Goal: Information Seeking & Learning: Learn about a topic

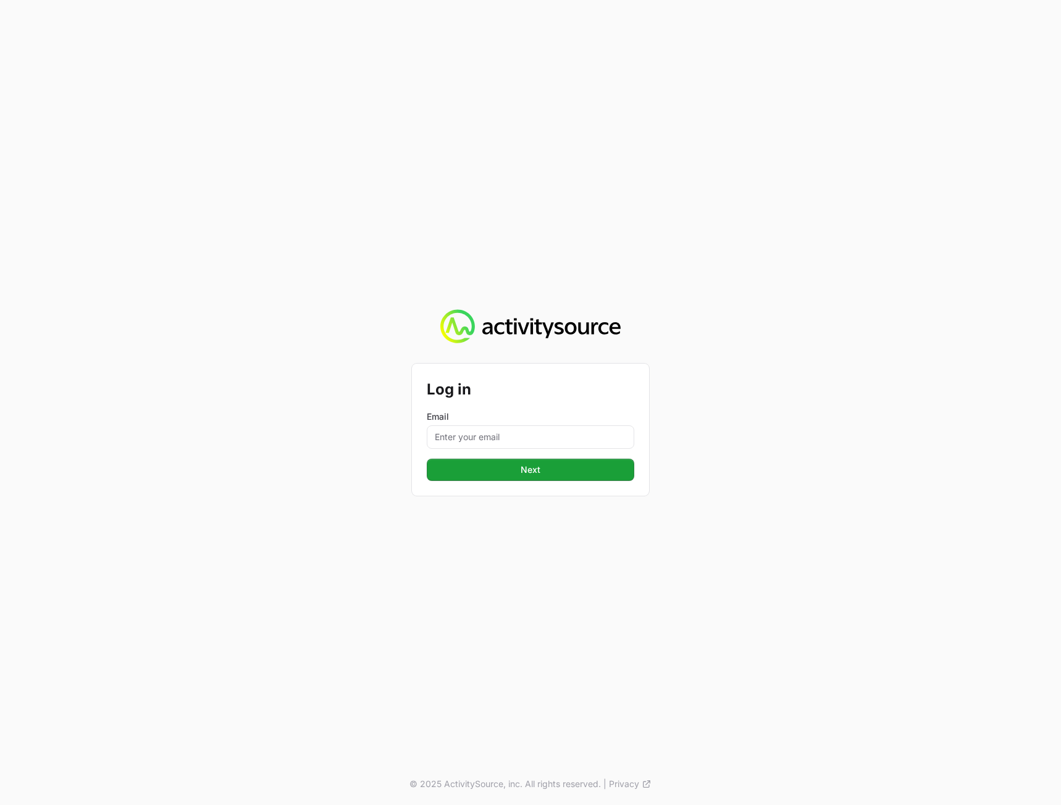
click at [528, 220] on div "Log in Email Next © 2025 ActivitySource, inc. All rights reserved. | Privacy" at bounding box center [530, 402] width 1061 height 805
click at [485, 427] on input "Email" at bounding box center [530, 436] width 207 height 23
type input "[PERSON_NAME][EMAIL_ADDRESS][DOMAIN_NAME]"
drag, startPoint x: 942, startPoint y: 525, endPoint x: 794, endPoint y: 494, distance: 151.3
click at [941, 525] on div "Log in Email [PERSON_NAME][EMAIL_ADDRESS][DOMAIN_NAME] Next © 2025 ActivitySour…" at bounding box center [530, 402] width 1061 height 805
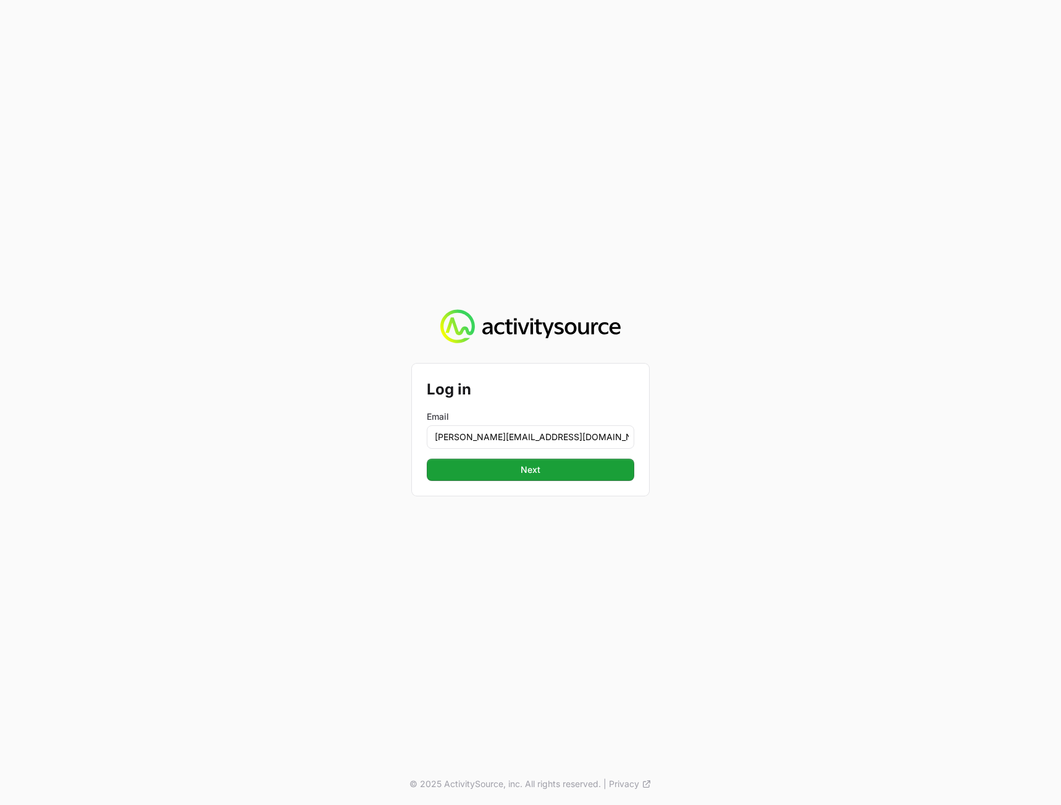
click at [528, 452] on form "Log in Email [PERSON_NAME][EMAIL_ADDRESS][DOMAIN_NAME] Next" at bounding box center [530, 429] width 207 height 102
click at [522, 462] on button "Next" at bounding box center [530, 470] width 207 height 22
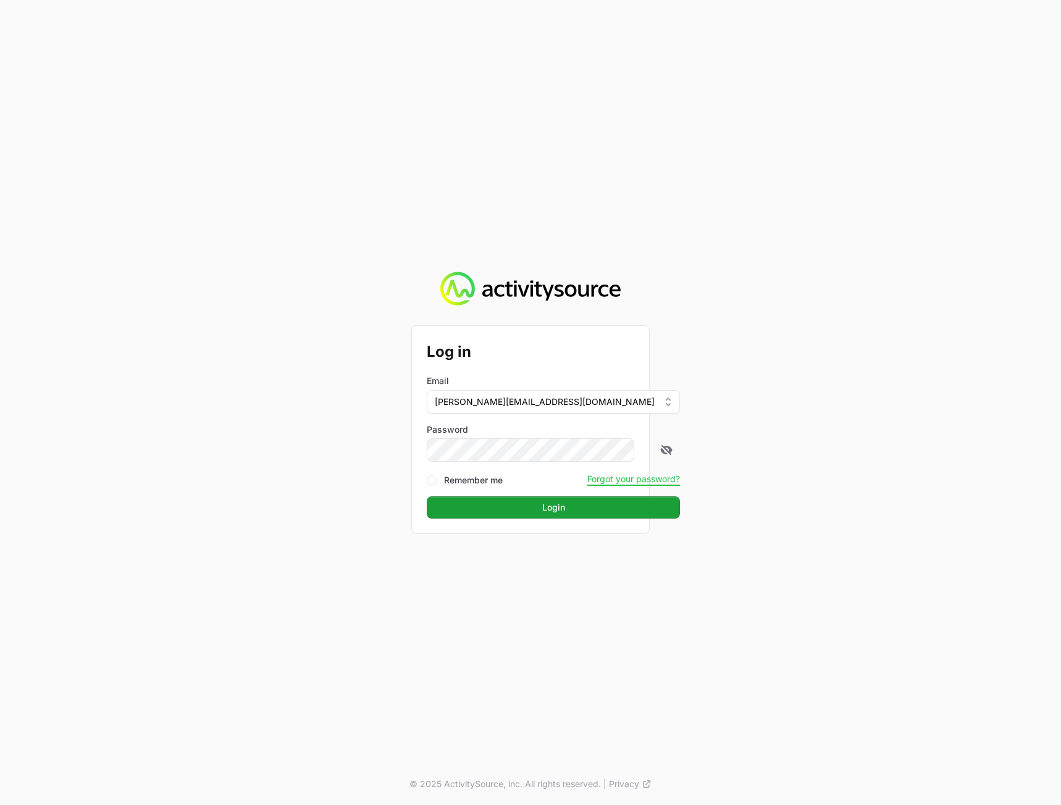
click at [879, 431] on div "Log in Email [PERSON_NAME][EMAIL_ADDRESS][DOMAIN_NAME] Password Remember me For…" at bounding box center [530, 402] width 1061 height 805
click at [542, 506] on span "Login" at bounding box center [553, 507] width 23 height 15
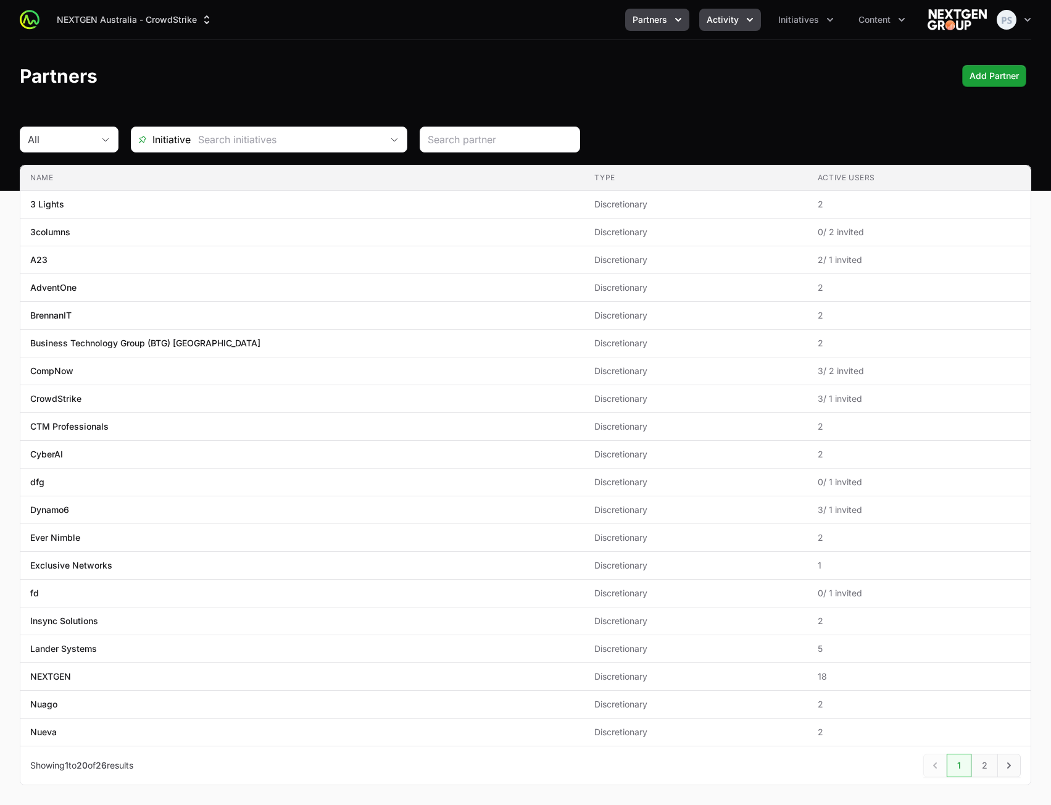
click at [735, 19] on span "Activity" at bounding box center [723, 20] width 32 height 12
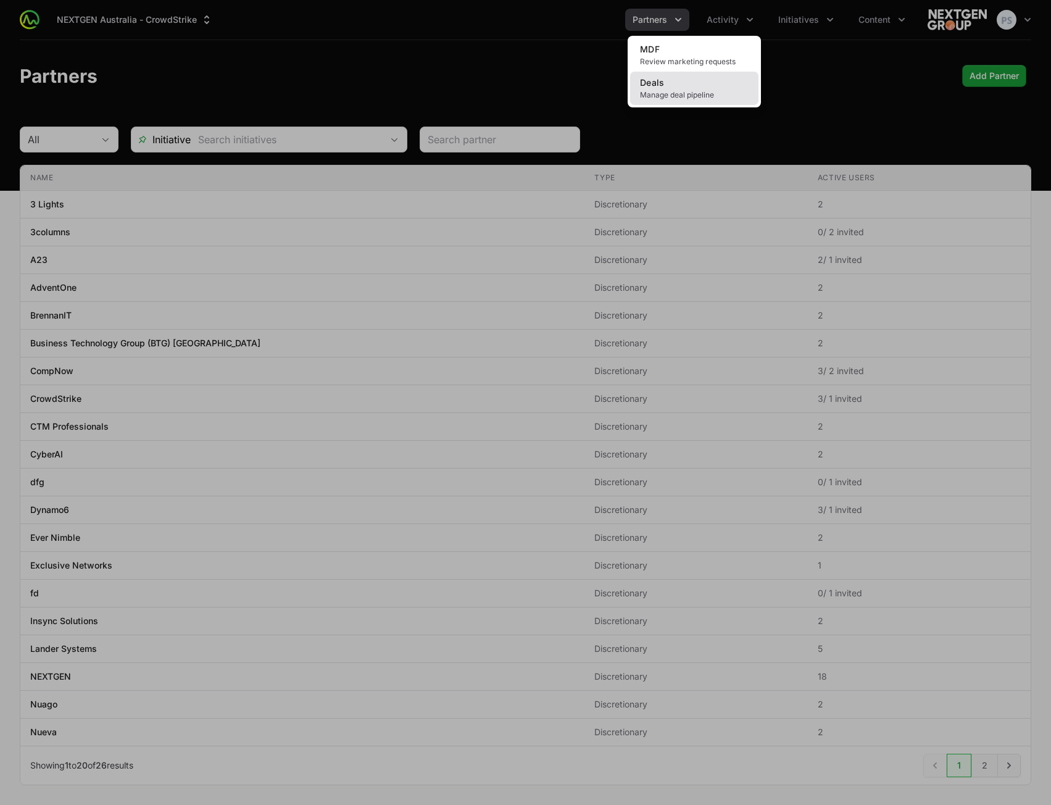
click at [688, 83] on link "Deals Manage deal pipeline" at bounding box center [694, 88] width 128 height 33
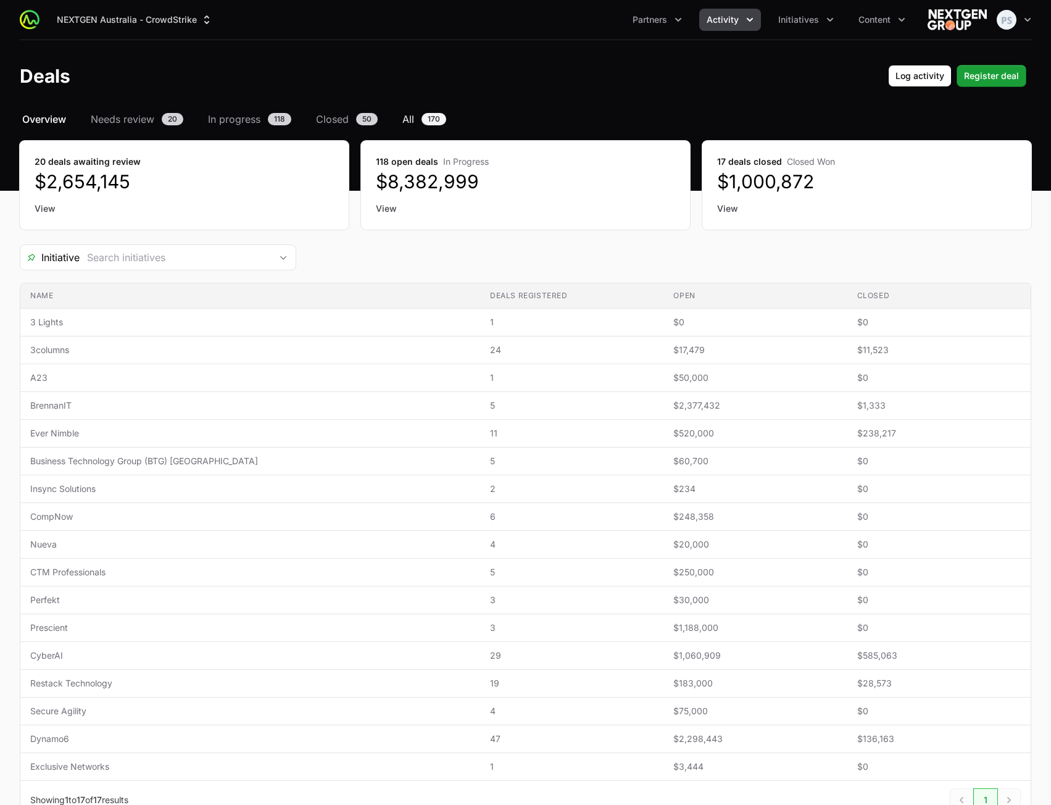
click at [406, 116] on span "All" at bounding box center [409, 119] width 12 height 15
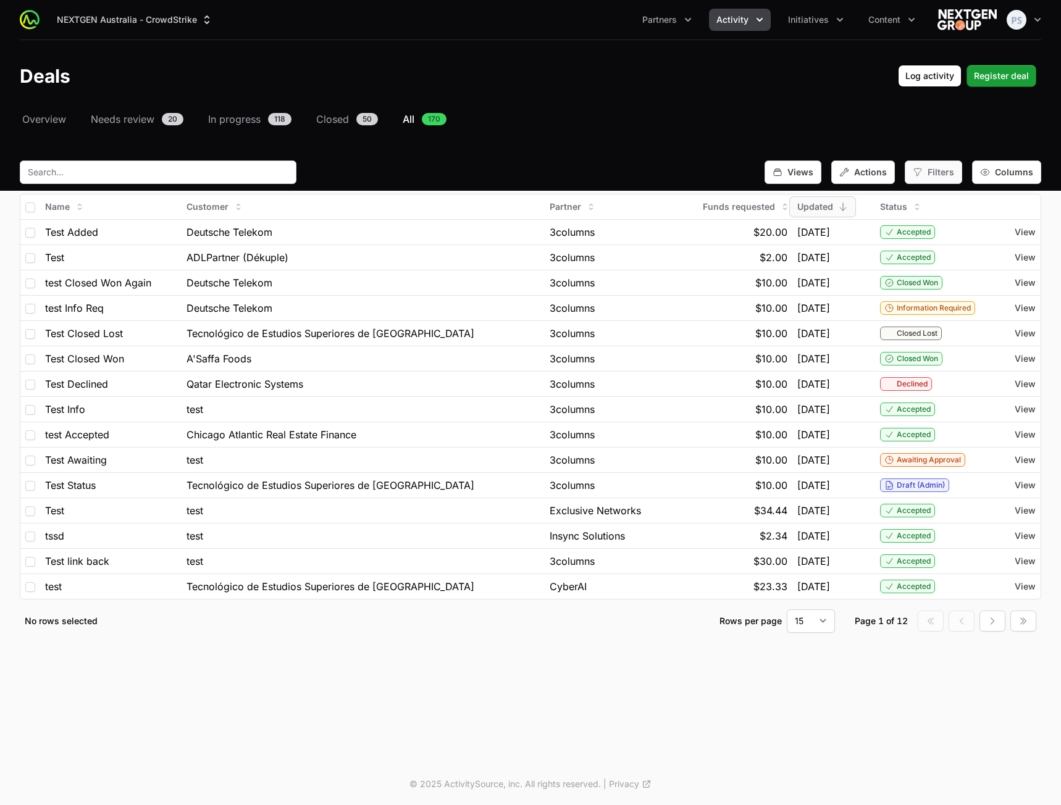
click at [945, 175] on span "Filters" at bounding box center [940, 172] width 27 height 12
click at [870, 175] on span "Actions" at bounding box center [870, 172] width 33 height 12
click at [862, 173] on span "Actions" at bounding box center [870, 172] width 33 height 12
click at [777, 173] on icon "button" at bounding box center [777, 172] width 7 height 7
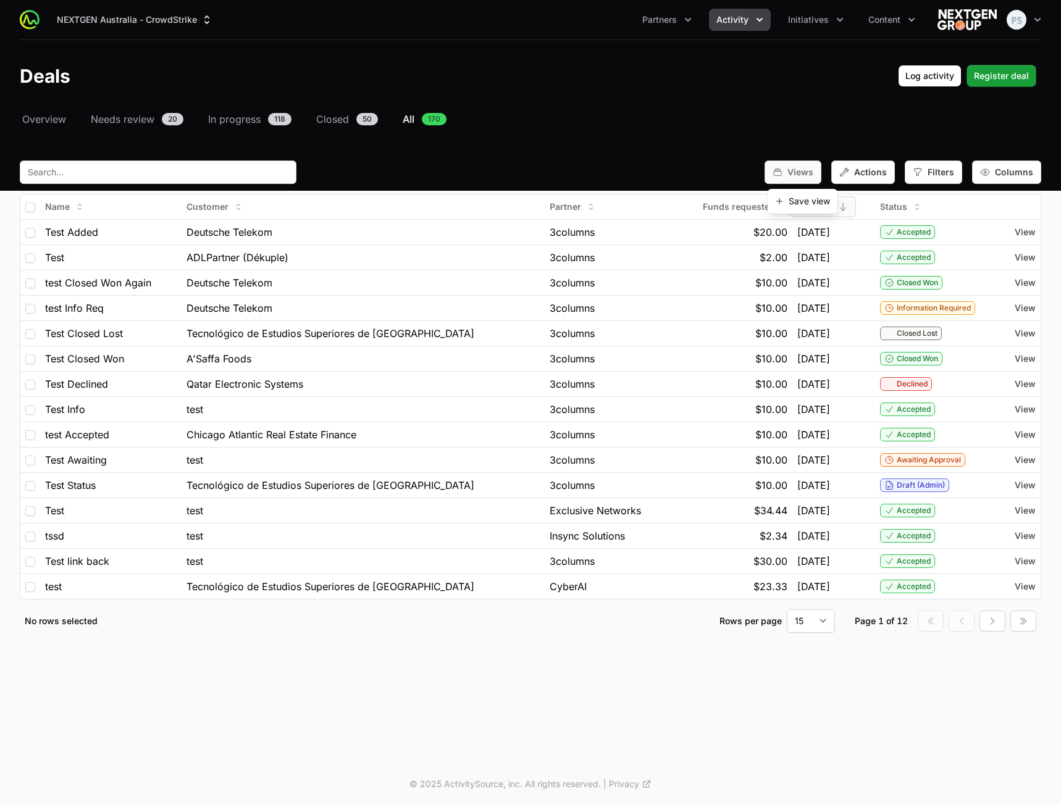
click at [778, 169] on icon "button" at bounding box center [777, 172] width 7 height 7
click at [973, 143] on div "Select a tab Overview Needs review In progress Closed All Overview Needs review…" at bounding box center [530, 387] width 1061 height 551
click at [687, 145] on div "Select a tab Overview Needs review In progress Closed All Overview Needs review…" at bounding box center [530, 387] width 1061 height 551
click at [651, 120] on nav "Overview Needs review 20 In progress 118 Closed 50 All 170" at bounding box center [530, 119] width 1021 height 15
click at [868, 17] on span "Content" at bounding box center [884, 20] width 32 height 12
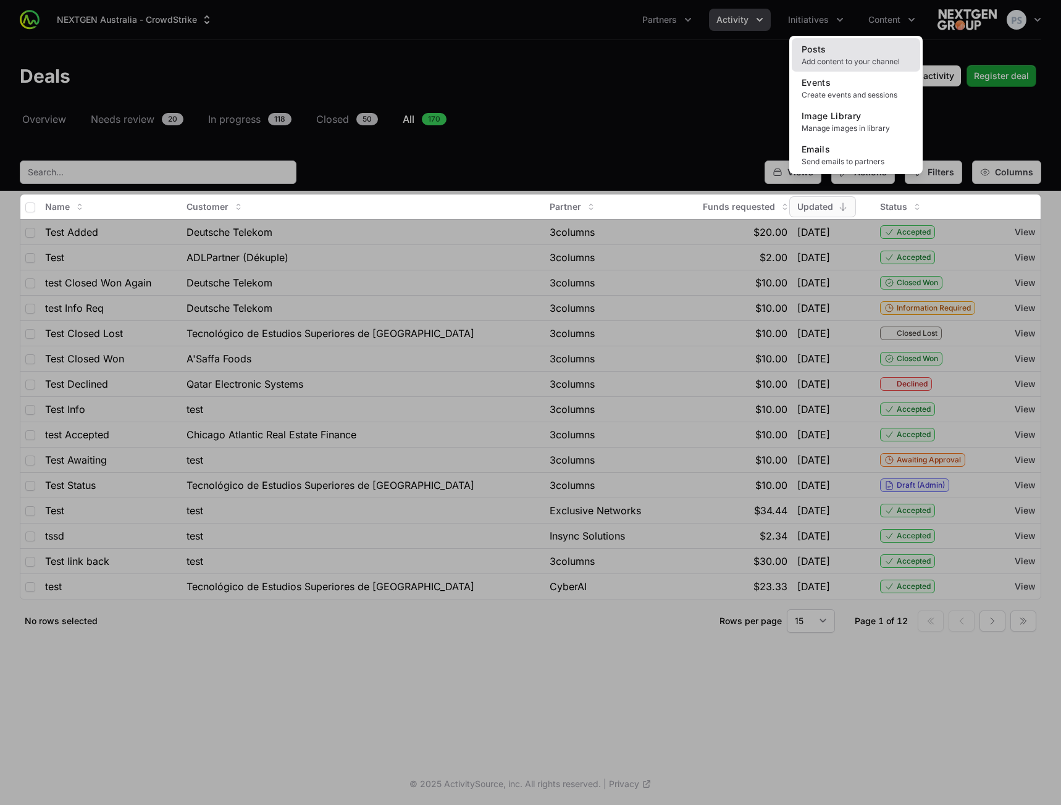
click at [843, 48] on link "Posts Add content to your channel" at bounding box center [855, 54] width 128 height 33
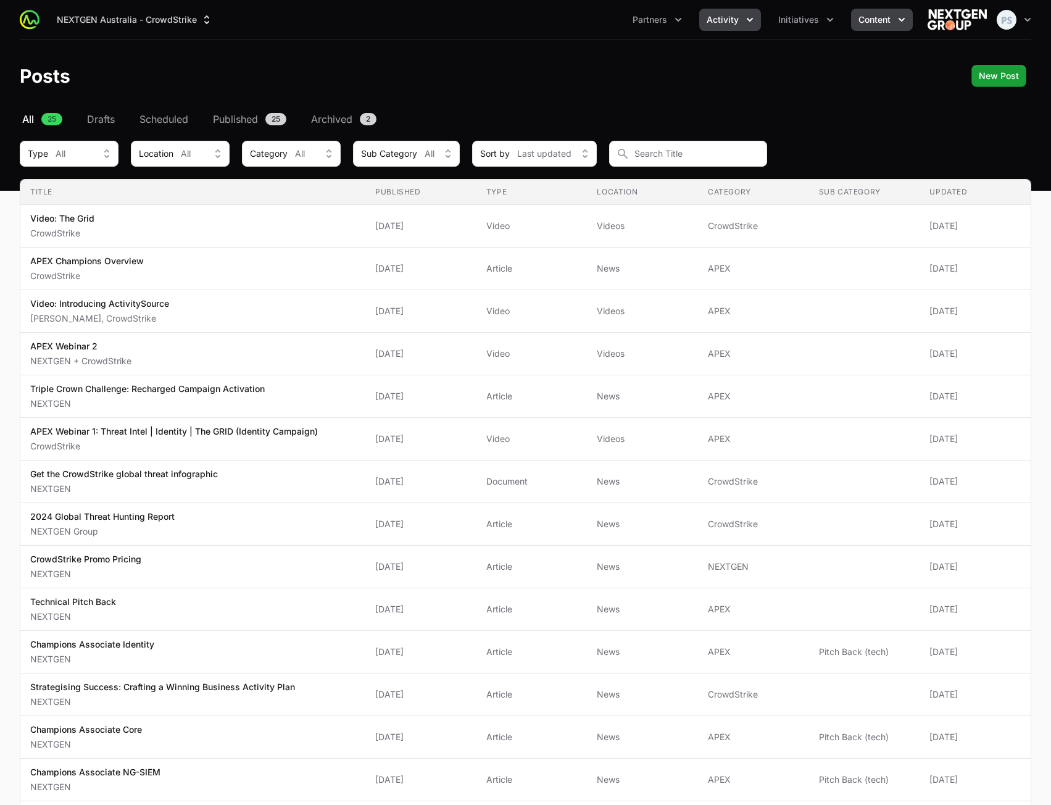
click at [724, 23] on span "Activity" at bounding box center [723, 20] width 32 height 12
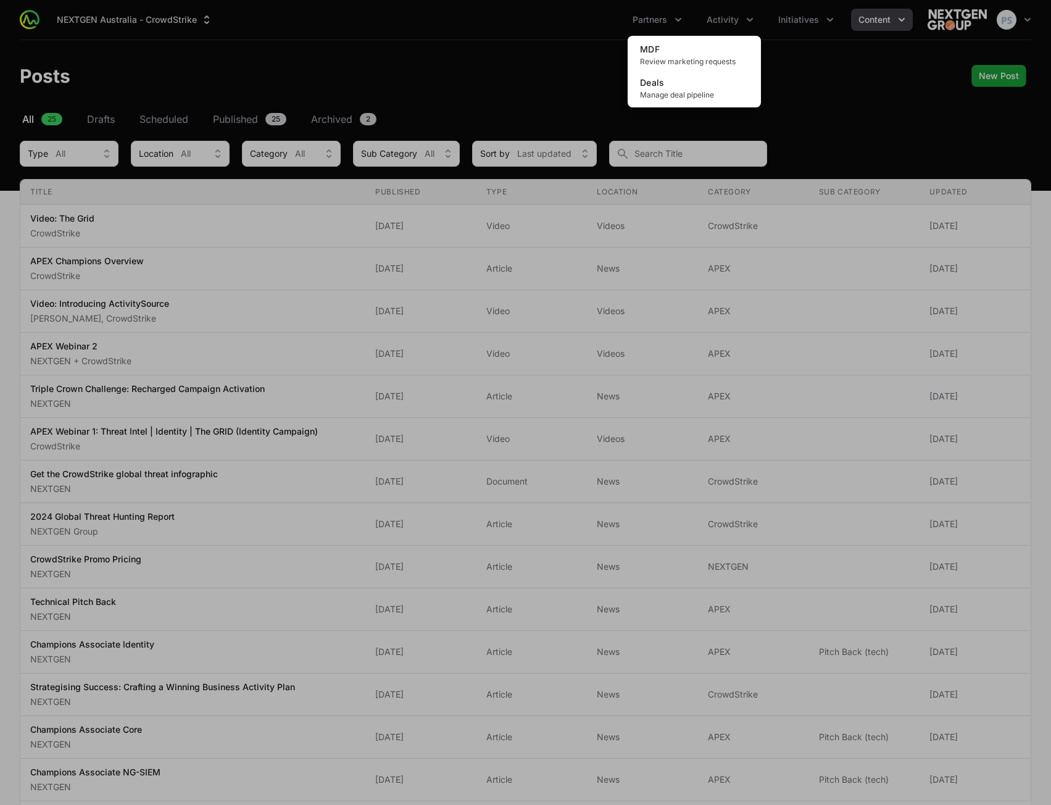
click at [397, 93] on div "Activity menu" at bounding box center [525, 402] width 1051 height 805
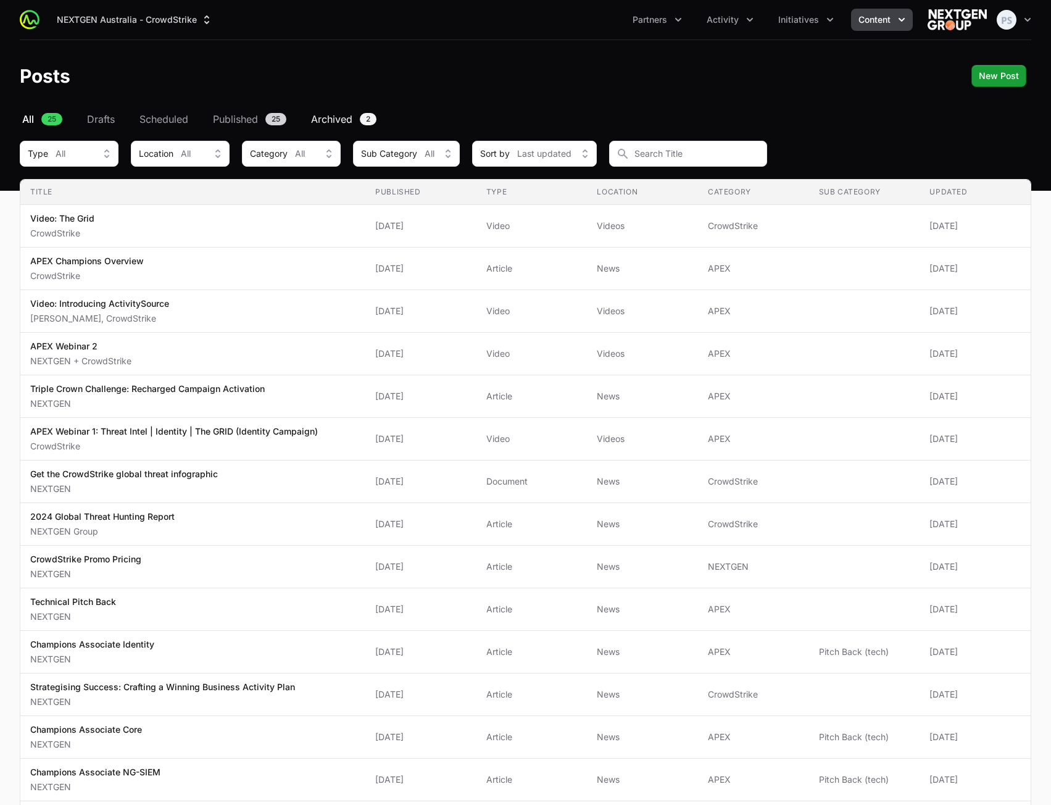
click at [317, 119] on span "Archived" at bounding box center [331, 119] width 41 height 15
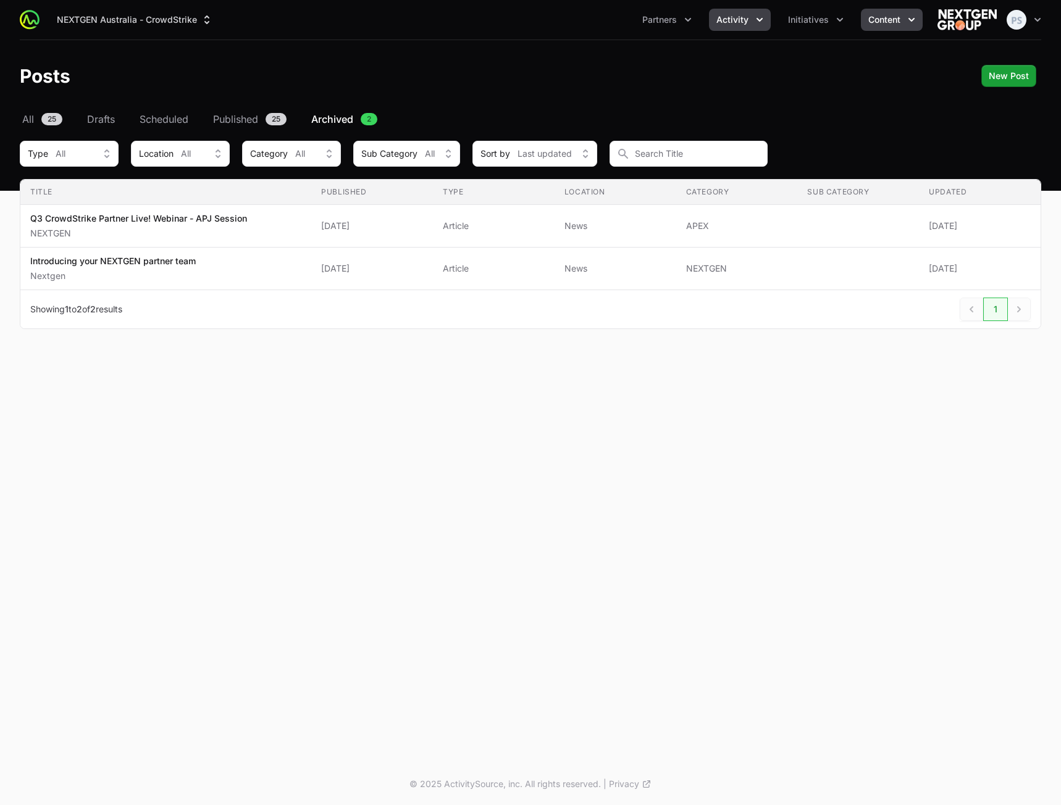
click at [733, 19] on span "Activity" at bounding box center [732, 20] width 32 height 12
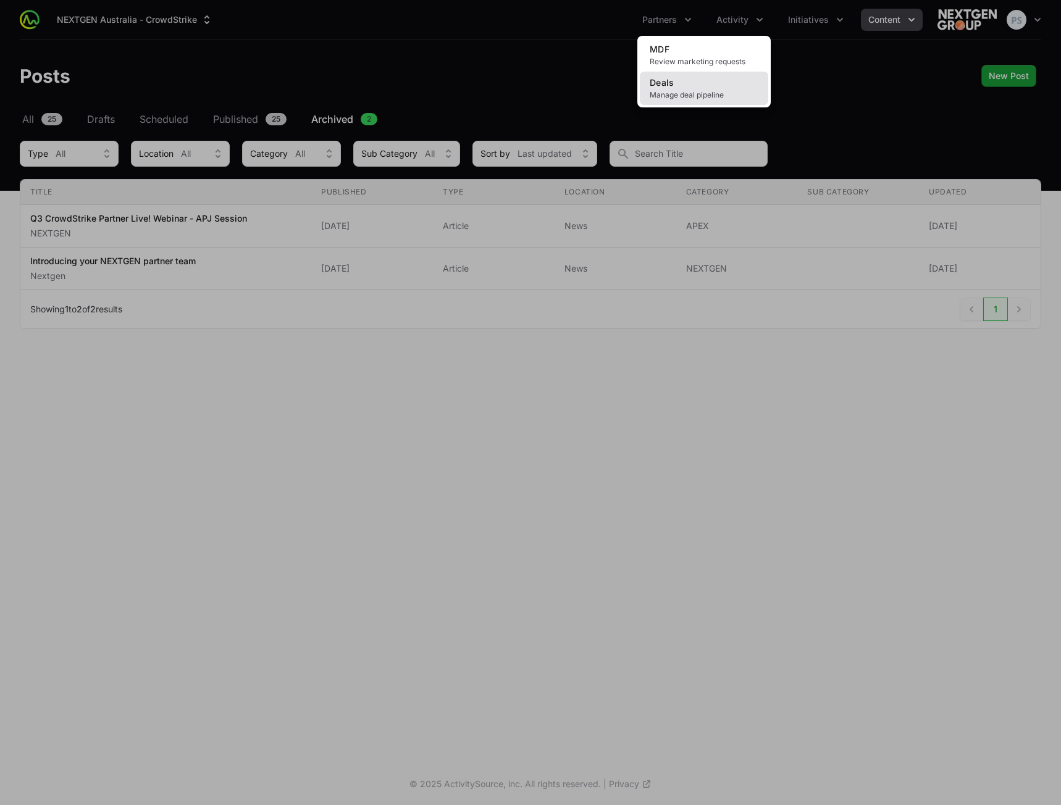
click at [718, 86] on link "Deals Manage deal pipeline" at bounding box center [704, 88] width 128 height 33
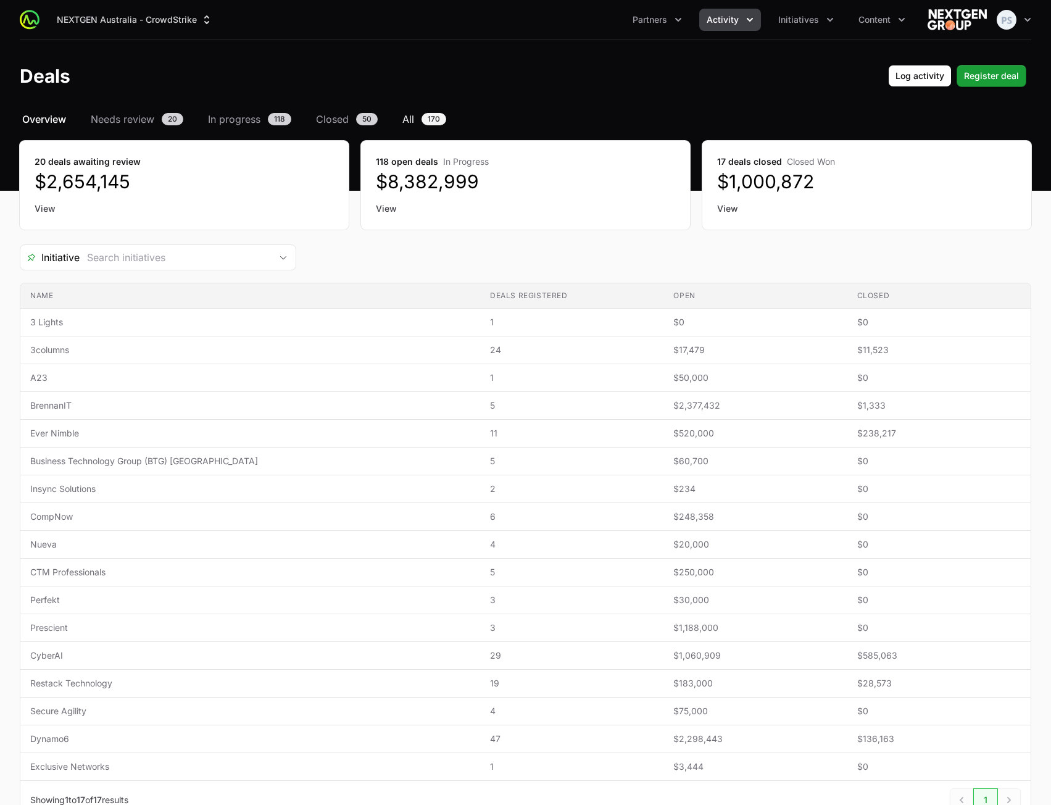
click at [409, 119] on span "All" at bounding box center [409, 119] width 12 height 15
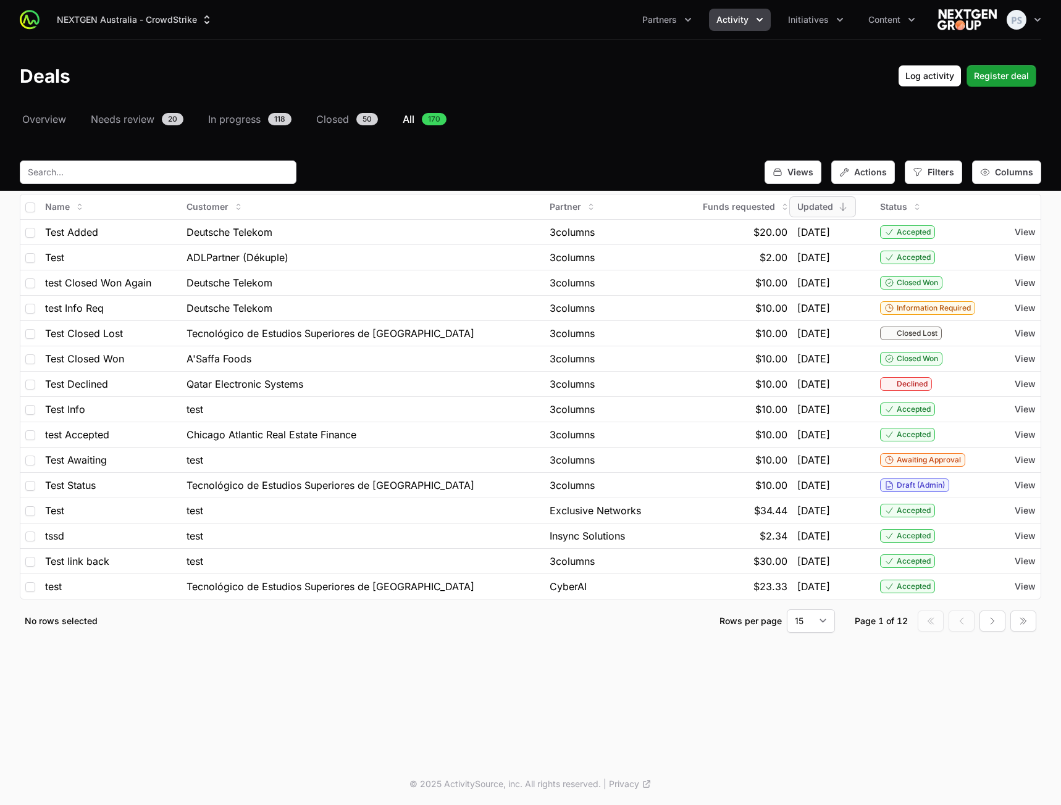
click at [727, 80] on div "Deals Log activity Register deal" at bounding box center [530, 76] width 1021 height 22
click at [634, 101] on header "Deals Log activity Register deal" at bounding box center [530, 76] width 1061 height 72
click at [633, 94] on header "Deals Log activity Register deal" at bounding box center [530, 76] width 1061 height 72
click at [633, 93] on header "Deals Log activity Register deal" at bounding box center [530, 76] width 1061 height 72
click at [926, 165] on div "Filters" at bounding box center [932, 172] width 57 height 23
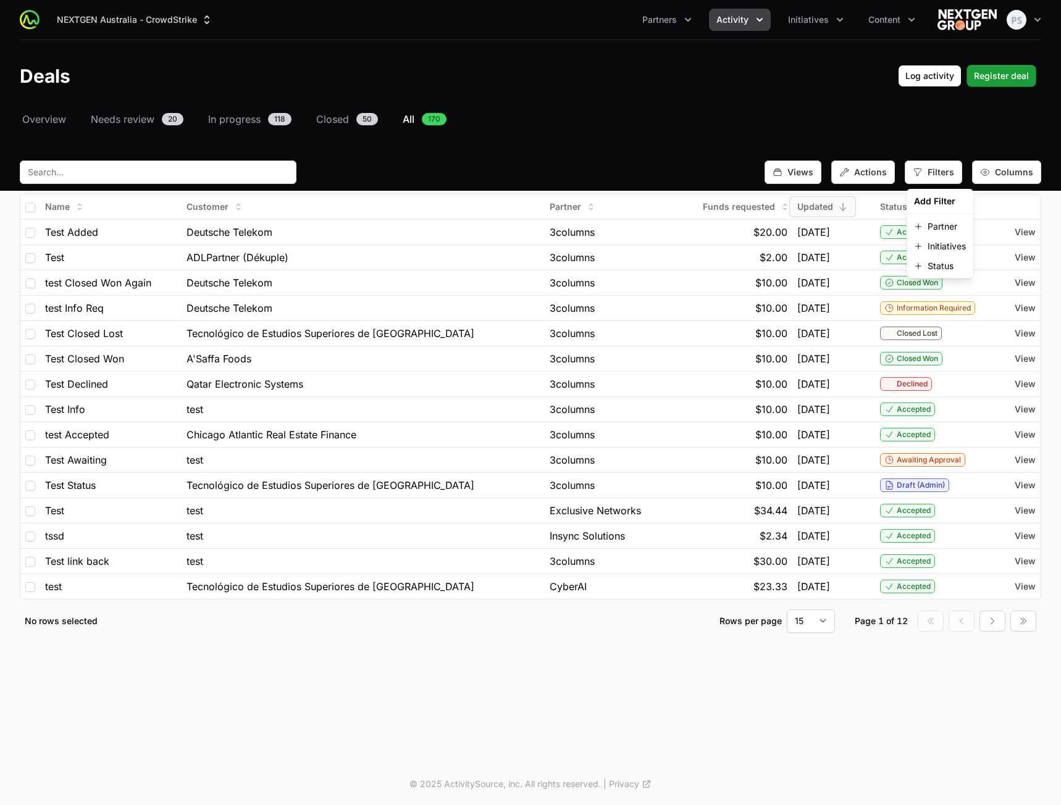
click at [912, 134] on div "Select a tab Overview Needs review In progress Closed All Overview Needs review…" at bounding box center [530, 387] width 1061 height 551
click at [859, 170] on span "Actions" at bounding box center [870, 172] width 33 height 12
click at [849, 131] on div "Select a tab Overview Needs review In progress Closed All Overview Needs review…" at bounding box center [530, 387] width 1061 height 551
click at [929, 173] on span "Filters" at bounding box center [940, 172] width 27 height 12
click at [903, 132] on div "Select a tab Overview Needs review In progress Closed All Overview Needs review…" at bounding box center [530, 387] width 1061 height 551
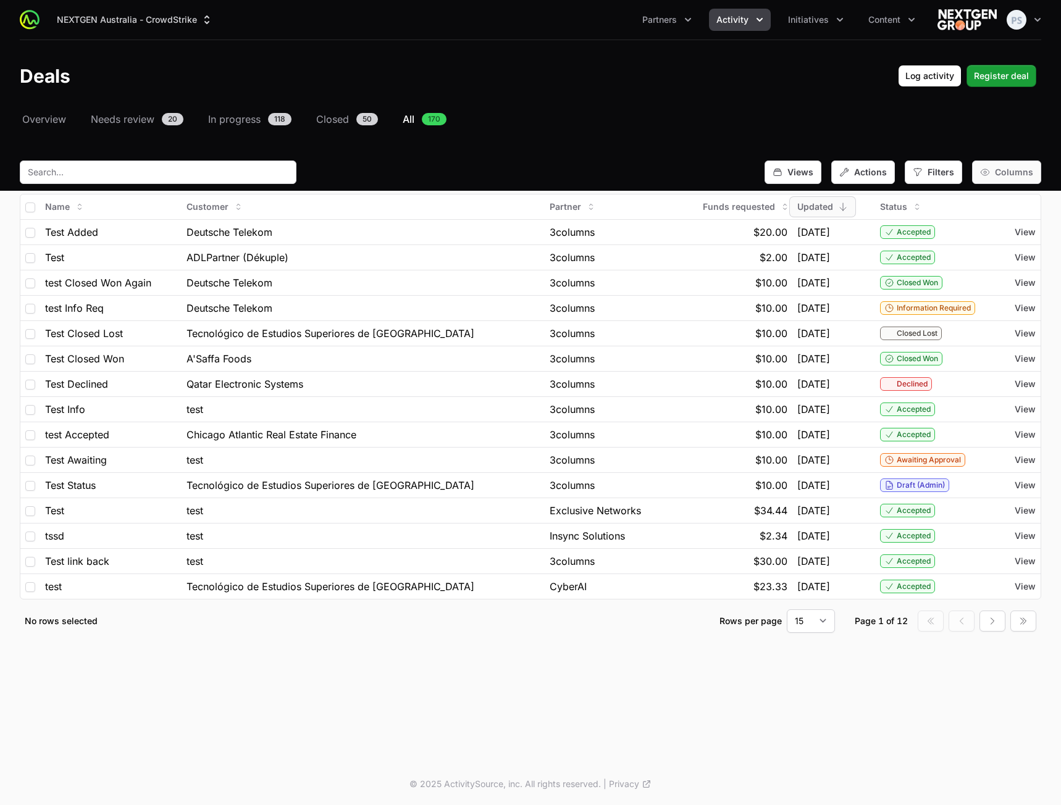
click at [1012, 161] on div "Columns" at bounding box center [1006, 172] width 69 height 23
click at [972, 141] on div "Select a tab Overview Needs review In progress Closed All Overview Needs review…" at bounding box center [530, 387] width 1061 height 551
click at [931, 172] on span "Filters" at bounding box center [940, 172] width 27 height 12
click at [837, 130] on div "Select a tab Overview Needs review In progress Closed All Overview Needs review…" at bounding box center [530, 387] width 1061 height 551
click at [732, 26] on button "Activity" at bounding box center [740, 20] width 62 height 22
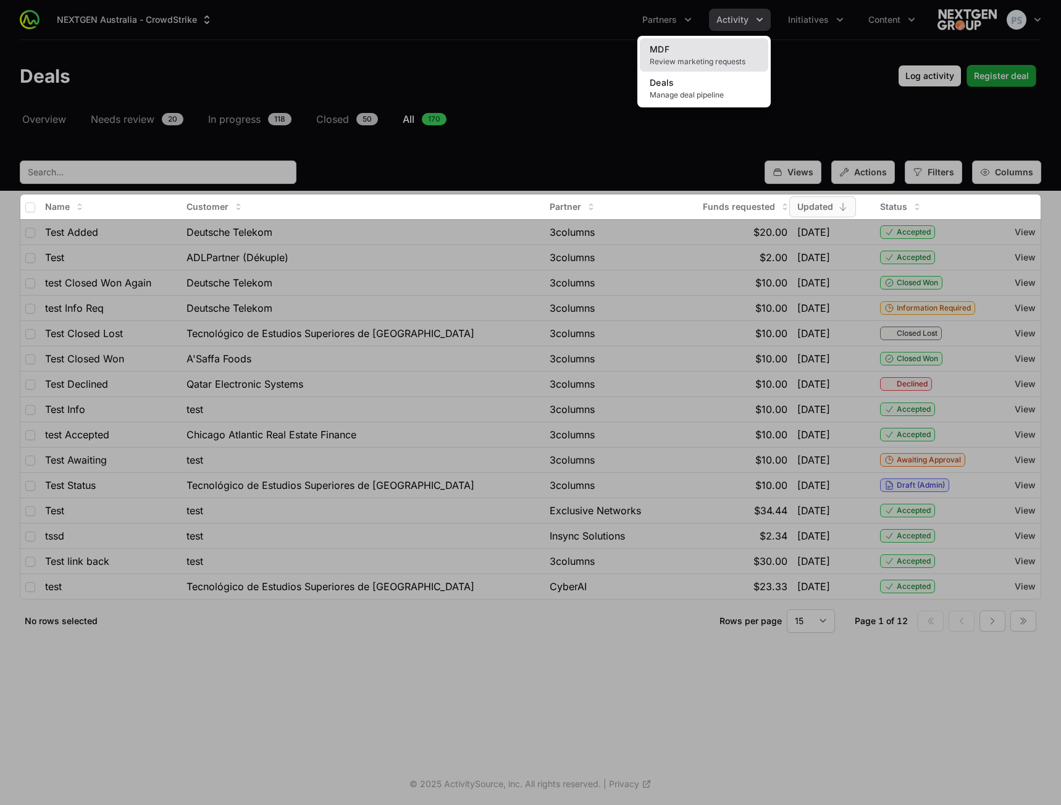
click at [720, 48] on link "MDF Review marketing requests" at bounding box center [704, 54] width 128 height 33
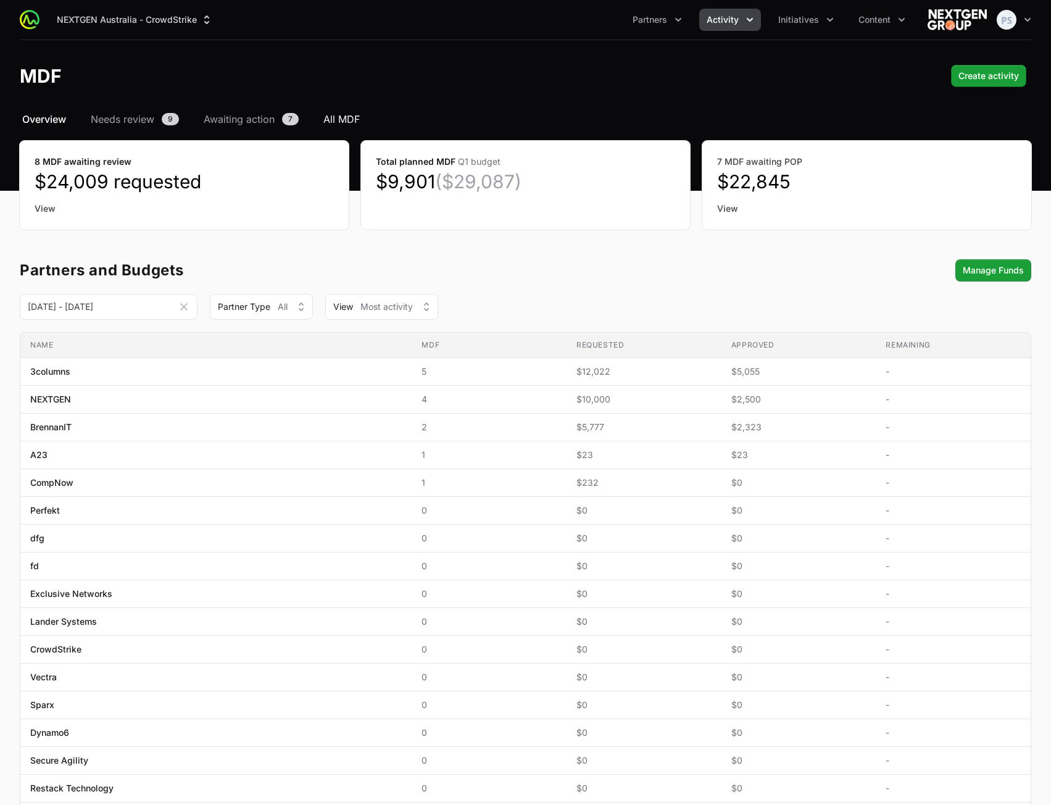
click at [340, 112] on span "All MDF" at bounding box center [342, 119] width 36 height 15
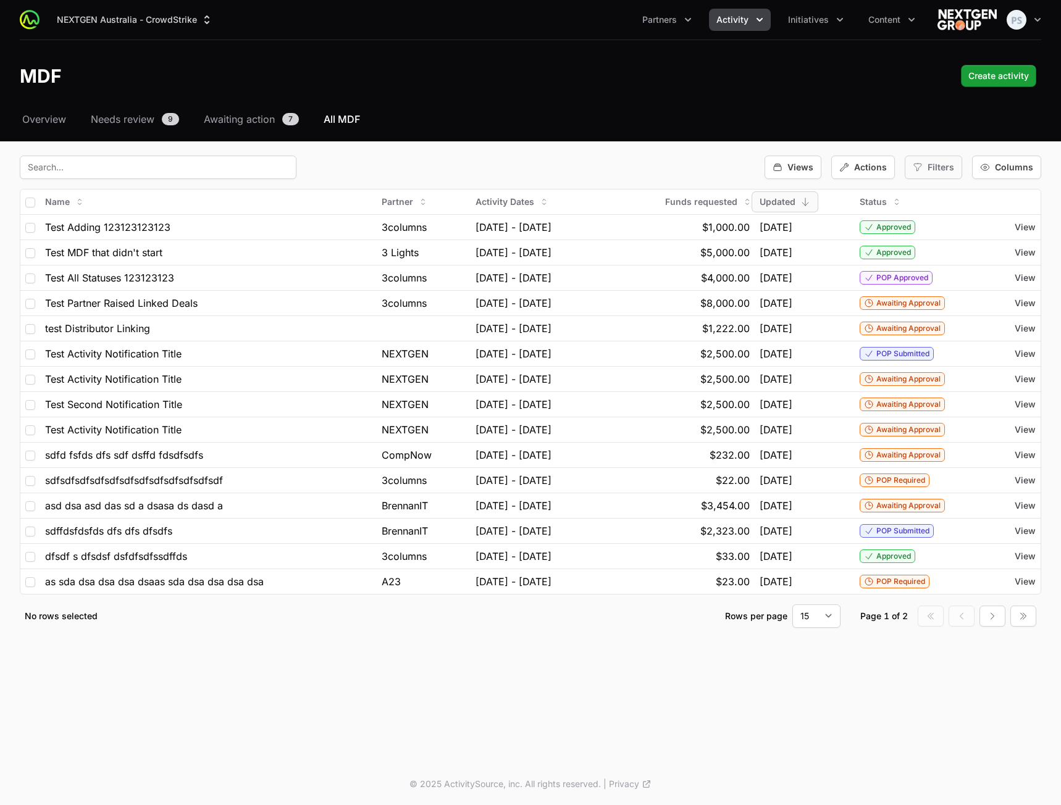
click at [958, 166] on div "Filters" at bounding box center [932, 167] width 57 height 23
click at [888, 130] on div "Select a tab Overview Needs review Awaiting action All MDF Overview Needs revie…" at bounding box center [530, 385] width 1061 height 546
click at [795, 167] on span "Views" at bounding box center [800, 167] width 26 height 12
click at [708, 155] on div "Select a tab Overview Needs review Awaiting action All MDF Overview Needs revie…" at bounding box center [530, 385] width 1061 height 546
click at [718, 168] on div "Views Actions Filters Columns" at bounding box center [530, 167] width 1021 height 23
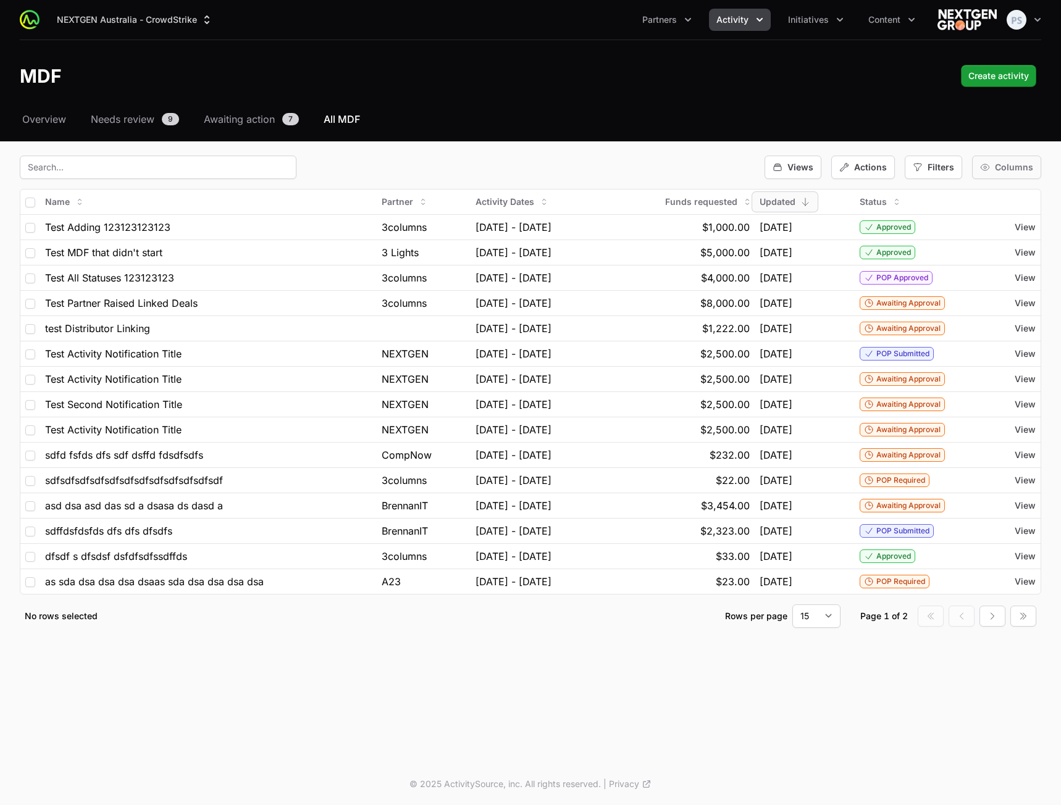
click at [1024, 170] on span "Columns" at bounding box center [1014, 167] width 38 height 12
click at [957, 143] on div "Select a tab Overview Needs review Awaiting action All MDF Overview Needs revie…" at bounding box center [530, 385] width 1061 height 546
click at [1010, 160] on div "Columns" at bounding box center [1006, 167] width 69 height 23
click at [983, 278] on span "Start Date" at bounding box center [985, 281] width 41 height 12
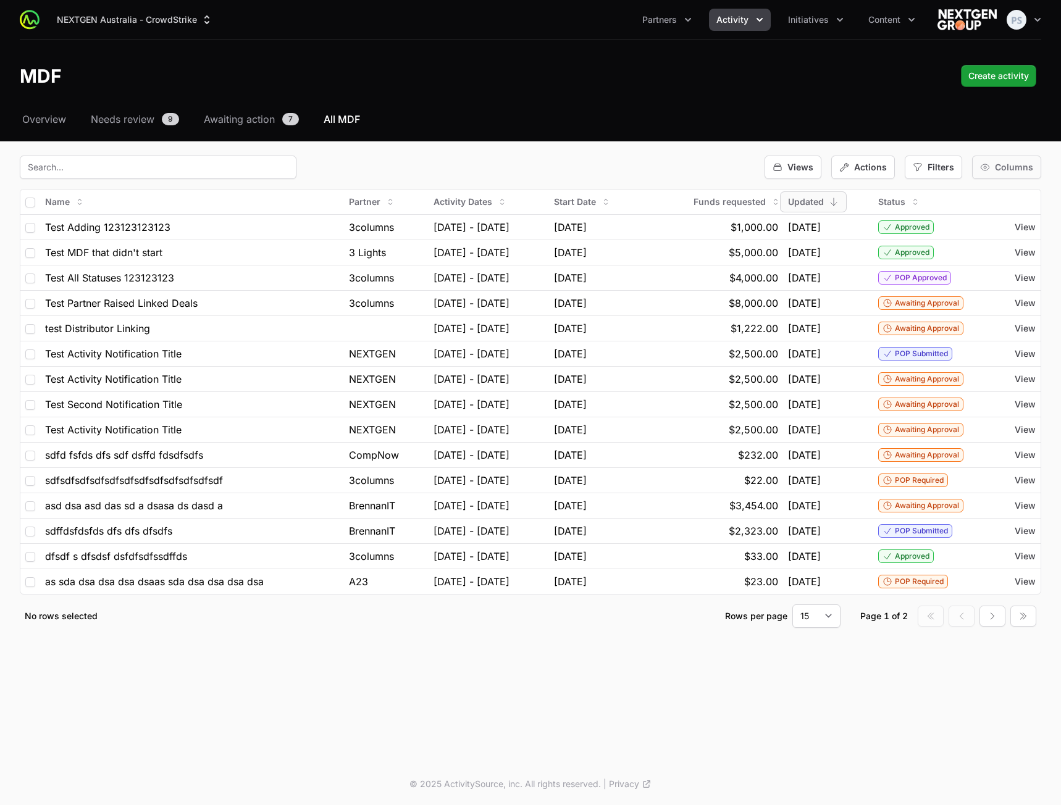
click at [993, 169] on div "Columns" at bounding box center [1006, 167] width 69 height 23
click at [982, 280] on span "Start Date" at bounding box center [985, 281] width 41 height 12
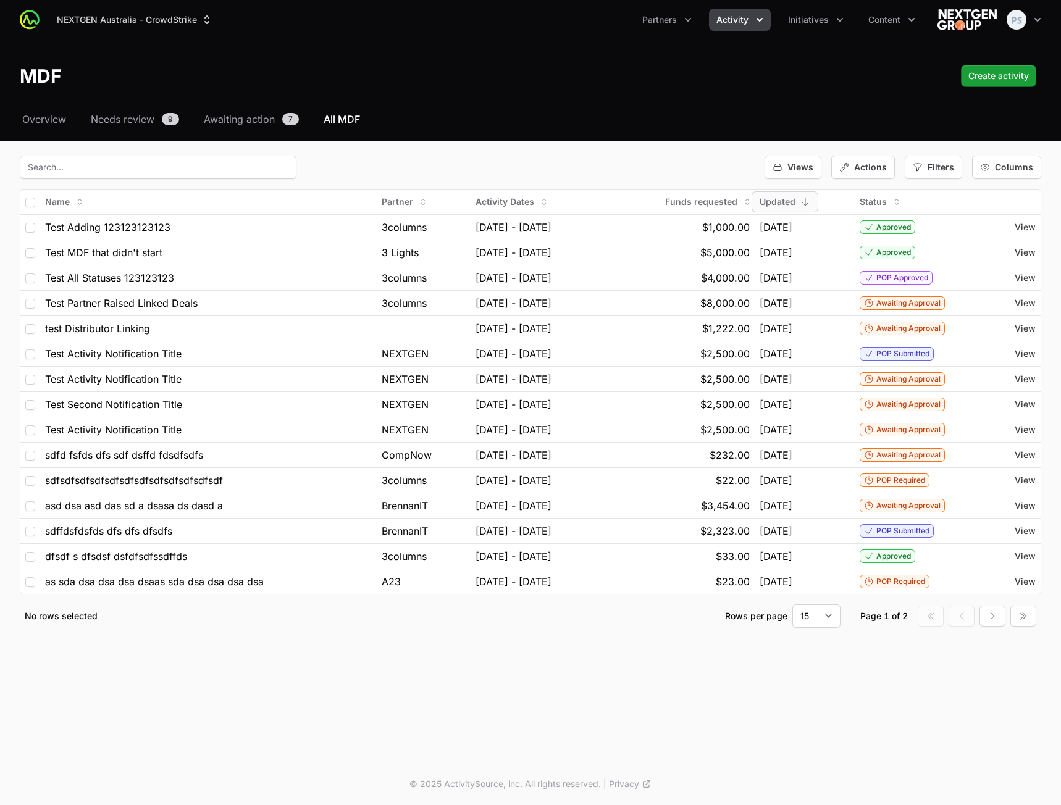
click at [664, 142] on div "Select a tab Overview Needs review Awaiting action All MDF Overview Needs revie…" at bounding box center [530, 385] width 1061 height 546
click at [750, 20] on button "Activity" at bounding box center [740, 20] width 62 height 22
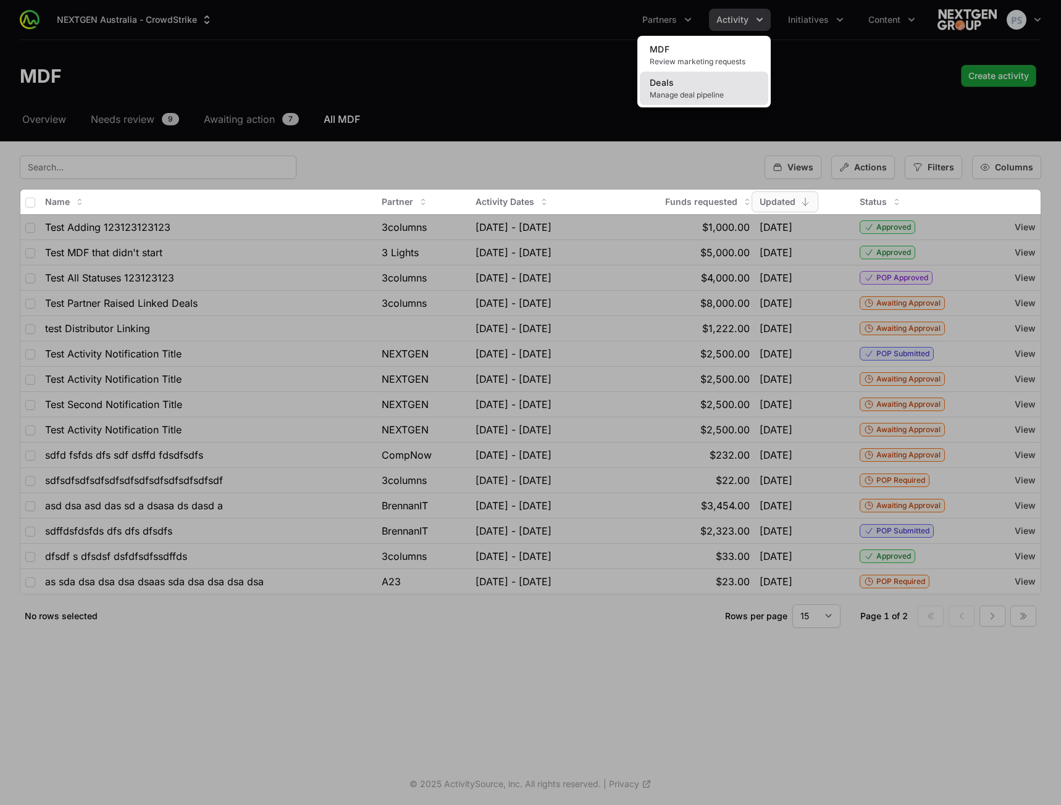
click at [699, 90] on span "Manage deal pipeline" at bounding box center [703, 95] width 109 height 10
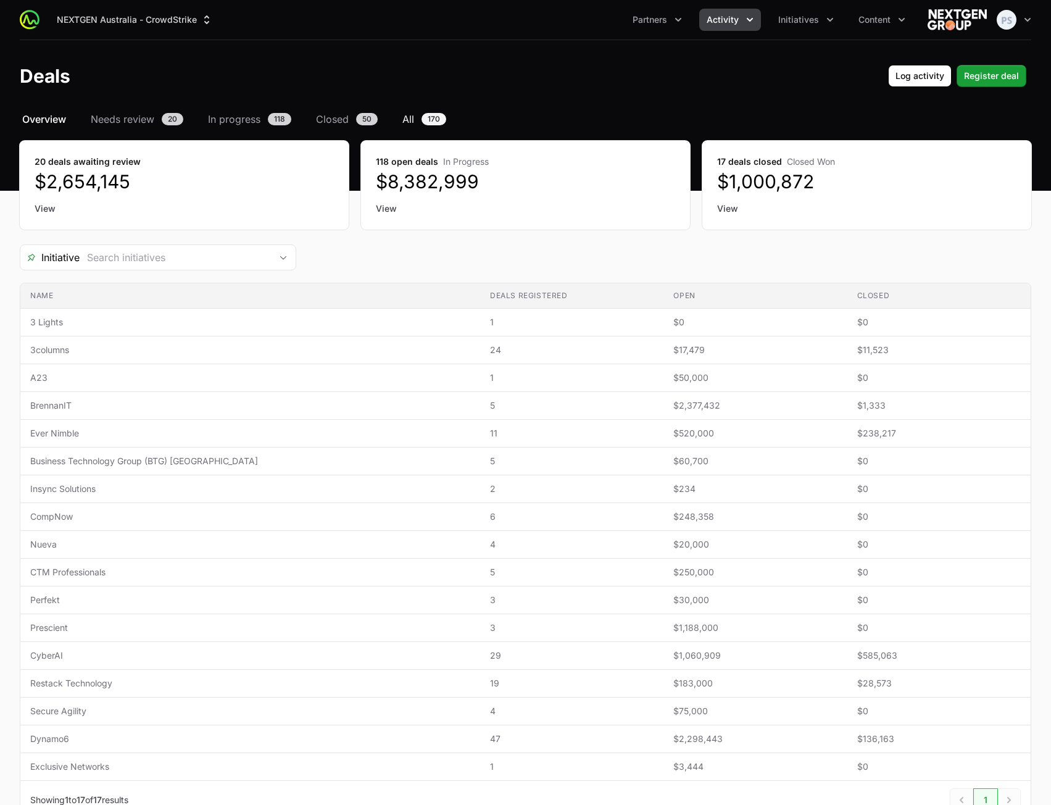
click at [407, 122] on span "All" at bounding box center [409, 119] width 12 height 15
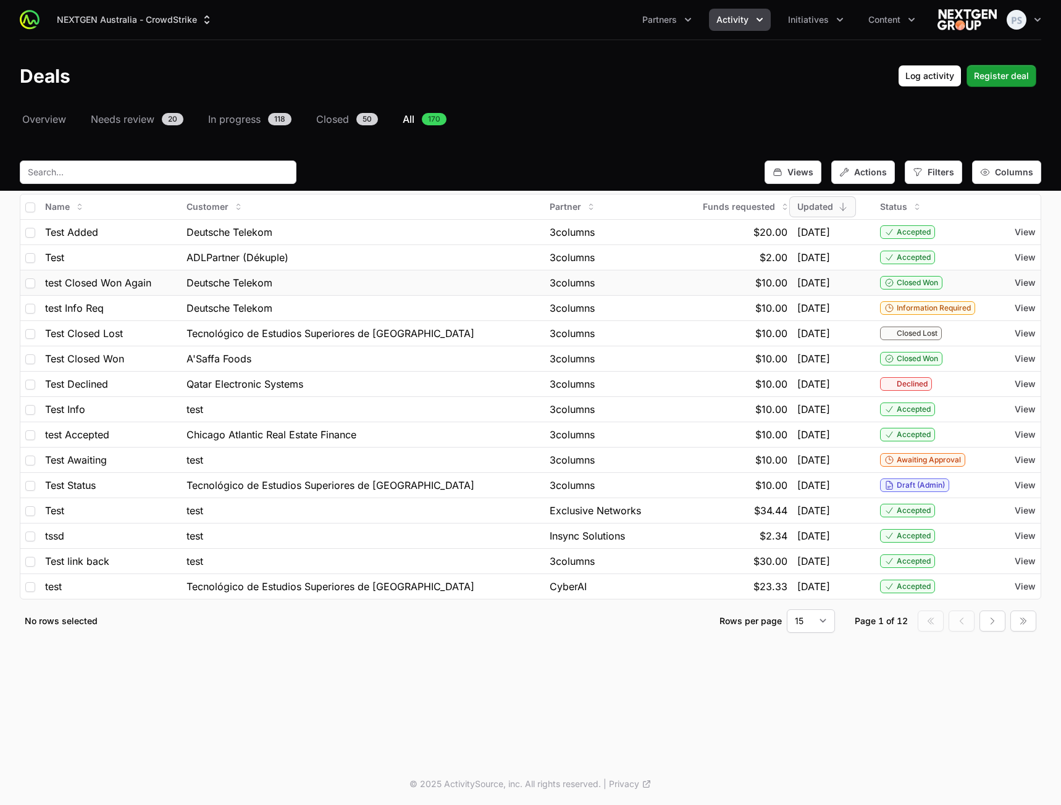
click at [398, 293] on td "Deutsche Telekom" at bounding box center [363, 282] width 363 height 25
click at [930, 177] on span "Filters" at bounding box center [940, 172] width 27 height 12
click at [931, 171] on span "Filters" at bounding box center [940, 172] width 27 height 12
click at [45, 122] on span "Overview" at bounding box center [44, 119] width 44 height 15
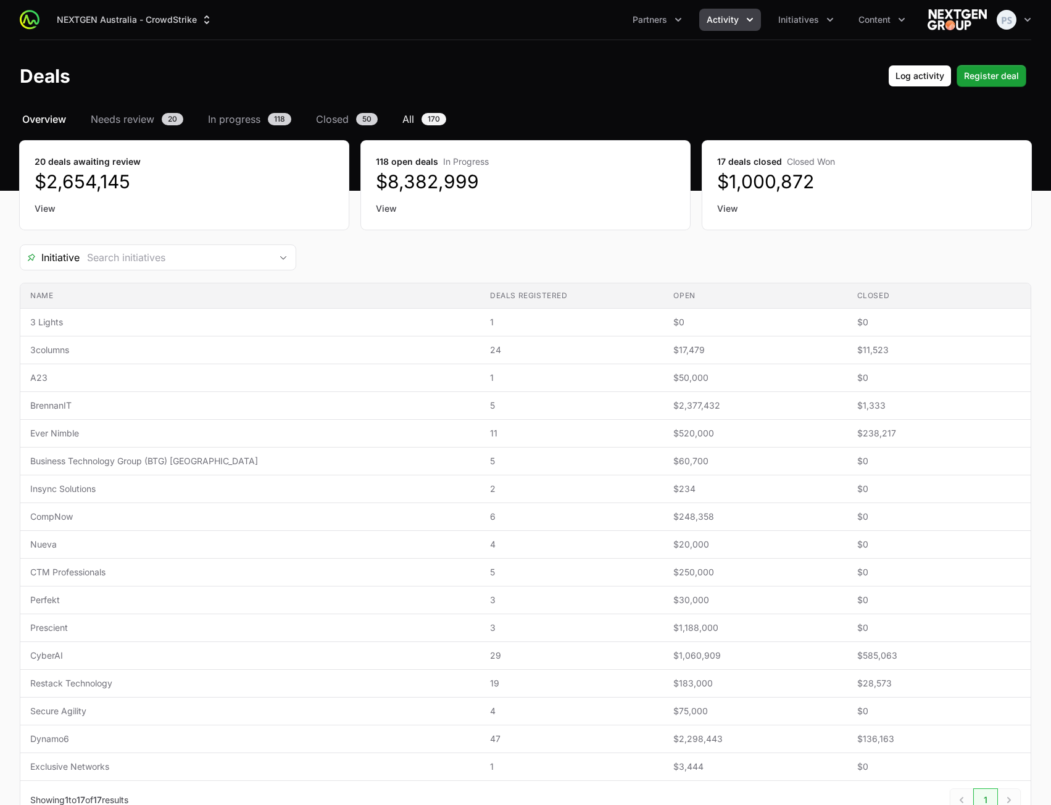
click at [411, 120] on span "All" at bounding box center [409, 119] width 12 height 15
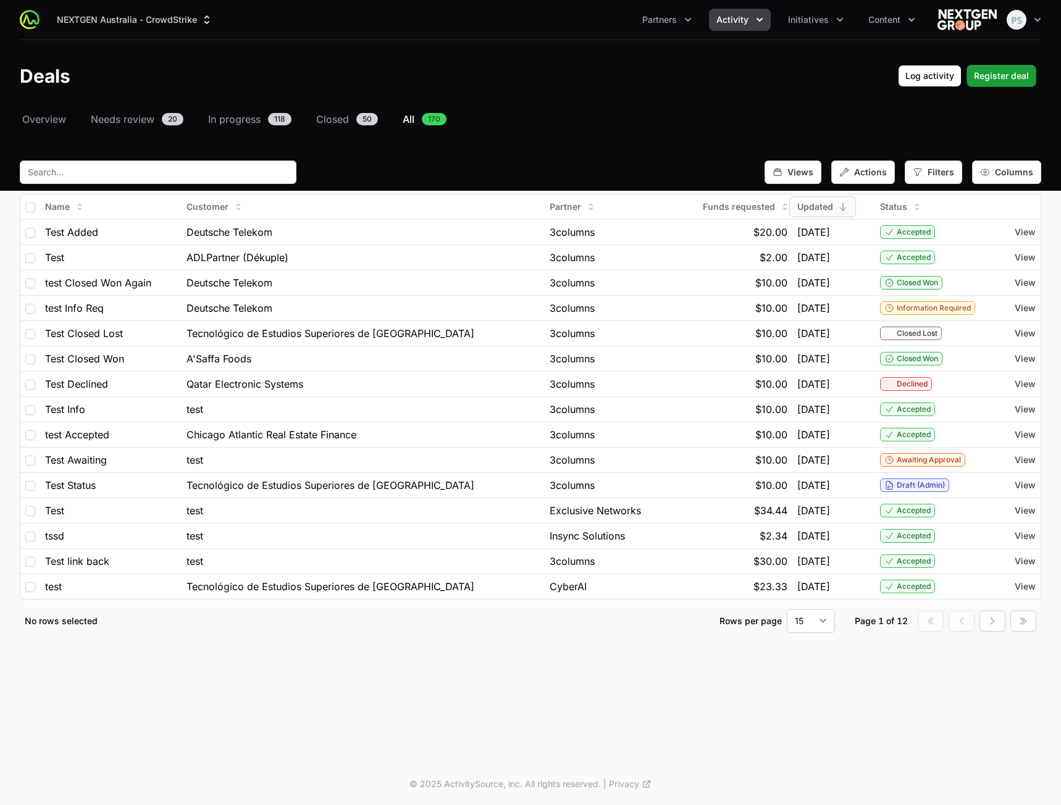
click at [630, 112] on nav "Overview Needs review 20 In progress 118 Closed 50 All 170" at bounding box center [530, 119] width 1021 height 15
click at [881, 173] on span "Actions" at bounding box center [870, 172] width 33 height 12
click at [790, 114] on nav "Overview Needs review 20 In progress 118 Closed 50 All 170" at bounding box center [530, 119] width 1021 height 15
click at [932, 170] on span "Filters" at bounding box center [940, 172] width 27 height 12
click at [845, 131] on div "Select a tab Overview Needs review In progress Closed All Overview Needs review…" at bounding box center [530, 387] width 1061 height 551
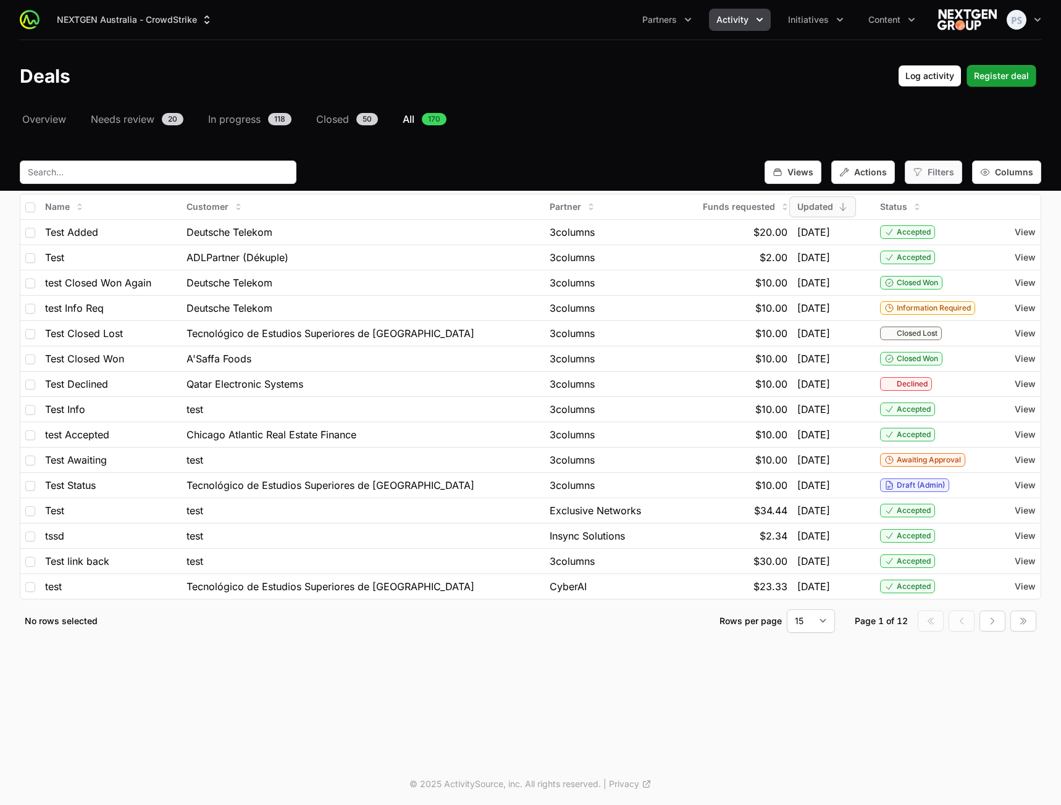
click at [933, 173] on span "Filters" at bounding box center [940, 172] width 27 height 12
click at [839, 142] on div "Select a tab Overview Needs review In progress Closed All Overview Needs review…" at bounding box center [530, 387] width 1061 height 551
click at [804, 169] on span "Views" at bounding box center [800, 172] width 26 height 12
click at [770, 141] on div "Select a tab Overview Needs review In progress Closed All Overview Needs review…" at bounding box center [530, 387] width 1061 height 551
click at [709, 154] on div "Select a tab Overview Needs review In progress Closed All Overview Needs review…" at bounding box center [530, 387] width 1061 height 551
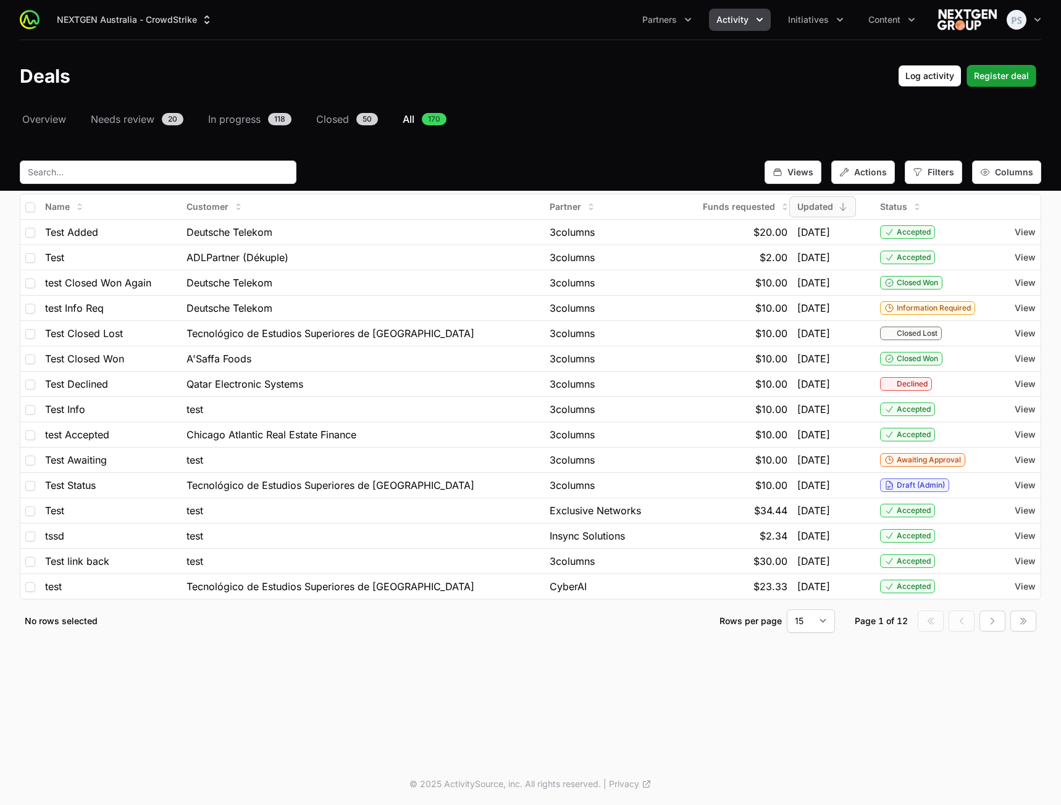
click at [741, 16] on span "Activity" at bounding box center [732, 20] width 32 height 12
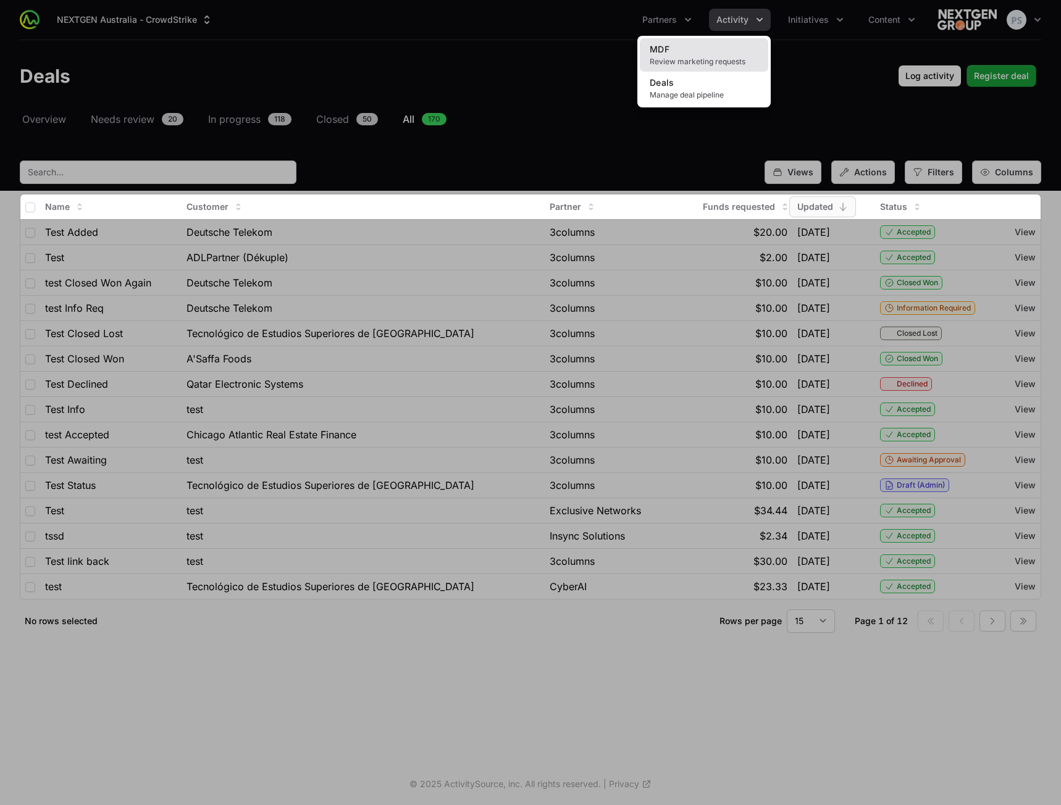
click at [713, 52] on link "MDF Review marketing requests" at bounding box center [704, 54] width 128 height 33
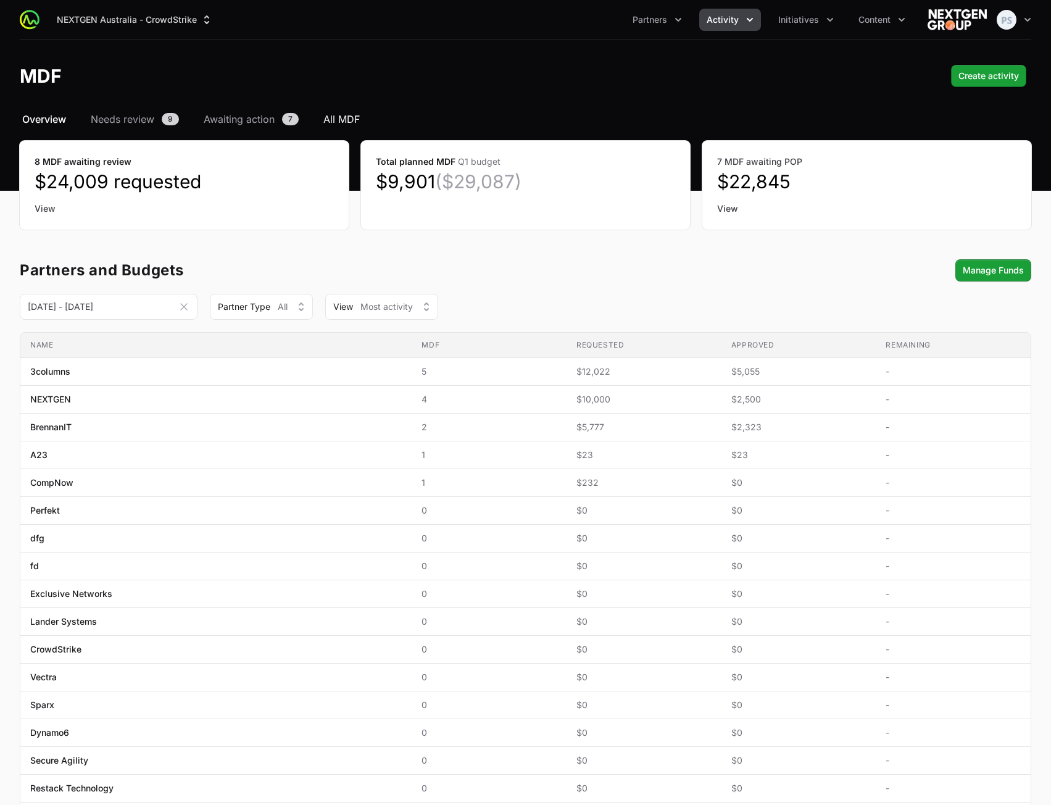
click at [333, 113] on span "All MDF" at bounding box center [342, 119] width 36 height 15
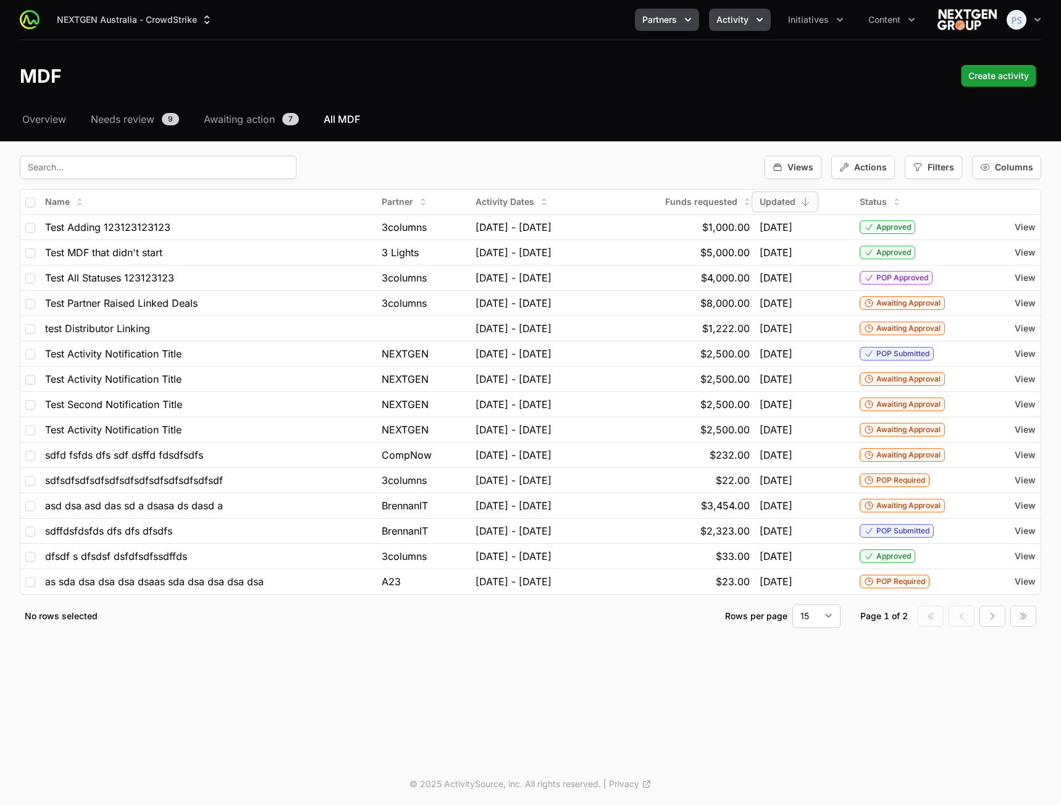
click at [649, 15] on span "Partners" at bounding box center [659, 20] width 35 height 12
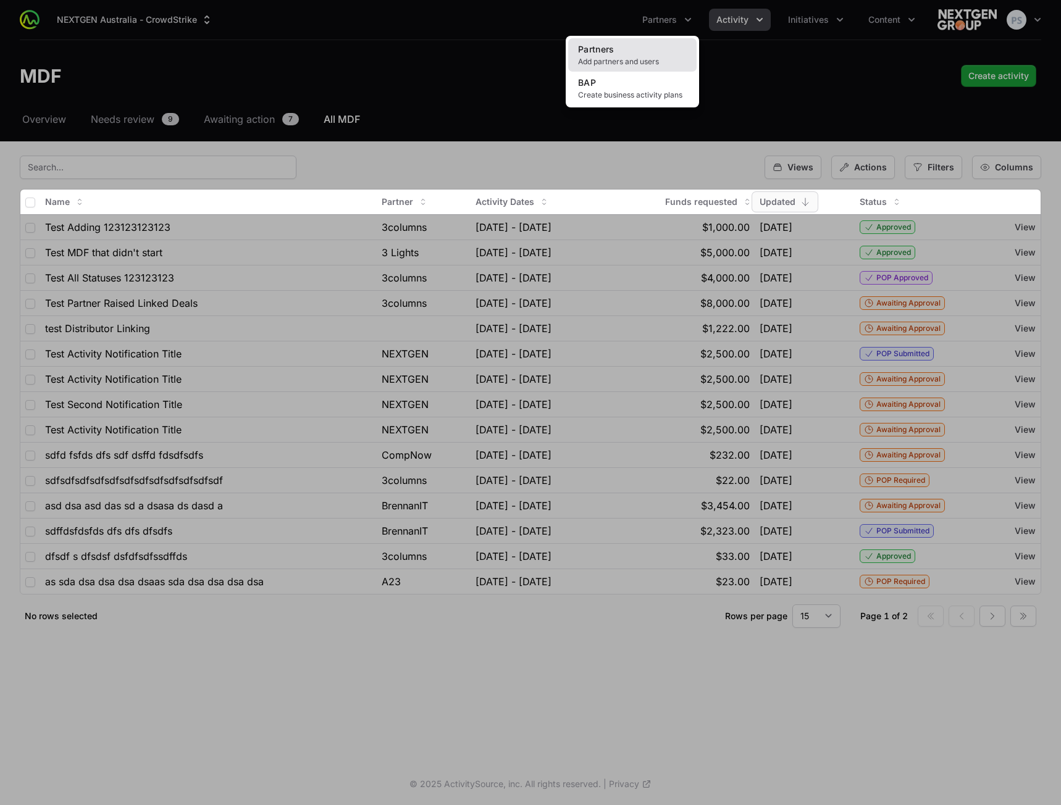
click at [654, 57] on span "Add partners and users" at bounding box center [632, 62] width 109 height 10
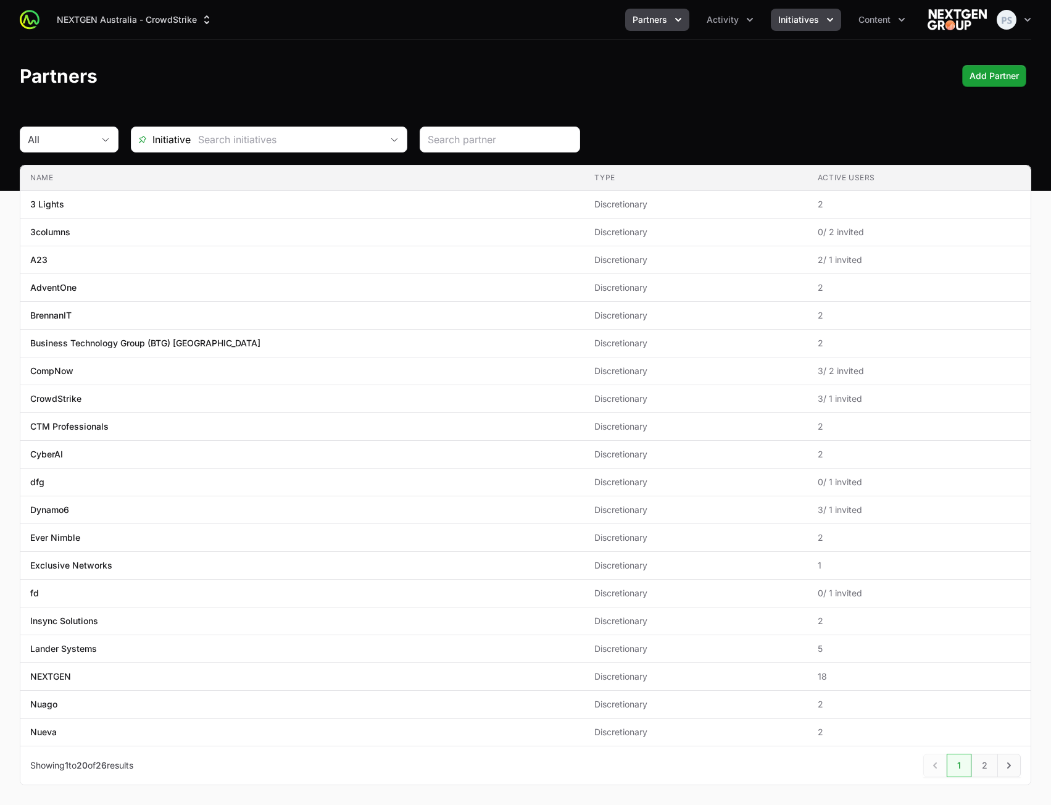
click at [802, 25] on button "Initiatives" at bounding box center [806, 20] width 70 height 22
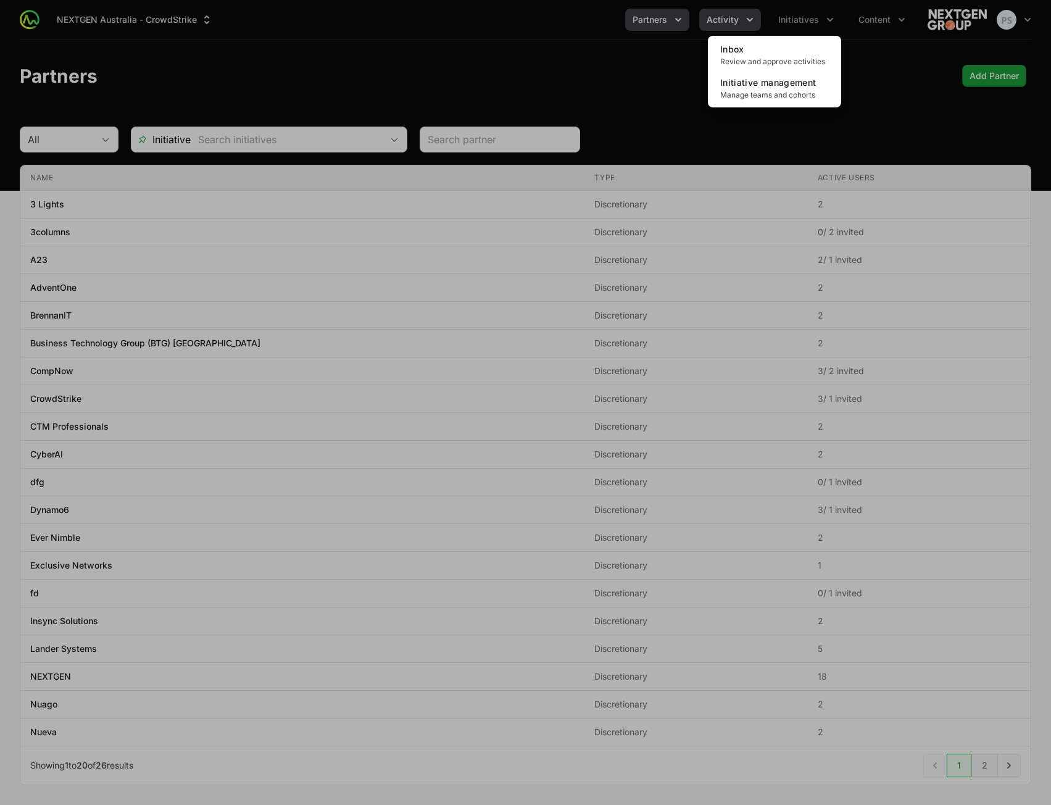
click at [738, 27] on div "Initiatives menu" at bounding box center [525, 402] width 1051 height 805
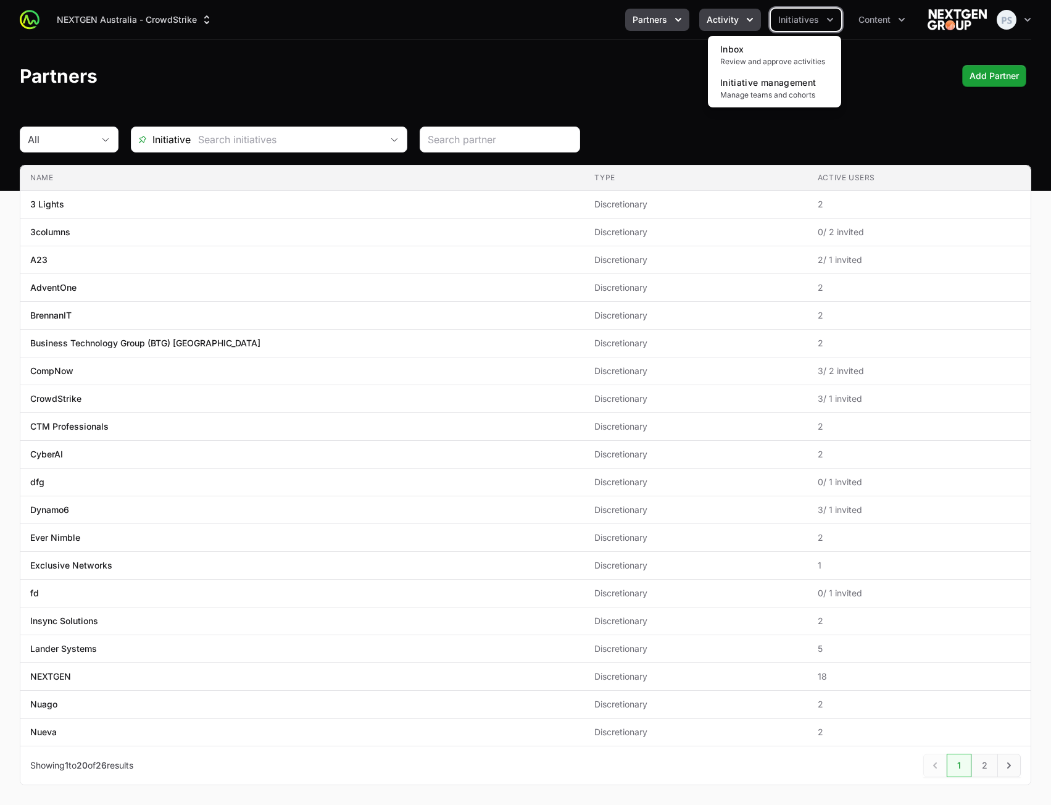
click at [737, 27] on button "Activity" at bounding box center [730, 20] width 62 height 22
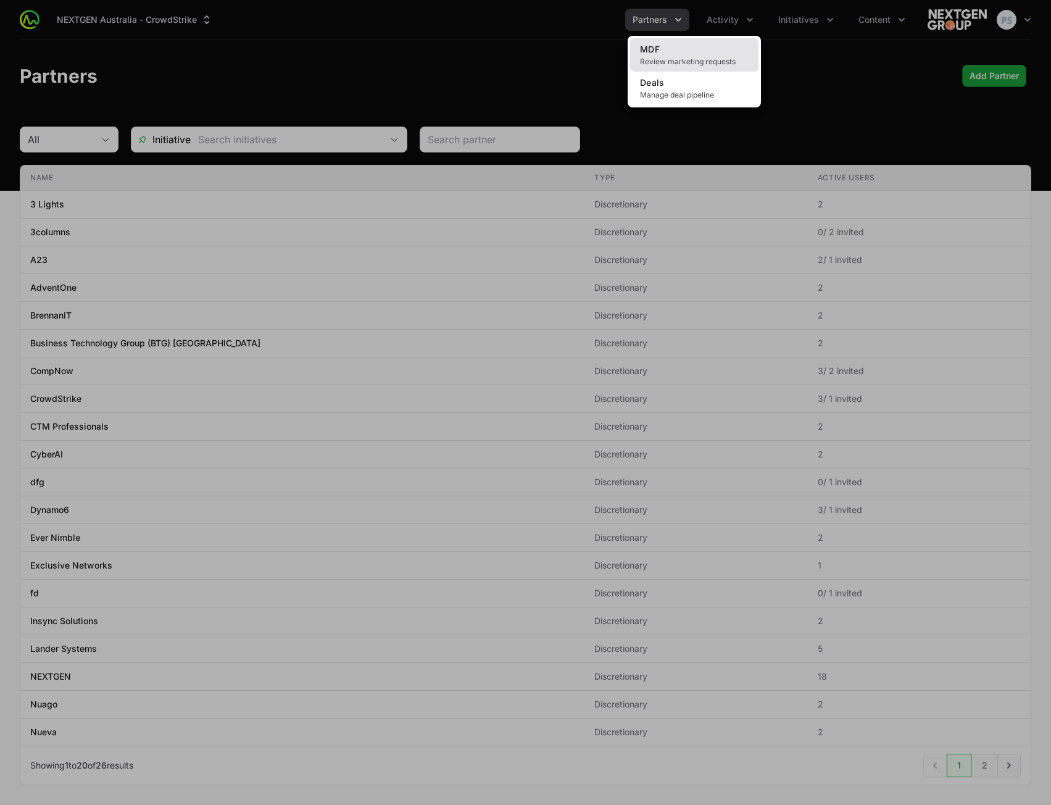
click at [721, 53] on link "MDF Review marketing requests" at bounding box center [694, 54] width 128 height 33
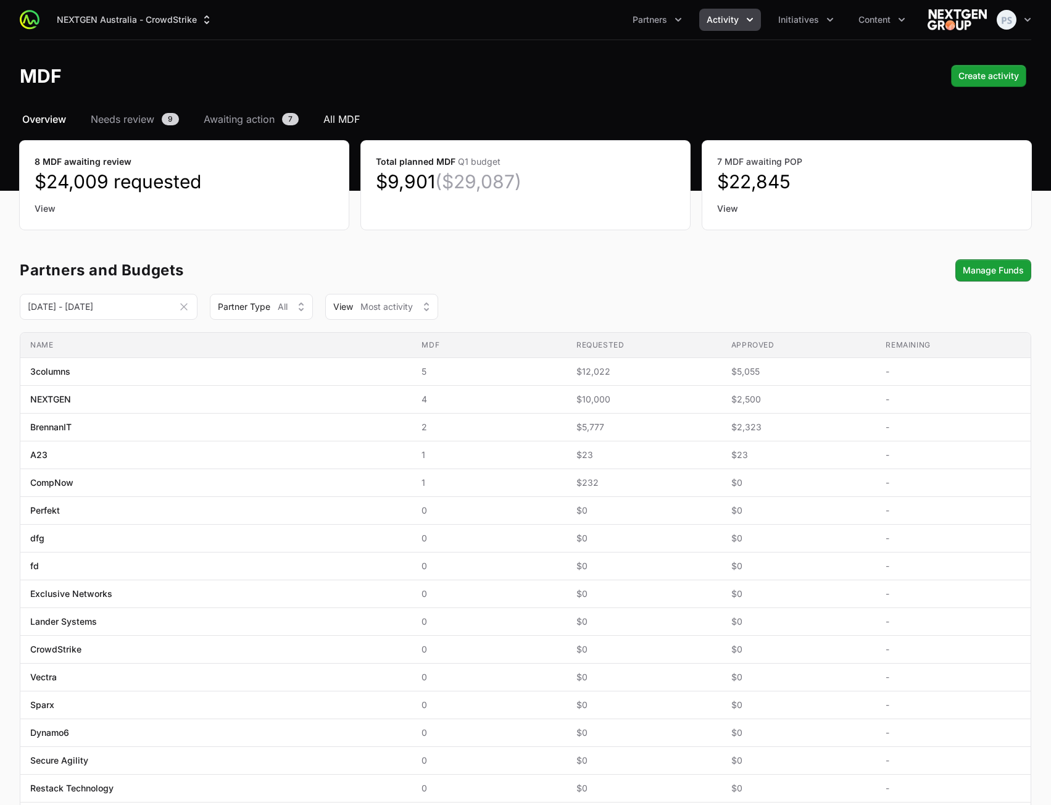
click at [329, 119] on span "All MDF" at bounding box center [342, 119] width 36 height 15
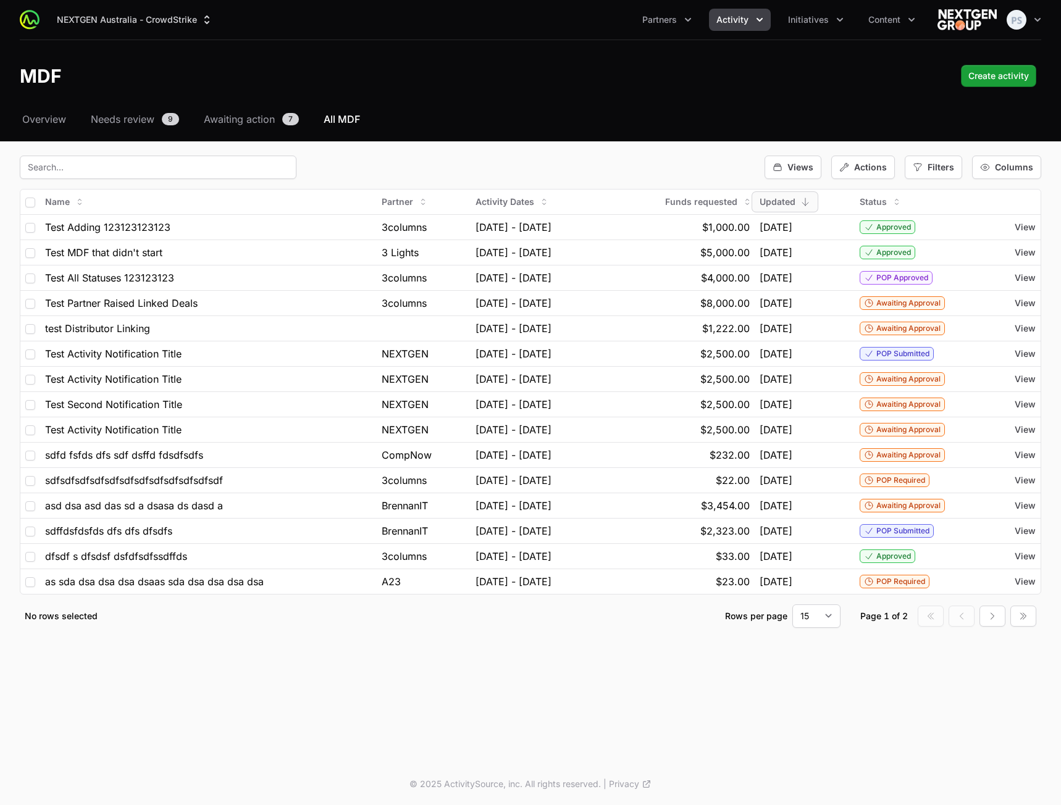
click at [561, 110] on header "MDF Create activity" at bounding box center [530, 76] width 1061 height 72
drag, startPoint x: 1055, startPoint y: 151, endPoint x: 54, endPoint y: 170, distance: 1001.6
click at [54, 170] on div "Select a tab Overview Needs review Awaiting action All MDF Overview Needs revie…" at bounding box center [530, 385] width 1061 height 546
click at [693, 117] on nav "Overview Needs review 9 Awaiting action 7 All MDF" at bounding box center [530, 119] width 1021 height 15
drag, startPoint x: 1054, startPoint y: 162, endPoint x: 183, endPoint y: 172, distance: 871.2
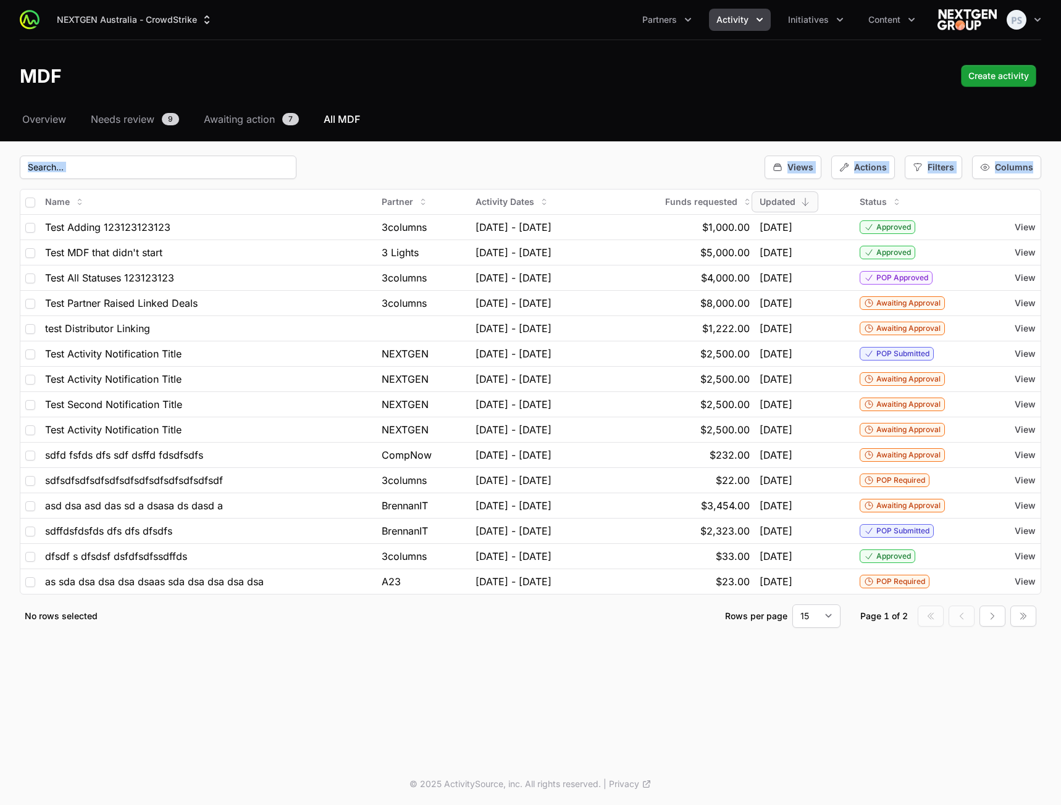
click at [184, 172] on div "Select a tab Overview Needs review Awaiting action All MDF Overview Needs revie…" at bounding box center [530, 385] width 1061 height 546
click at [578, 113] on nav "Overview Needs review 9 Awaiting action 7 All MDF" at bounding box center [530, 119] width 1021 height 15
click at [567, 111] on header "MDF Create activity" at bounding box center [530, 76] width 1061 height 72
click at [574, 91] on header "MDF Create activity" at bounding box center [530, 76] width 1061 height 72
click at [612, 74] on div "MDF Create activity" at bounding box center [530, 76] width 1021 height 22
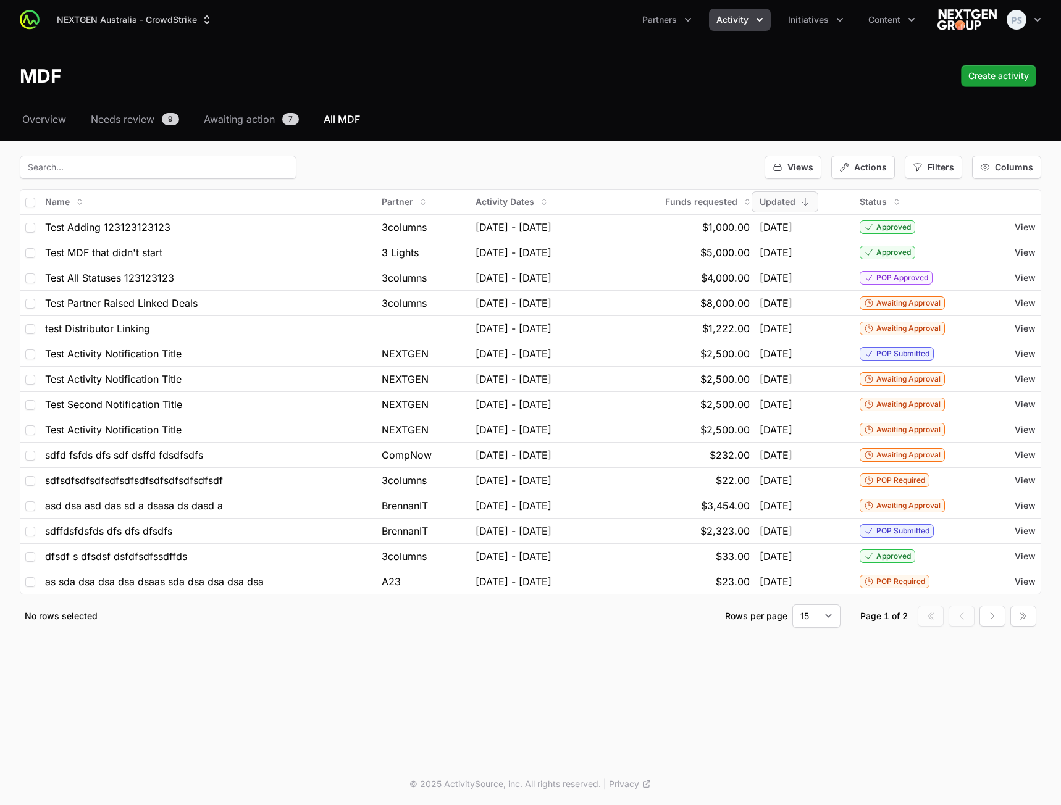
click at [714, 99] on header "MDF Create activity" at bounding box center [530, 76] width 1061 height 72
click at [877, 27] on button "Content" at bounding box center [892, 20] width 62 height 22
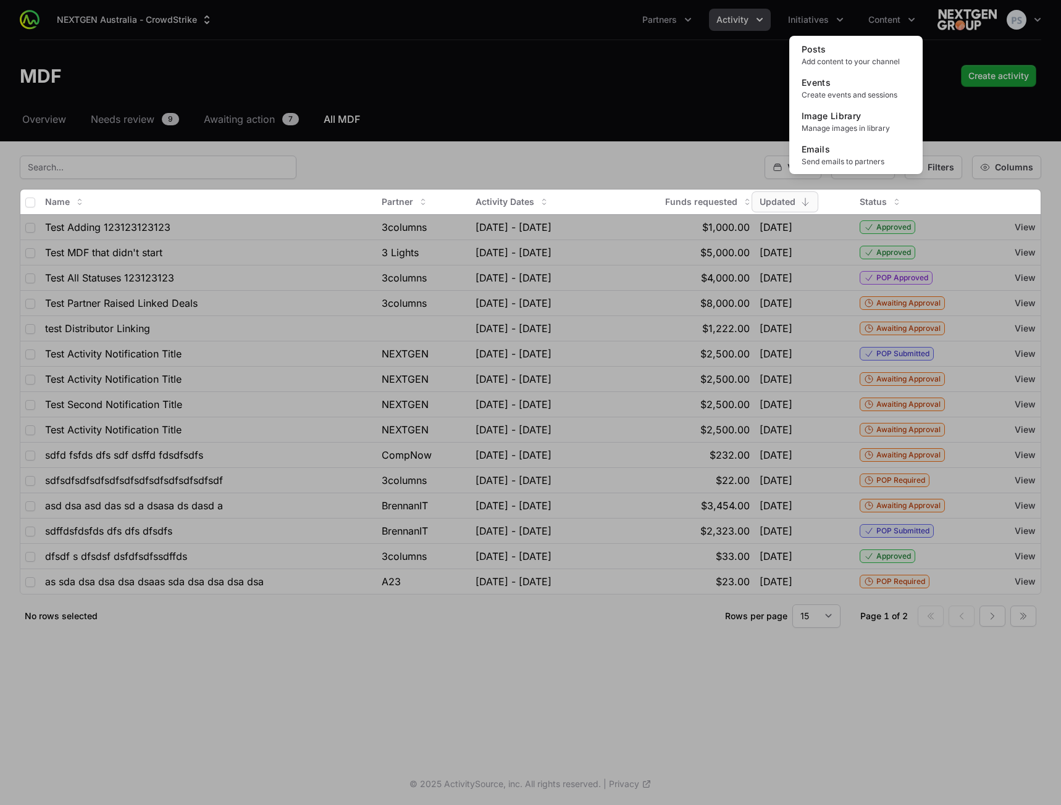
click at [653, 85] on div "Content menu" at bounding box center [530, 402] width 1061 height 805
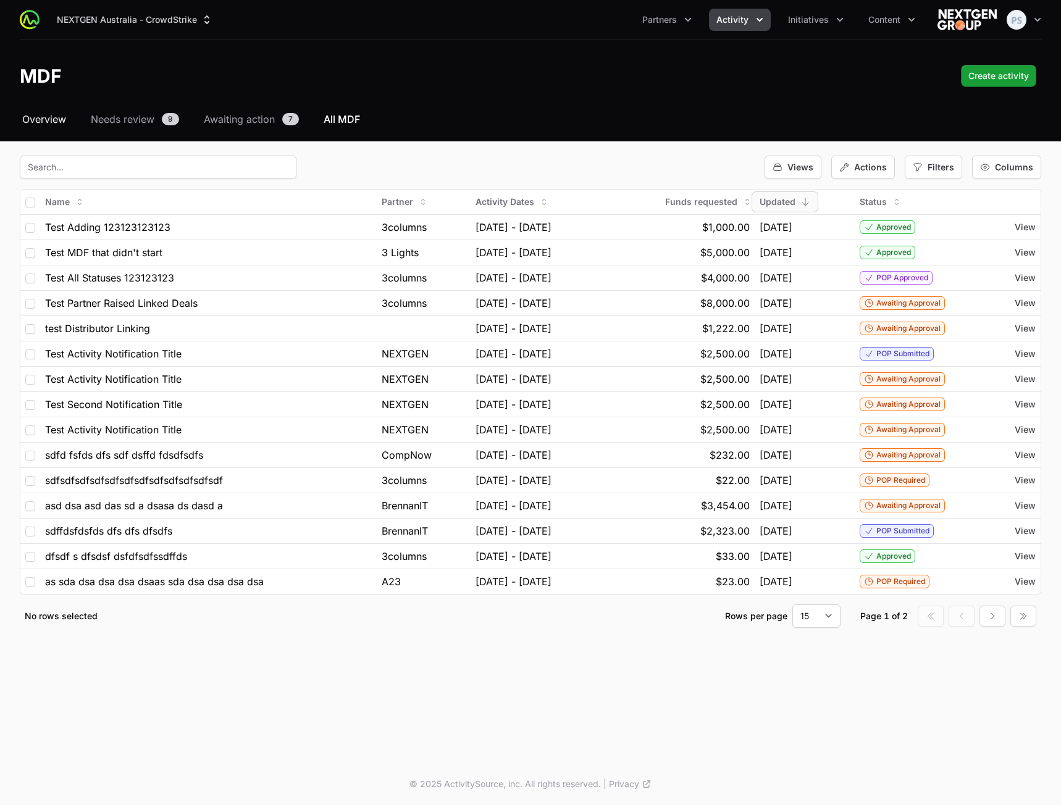
click at [59, 121] on span "Overview" at bounding box center [44, 119] width 44 height 15
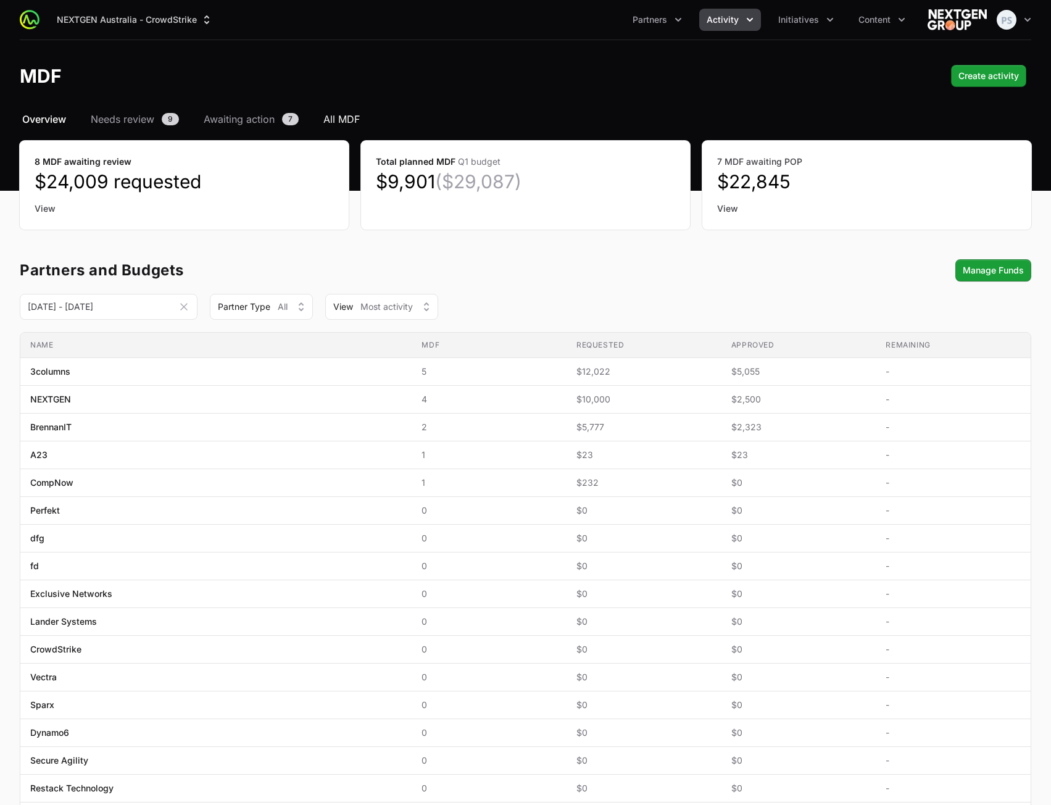
click at [349, 114] on span "All MDF" at bounding box center [342, 119] width 36 height 15
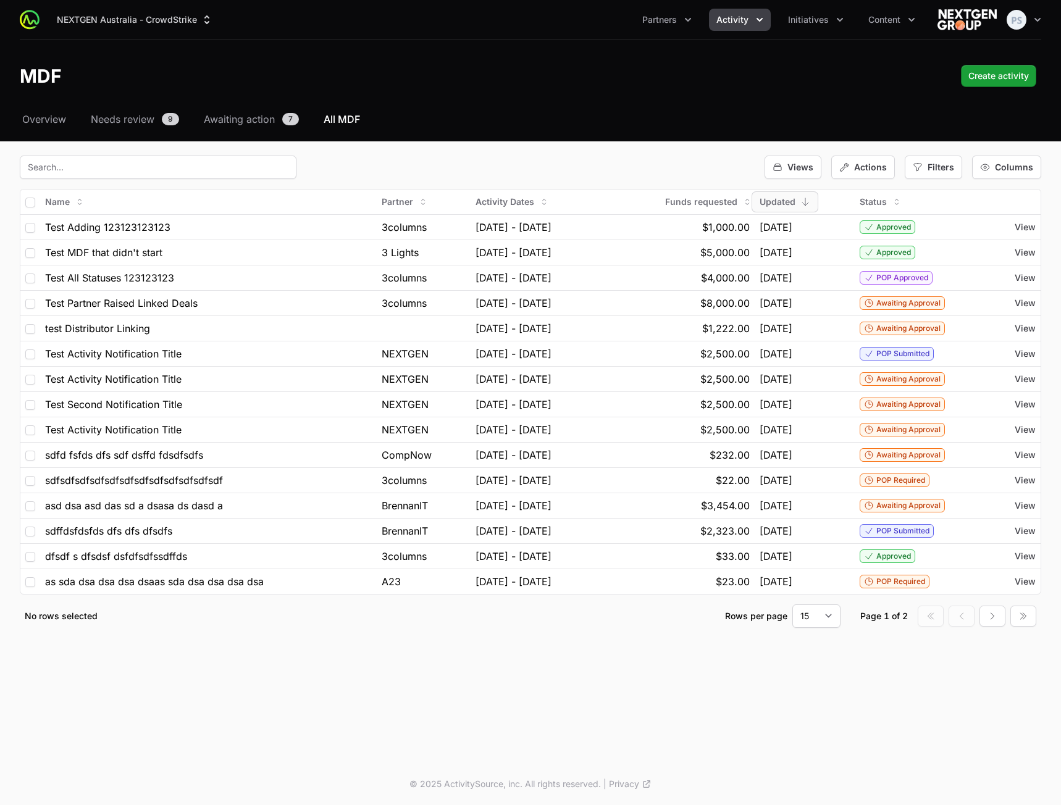
click at [625, 116] on nav "Overview Needs review 9 Awaiting action 7 All MDF" at bounding box center [530, 119] width 1021 height 15
click at [40, 117] on span "Overview" at bounding box center [44, 119] width 44 height 15
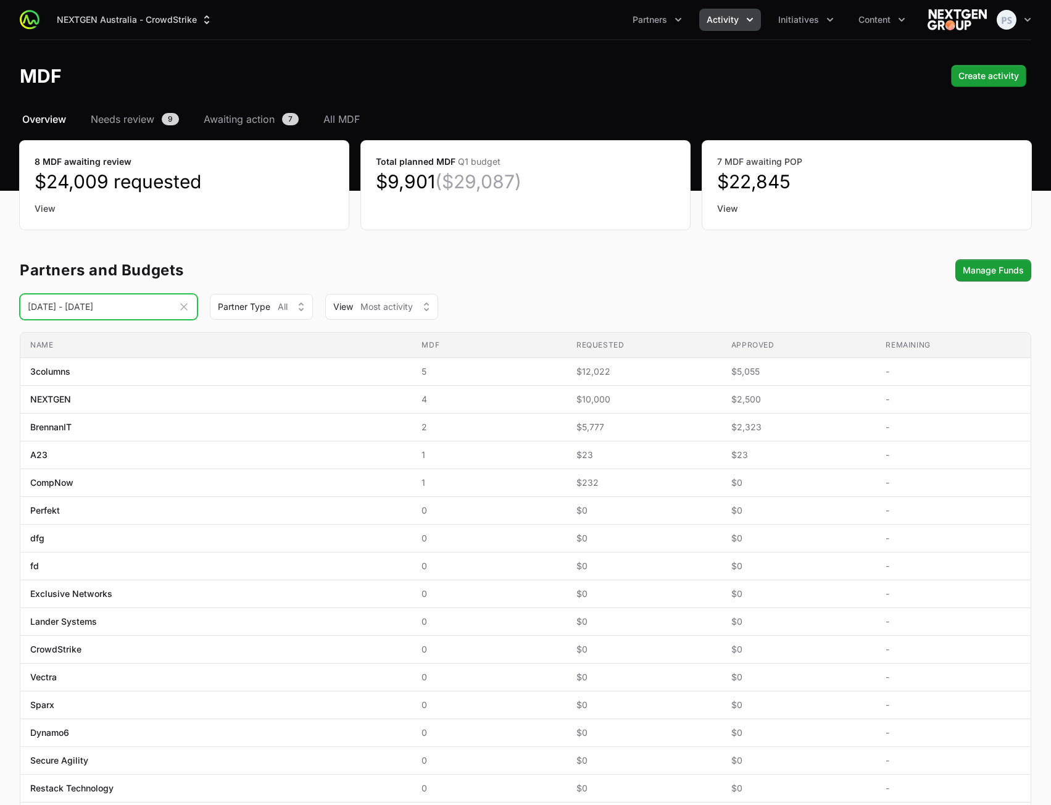
click at [125, 307] on input "[DATE] - [DATE]" at bounding box center [109, 307] width 178 height 26
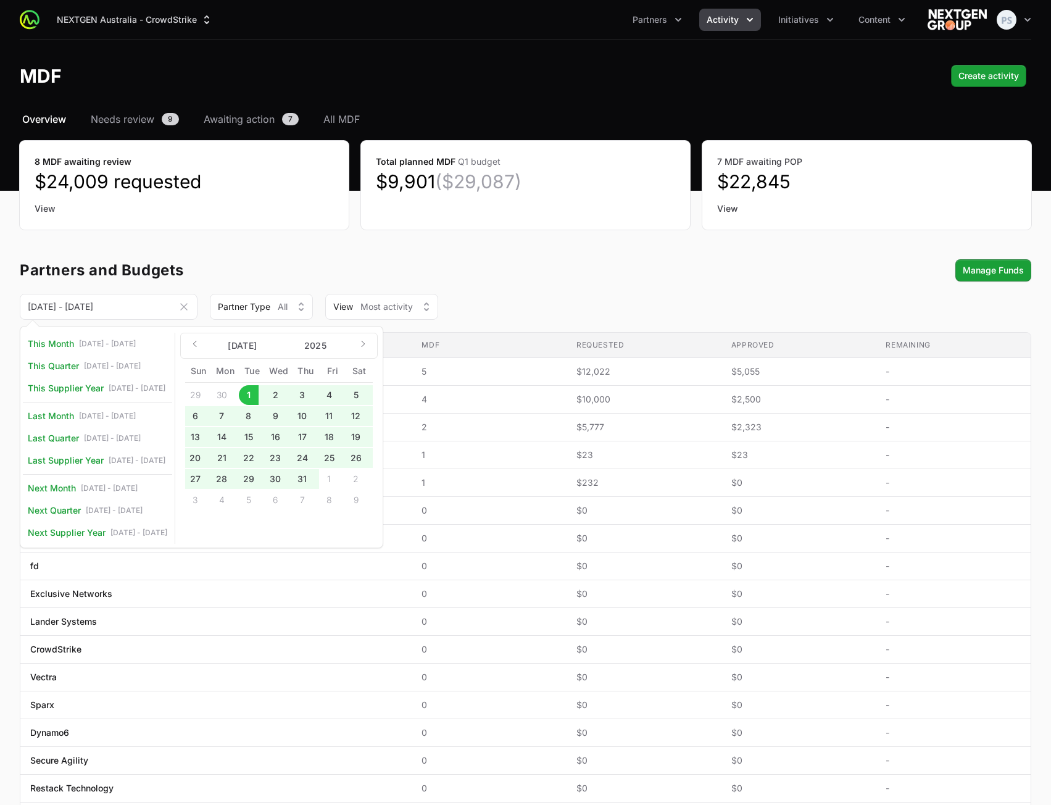
click at [630, 264] on div "Partners and Budgets Manage Funds" at bounding box center [526, 270] width 1012 height 22
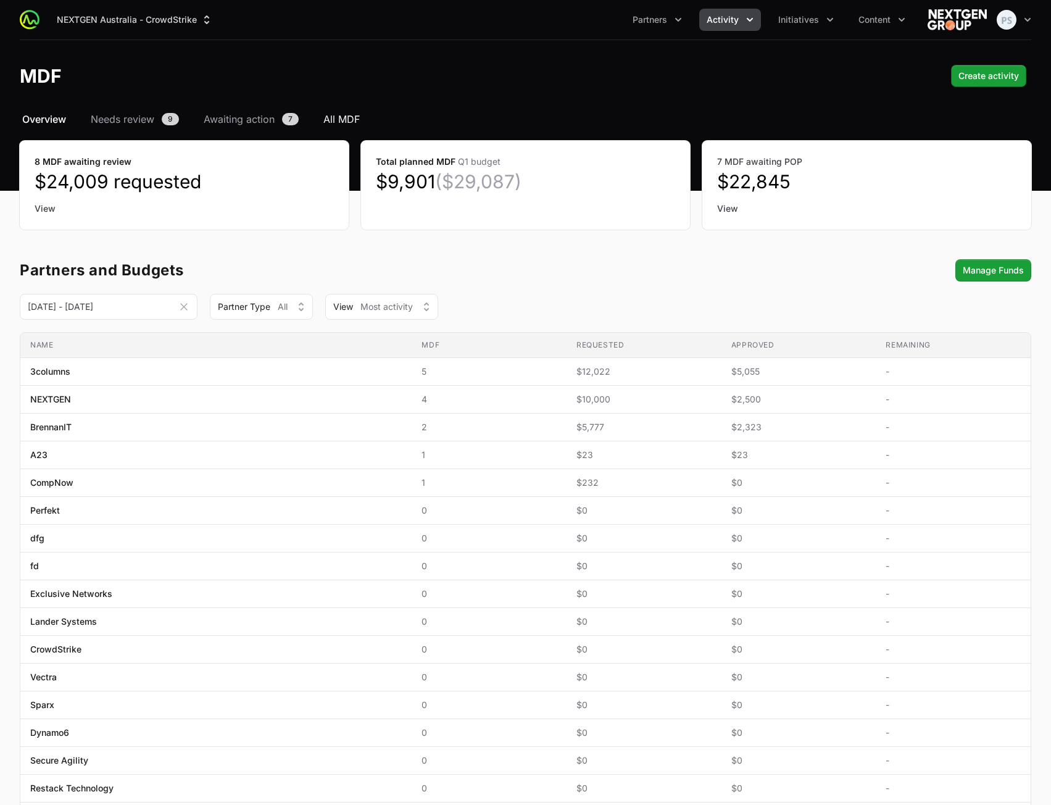
click at [341, 122] on span "All MDF" at bounding box center [342, 119] width 36 height 15
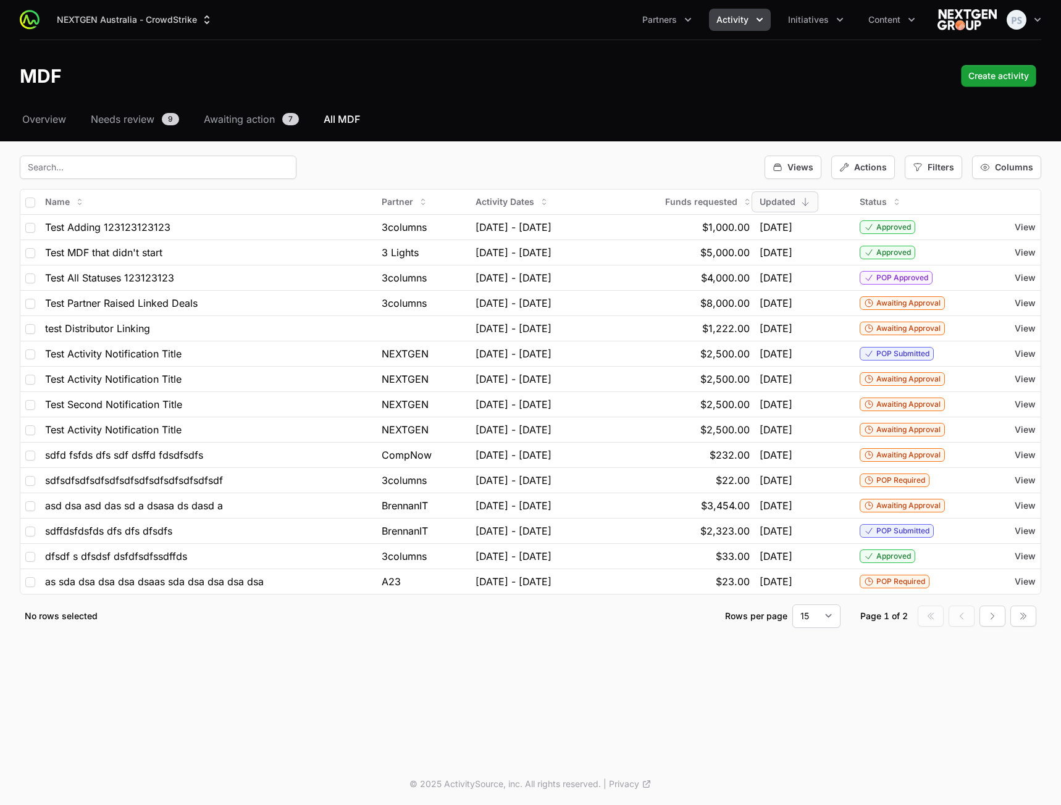
click at [601, 108] on div "NEXTGEN Australia - CrowdStrike Partners Activity Initiatives Content Open user…" at bounding box center [530, 328] width 1061 height 657
click at [601, 108] on header "MDF Create activity" at bounding box center [530, 76] width 1061 height 72
click at [582, 153] on div "Select a tab Overview Needs review Awaiting action All MDF Overview Needs revie…" at bounding box center [530, 385] width 1061 height 546
click at [931, 175] on div "Filters" at bounding box center [932, 167] width 57 height 23
click at [945, 241] on span "Budget Period" at bounding box center [956, 241] width 58 height 12
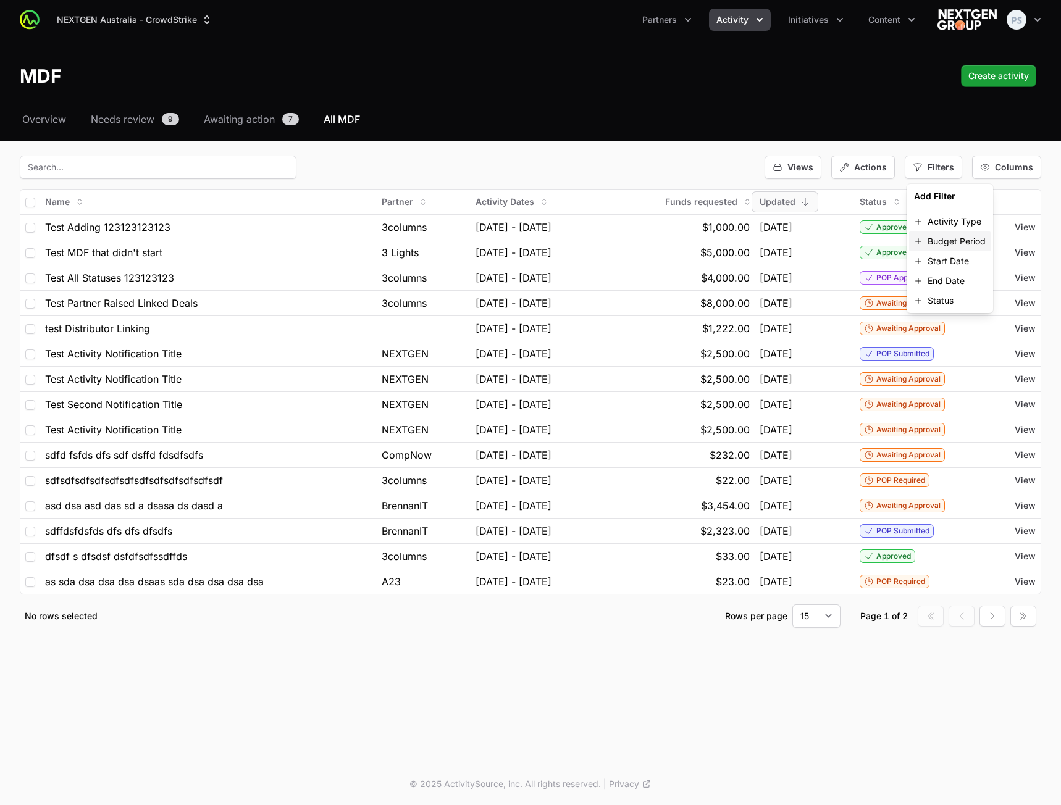
select select
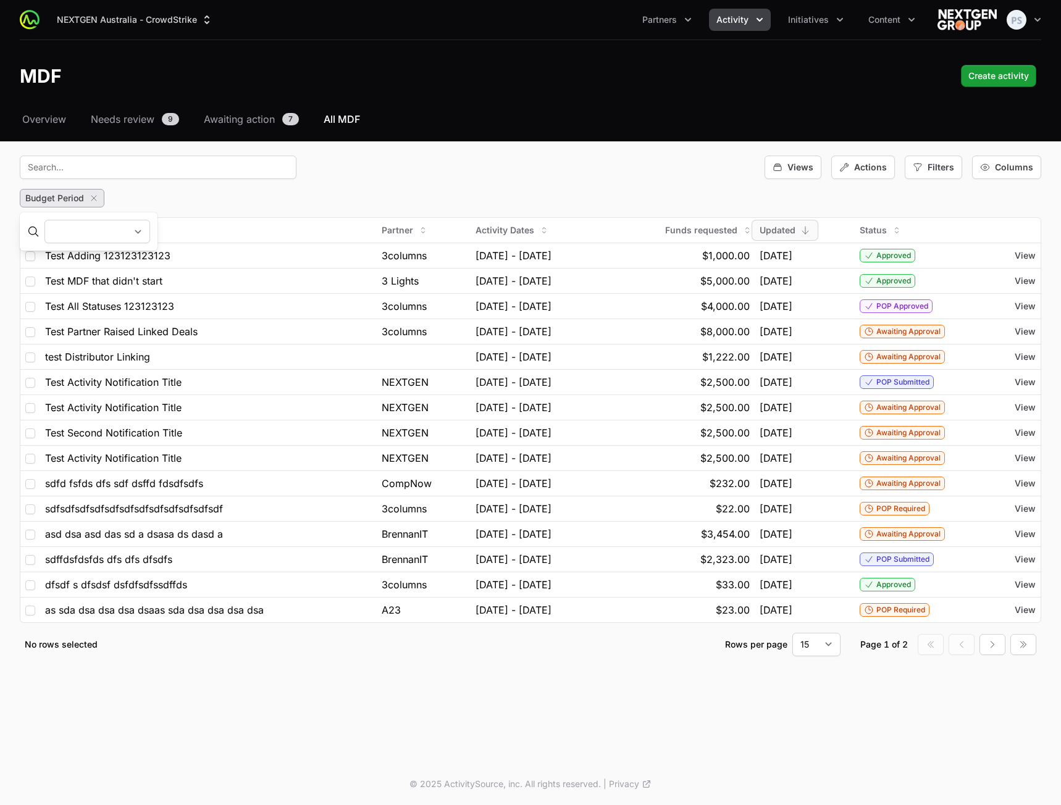
click at [132, 220] on select "Q[DATE] - [DATE] Q[DATE] - [DATE] Q[DATE] - [DATE] Q[DATE] - [DATE] Q[DATE] - […" at bounding box center [97, 231] width 106 height 23
click at [354, 194] on div "Budget Period" at bounding box center [530, 198] width 1021 height 19
click at [100, 194] on button "button" at bounding box center [96, 198] width 15 height 15
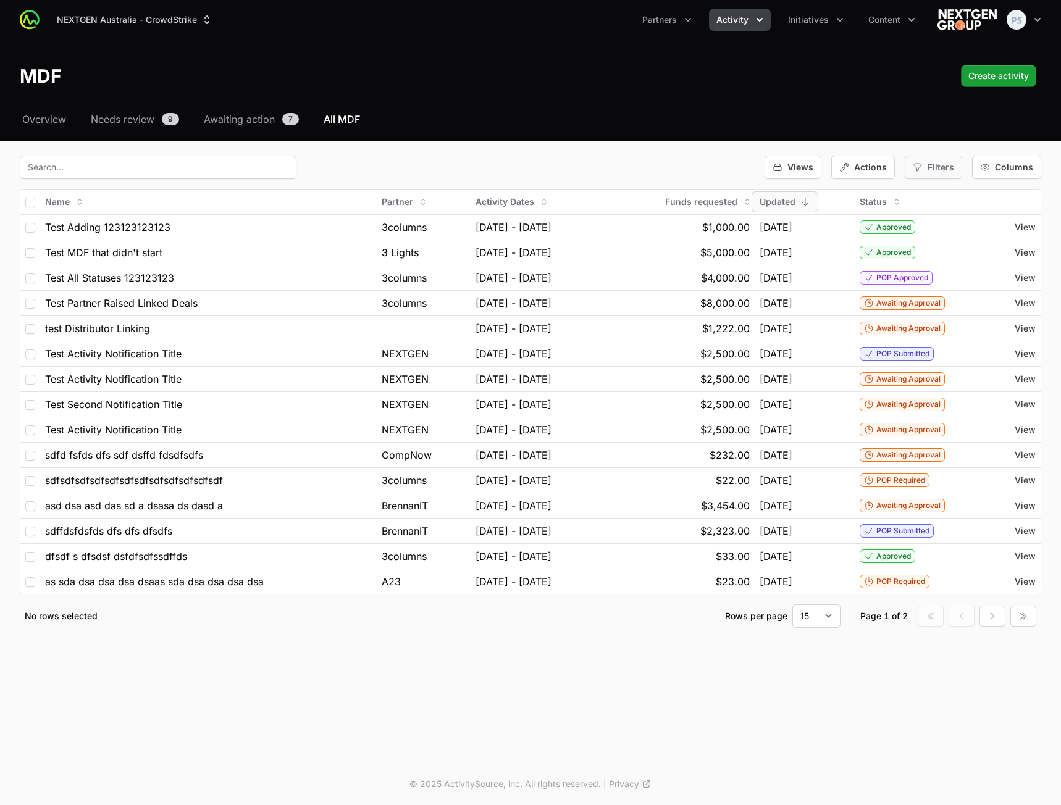
click at [940, 169] on span "Filters" at bounding box center [940, 167] width 27 height 12
click at [941, 241] on span "Budget Period" at bounding box center [956, 241] width 58 height 12
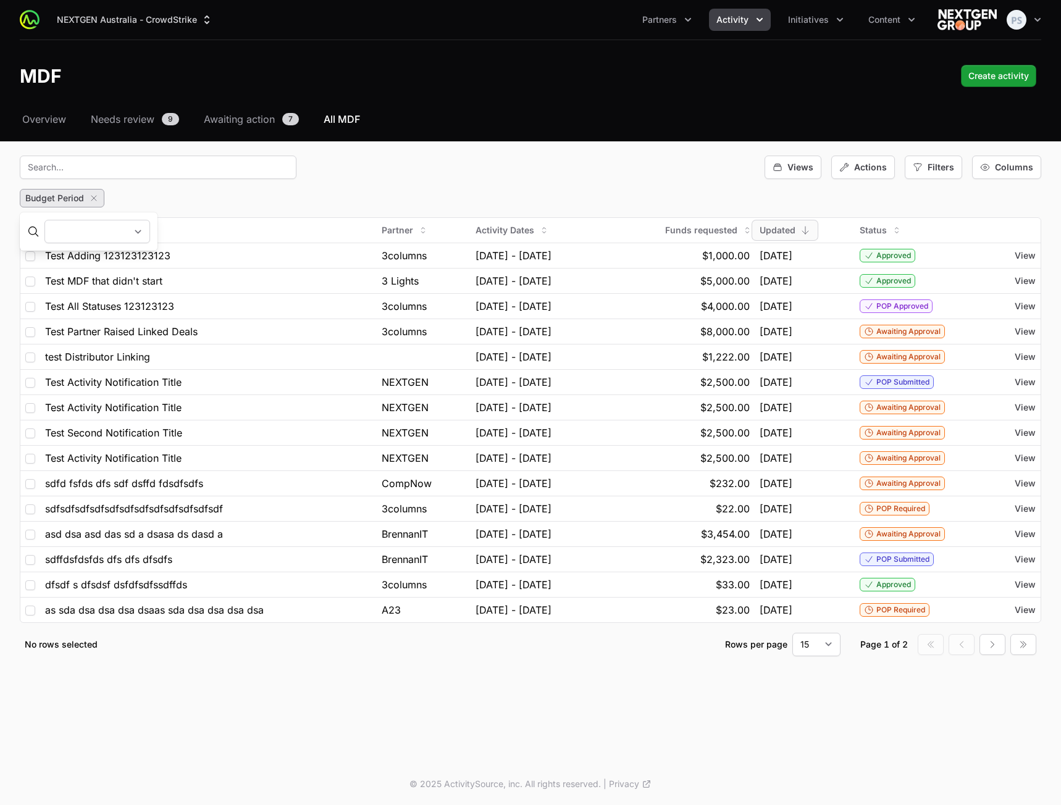
click at [102, 233] on select "Q[DATE] - [DATE] Q[DATE] - [DATE] Q[DATE] - [DATE] Q[DATE] - [DATE] Q[DATE] - […" at bounding box center [97, 231] width 106 height 23
select select "109"
click at [44, 220] on select "Q[DATE] - [DATE] Q[DATE] - [DATE] Q[DATE] - [DATE] Q[DATE] - [DATE] Q[DATE] - […" at bounding box center [97, 231] width 106 height 23
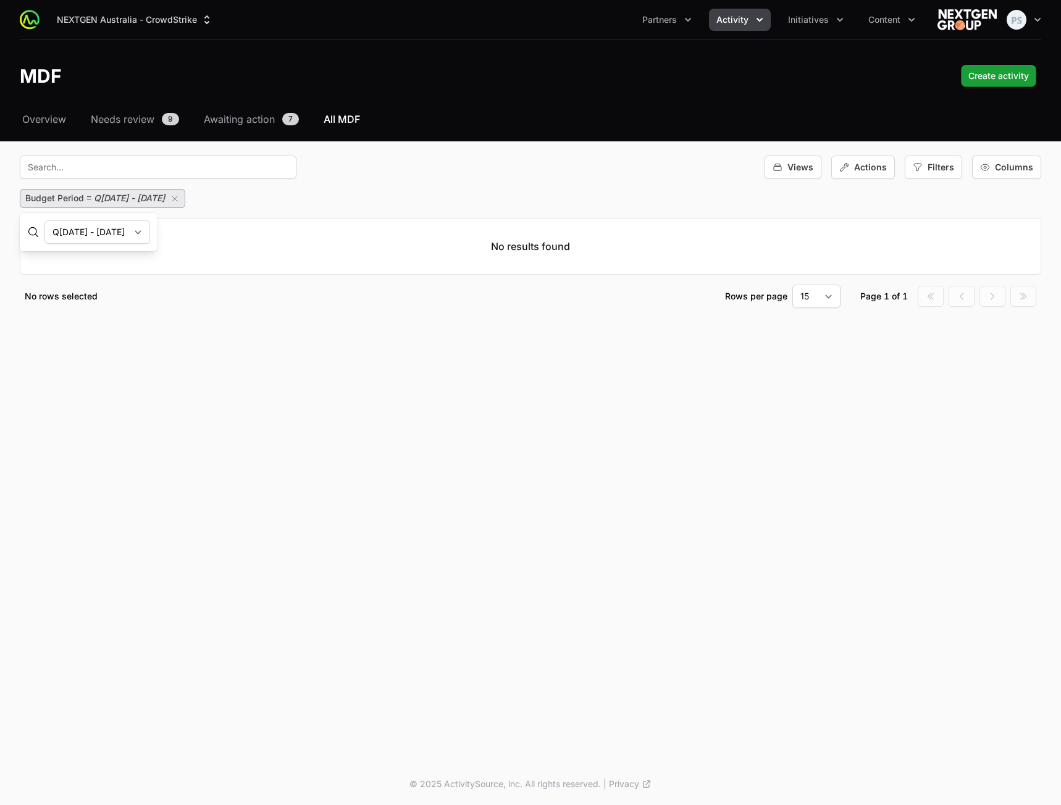
click at [275, 196] on div "Budget Period = Q[DATE] - [DATE]" at bounding box center [530, 198] width 1021 height 19
click at [180, 201] on icon "button" at bounding box center [175, 199] width 10 height 10
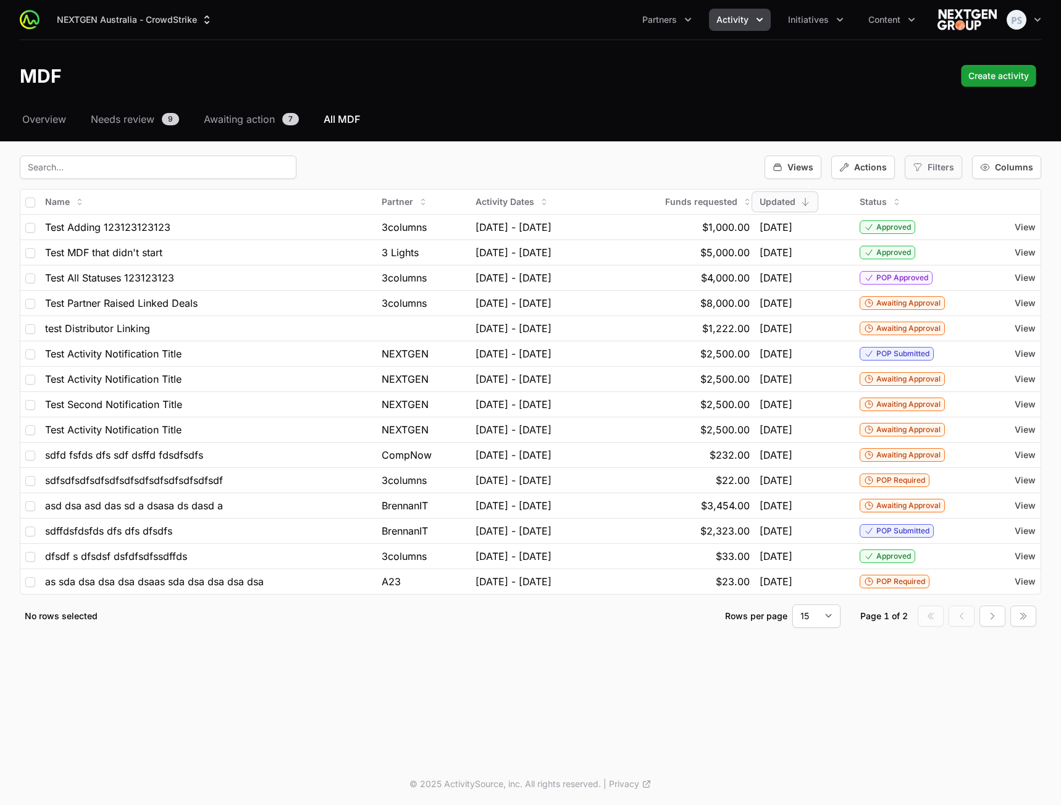
click at [929, 173] on div "Filters" at bounding box center [932, 167] width 57 height 23
click at [938, 261] on span "Start Date" at bounding box center [947, 261] width 41 height 12
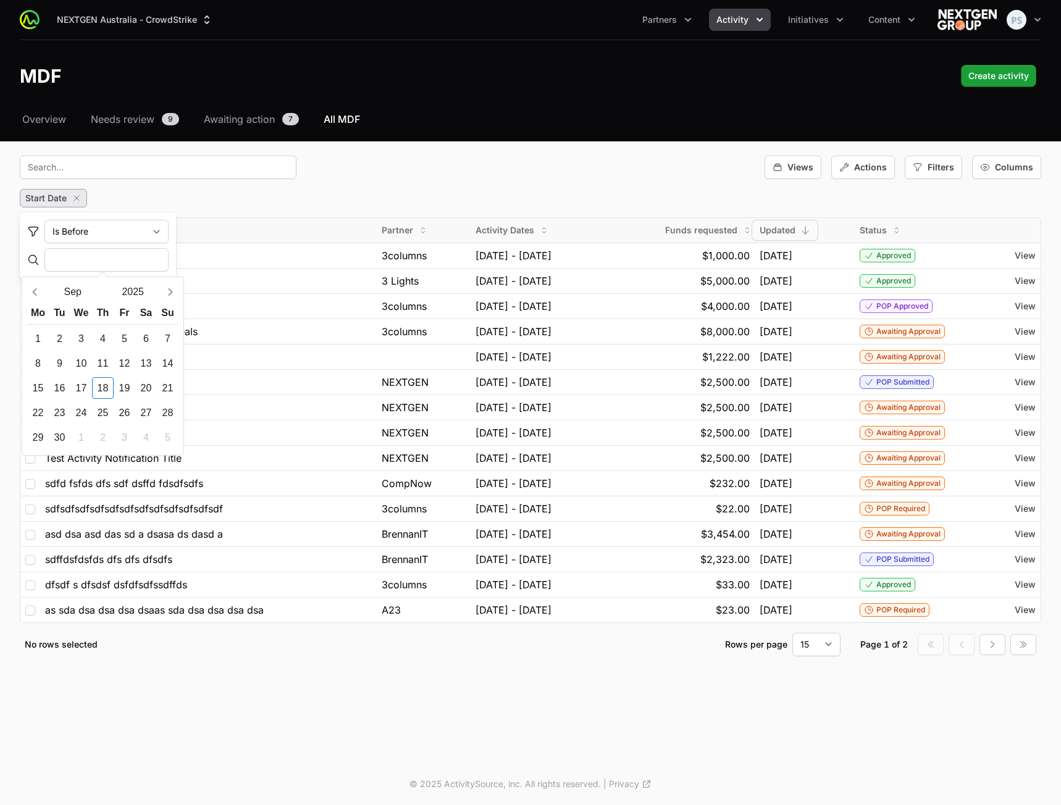
click at [75, 197] on icon "button" at bounding box center [77, 198] width 10 height 10
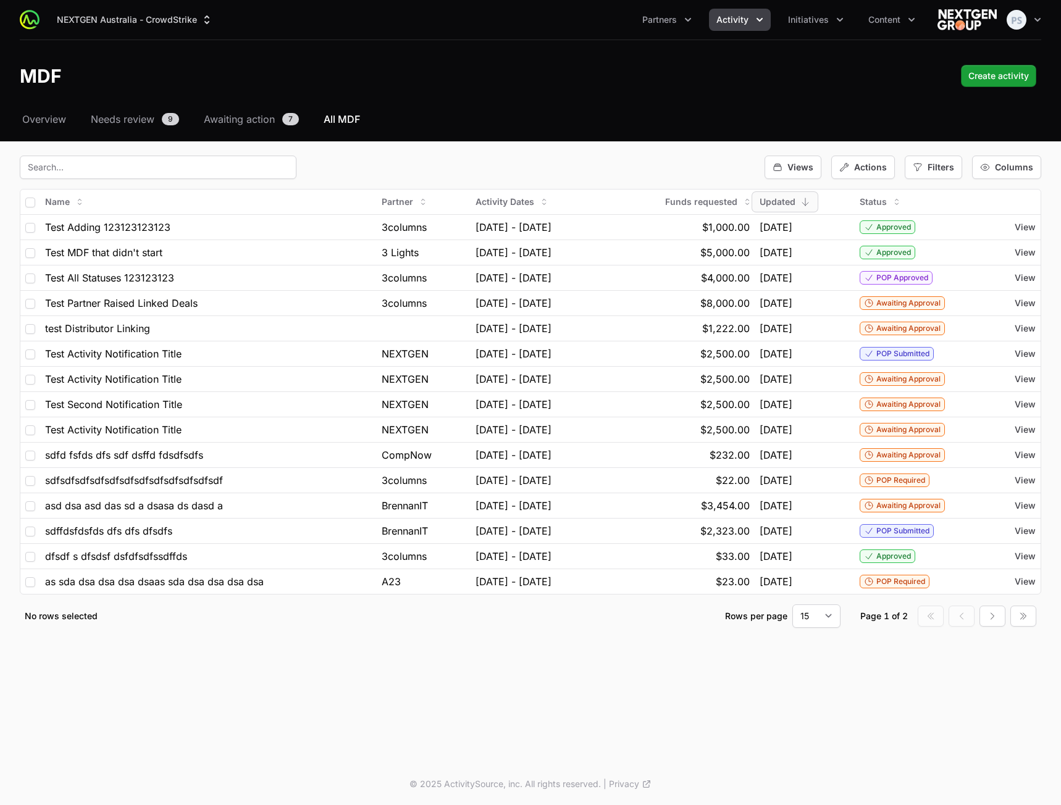
click at [697, 165] on div "Views Actions Filters Columns" at bounding box center [530, 167] width 1021 height 23
click at [927, 172] on div "Filters" at bounding box center [932, 167] width 57 height 23
click at [930, 280] on span "End Date" at bounding box center [945, 281] width 37 height 12
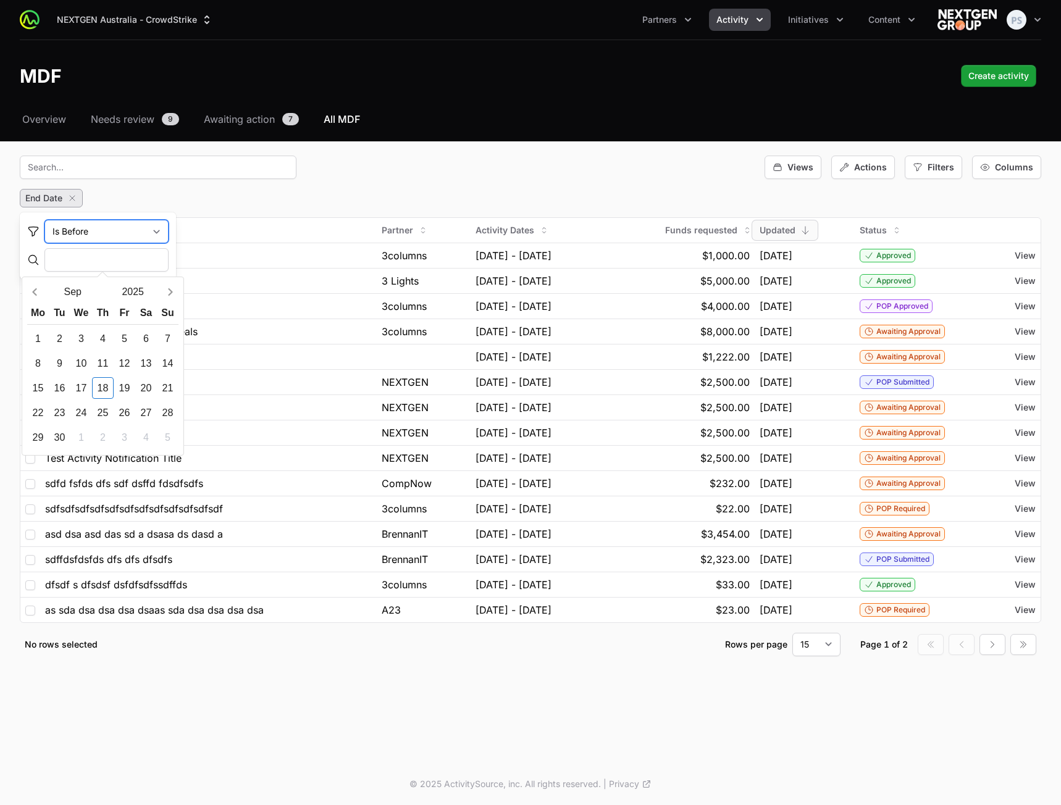
click at [109, 232] on select "Is Before Is After Equals Or Is Before Equals Or Is After Equals Does Not Equal…" at bounding box center [106, 231] width 124 height 23
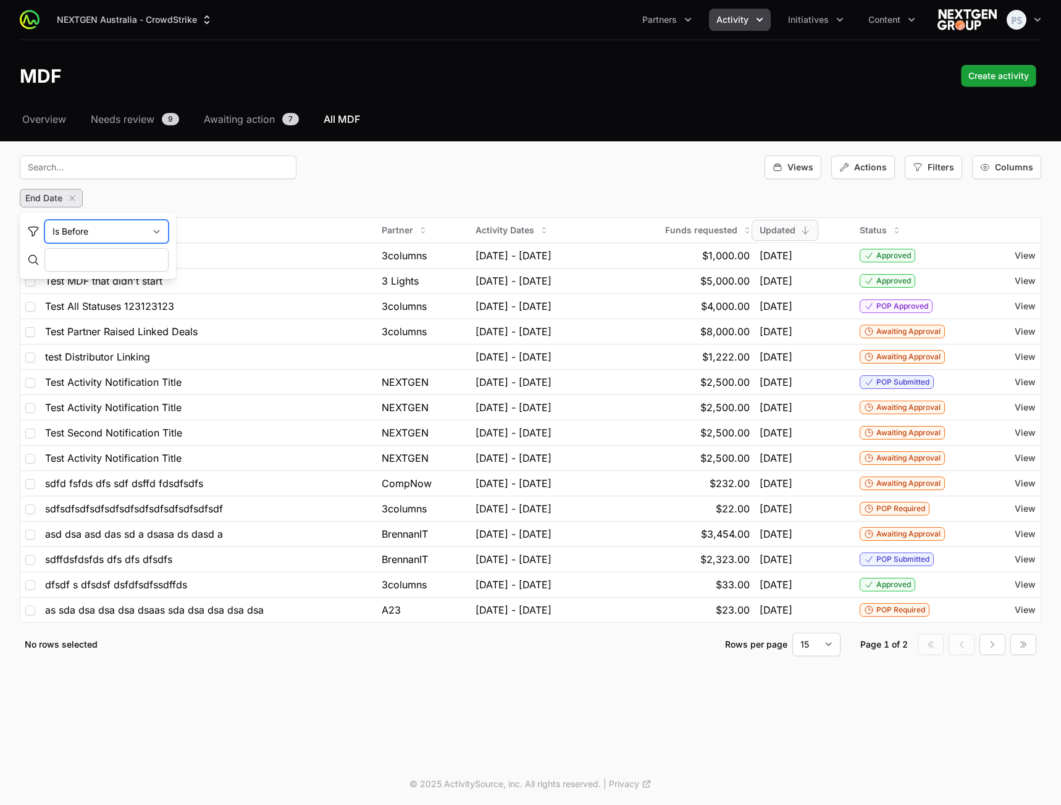
select select "between"
click at [44, 220] on select "Is Before Is After Equals Or Is Before Equals Or Is After Equals Does Not Equal…" at bounding box center [106, 231] width 124 height 23
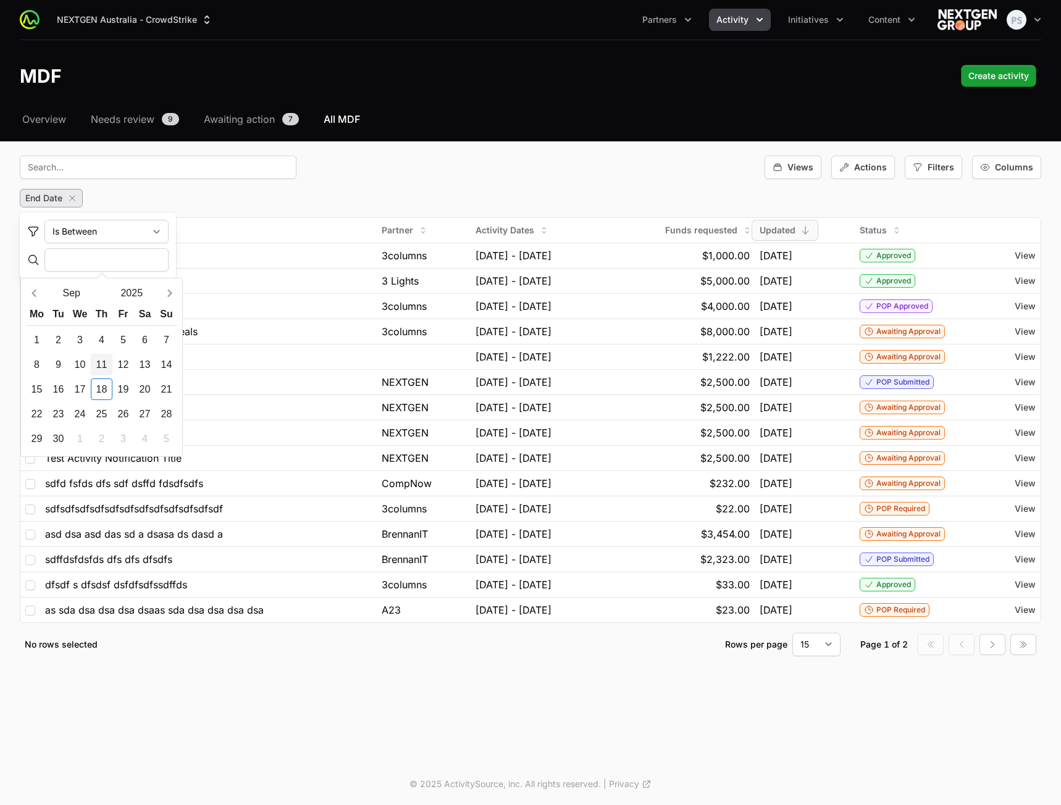
click at [99, 367] on div "11" at bounding box center [102, 365] width 22 height 22
click at [143, 413] on div "27" at bounding box center [145, 414] width 22 height 22
type input "[DATE] - [DATE]"
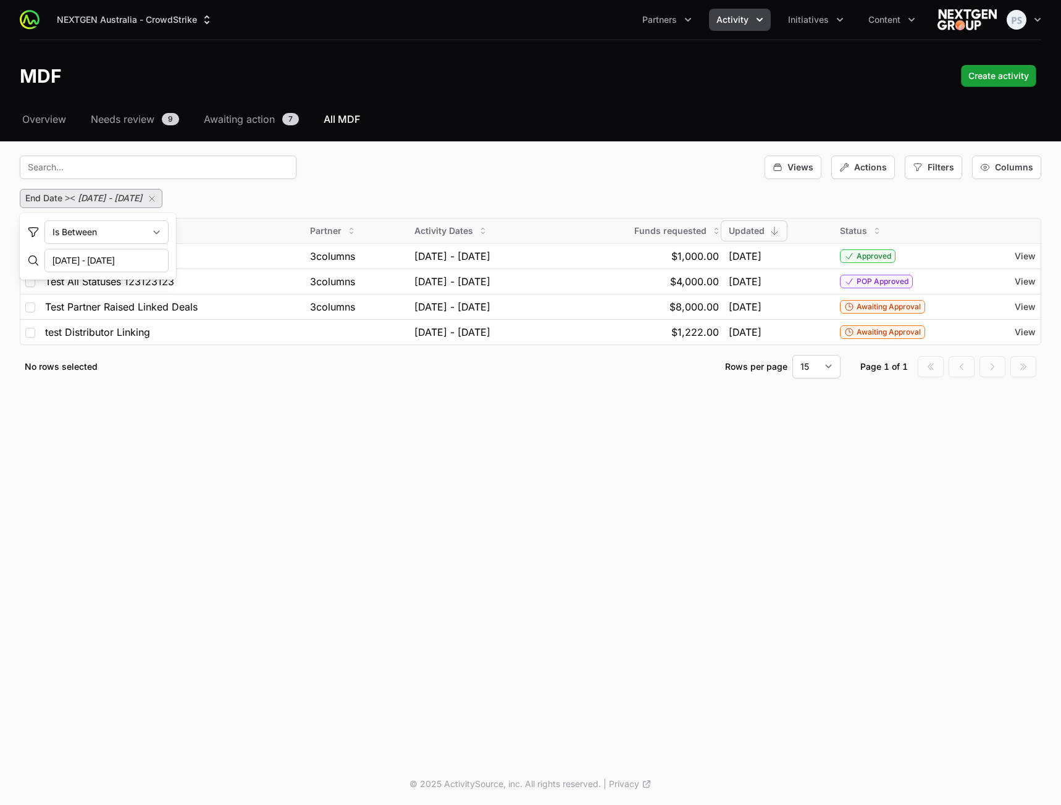
click at [157, 202] on icon "button" at bounding box center [152, 199] width 10 height 10
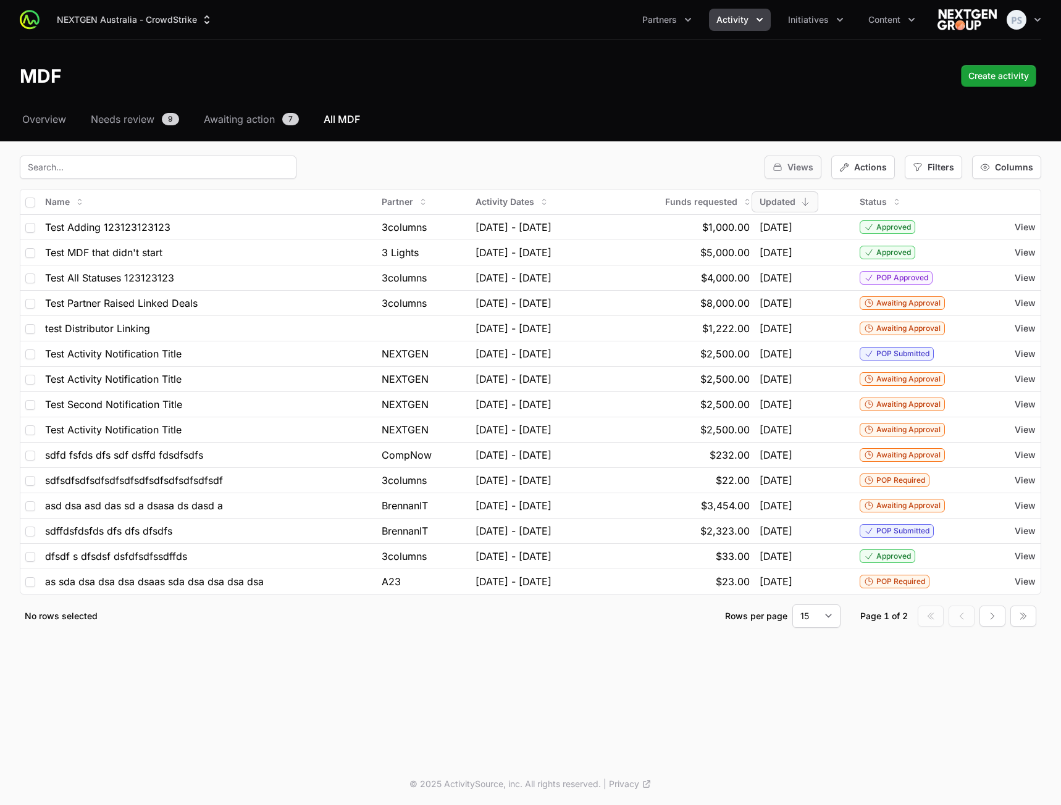
click at [806, 167] on span "Views" at bounding box center [800, 167] width 26 height 12
drag, startPoint x: 844, startPoint y: 121, endPoint x: 854, endPoint y: 120, distance: 9.9
click at [845, 120] on nav "Overview Needs review 9 Awaiting action 7 All MDF" at bounding box center [530, 119] width 1021 height 15
click at [925, 166] on div "Filters" at bounding box center [932, 167] width 57 height 23
click at [943, 240] on span "Budget Period" at bounding box center [956, 241] width 58 height 12
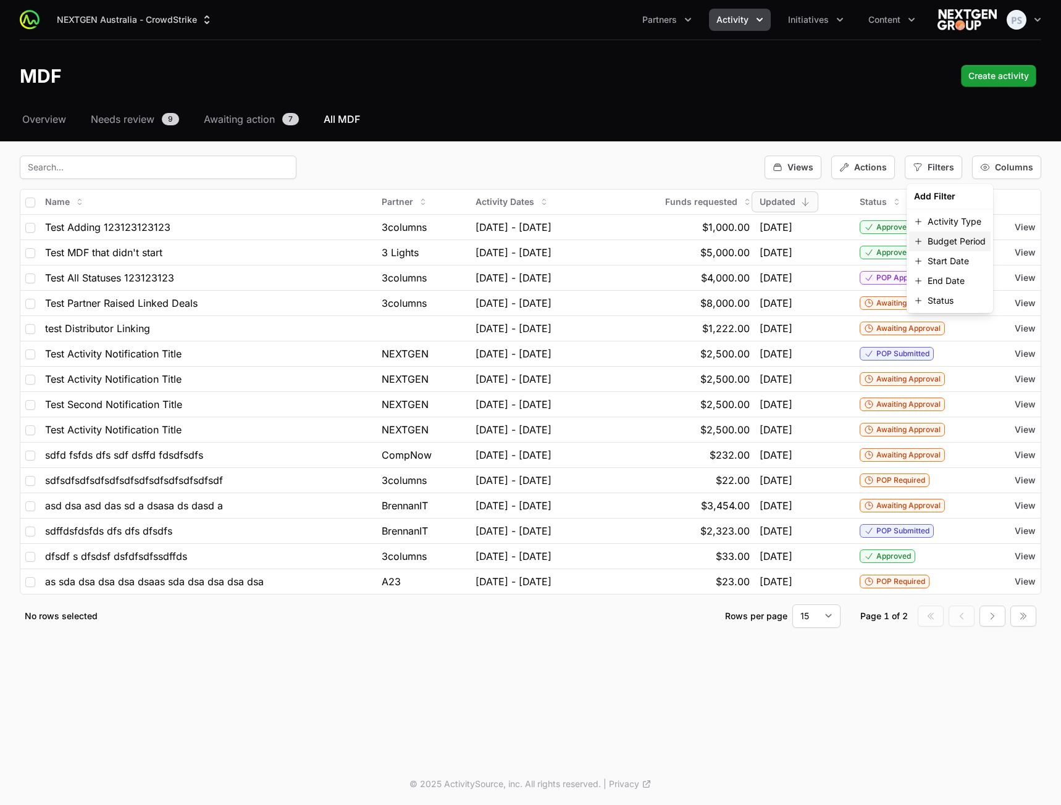
select select
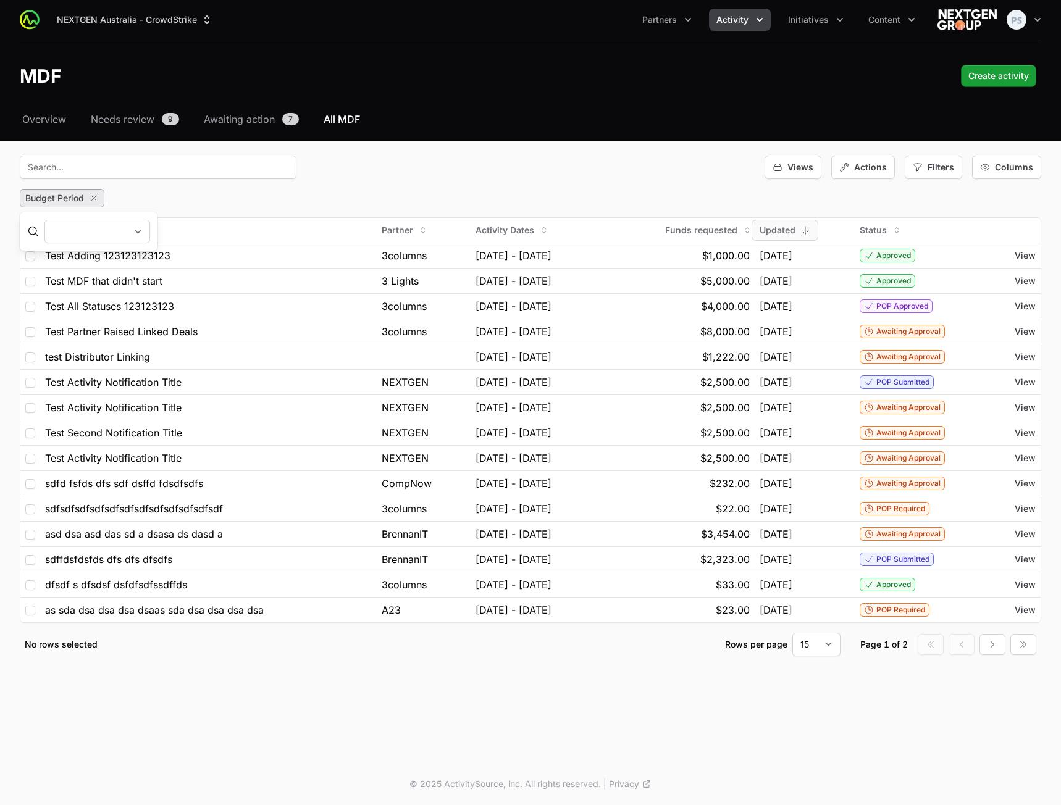
click at [150, 232] on select "Q[DATE] - [DATE] Q[DATE] - [DATE] Q[DATE] - [DATE] Q[DATE] - [DATE] Q[DATE] - […" at bounding box center [97, 231] width 106 height 23
click at [511, 159] on div "Views Actions Filters Columns" at bounding box center [530, 167] width 1021 height 23
click at [93, 198] on icon "button" at bounding box center [93, 198] width 5 height 5
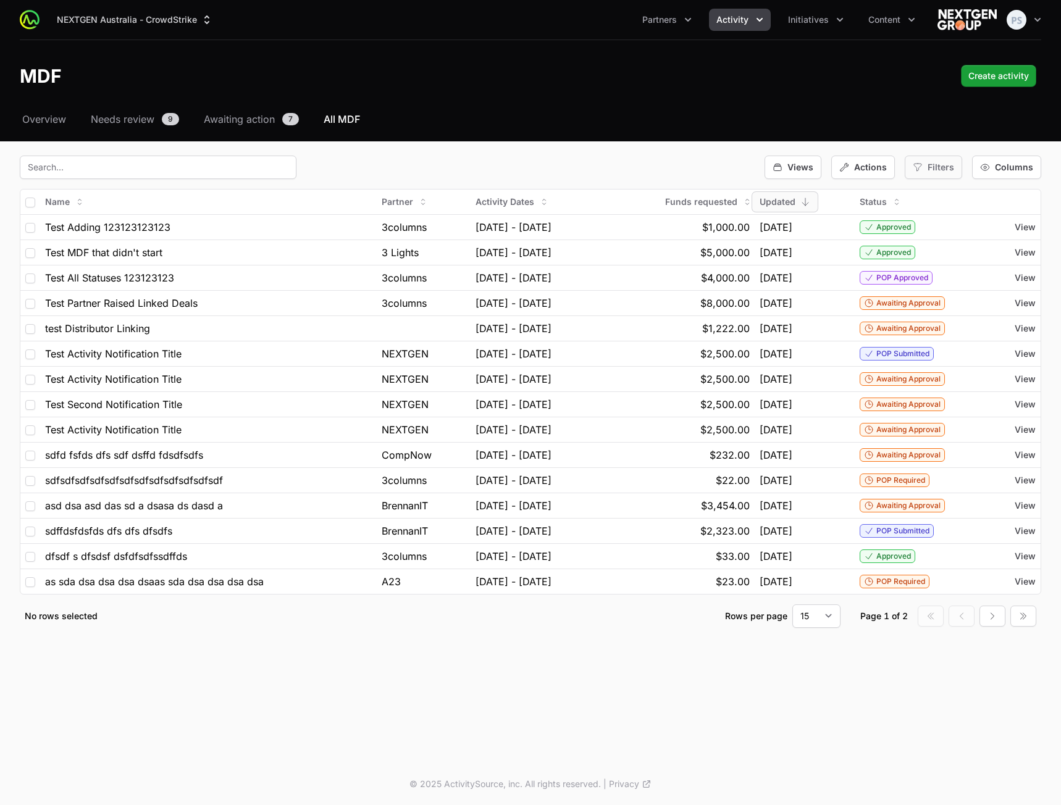
click at [930, 165] on span "Filters" at bounding box center [940, 167] width 27 height 12
click at [943, 244] on span "Budget Period" at bounding box center [956, 241] width 58 height 12
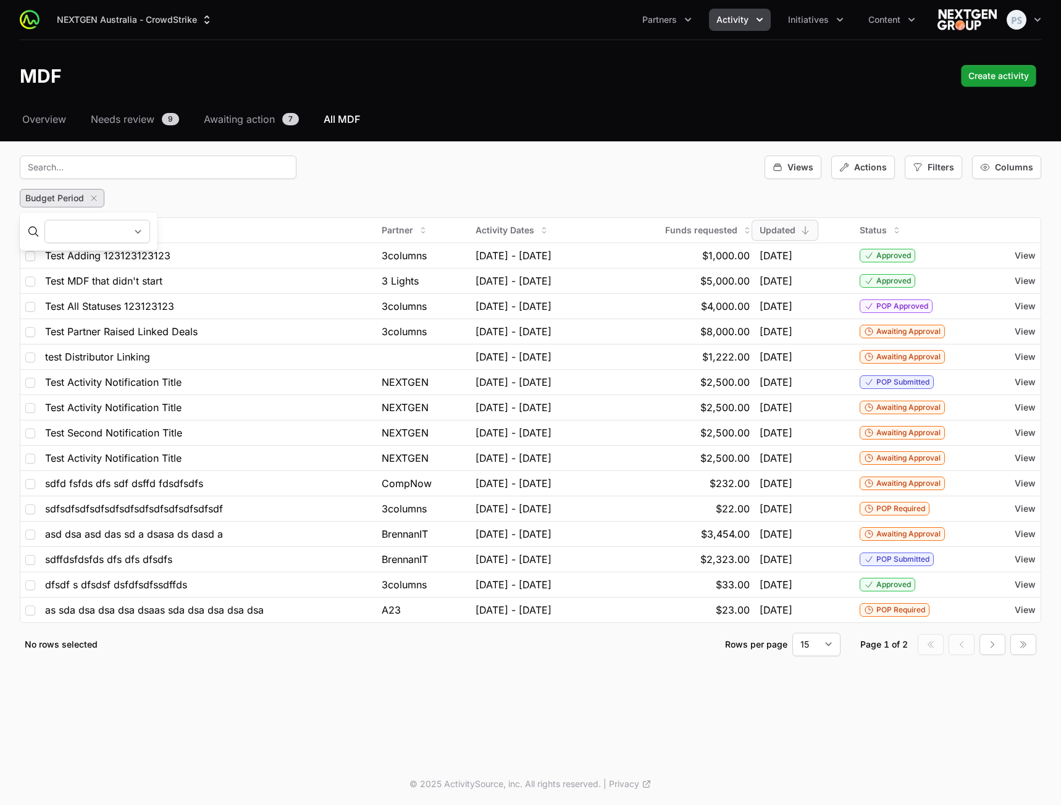
click at [150, 224] on select "Q[DATE] - [DATE] Q[DATE] - [DATE] Q[DATE] - [DATE] Q[DATE] - [DATE] Q[DATE] - […" at bounding box center [97, 231] width 106 height 23
click at [44, 220] on select "Q[DATE] - [DATE] Q[DATE] - [DATE] Q[DATE] - [DATE] Q[DATE] - [DATE] Q[DATE] - […" at bounding box center [97, 231] width 106 height 23
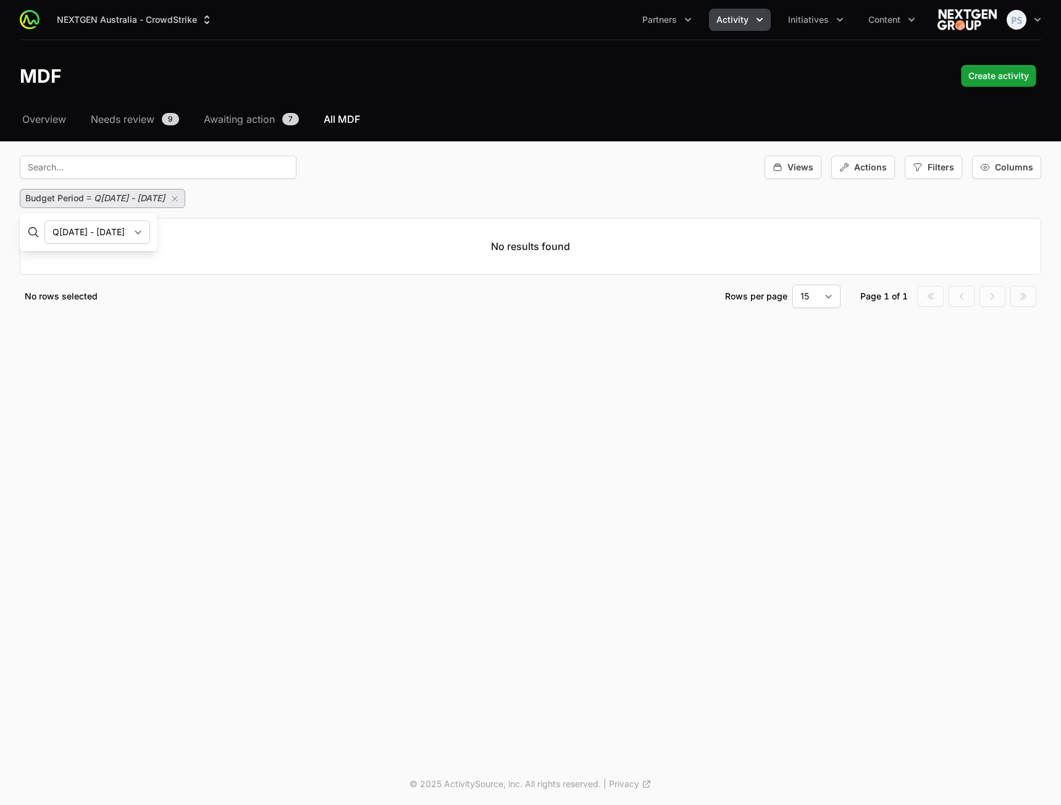
click at [138, 234] on select "Q[DATE] - [DATE] Q[DATE] - [DATE] Q[DATE] - [DATE] Q[DATE] - [DATE] Q[DATE] - […" at bounding box center [97, 231] width 106 height 23
click at [44, 220] on select "Q[DATE] - [DATE] Q[DATE] - [DATE] Q[DATE] - [DATE] Q[DATE] - [DATE] Q[DATE] - […" at bounding box center [97, 231] width 106 height 23
click at [148, 232] on select "Q[DATE] - [DATE] Q[DATE] - [DATE] Q[DATE] - [DATE] Q[DATE] - [DATE] Q[DATE] - […" at bounding box center [97, 231] width 106 height 23
select select "137"
click at [44, 220] on select "Q[DATE] - [DATE] Q[DATE] - [DATE] Q[DATE] - [DATE] Q[DATE] - [DATE] Q[DATE] - […" at bounding box center [97, 231] width 106 height 23
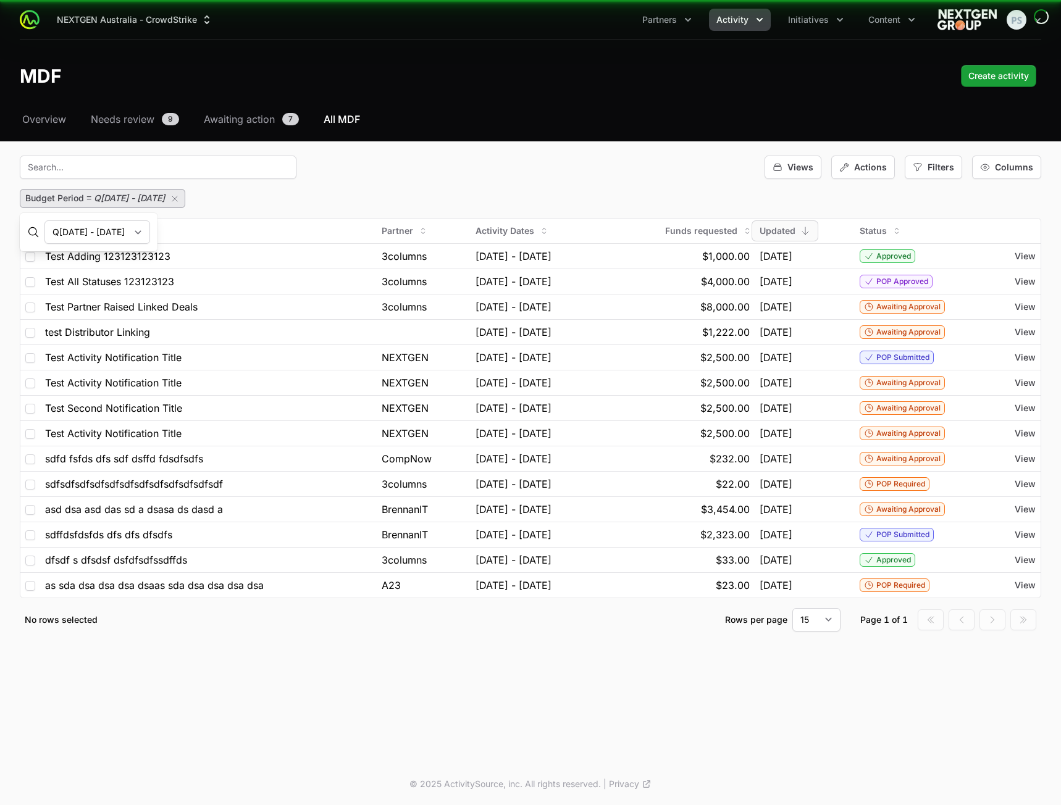
click at [150, 234] on select "Q[DATE] - [DATE] Q[DATE] - [DATE] Q[DATE] - [DATE] Q[DATE] - [DATE] Q[DATE] - […" at bounding box center [97, 231] width 106 height 23
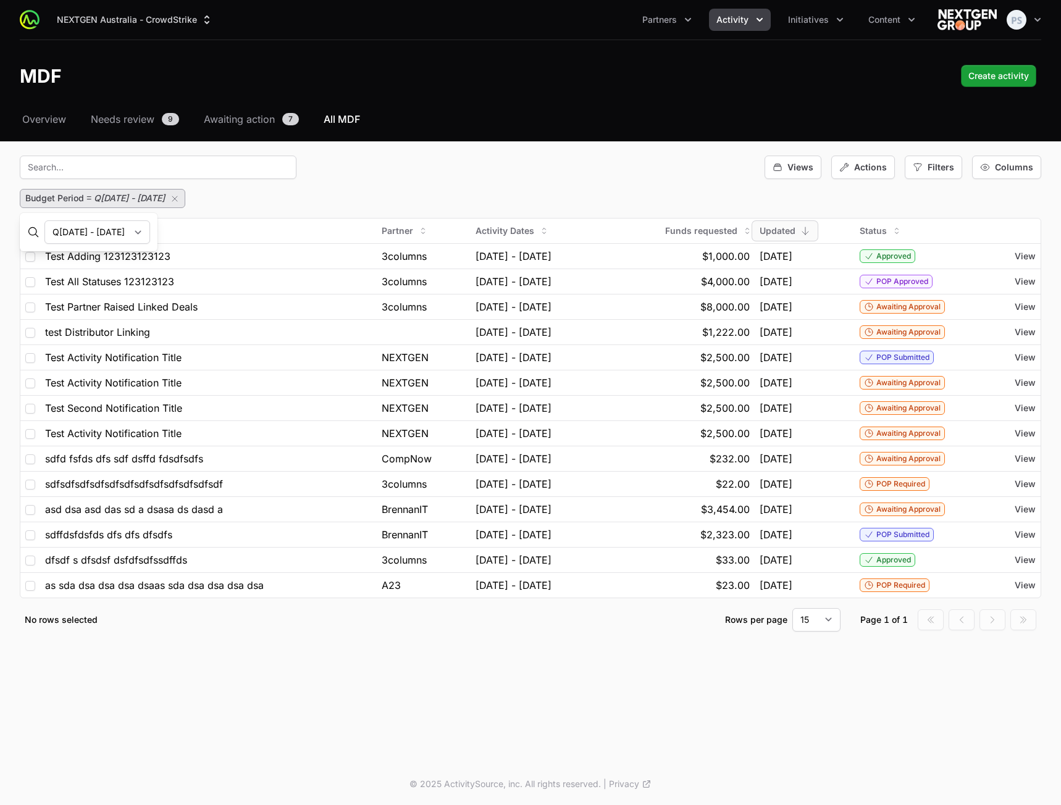
click at [415, 203] on div "Budget Period = Q[DATE] - [DATE]" at bounding box center [530, 198] width 1021 height 19
click at [461, 177] on div "Views Actions Filters Columns" at bounding box center [530, 167] width 1021 height 23
click at [185, 204] on button "button" at bounding box center [177, 198] width 15 height 15
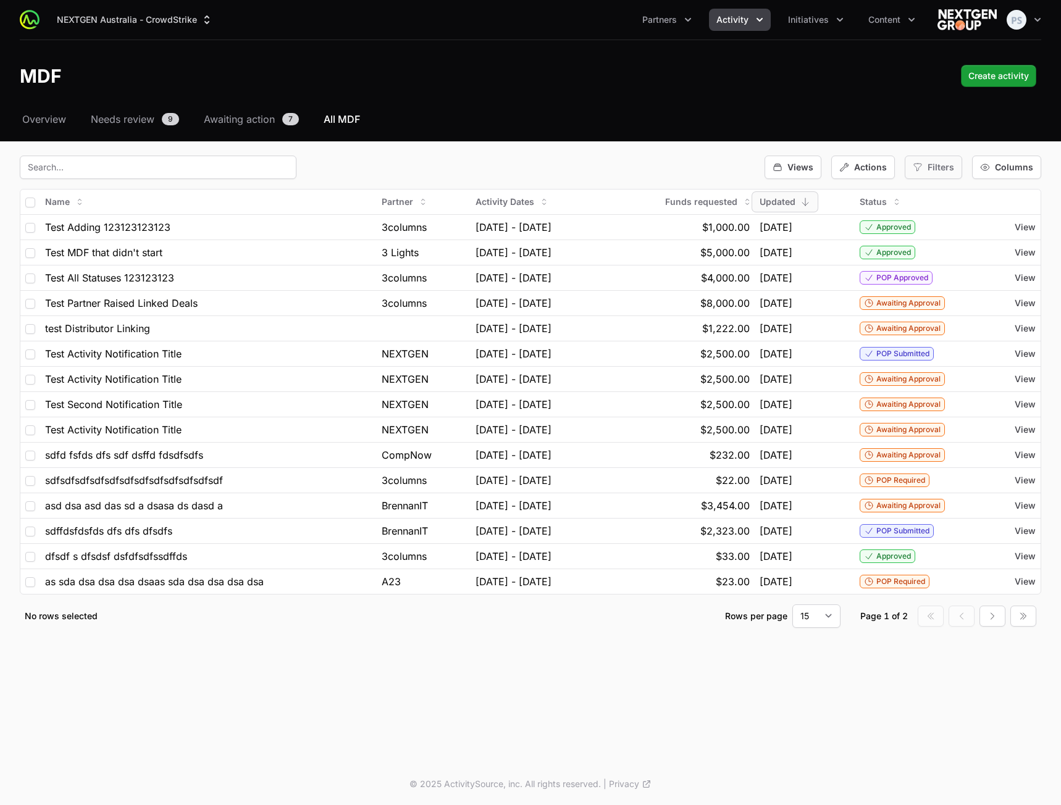
click at [930, 170] on span "Filters" at bounding box center [940, 167] width 27 height 12
click at [945, 220] on span "Activity Type" at bounding box center [954, 221] width 54 height 12
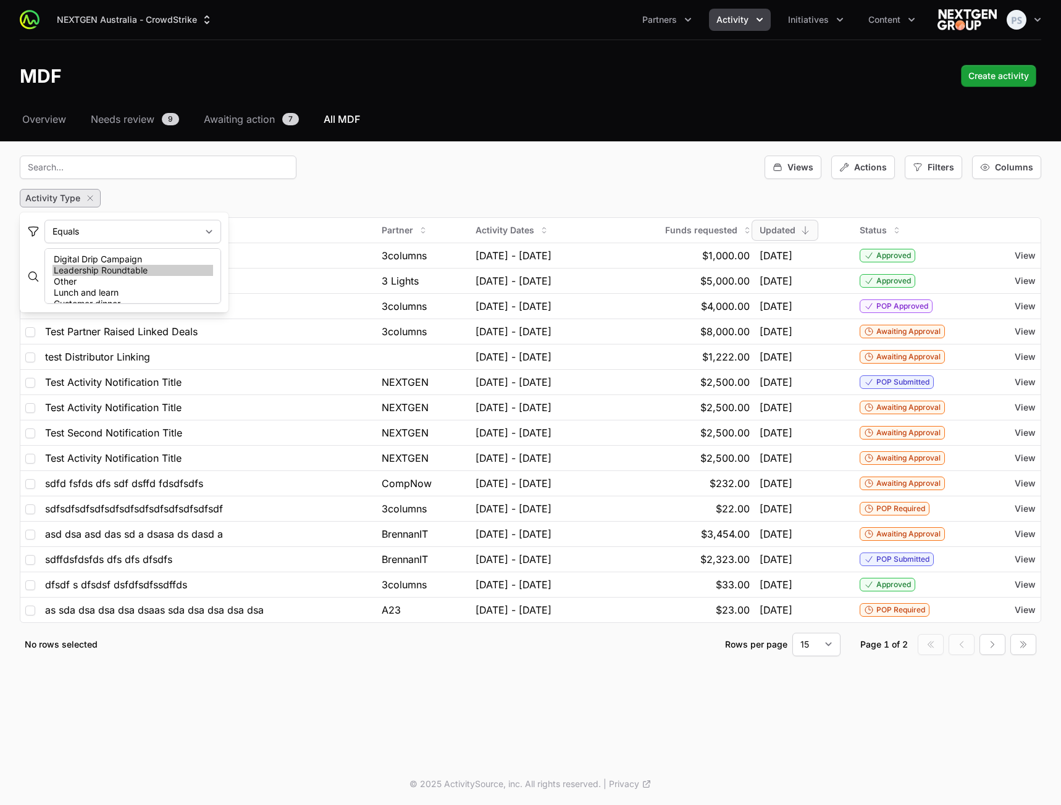
click at [175, 268] on option "Leadership Roundtable" at bounding box center [132, 270] width 161 height 11
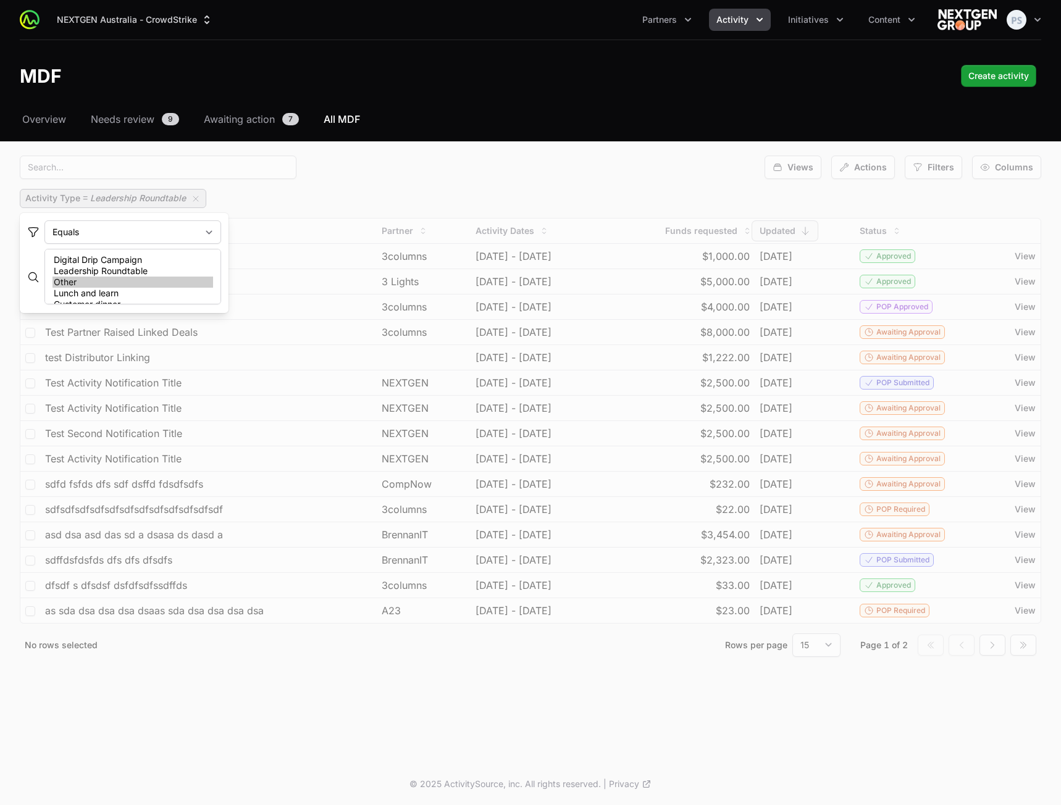
click at [162, 286] on option "Other" at bounding box center [132, 282] width 161 height 11
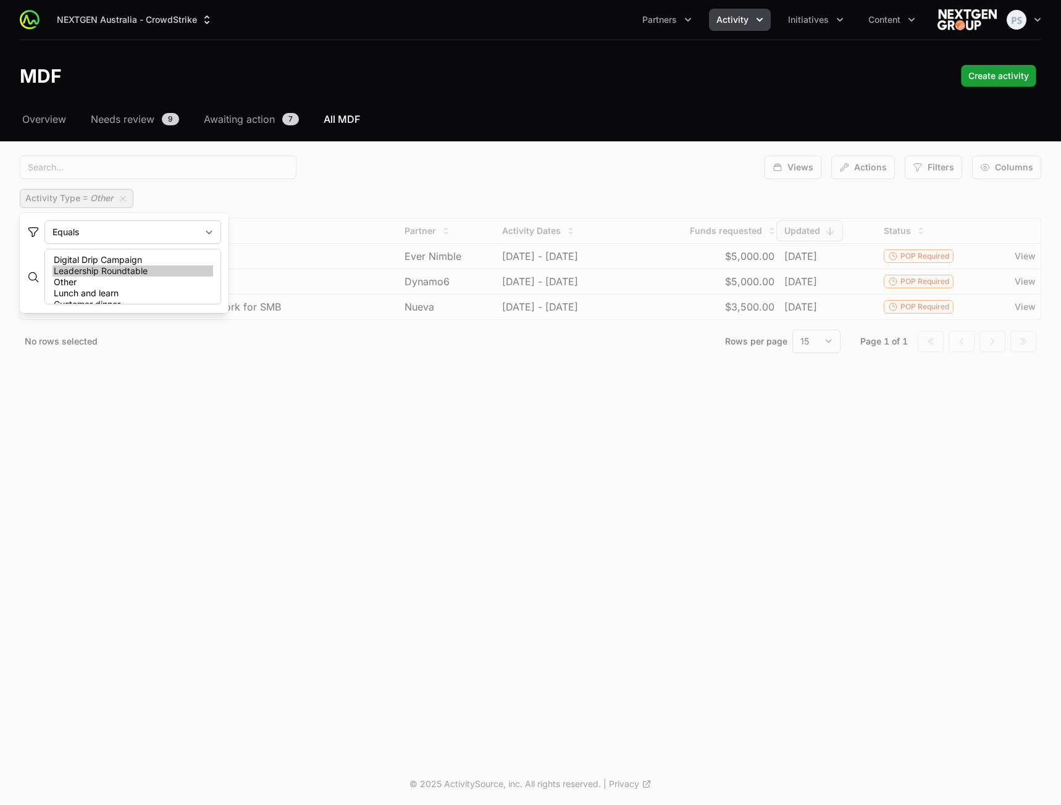
click at [165, 272] on option "Leadership Roundtable" at bounding box center [132, 270] width 161 height 11
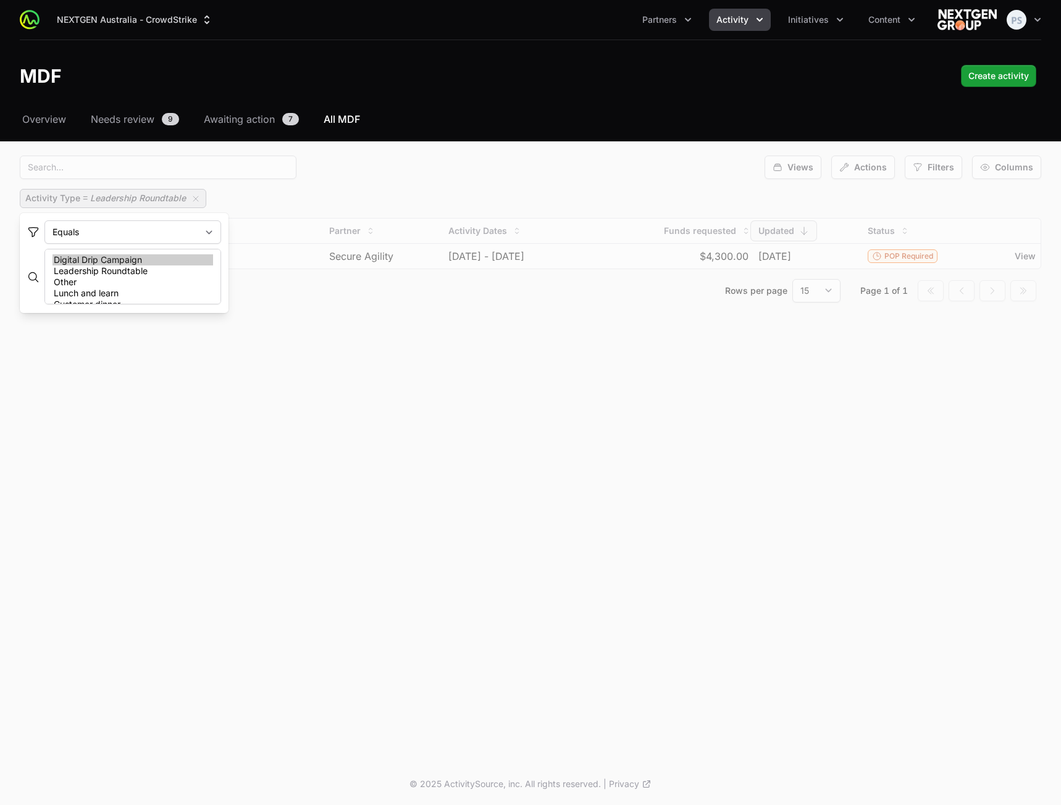
click at [169, 261] on option "Digital Drip Campaign" at bounding box center [132, 259] width 161 height 11
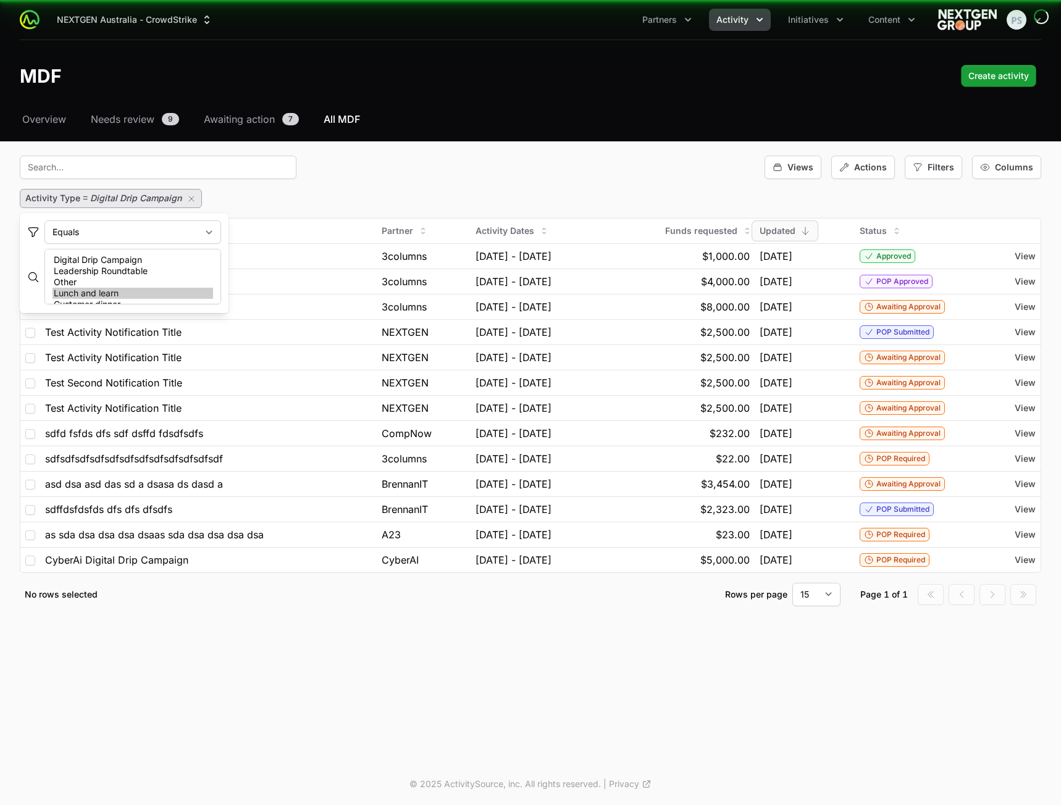
click at [173, 295] on option "Lunch and learn" at bounding box center [132, 293] width 161 height 11
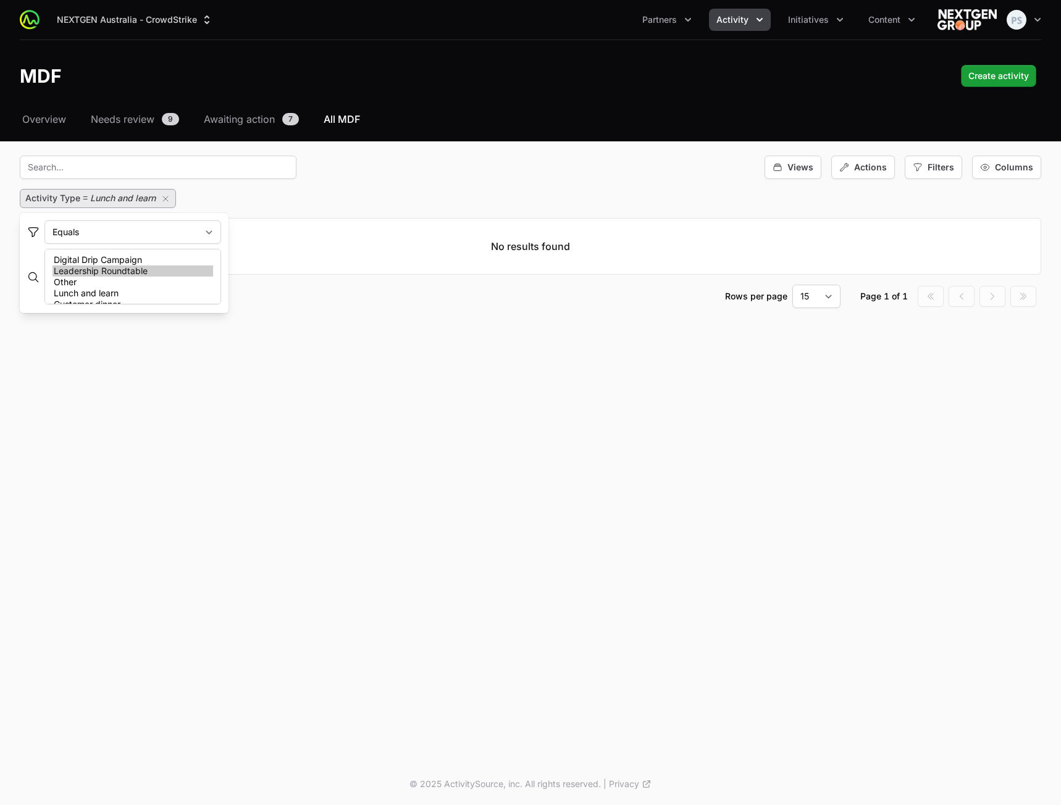
click at [161, 271] on option "Leadership Roundtable" at bounding box center [132, 270] width 161 height 11
click at [156, 285] on option "Other" at bounding box center [132, 282] width 161 height 11
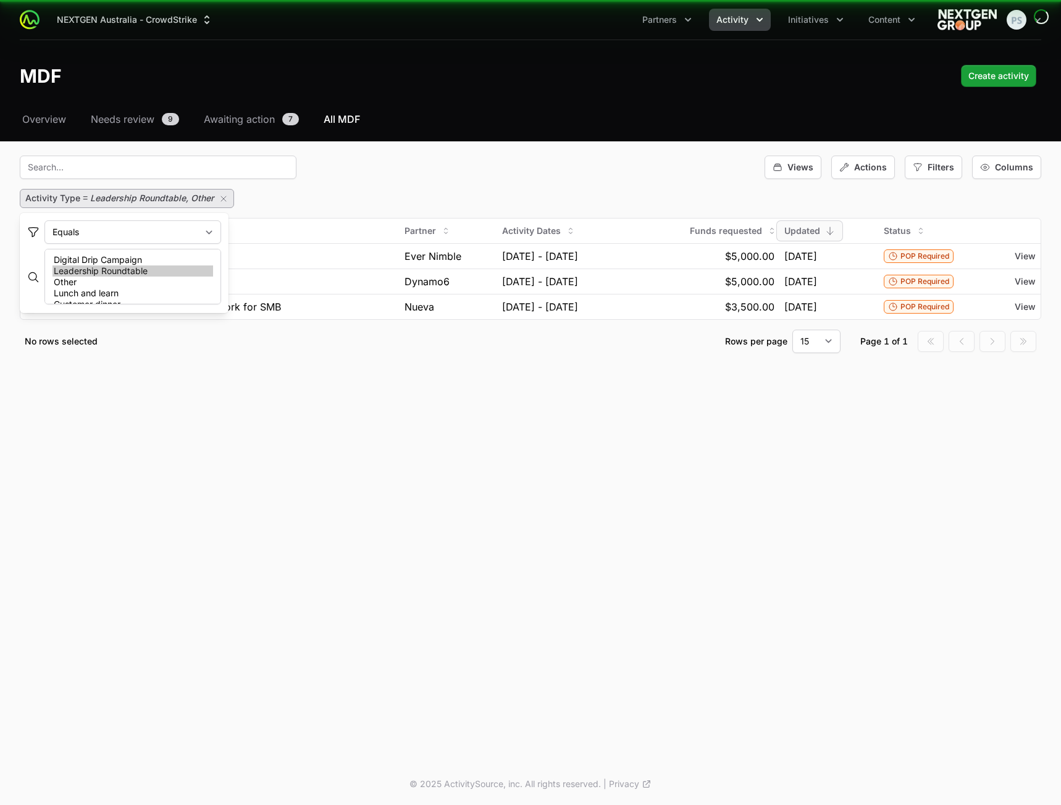
click at [154, 300] on select "Digital Drip Campaign Leadership Roundtable Other Lunch and learn Customer dinn…" at bounding box center [132, 277] width 177 height 56
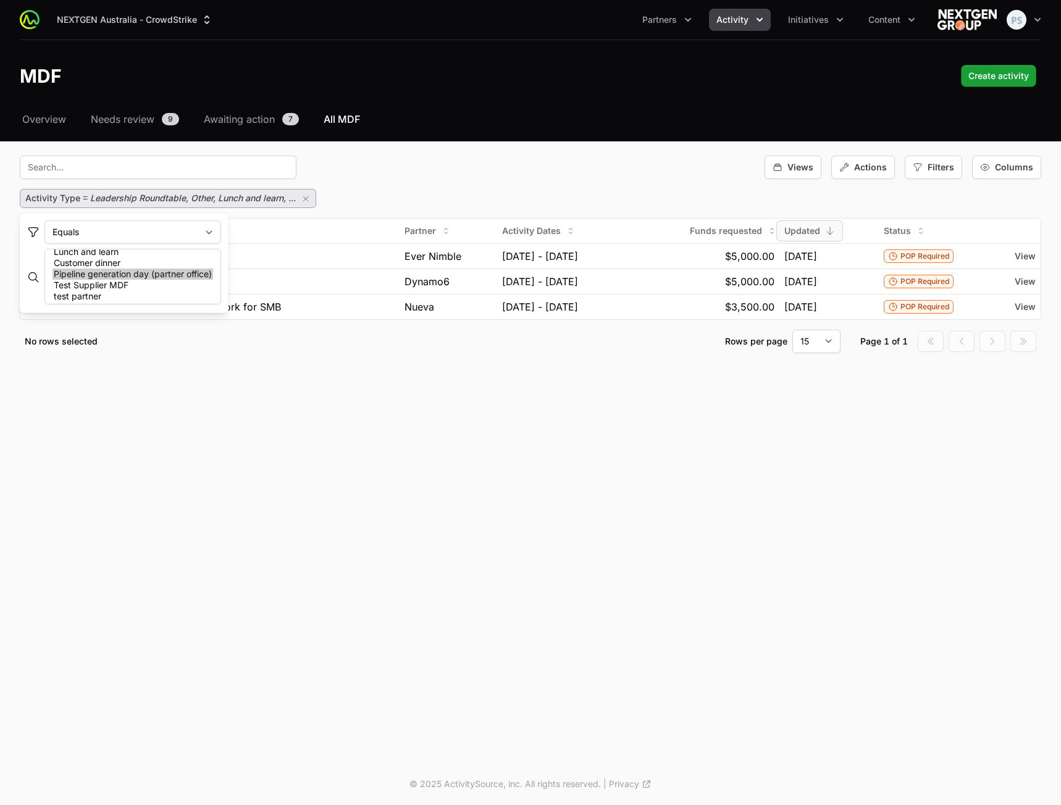
click at [168, 275] on option "Pipeline generation day (partner office)" at bounding box center [132, 274] width 161 height 11
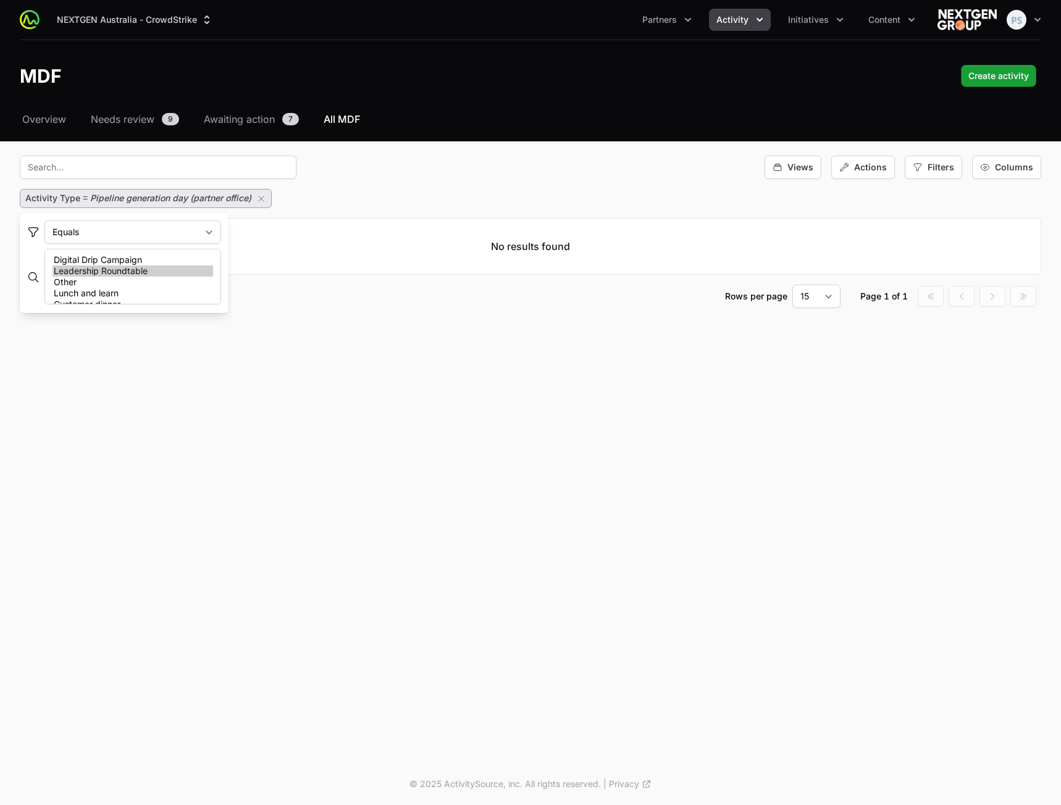
click at [146, 269] on option "Leadership Roundtable" at bounding box center [132, 270] width 161 height 11
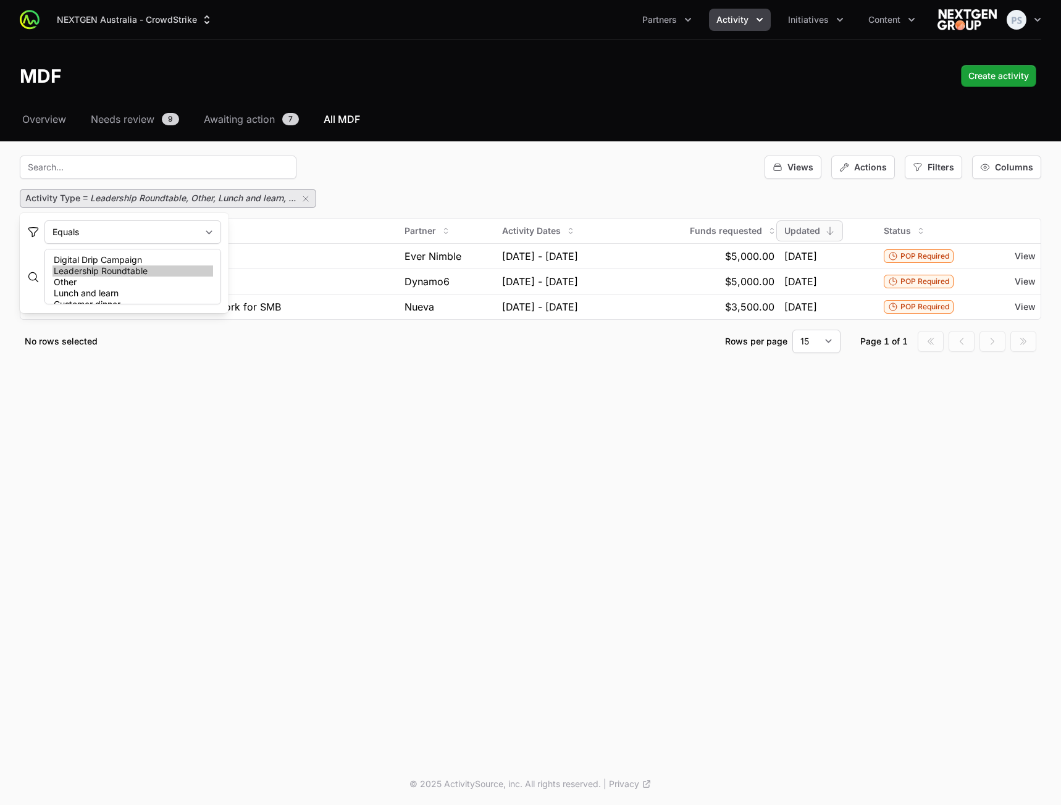
click at [154, 275] on option "Leadership Roundtable" at bounding box center [132, 270] width 161 height 11
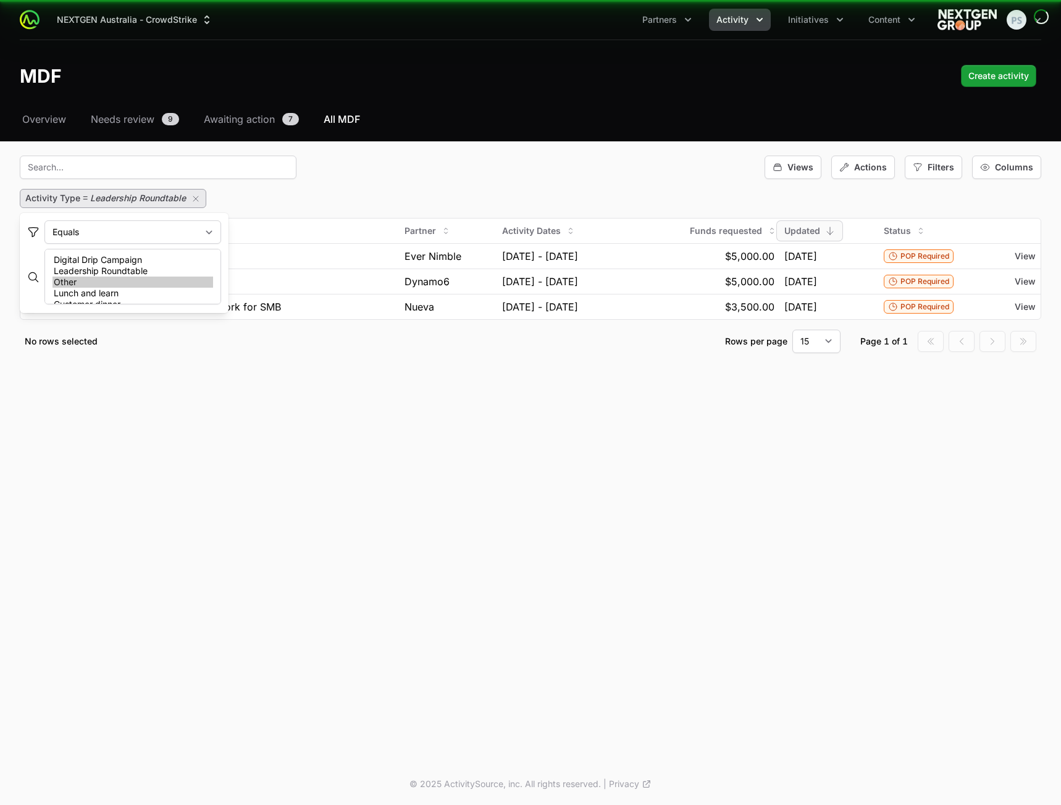
click at [153, 282] on option "Other" at bounding box center [132, 282] width 161 height 11
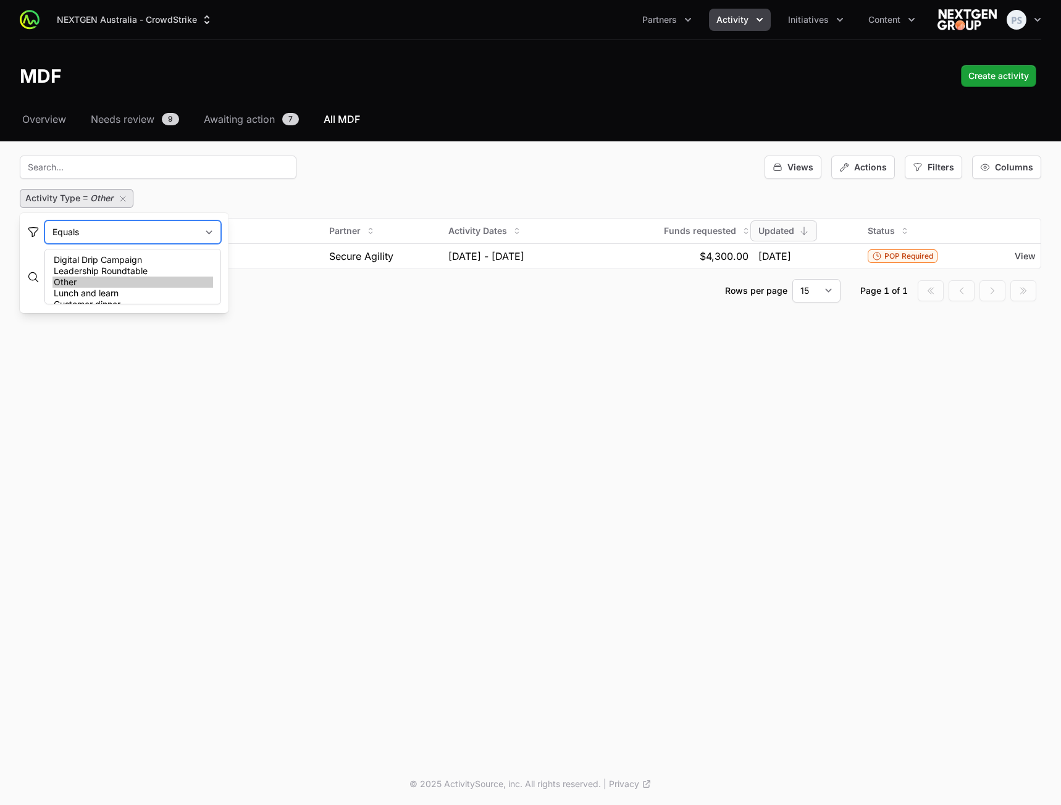
click at [177, 237] on select "Equals Does Not Equal" at bounding box center [132, 231] width 177 height 23
click at [181, 228] on select "Equals Does Not Equal" at bounding box center [132, 231] width 177 height 23
click at [144, 276] on option "Leadership Roundtable" at bounding box center [132, 270] width 161 height 11
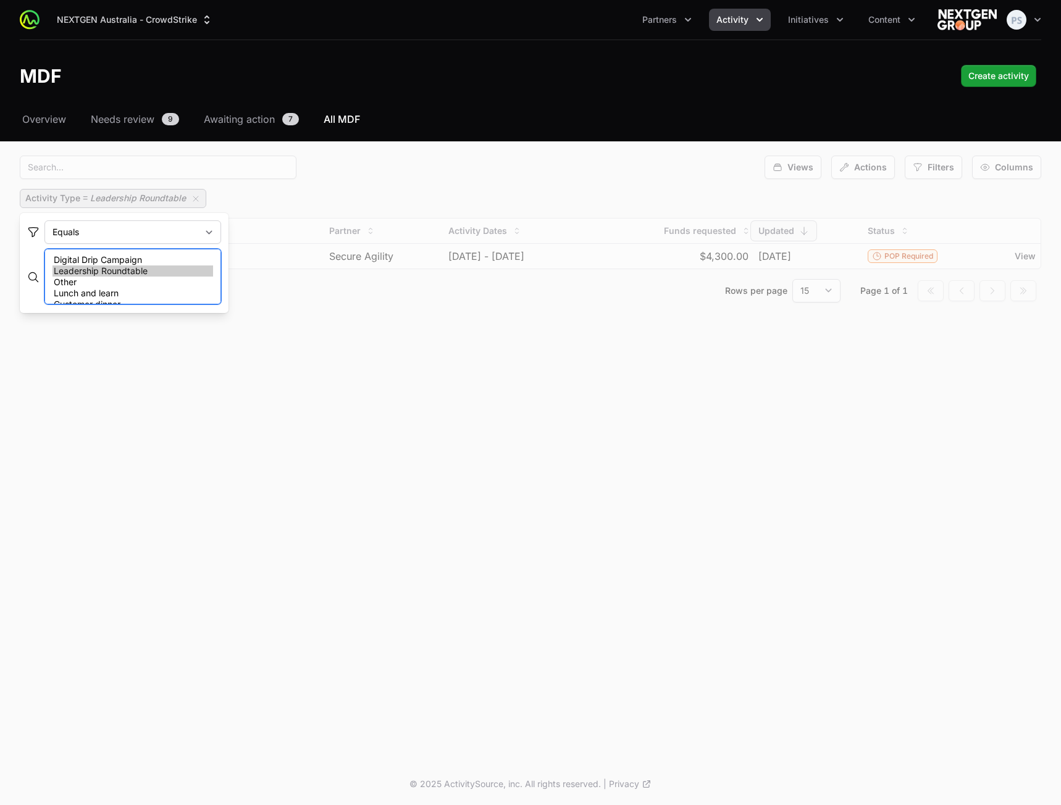
click at [146, 277] on select "Digital Drip Campaign Leadership Roundtable Other Lunch and learn Customer dinn…" at bounding box center [132, 277] width 177 height 56
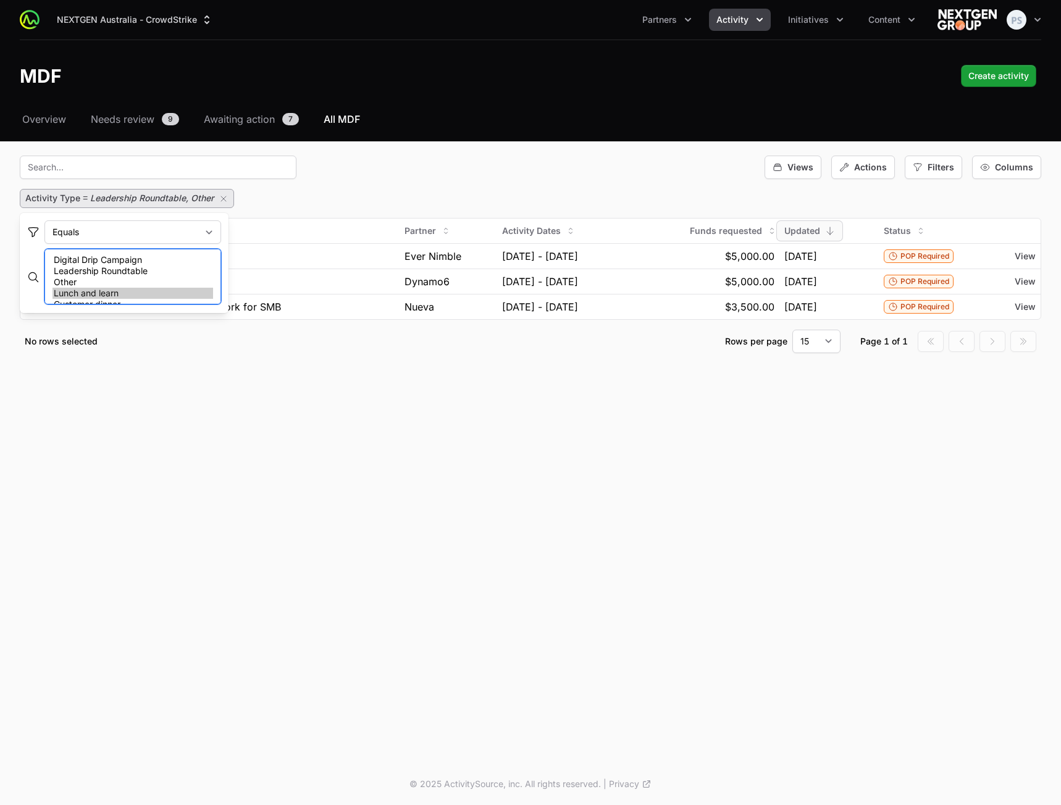
click at [145, 294] on select "Digital Drip Campaign Leadership Roundtable Other Lunch and learn Customer dinn…" at bounding box center [132, 277] width 177 height 56
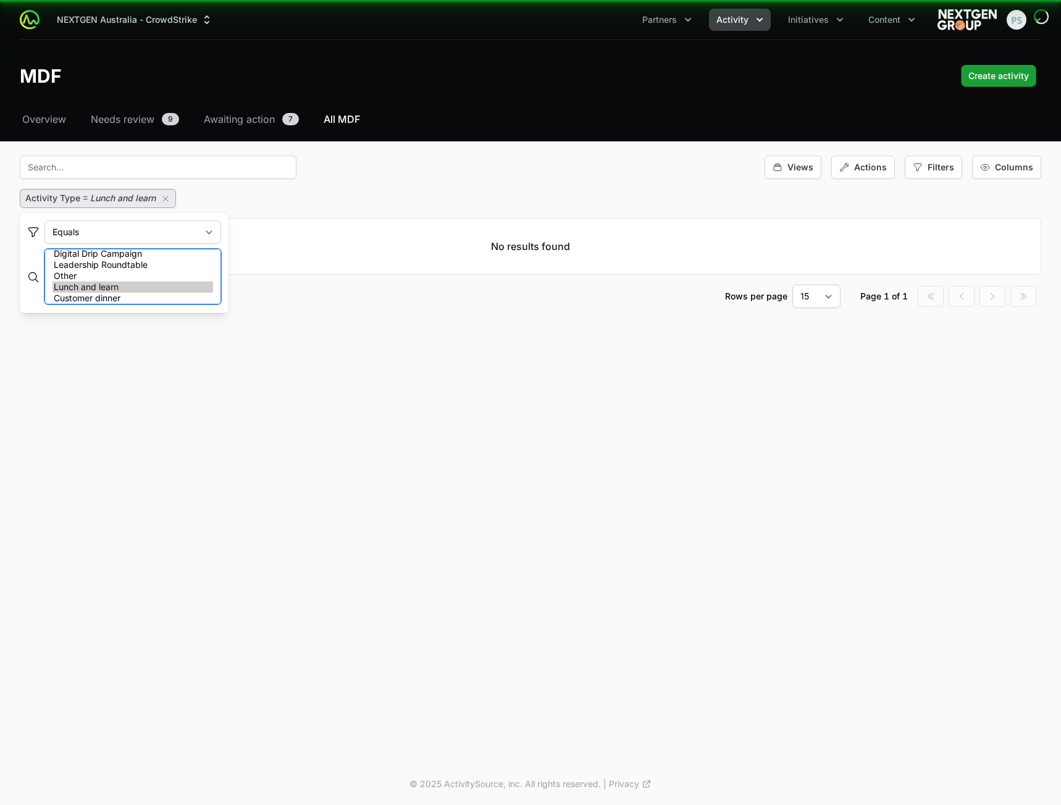
click at [146, 290] on option "Lunch and learn" at bounding box center [132, 287] width 161 height 11
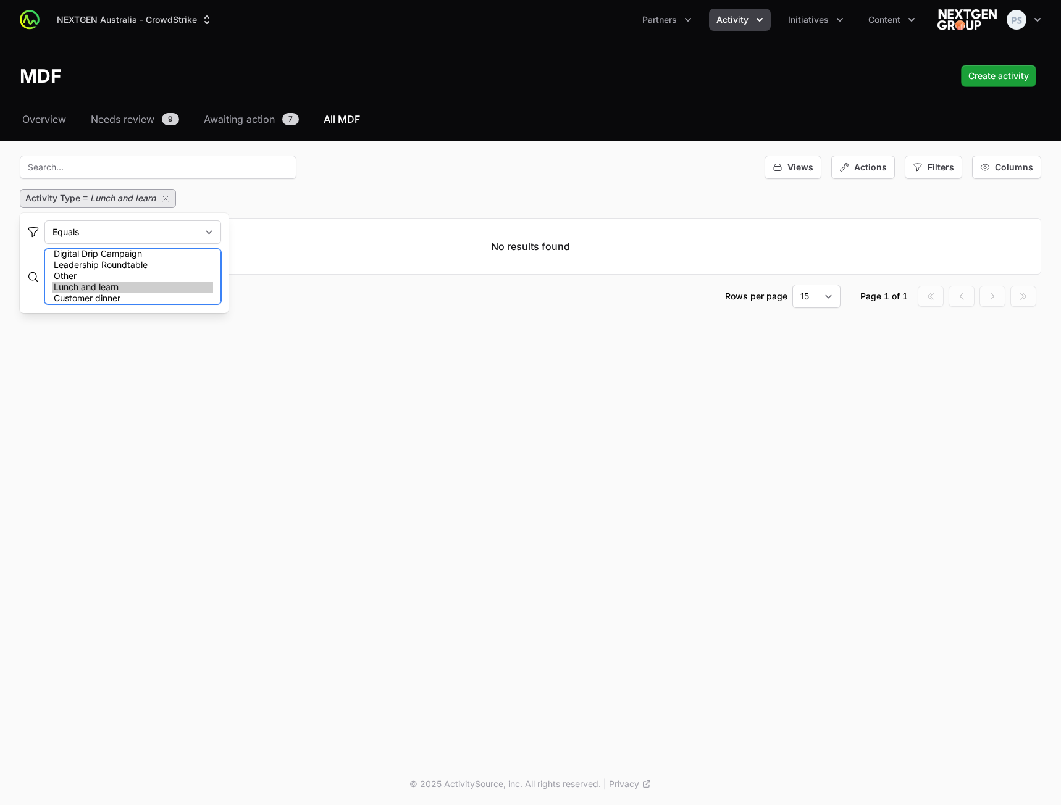
click at [146, 290] on option "Lunch and learn" at bounding box center [132, 287] width 161 height 11
click at [149, 264] on option "Leadership Roundtable" at bounding box center [132, 264] width 161 height 11
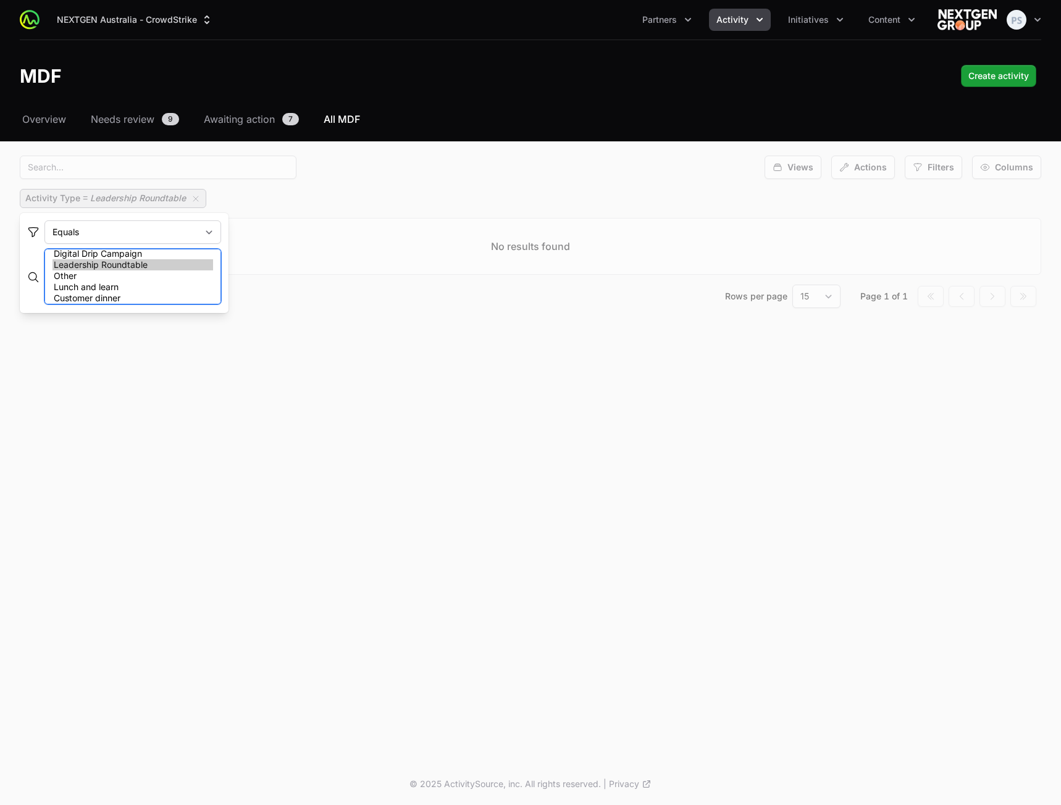
click at [149, 264] on option "Leadership Roundtable" at bounding box center [132, 264] width 161 height 11
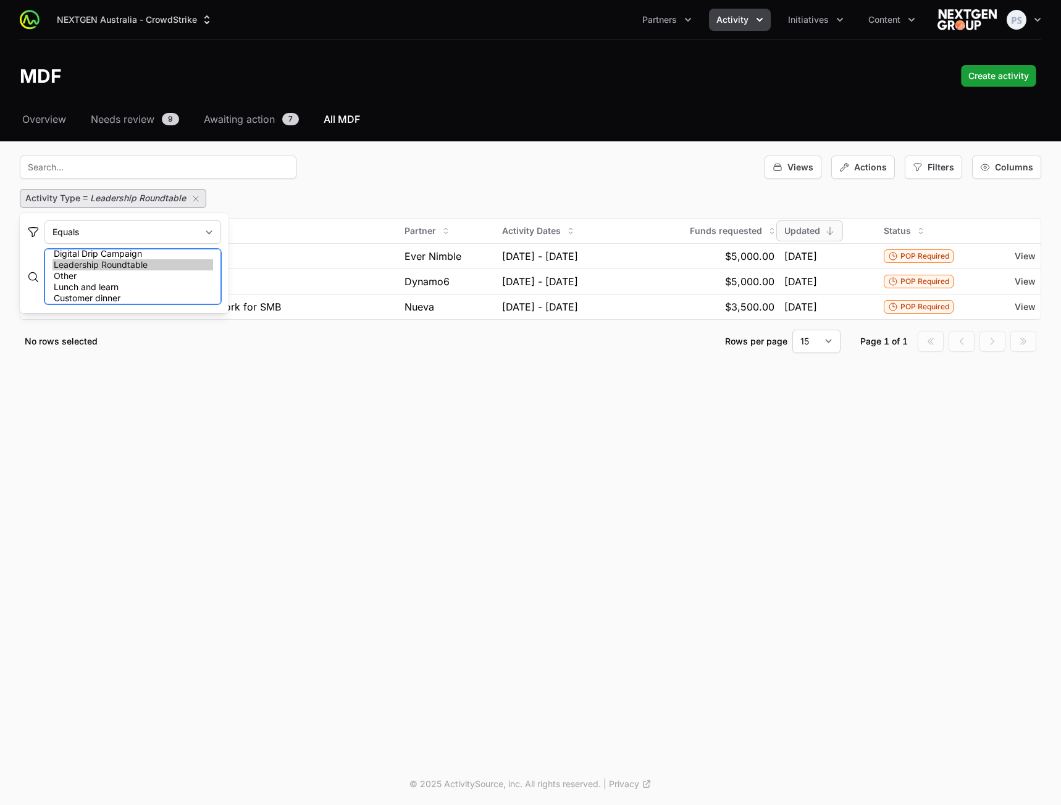
drag, startPoint x: 149, startPoint y: 272, endPoint x: 148, endPoint y: 290, distance: 17.9
select select "61"
click at [148, 290] on select "Digital Drip Campaign Leadership Roundtable Other Lunch and learn Customer dinn…" at bounding box center [132, 277] width 177 height 56
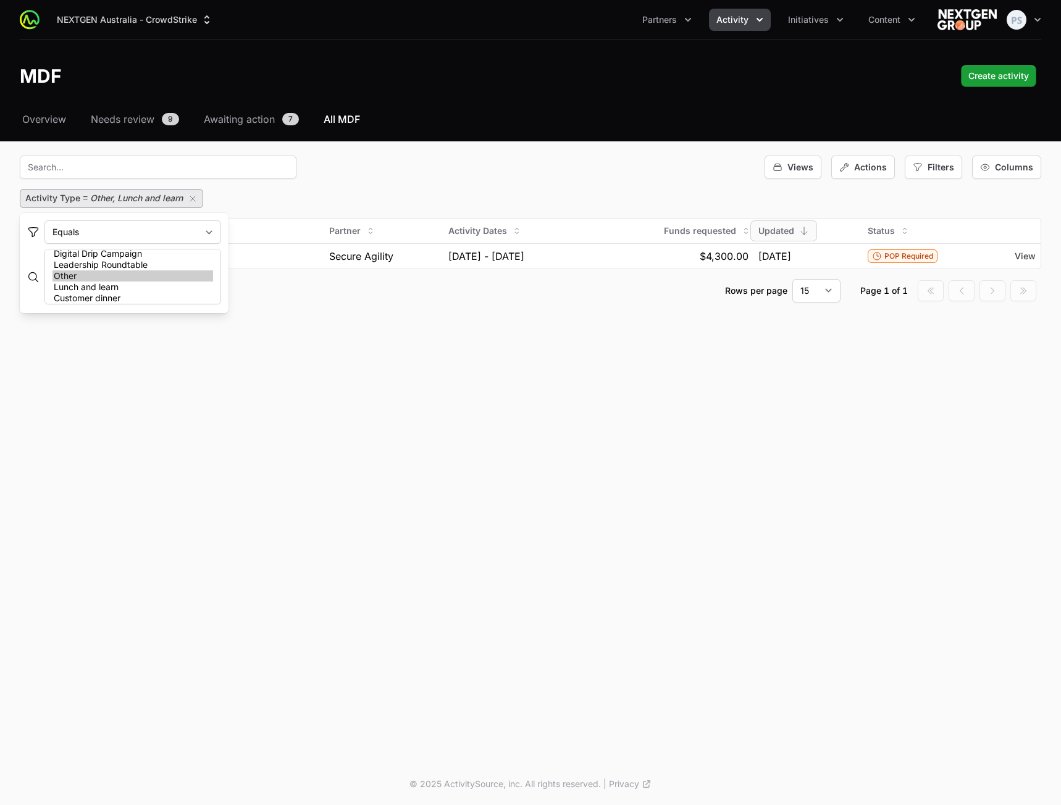
click at [296, 199] on div "Activity Type = Other, Lunch and learn" at bounding box center [530, 198] width 1021 height 19
click at [194, 200] on icon "button" at bounding box center [193, 199] width 10 height 10
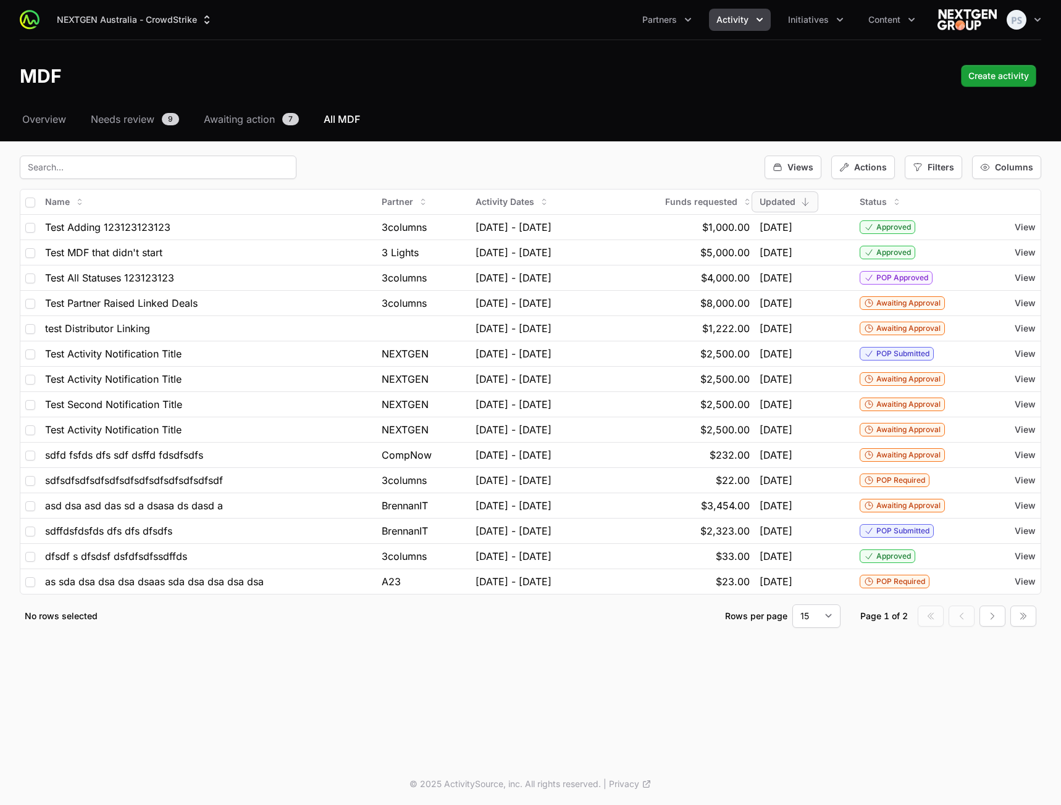
click at [558, 162] on div "Views Actions Filters Columns" at bounding box center [530, 167] width 1021 height 23
click at [665, 759] on div "NEXTGEN Australia - CrowdStrike Partners Activity Initiatives Content Open user…" at bounding box center [530, 381] width 1061 height 763
click at [647, 713] on div "NEXTGEN Australia - CrowdStrike Partners Activity Initiatives Content Open user…" at bounding box center [530, 381] width 1061 height 763
click at [931, 161] on span "Filters" at bounding box center [940, 167] width 27 height 12
click at [950, 222] on span "Activity Type" at bounding box center [954, 221] width 54 height 12
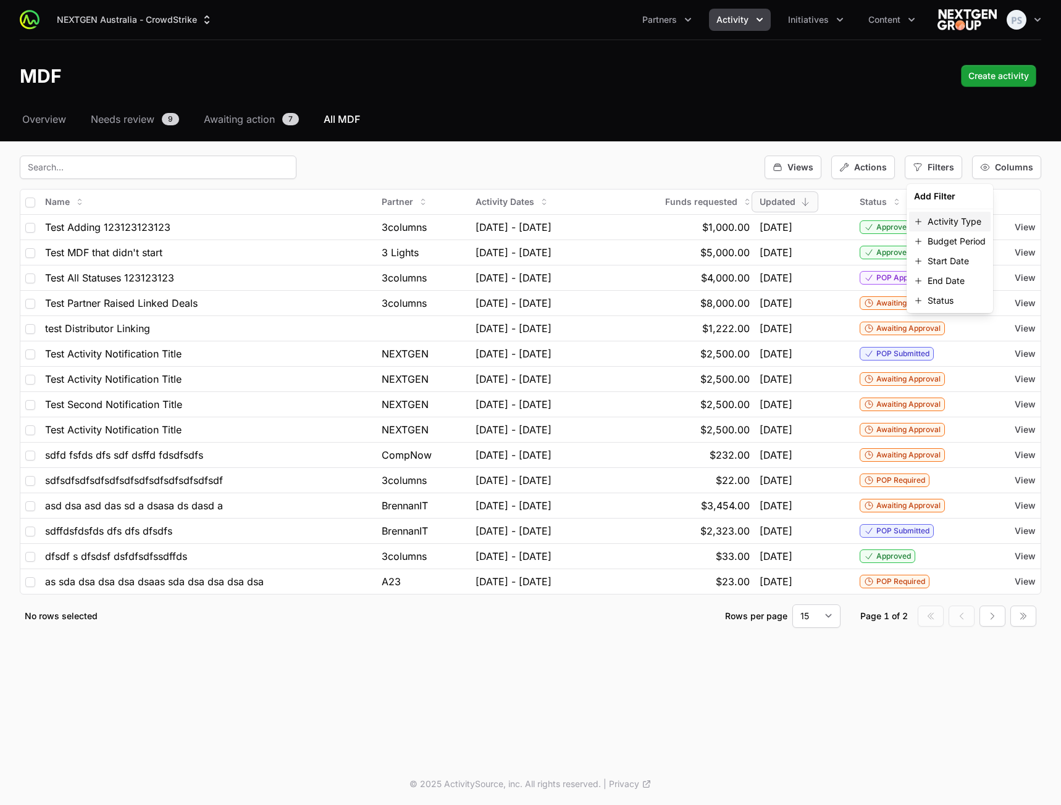
select select
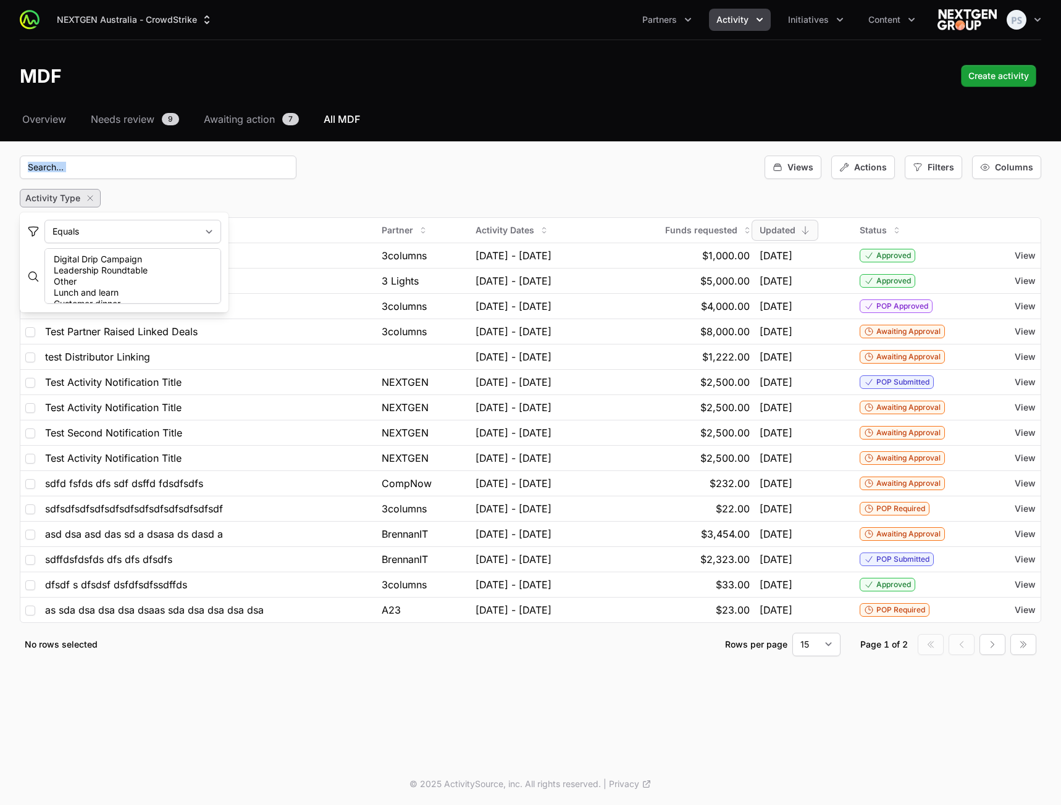
click at [529, 157] on div "Views Actions Filters Columns" at bounding box center [530, 167] width 1021 height 23
click at [735, 728] on div "NEXTGEN Australia - CrowdStrike Partners Activity Initiatives Content Open user…" at bounding box center [530, 381] width 1061 height 763
click at [411, 719] on div "NEXTGEN Australia - CrowdStrike Partners Activity Initiatives Content Open user…" at bounding box center [530, 381] width 1061 height 763
click at [89, 201] on icon "button" at bounding box center [90, 198] width 10 height 10
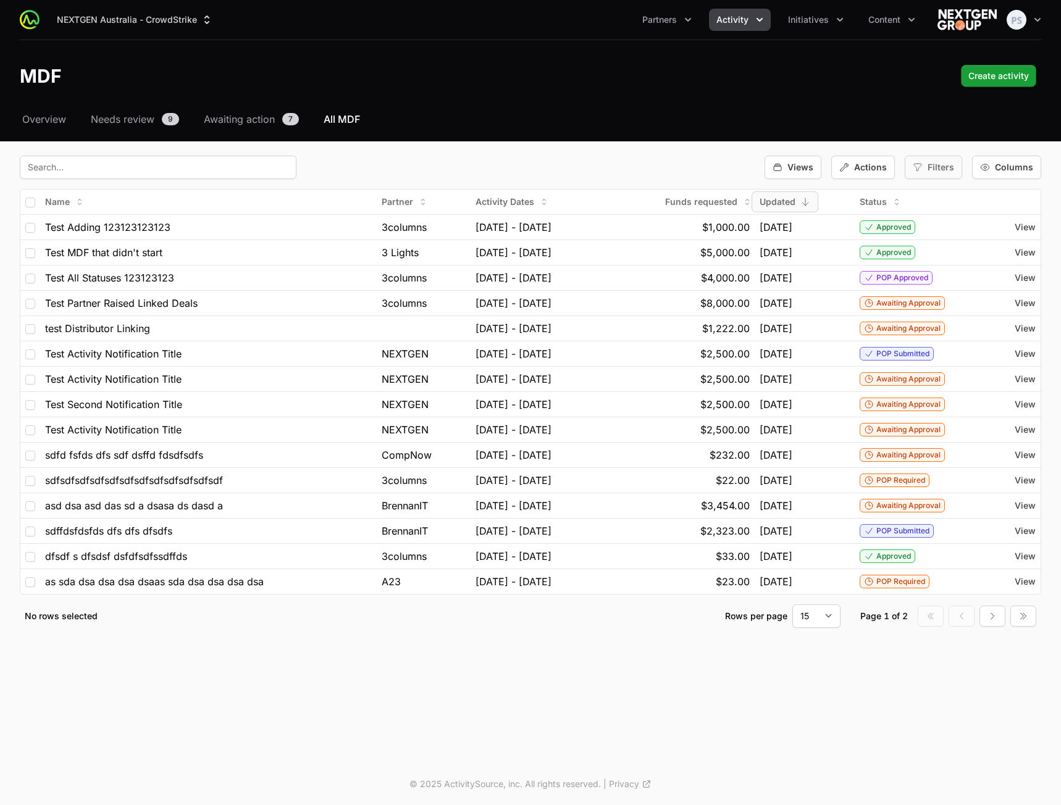
click at [931, 165] on span "Filters" at bounding box center [940, 167] width 27 height 12
click at [944, 303] on span "Status" at bounding box center [940, 300] width 26 height 12
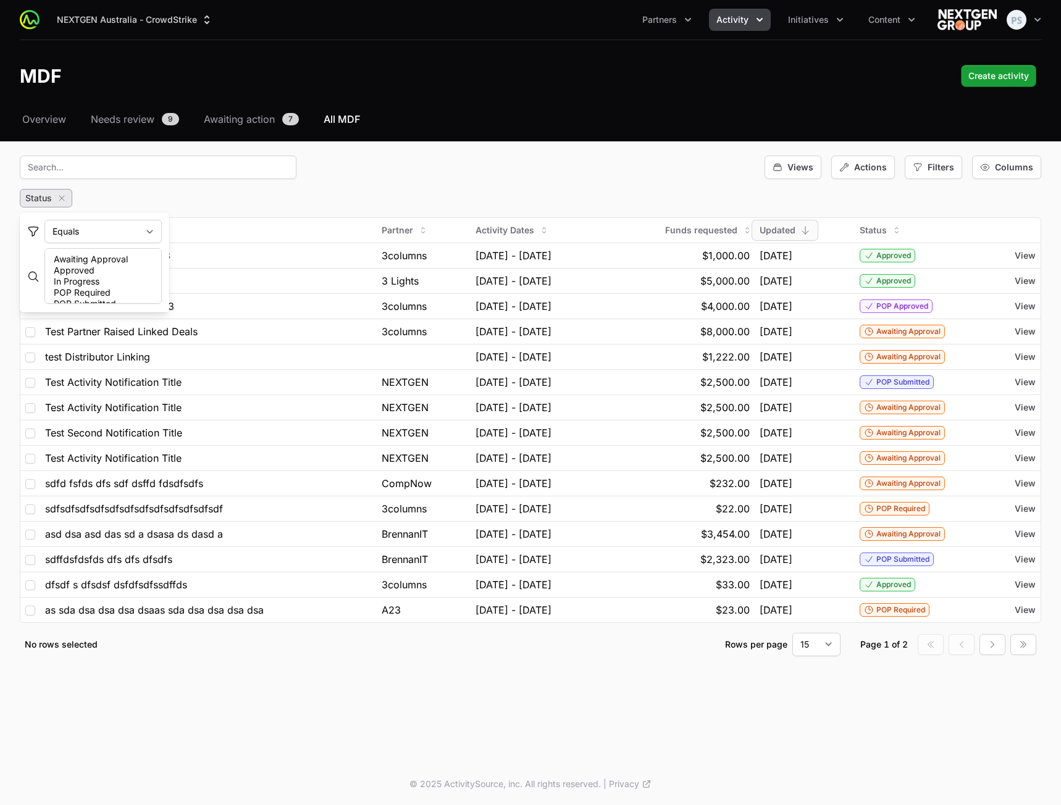
select select "In Progress"
click at [89, 283] on option "In Progress" at bounding box center [102, 281] width 101 height 11
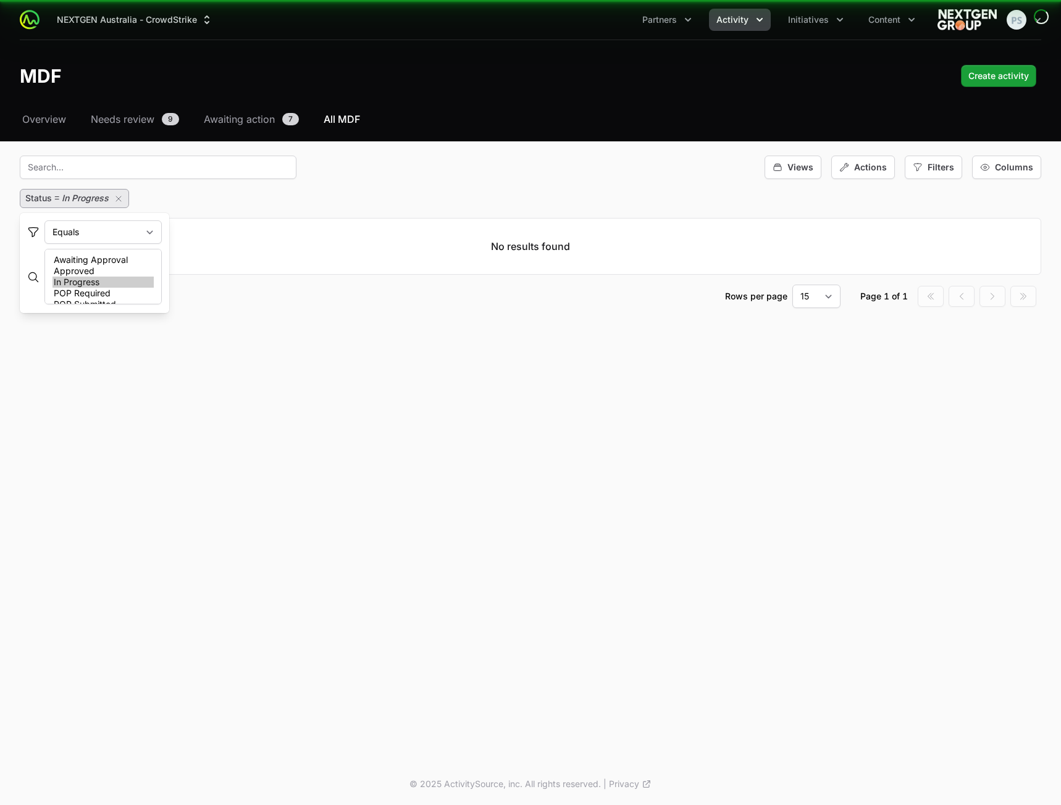
click at [335, 183] on fieldset "Views Actions Filters Columns Status = In Progress No results found No rows sel…" at bounding box center [530, 232] width 1021 height 152
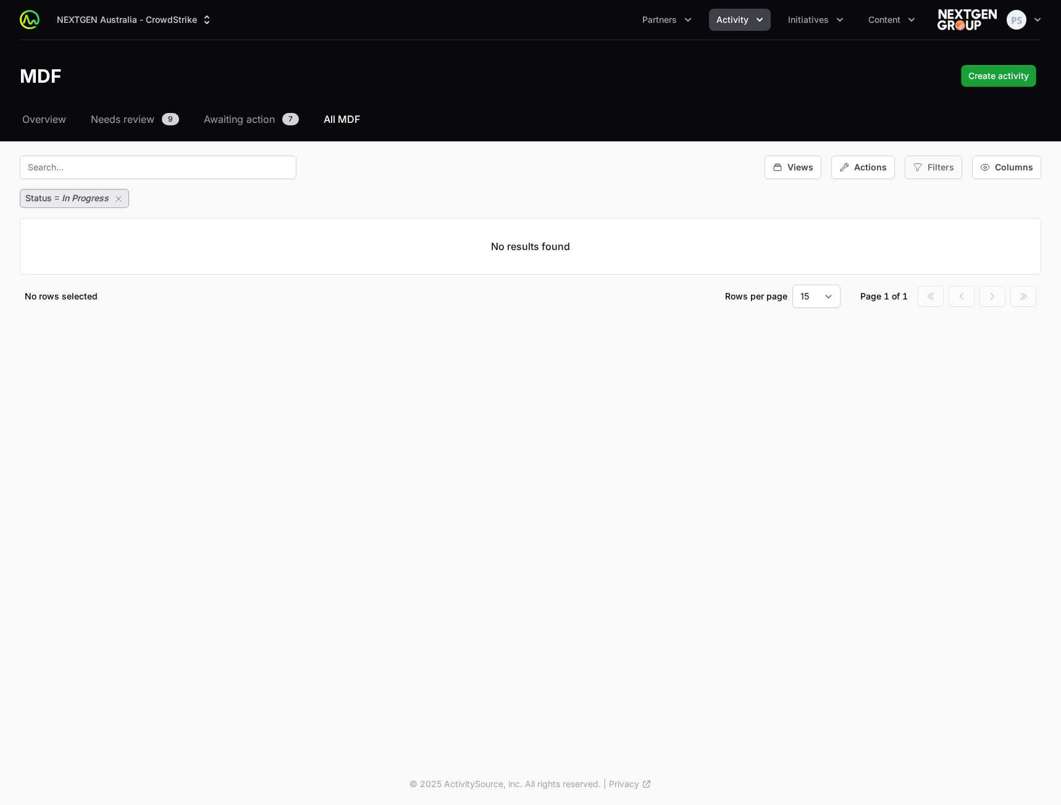
click at [916, 178] on div "Filters" at bounding box center [932, 167] width 57 height 23
click at [938, 230] on button "Activity Type" at bounding box center [949, 222] width 81 height 20
select select "61"
click at [143, 280] on option "Other" at bounding box center [132, 282] width 161 height 11
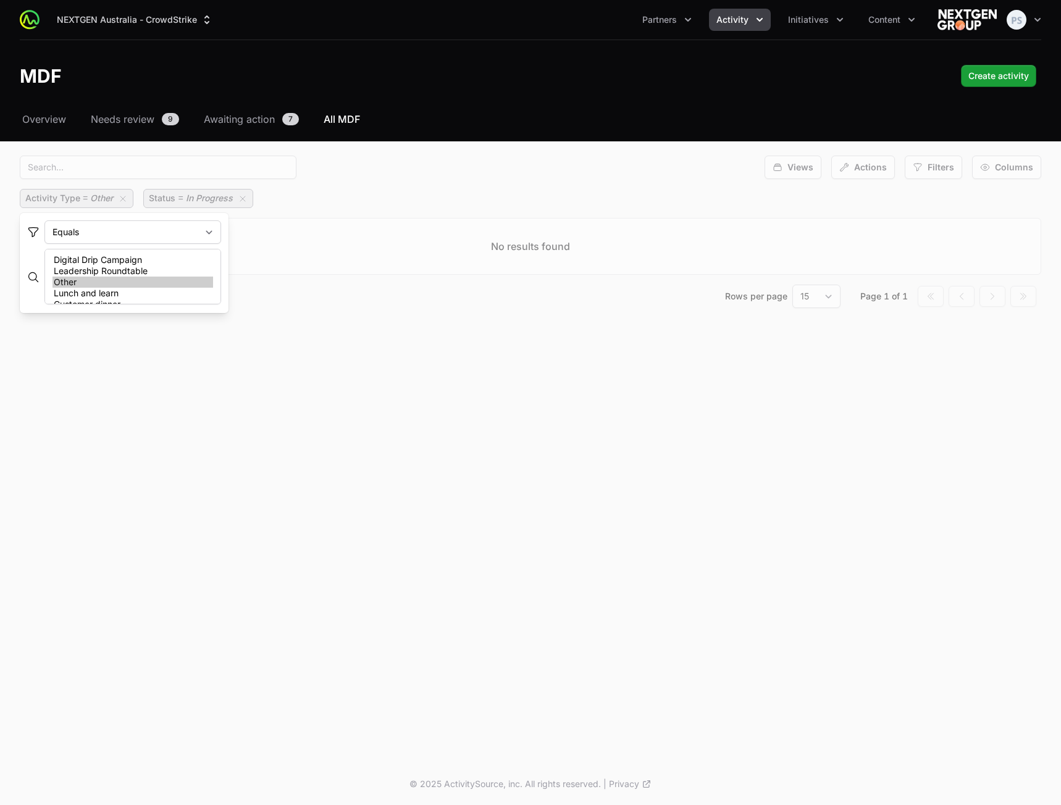
click at [459, 177] on div "Views Actions Filters Columns" at bounding box center [530, 167] width 1021 height 23
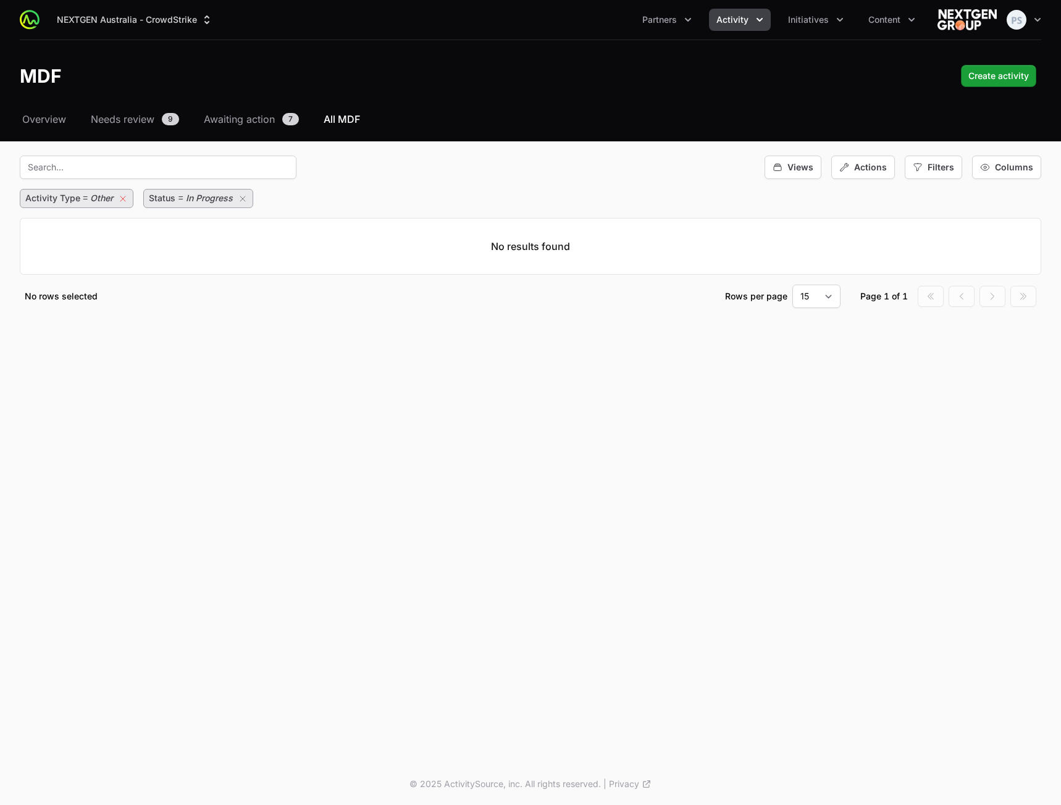
click at [125, 199] on icon "button" at bounding box center [123, 199] width 10 height 10
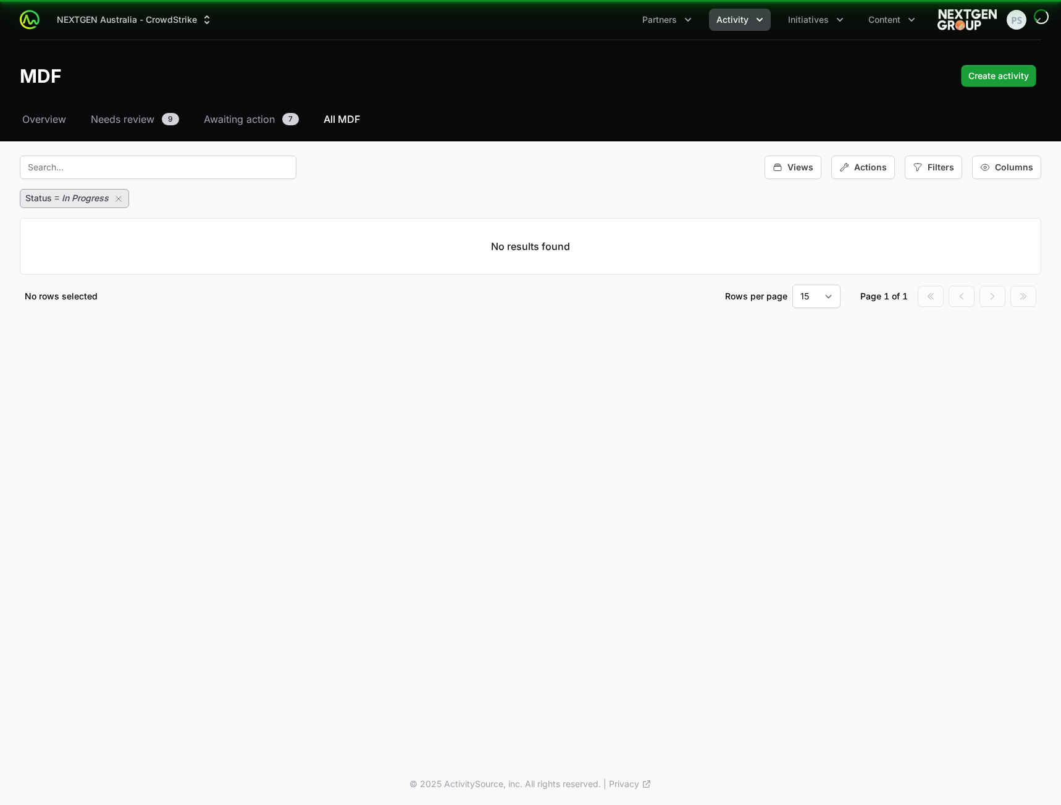
click at [125, 199] on button "button" at bounding box center [121, 198] width 15 height 15
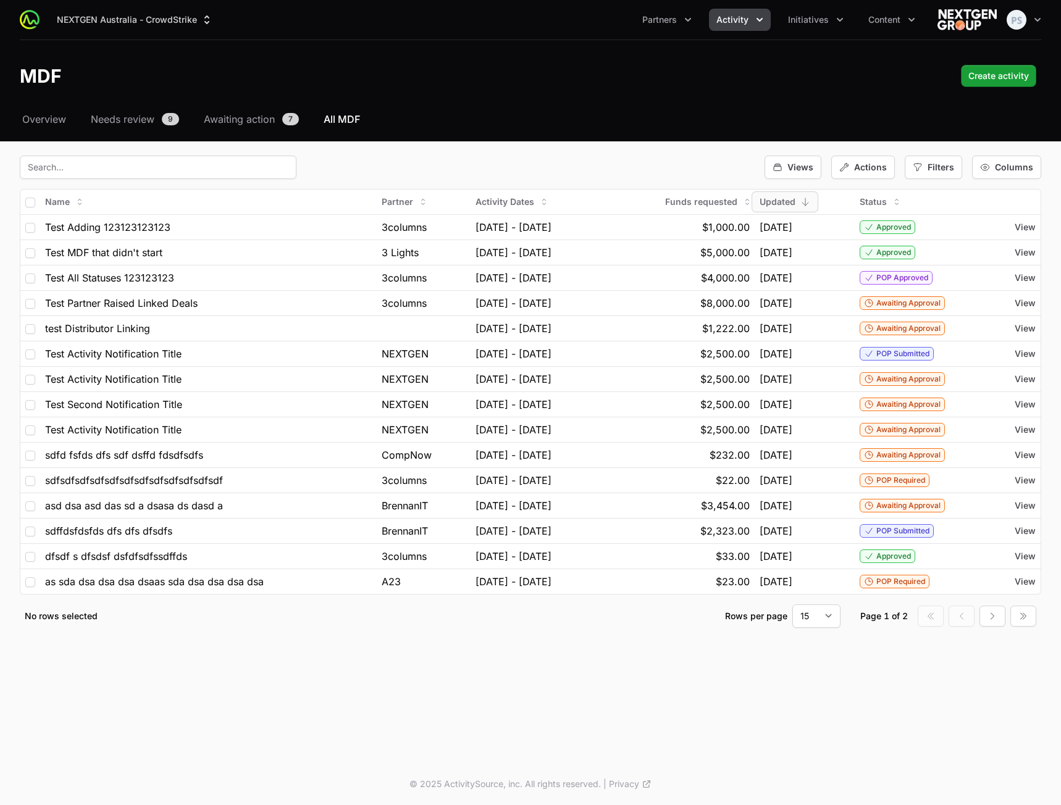
click at [543, 157] on div "Views Actions Filters Columns" at bounding box center [530, 167] width 1021 height 23
click at [696, 158] on div "Views Actions Filters Columns" at bounding box center [530, 167] width 1021 height 23
click at [677, 156] on div "Views Actions Filters Columns" at bounding box center [530, 167] width 1021 height 23
click at [603, 150] on div "Select a tab Overview Needs review Awaiting action All MDF Overview Needs revie…" at bounding box center [530, 385] width 1061 height 546
click at [588, 149] on div "Select a tab Overview Needs review Awaiting action All MDF Overview Needs revie…" at bounding box center [530, 385] width 1061 height 546
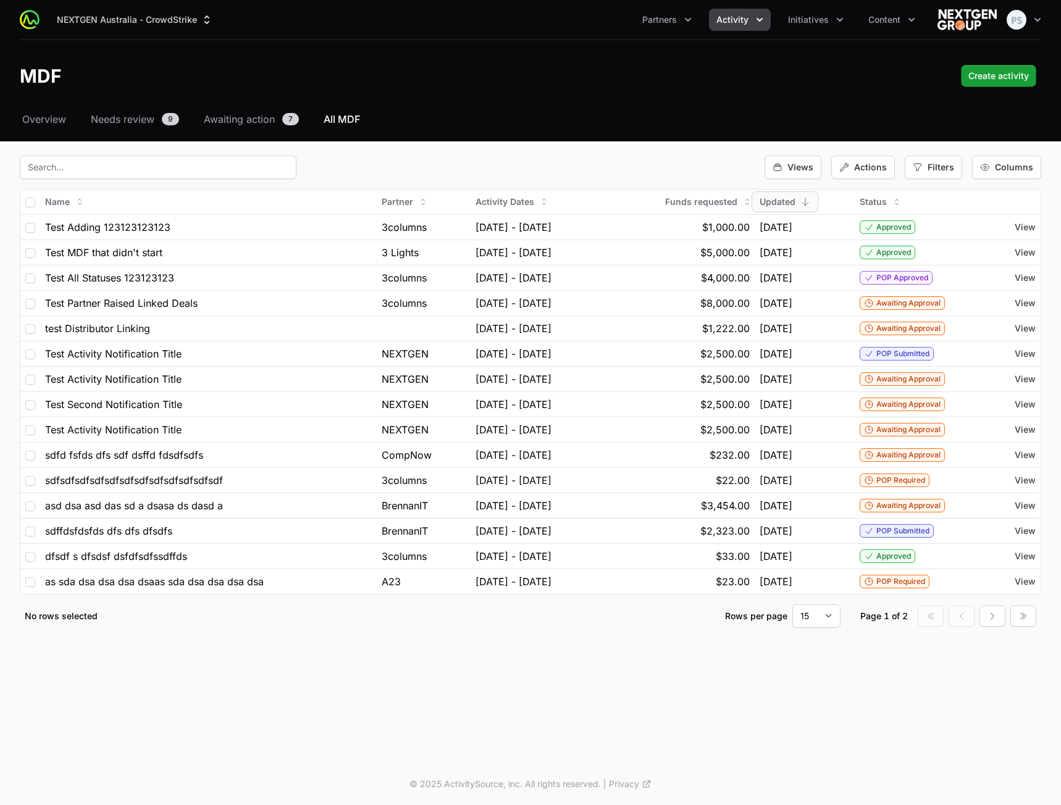
click at [633, 163] on div "Views Actions Filters Columns" at bounding box center [530, 167] width 1021 height 23
click at [640, 680] on div "NEXTGEN Australia - CrowdStrike Partners Activity Initiatives Content Open user…" at bounding box center [530, 381] width 1061 height 763
click at [646, 683] on div "NEXTGEN Australia - CrowdStrike Partners Activity Initiatives Content Open user…" at bounding box center [530, 381] width 1061 height 763
click at [242, 654] on div "Select a tab Overview Needs review Awaiting action All MDF Overview Needs revie…" at bounding box center [530, 385] width 1061 height 546
click at [244, 653] on div "Select a tab Overview Needs review Awaiting action All MDF Overview Needs revie…" at bounding box center [530, 385] width 1061 height 546
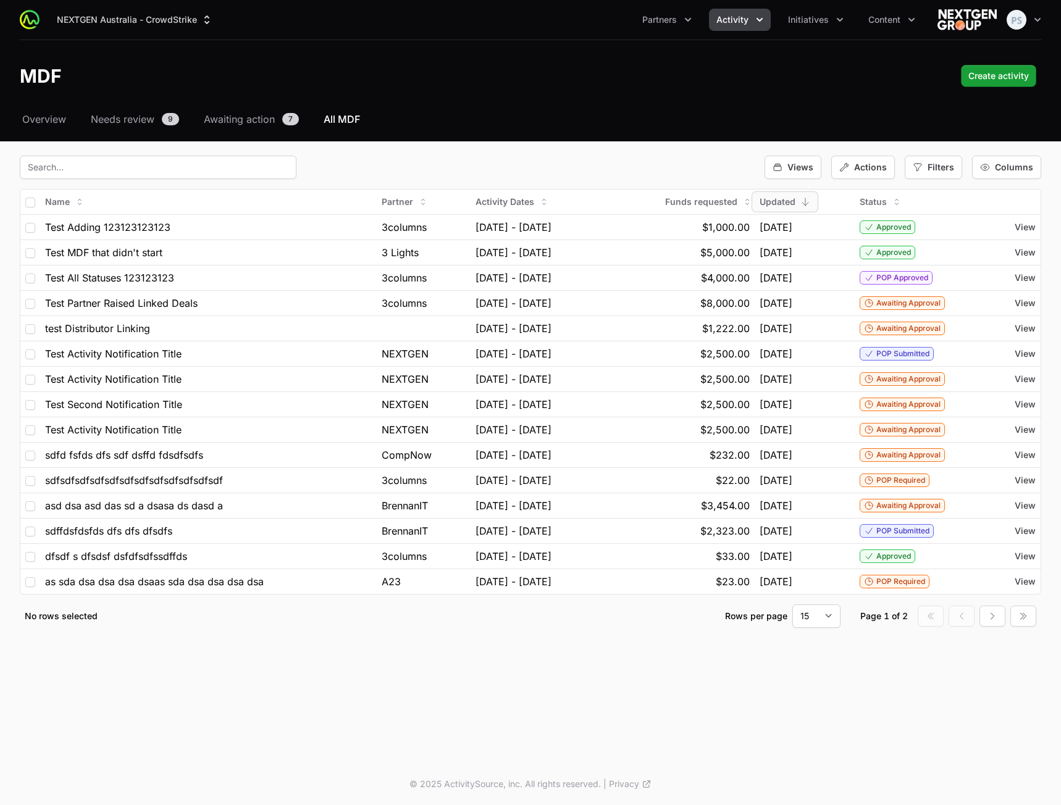
click at [157, 687] on div "NEXTGEN Australia - CrowdStrike Partners Activity Initiatives Content Open user…" at bounding box center [530, 381] width 1061 height 763
click at [317, 654] on div "Select a tab Overview Needs review Awaiting action All MDF Overview Needs revie…" at bounding box center [530, 385] width 1061 height 546
click at [500, 716] on div "NEXTGEN Australia - CrowdStrike Partners Activity Initiatives Content Open user…" at bounding box center [530, 381] width 1061 height 763
click at [572, 646] on div "Select a tab Overview Needs review Awaiting action All MDF Overview Needs revie…" at bounding box center [530, 385] width 1061 height 546
click at [591, 149] on div "Select a tab Overview Needs review Awaiting action All MDF Overview Needs revie…" at bounding box center [530, 385] width 1061 height 546
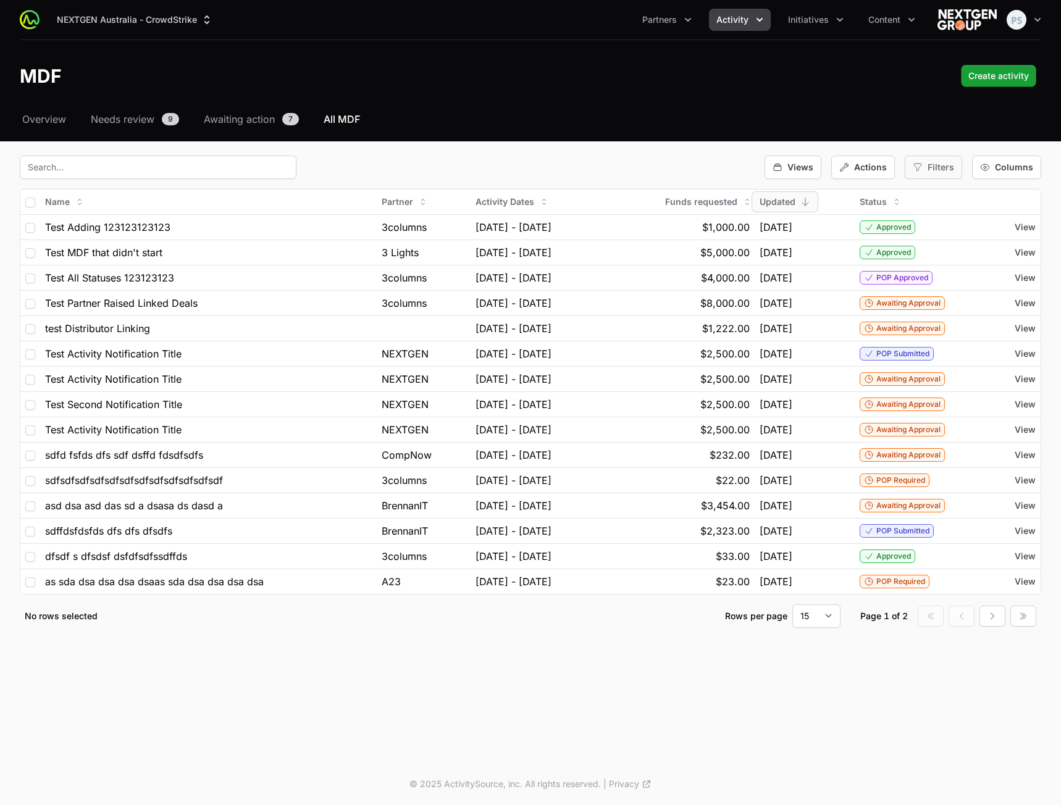
click at [948, 164] on span "Filters" at bounding box center [940, 167] width 27 height 12
click at [940, 152] on div "Select a tab Overview Needs review Awaiting action All MDF Overview Needs revie…" at bounding box center [530, 385] width 1061 height 546
click at [939, 170] on span "Filters" at bounding box center [940, 167] width 27 height 12
click at [685, 128] on div "Select a tab Overview Needs review Awaiting action All MDF Overview Needs revie…" at bounding box center [530, 385] width 1061 height 546
click at [41, 124] on span "Overview" at bounding box center [44, 119] width 44 height 15
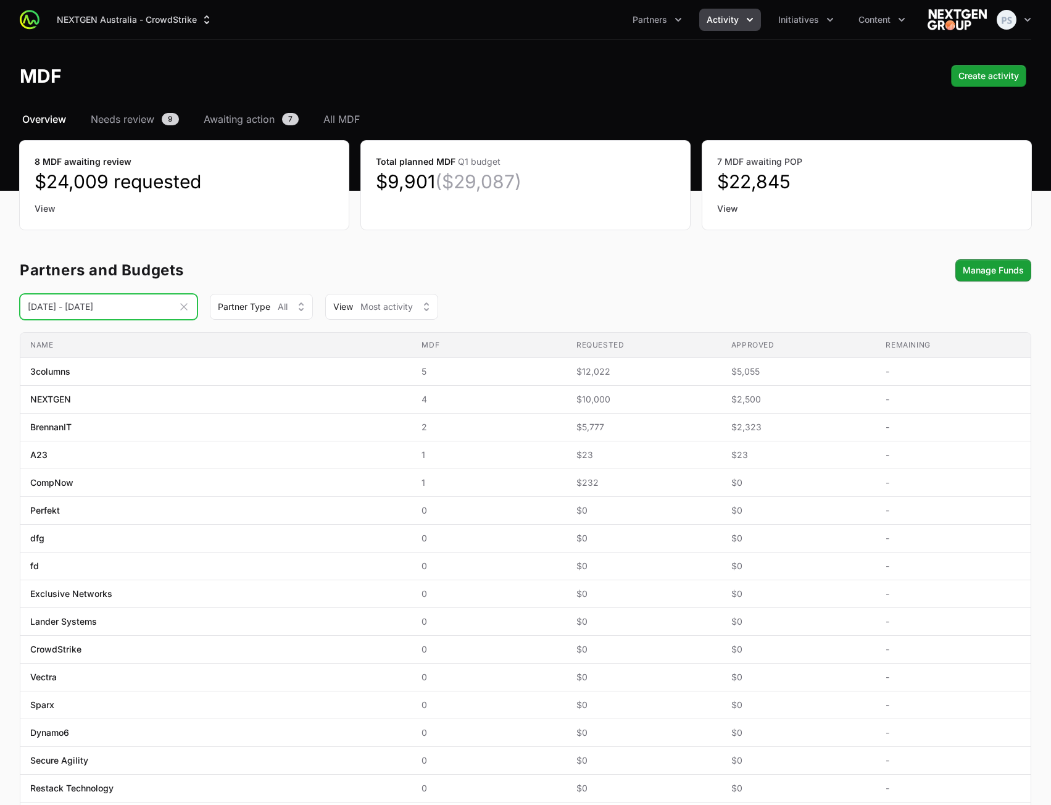
click at [145, 309] on input "[DATE] - [DATE]" at bounding box center [109, 307] width 178 height 26
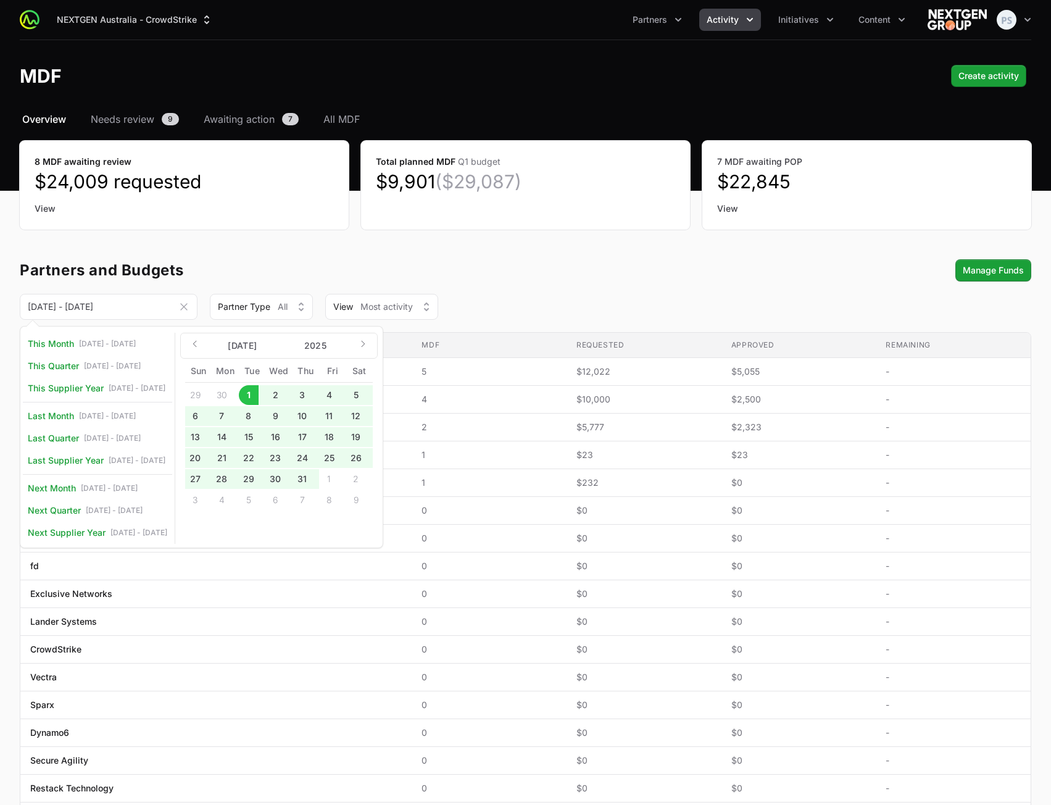
click at [605, 263] on div "Partners and Budgets Manage Funds" at bounding box center [526, 270] width 1012 height 22
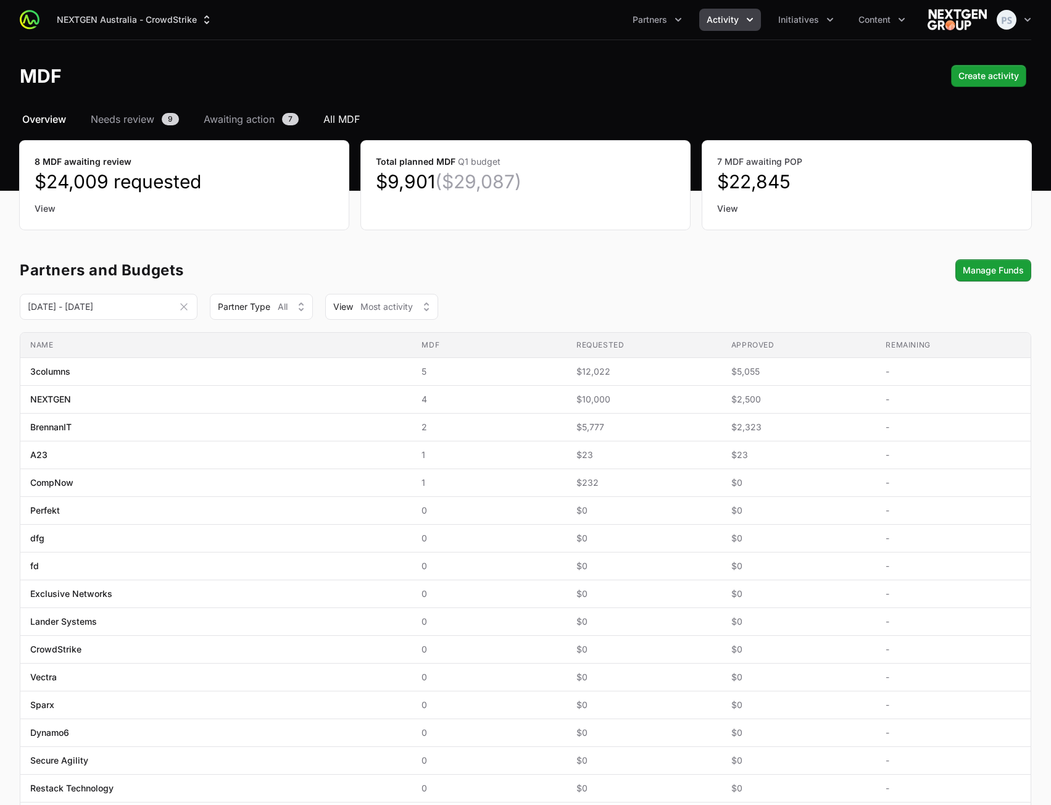
click at [343, 120] on span "All MDF" at bounding box center [342, 119] width 36 height 15
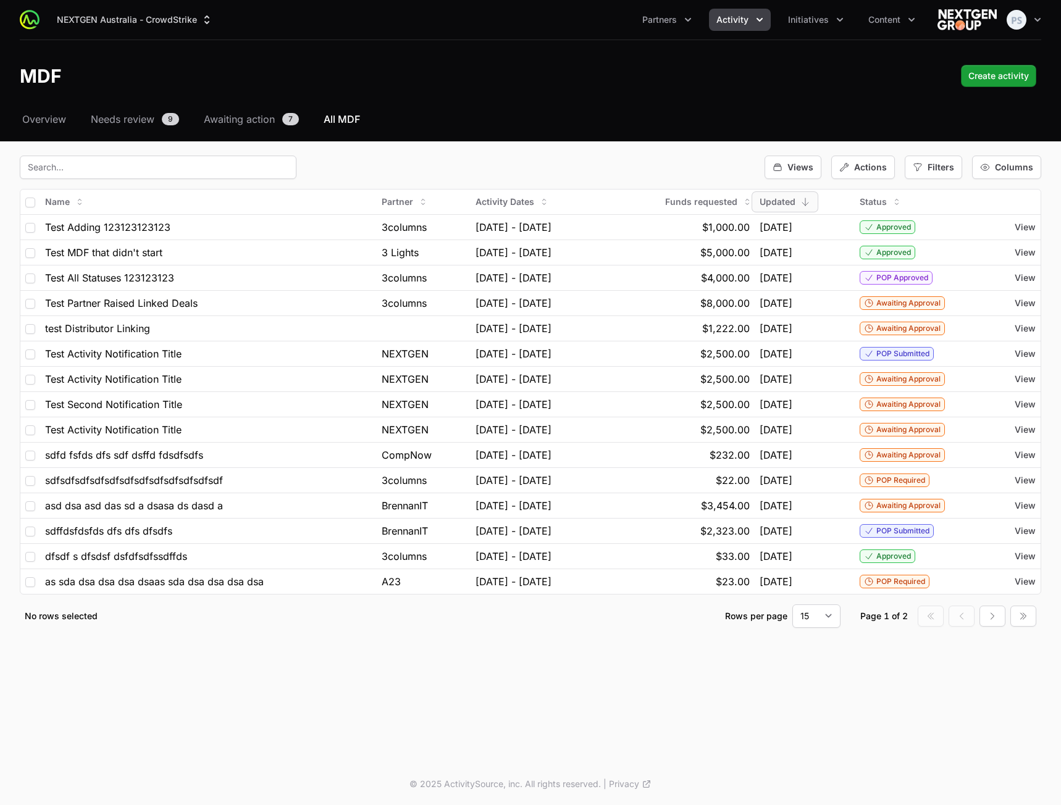
click at [642, 168] on div "Views Actions Filters Columns" at bounding box center [530, 167] width 1021 height 23
click at [720, 163] on div "Views Actions Filters Columns" at bounding box center [530, 167] width 1021 height 23
click at [925, 160] on div "Filters" at bounding box center [932, 167] width 57 height 23
click at [937, 244] on span "Budget Period" at bounding box center [956, 241] width 58 height 12
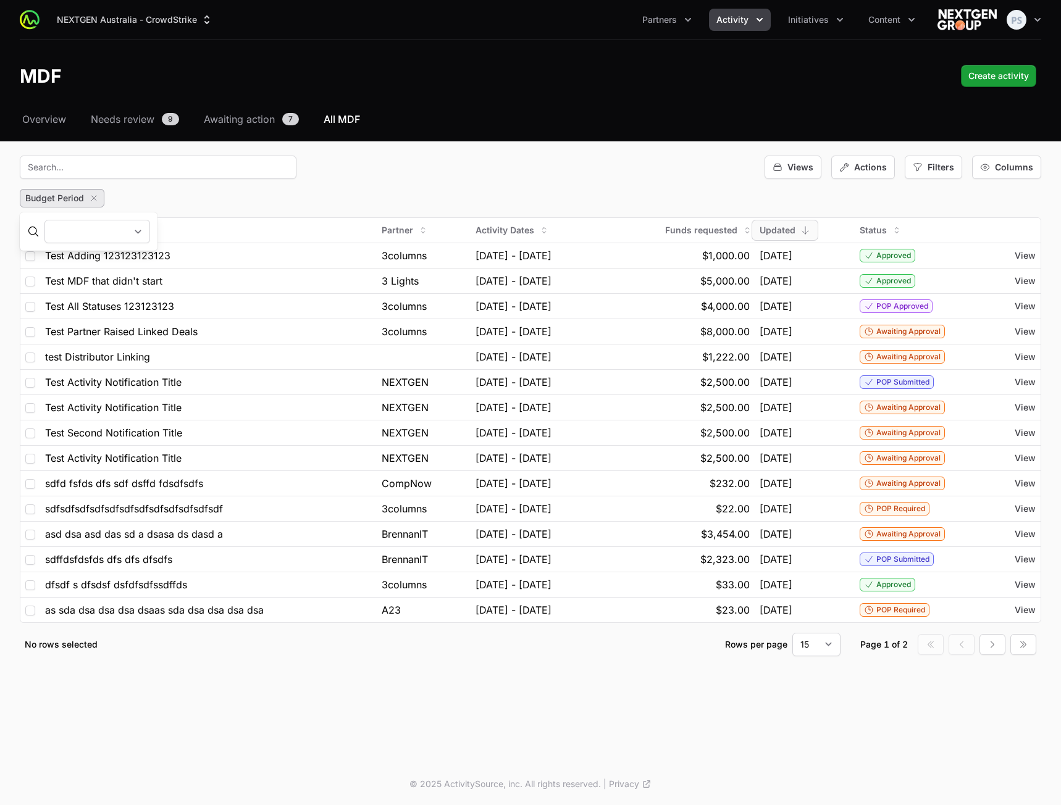
click at [150, 227] on select "Q[DATE] - [DATE] Q[DATE] - [DATE] Q[DATE] - [DATE] Q[DATE] - [DATE] Q[DATE] - […" at bounding box center [97, 231] width 106 height 23
select select "104"
click at [44, 220] on select "Q[DATE] - [DATE] Q[DATE] - [DATE] Q[DATE] - [DATE] Q[DATE] - [DATE] Q[DATE] - […" at bounding box center [97, 231] width 106 height 23
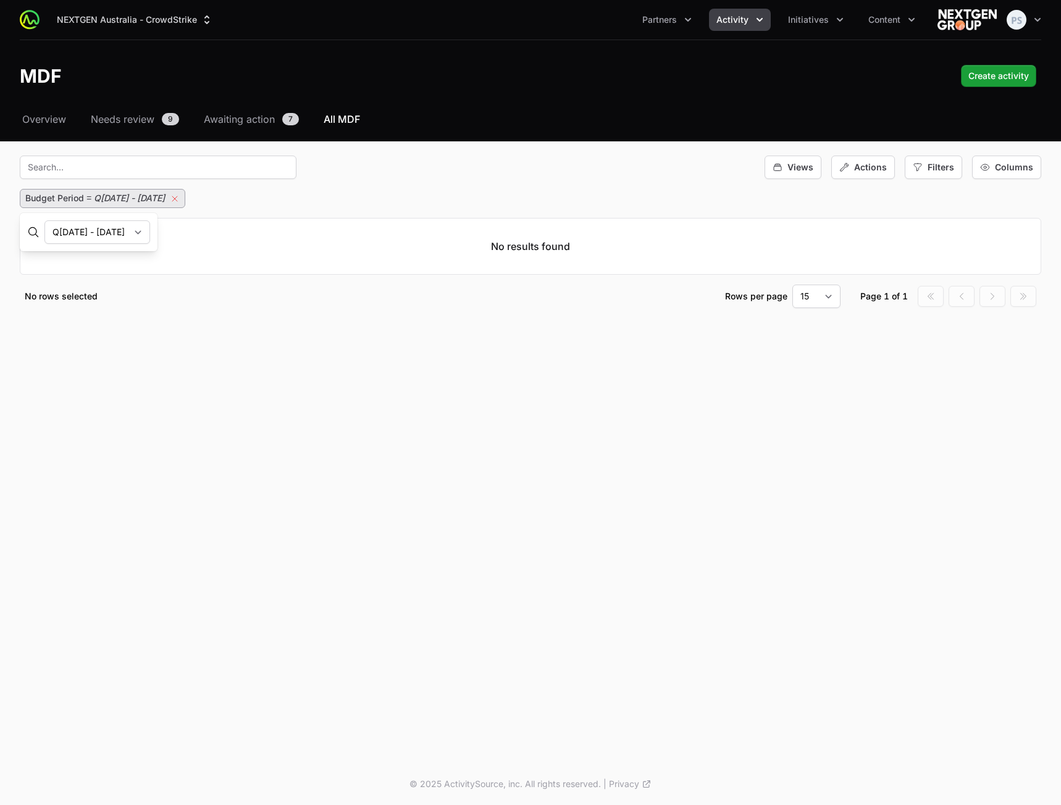
drag, startPoint x: 238, startPoint y: 198, endPoint x: 222, endPoint y: 200, distance: 16.8
click at [180, 198] on icon "button" at bounding box center [175, 199] width 10 height 10
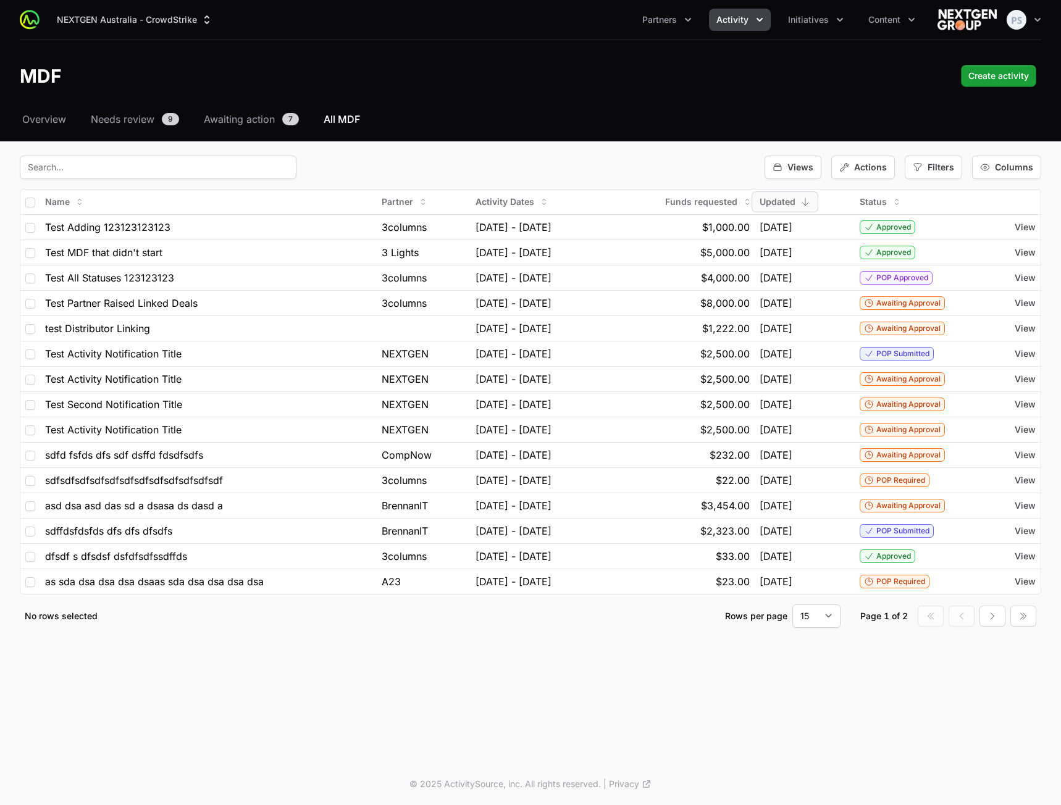
click at [596, 165] on div "Views Actions Filters Columns" at bounding box center [530, 167] width 1021 height 23
click at [827, 615] on select "15 30 50 100" at bounding box center [816, 615] width 48 height 23
click at [687, 661] on div "NEXTGEN Australia - CrowdStrike Partners Activity Initiatives Content Open user…" at bounding box center [530, 381] width 1061 height 763
click at [872, 166] on span "Actions" at bounding box center [870, 167] width 33 height 12
click at [878, 220] on span "Excel Export" at bounding box center [879, 221] width 51 height 12
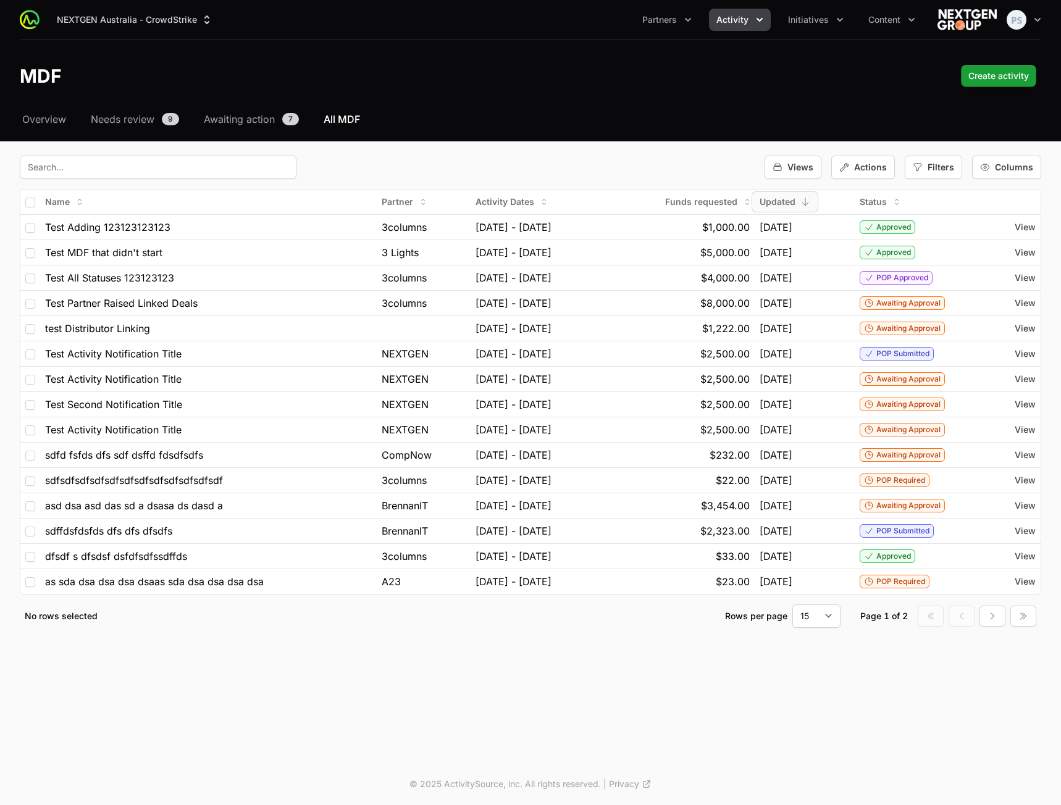
click at [856, 22] on ul "Partners Activity Initiatives Content" at bounding box center [779, 20] width 288 height 22
click at [864, 27] on button "Content" at bounding box center [892, 20] width 62 height 22
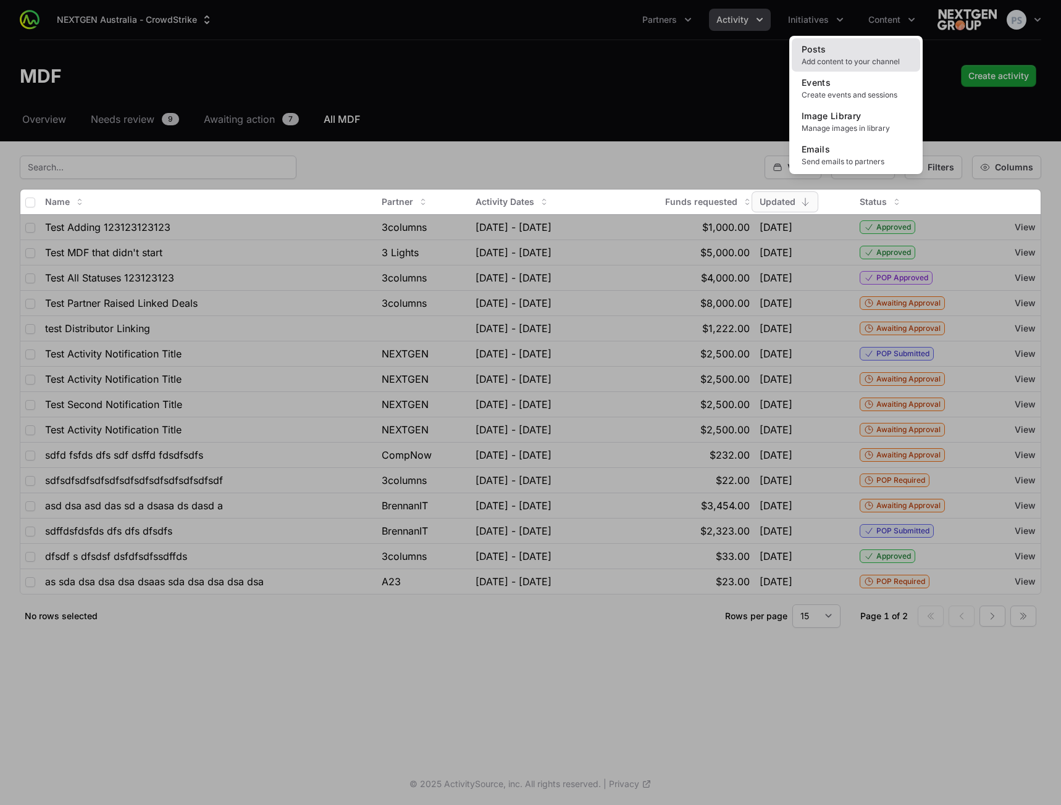
click at [850, 49] on link "Posts Add content to your channel" at bounding box center [855, 54] width 128 height 33
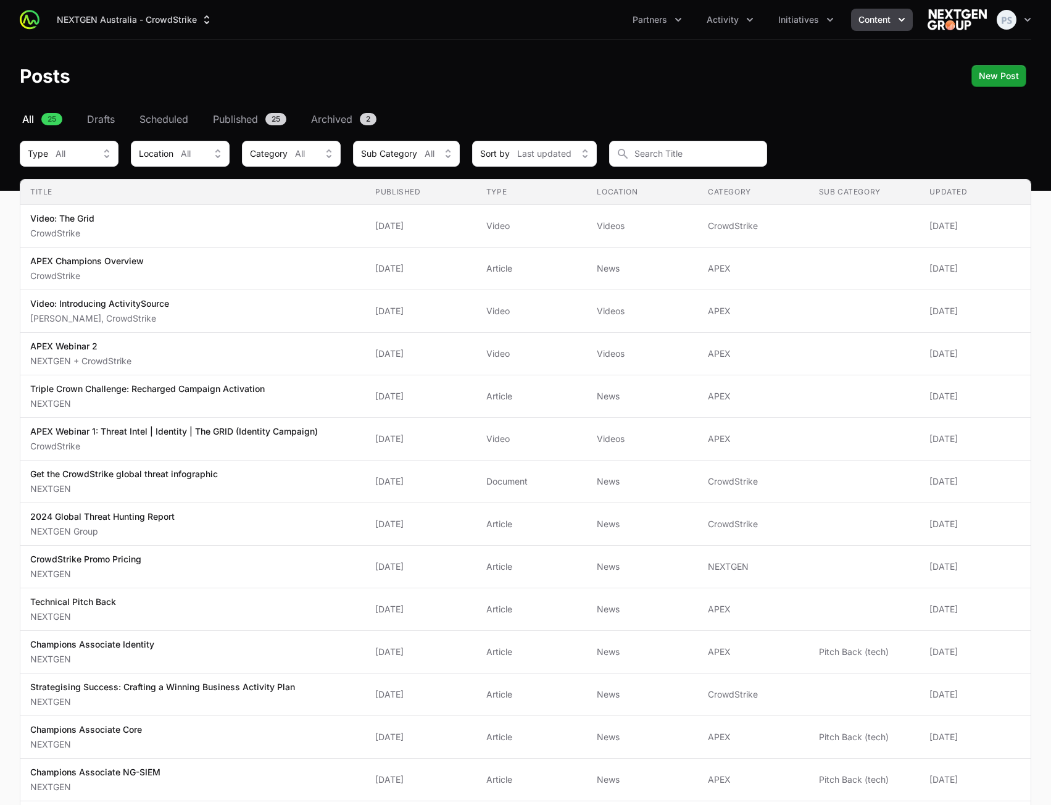
click at [669, 102] on header "Posts New Post" at bounding box center [525, 76] width 1051 height 72
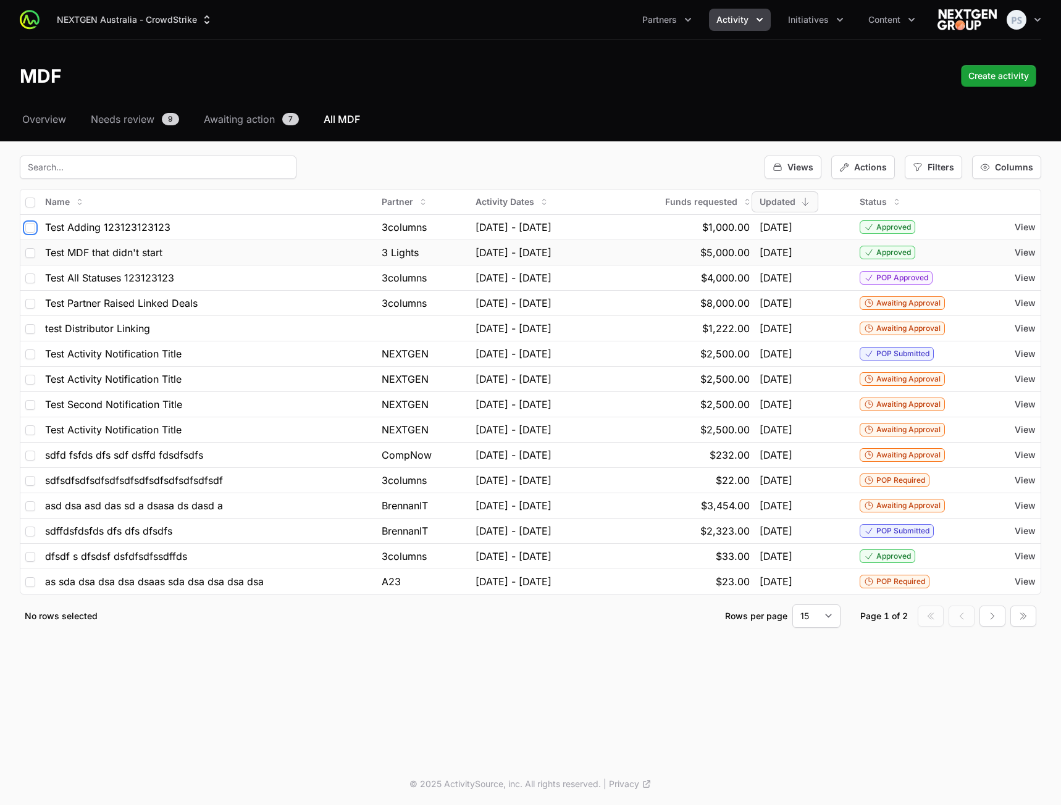
drag, startPoint x: 31, startPoint y: 234, endPoint x: 35, endPoint y: 257, distance: 23.8
click at [32, 235] on td at bounding box center [30, 226] width 20 height 25
click at [31, 253] on input "checkbox" at bounding box center [30, 253] width 10 height 10
checkbox input "true"
click at [31, 229] on input "checkbox" at bounding box center [30, 228] width 10 height 10
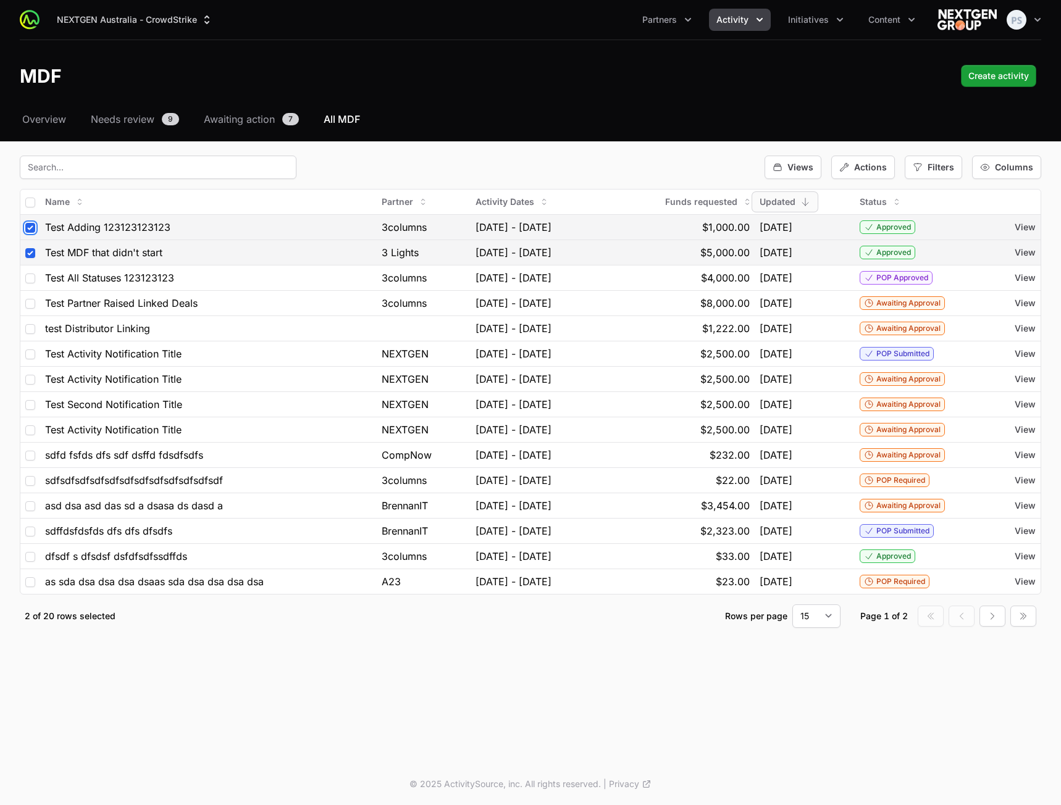
click at [30, 227] on input "checkbox" at bounding box center [30, 228] width 10 height 10
checkbox input "false"
click at [29, 254] on input "checkbox" at bounding box center [30, 253] width 10 height 10
checkbox input "false"
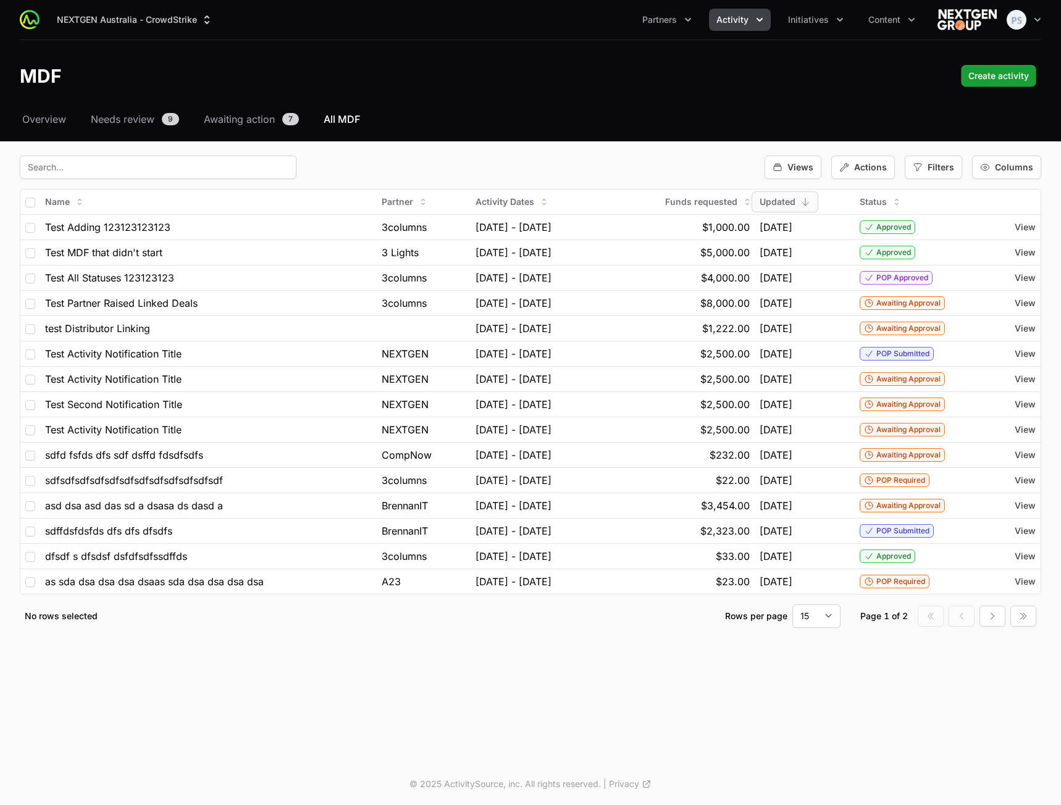
click at [506, 104] on header "MDF Create activity" at bounding box center [530, 76] width 1061 height 72
click at [468, 640] on div "Select a tab Overview Needs review Awaiting action All MDF Overview Needs revie…" at bounding box center [530, 385] width 1061 height 546
click at [621, 64] on header "MDF Create activity" at bounding box center [530, 76] width 1061 height 72
click at [677, 17] on span "Partners" at bounding box center [659, 20] width 35 height 12
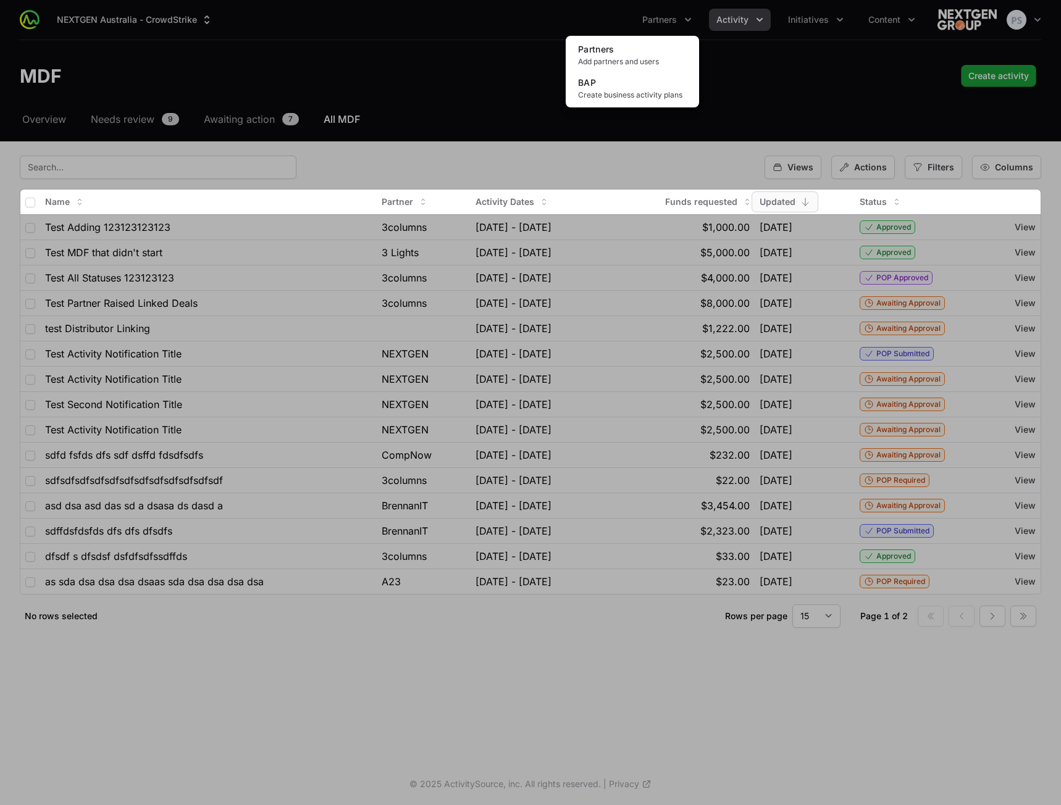
click at [807, 18] on div "Partners menu" at bounding box center [530, 402] width 1061 height 805
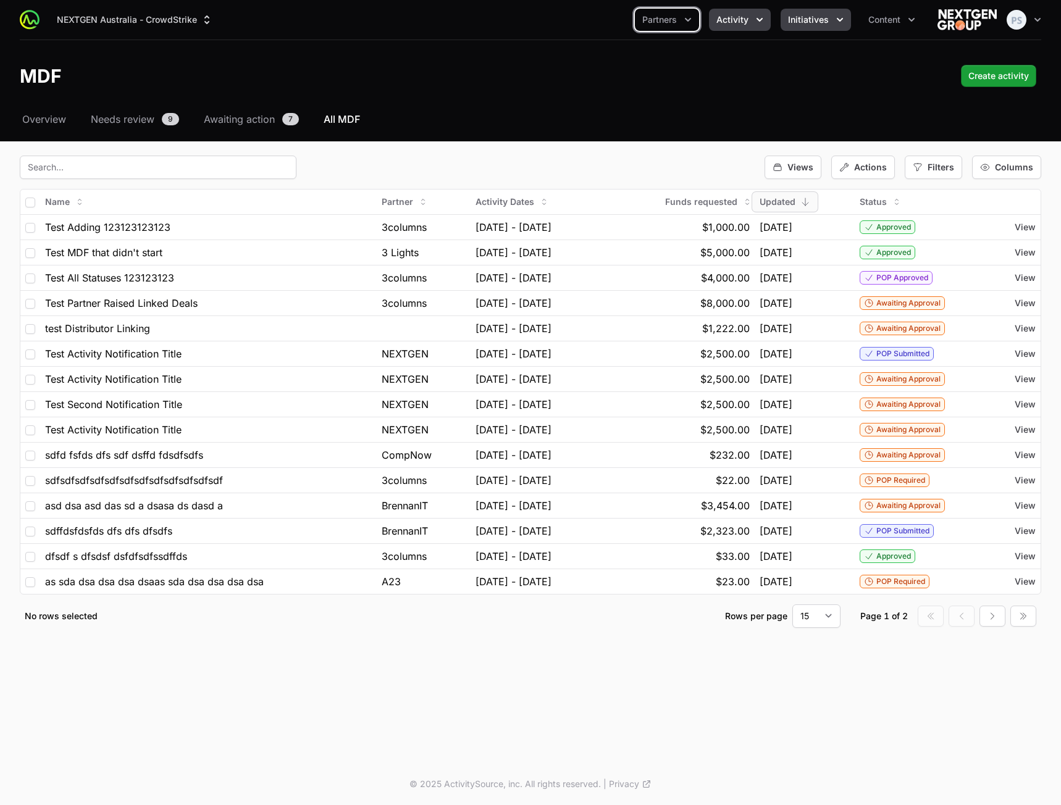
click at [809, 18] on span "Initiatives" at bounding box center [808, 20] width 41 height 12
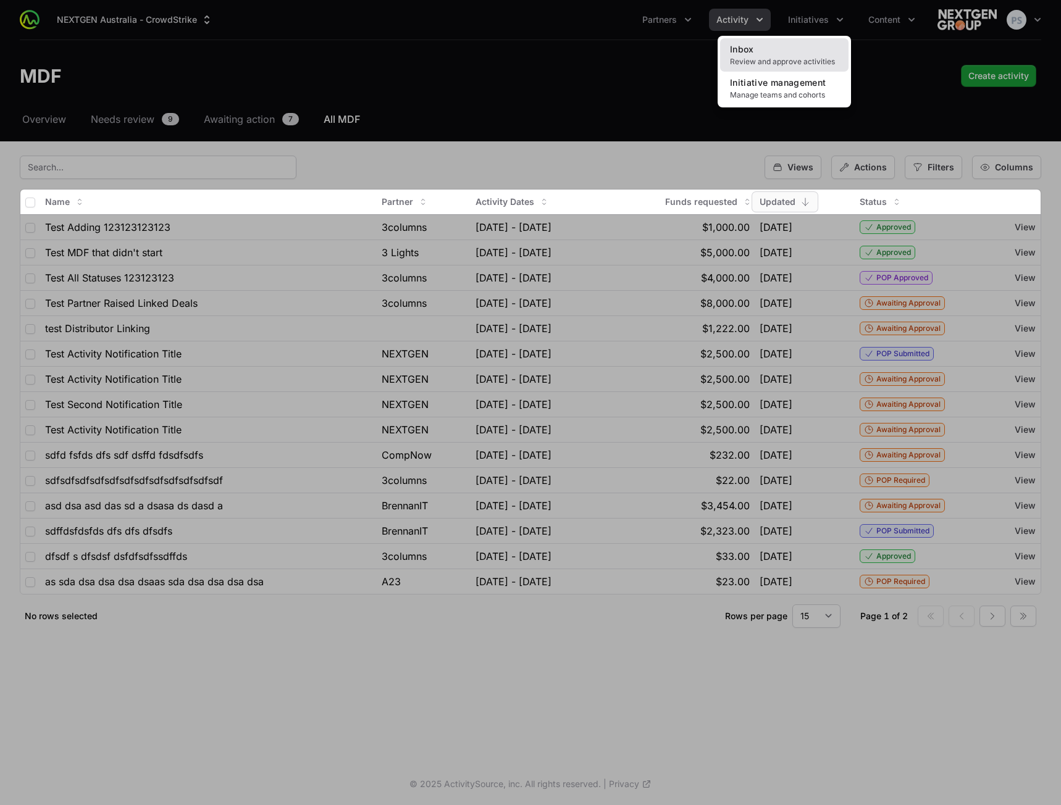
click at [801, 57] on span "Review and approve activities" at bounding box center [784, 62] width 109 height 10
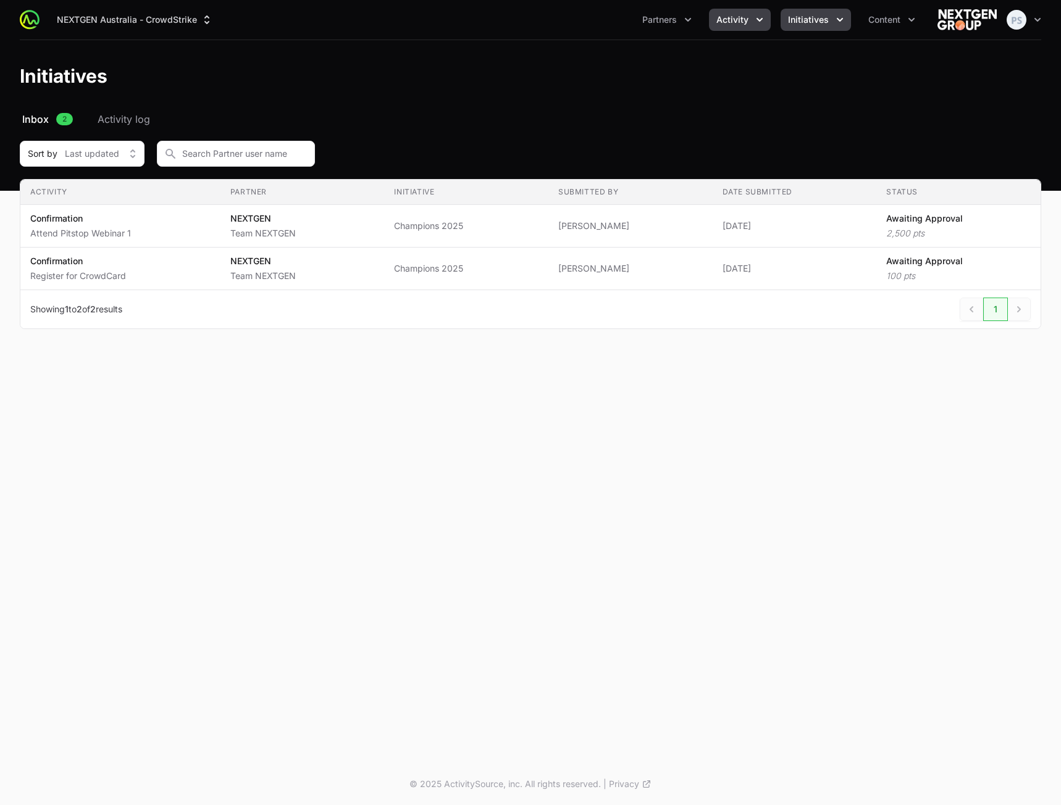
click at [737, 27] on button "Activity" at bounding box center [740, 20] width 62 height 22
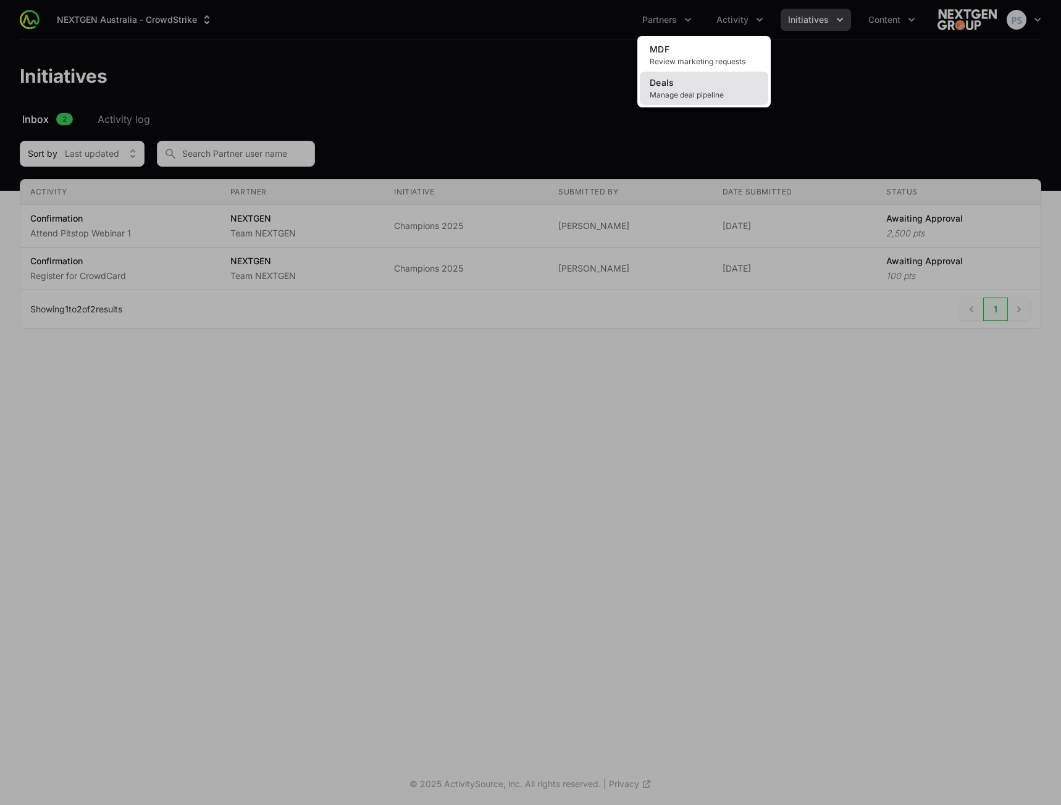
click at [708, 83] on link "Deals Manage deal pipeline" at bounding box center [704, 88] width 128 height 33
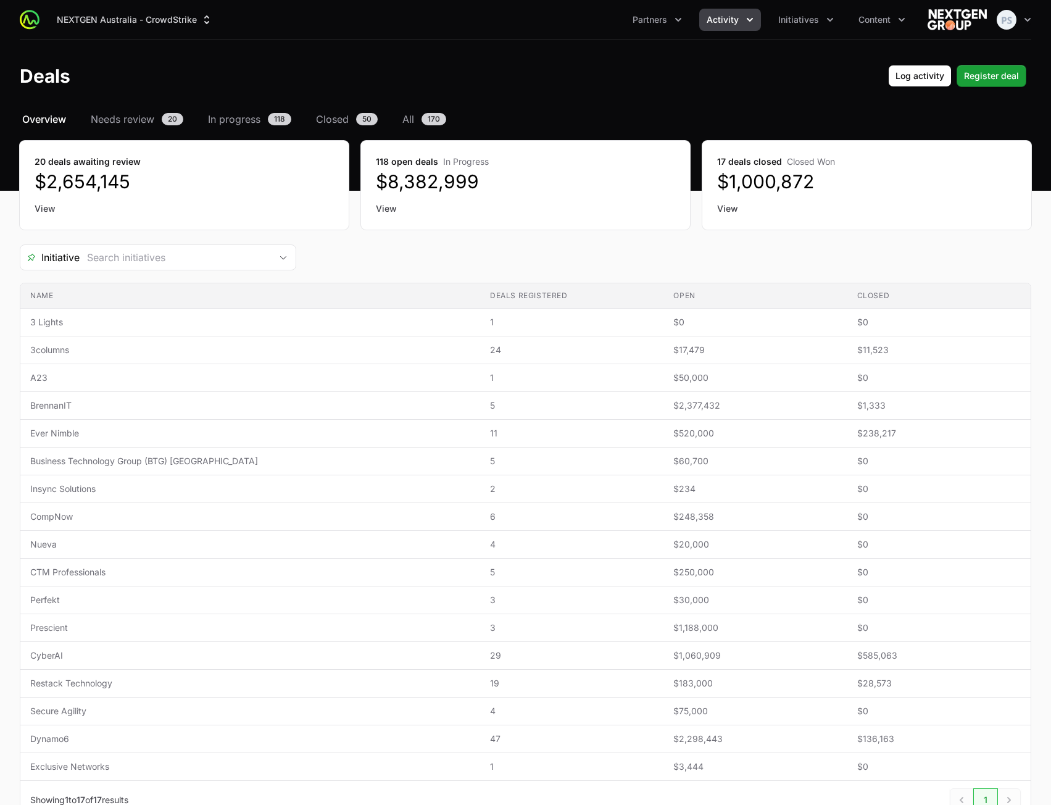
click at [737, 19] on span "Activity" at bounding box center [723, 20] width 32 height 12
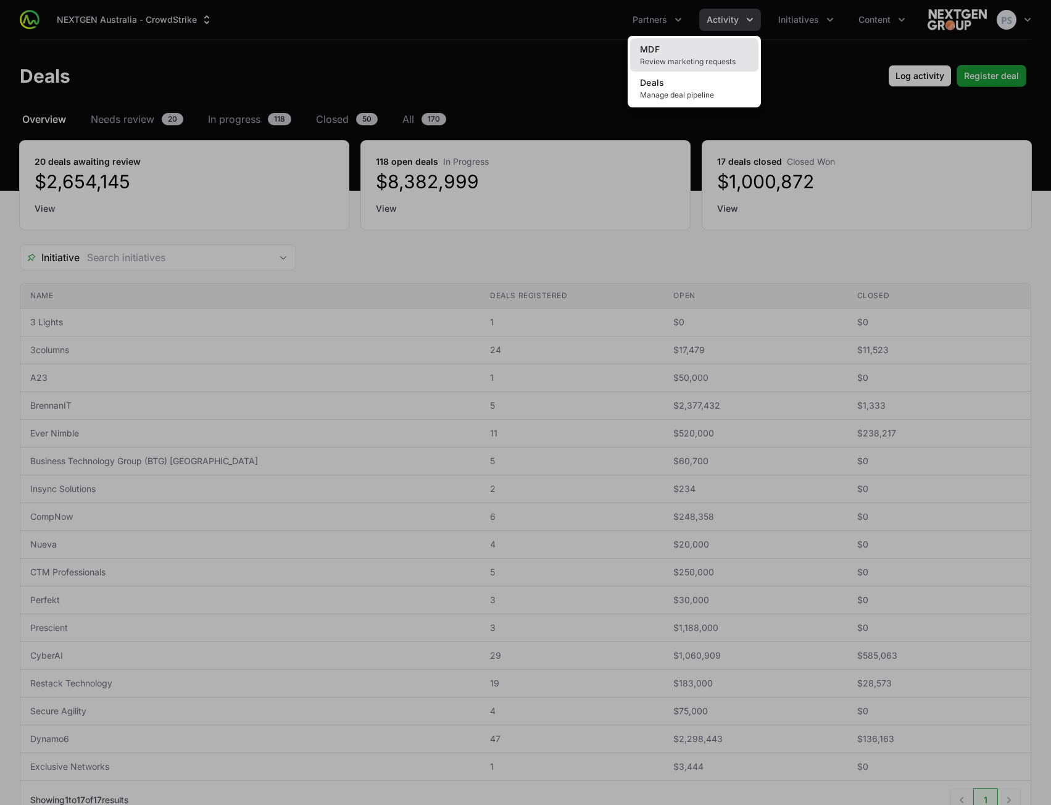
click at [725, 59] on span "Review marketing requests" at bounding box center [694, 62] width 109 height 10
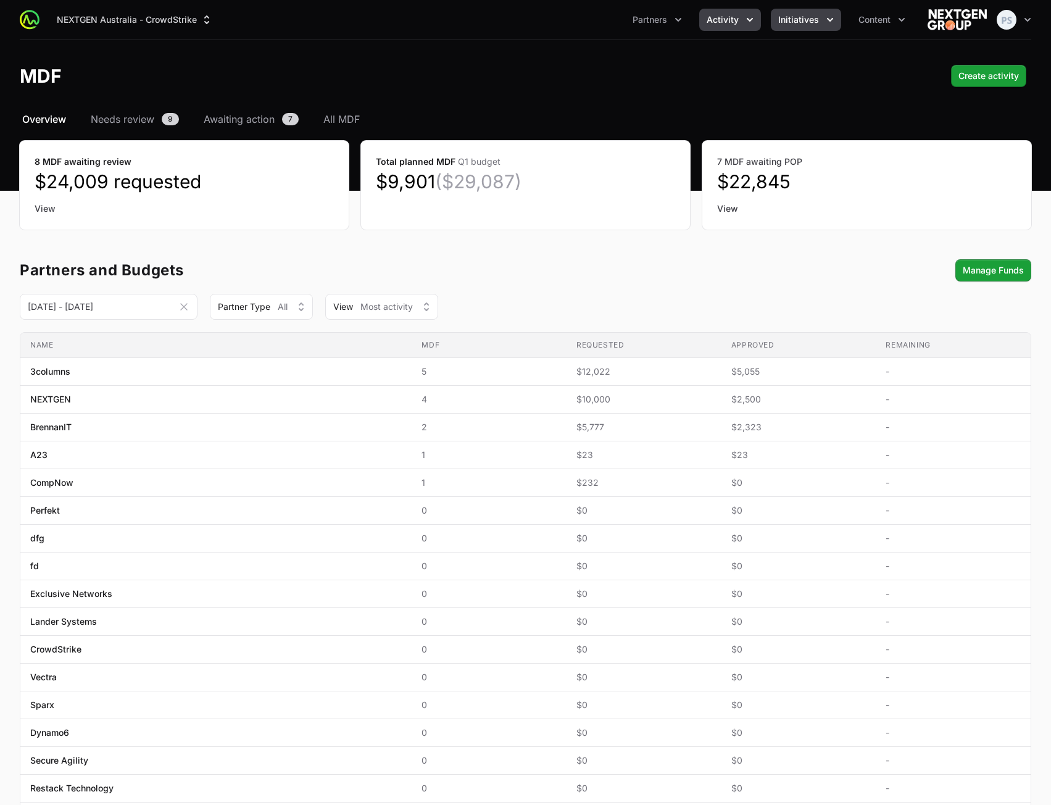
click at [782, 17] on span "Initiatives" at bounding box center [799, 20] width 41 height 12
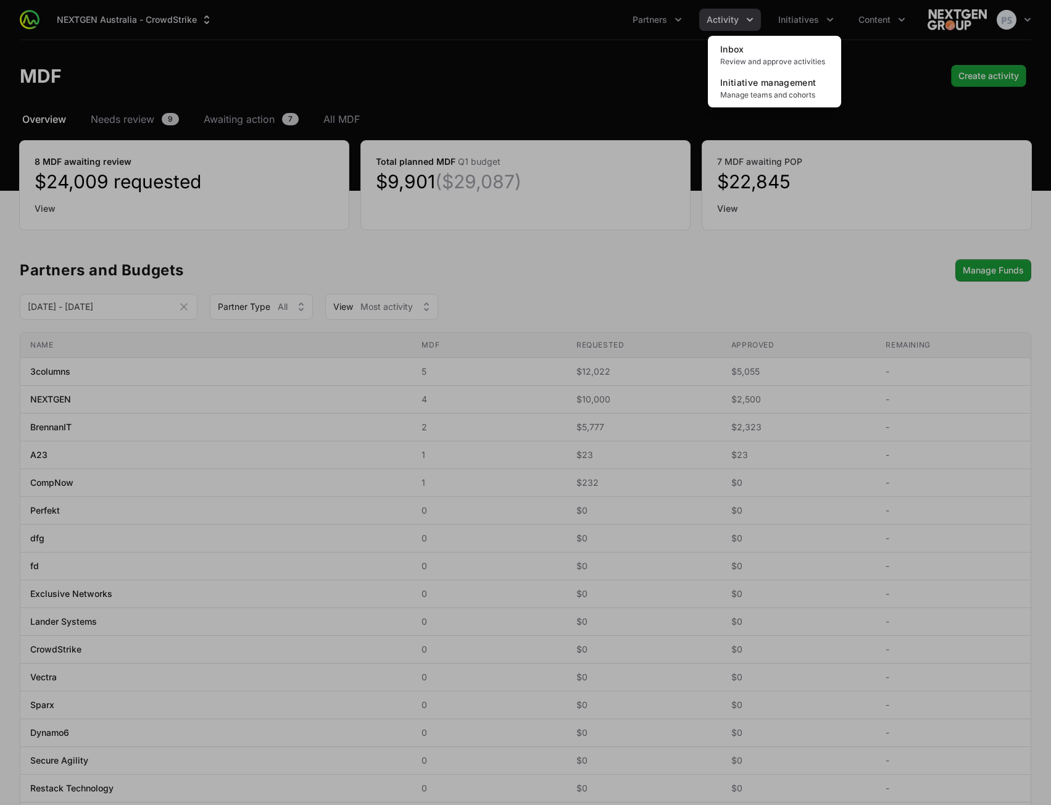
drag, startPoint x: 585, startPoint y: 79, endPoint x: 579, endPoint y: 75, distance: 7.5
click at [584, 78] on div "Initiatives menu" at bounding box center [525, 402] width 1051 height 805
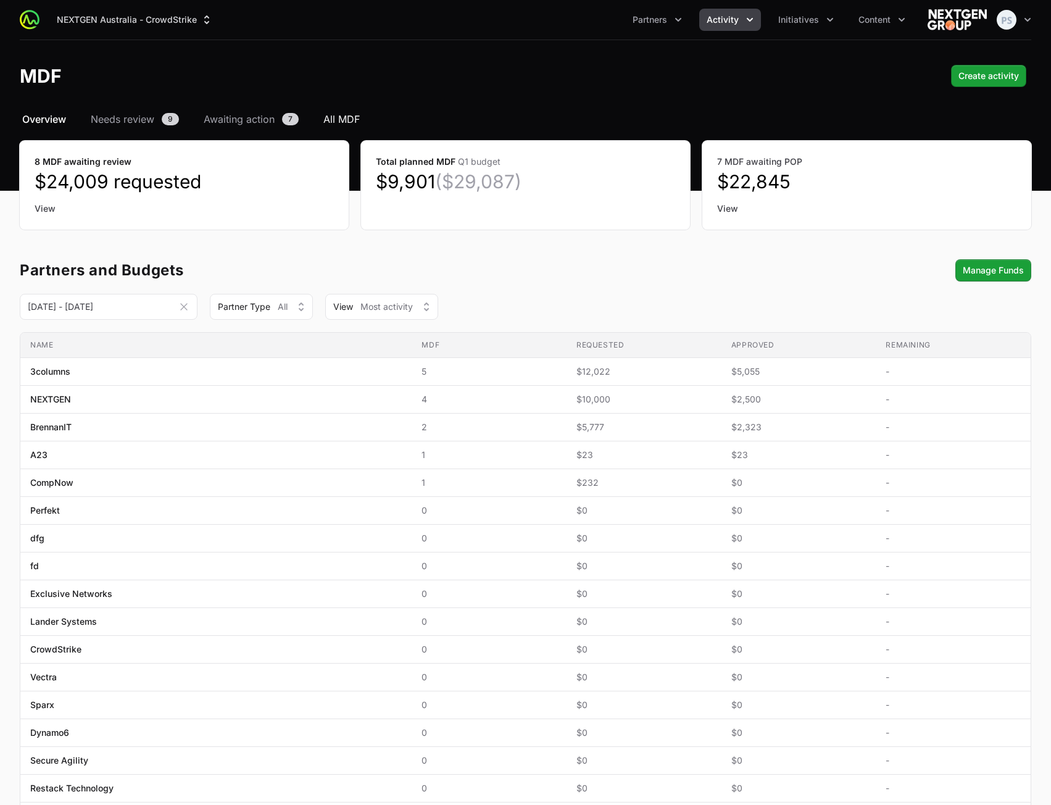
click at [344, 120] on span "All MDF" at bounding box center [342, 119] width 36 height 15
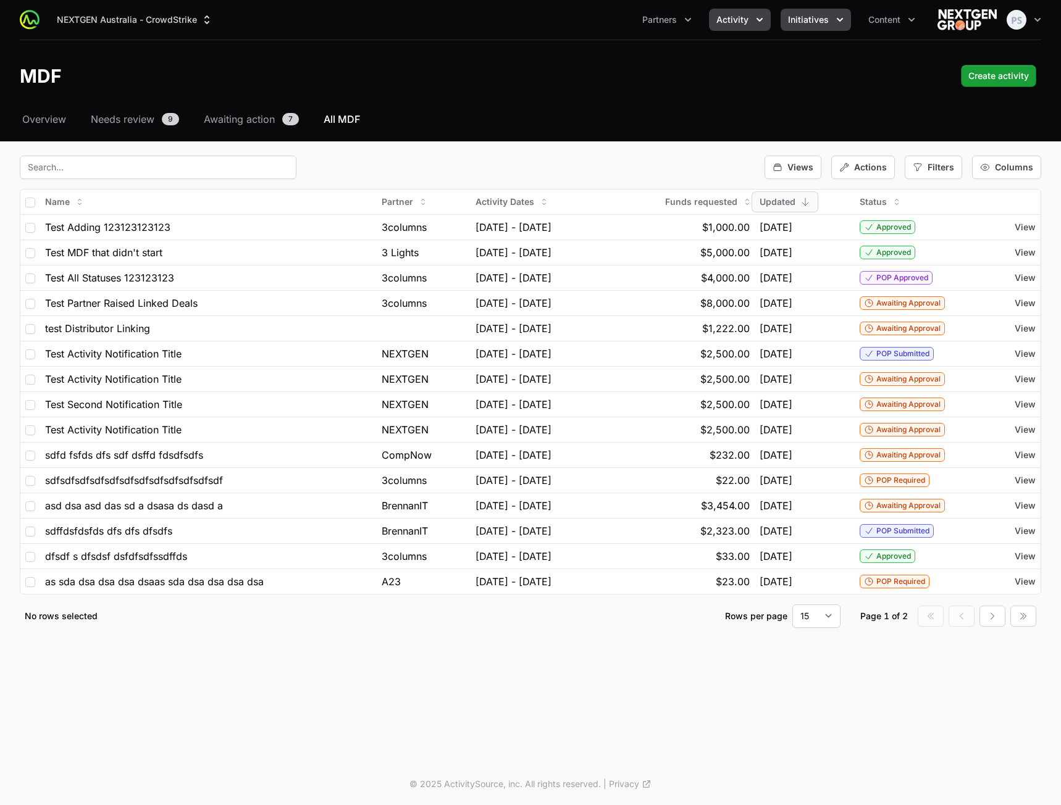
click at [796, 24] on span "Initiatives" at bounding box center [808, 20] width 41 height 12
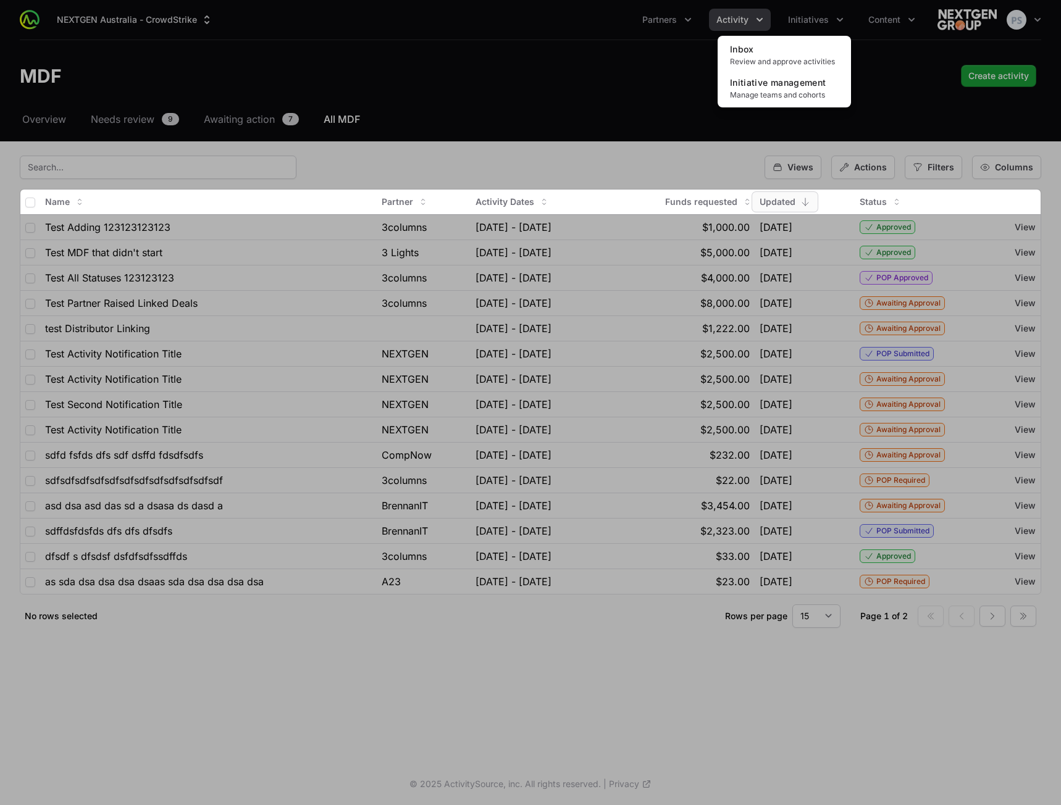
click at [504, 64] on div "Initiatives menu" at bounding box center [530, 402] width 1061 height 805
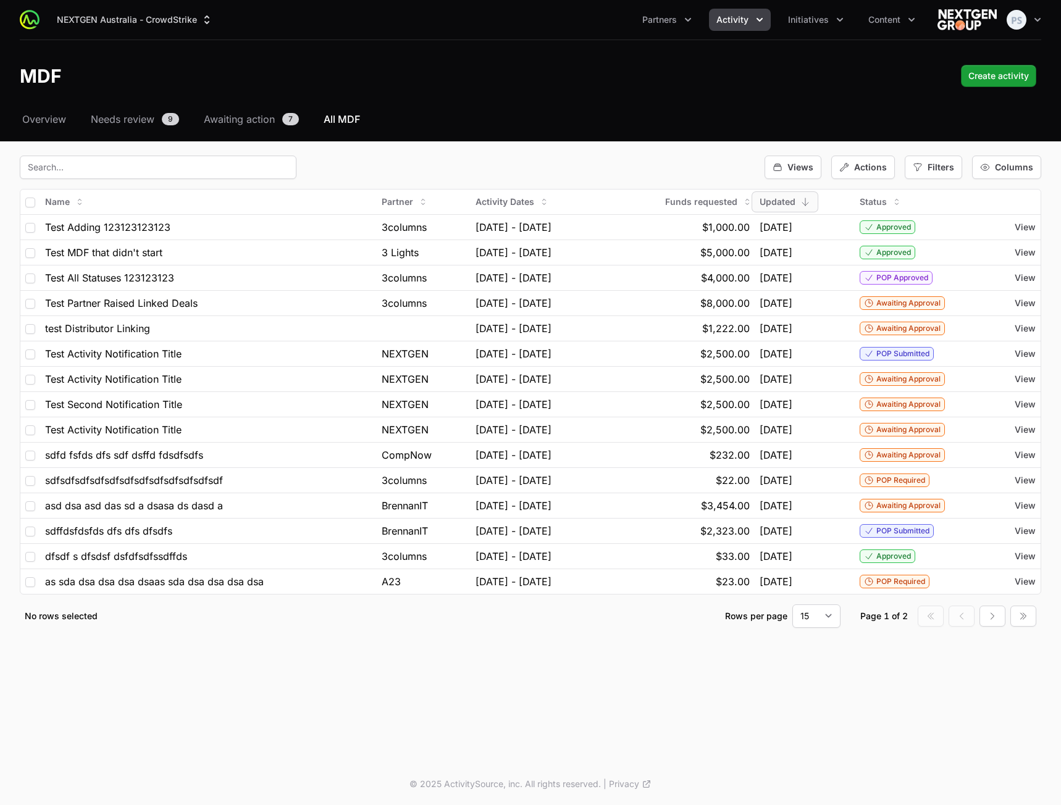
click at [535, 85] on div "MDF Create activity" at bounding box center [530, 76] width 1021 height 22
click at [940, 169] on span "Filters" at bounding box center [940, 167] width 27 height 12
click at [971, 225] on span "Activity Type" at bounding box center [954, 221] width 54 height 12
select select
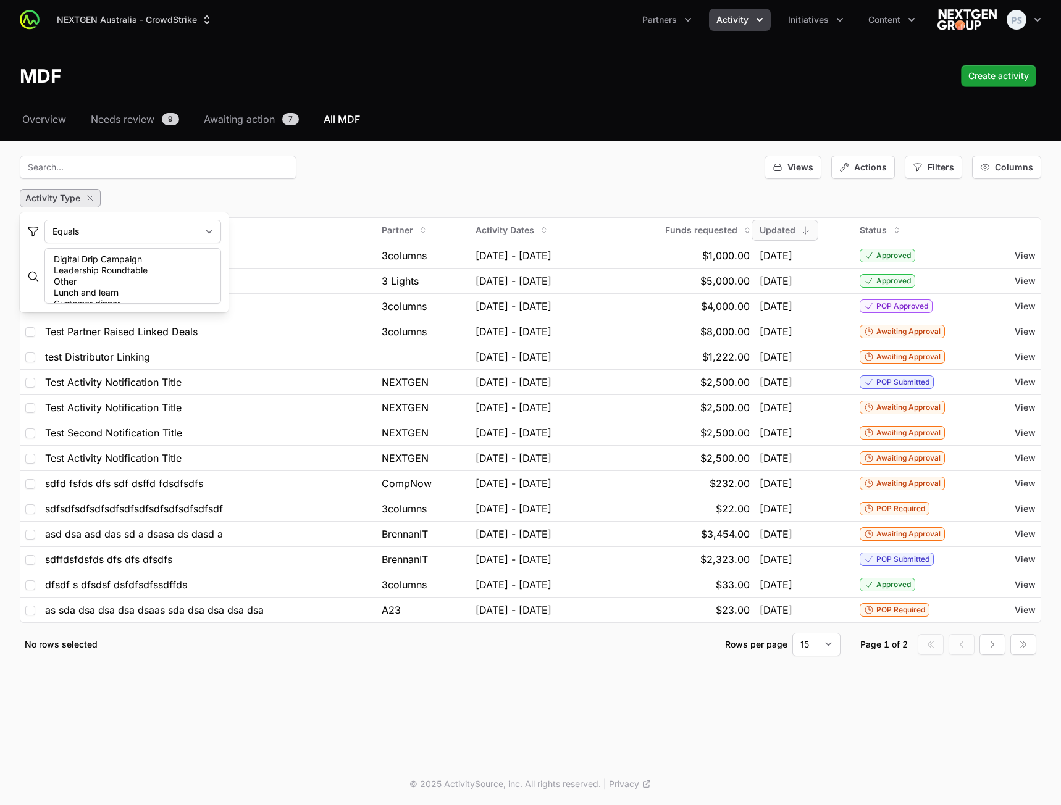
drag, startPoint x: 91, startPoint y: 198, endPoint x: 232, endPoint y: 196, distance: 140.8
click at [232, 196] on div "Activity Type" at bounding box center [530, 198] width 1021 height 19
click at [214, 230] on select "Equals Does Not Equal" at bounding box center [132, 231] width 177 height 23
click at [159, 227] on select "Equals Does Not Equal" at bounding box center [132, 231] width 177 height 23
click at [90, 197] on icon "button" at bounding box center [90, 198] width 10 height 10
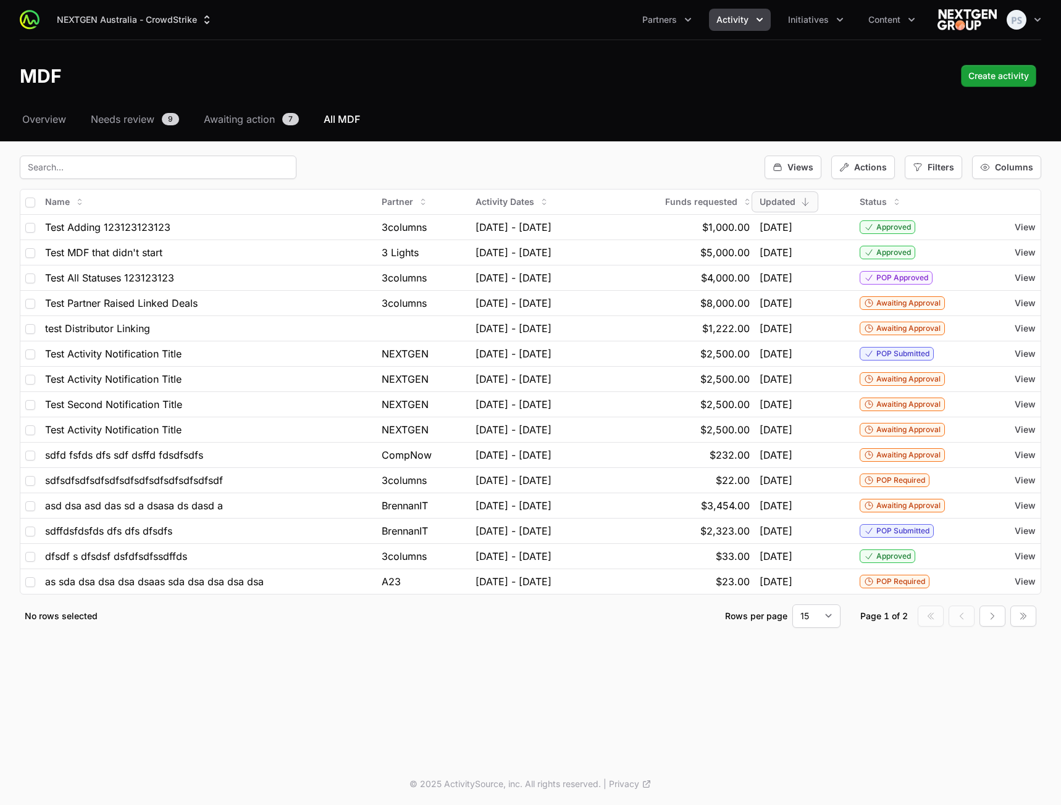
click at [657, 172] on div "Views Actions Filters Columns" at bounding box center [530, 167] width 1021 height 23
click at [828, 23] on button "Initiatives" at bounding box center [815, 20] width 70 height 22
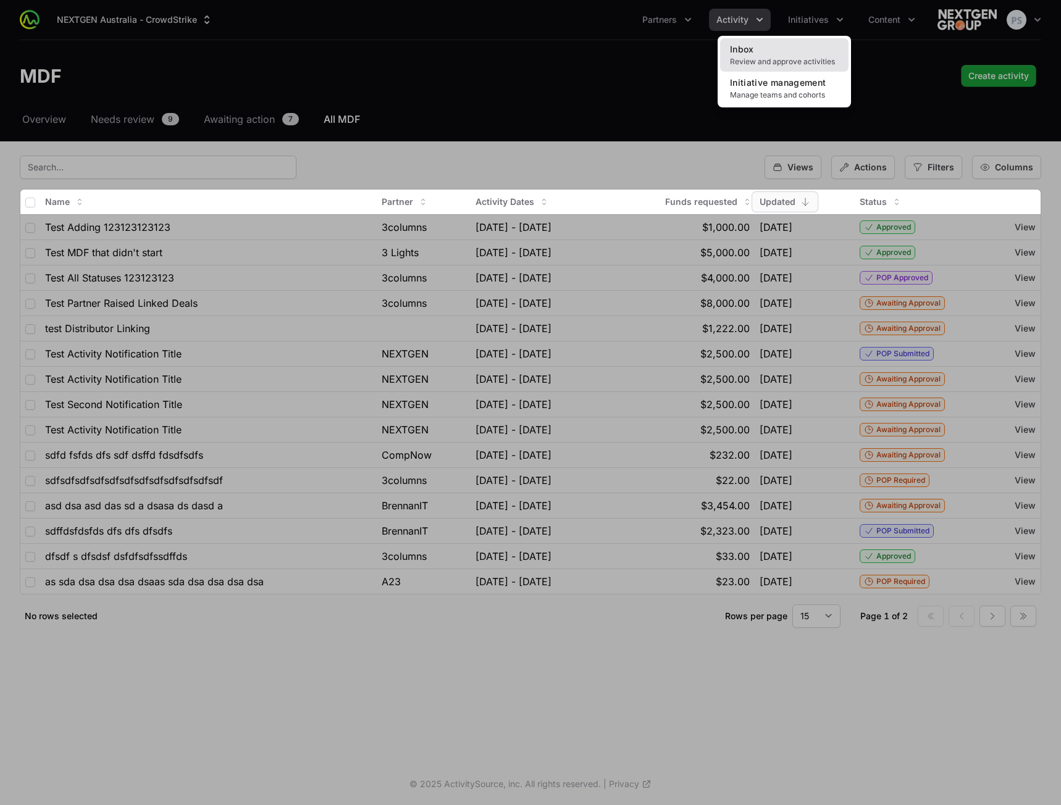
click at [809, 59] on span "Review and approve activities" at bounding box center [784, 62] width 109 height 10
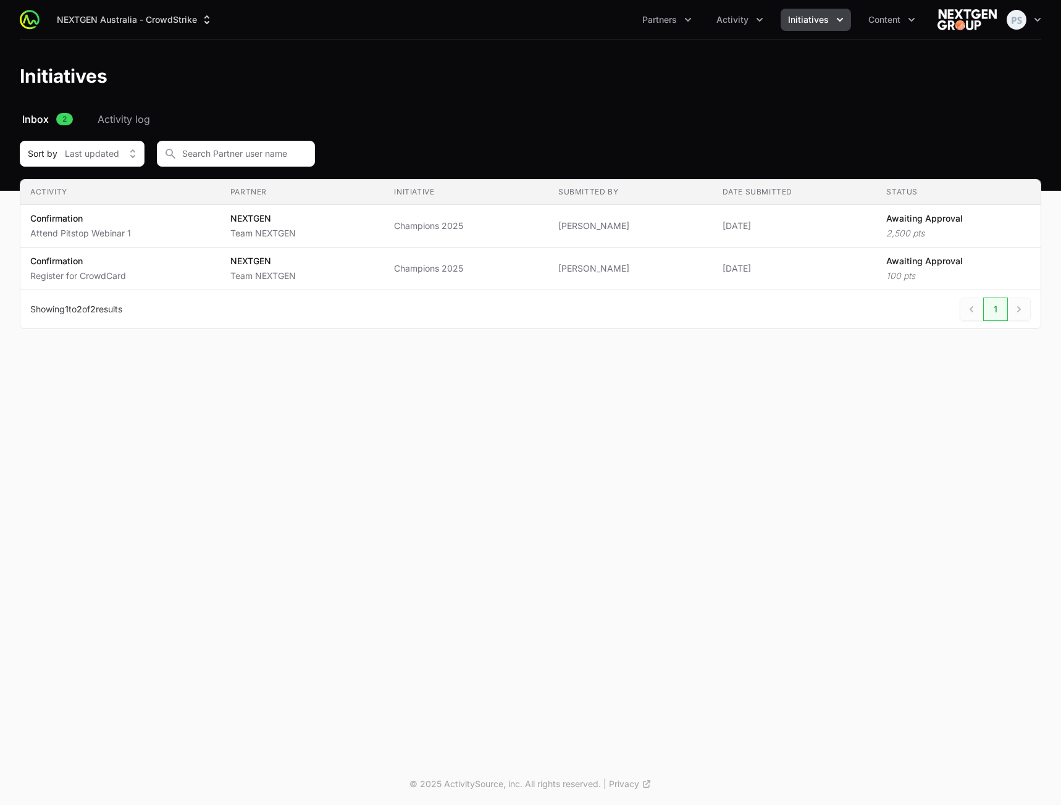
click at [153, 117] on nav "Inbox 2 Activity log" at bounding box center [530, 119] width 1021 height 15
click at [111, 115] on span "Activity log" at bounding box center [124, 119] width 52 height 15
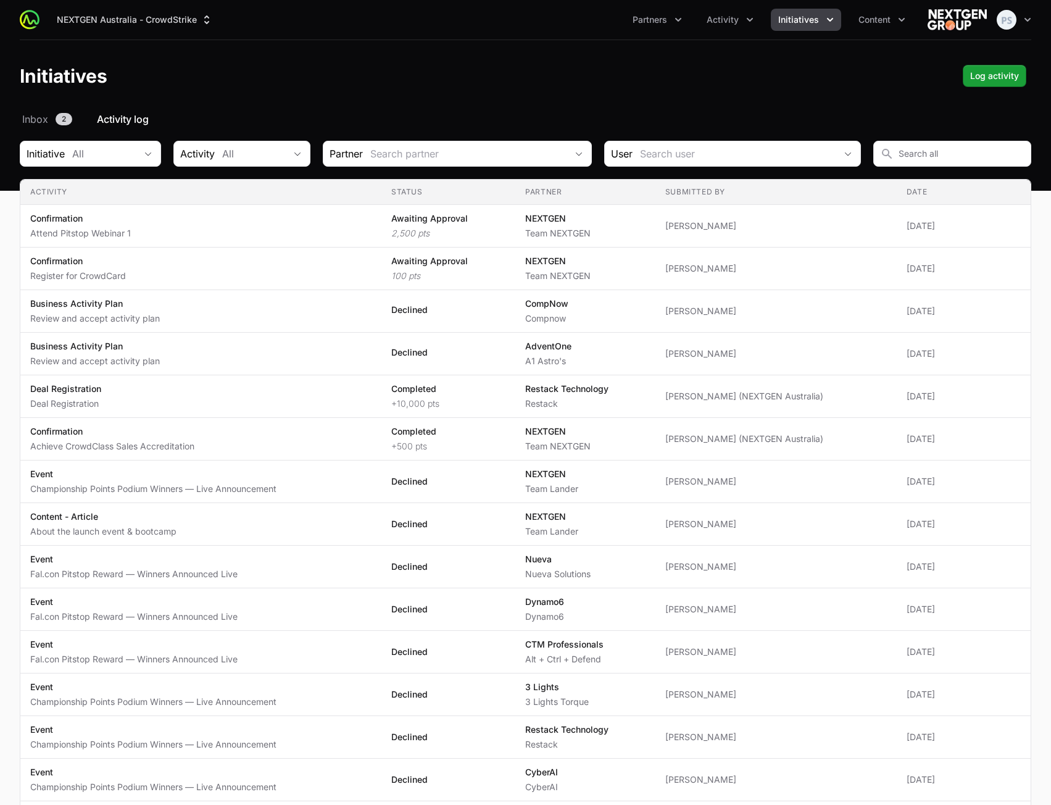
click at [718, 57] on header "Initiatives Log activity" at bounding box center [525, 76] width 1051 height 72
click at [728, 23] on span "Activity" at bounding box center [723, 20] width 32 height 12
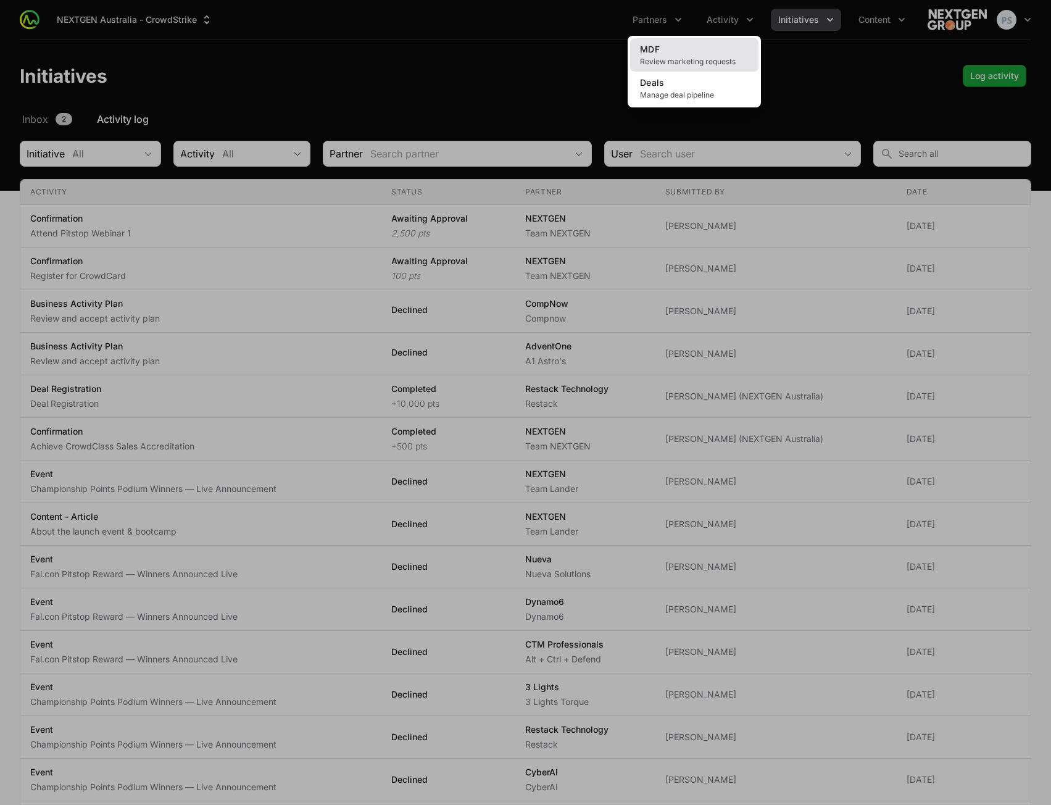
click at [690, 56] on link "MDF Review marketing requests" at bounding box center [694, 54] width 128 height 33
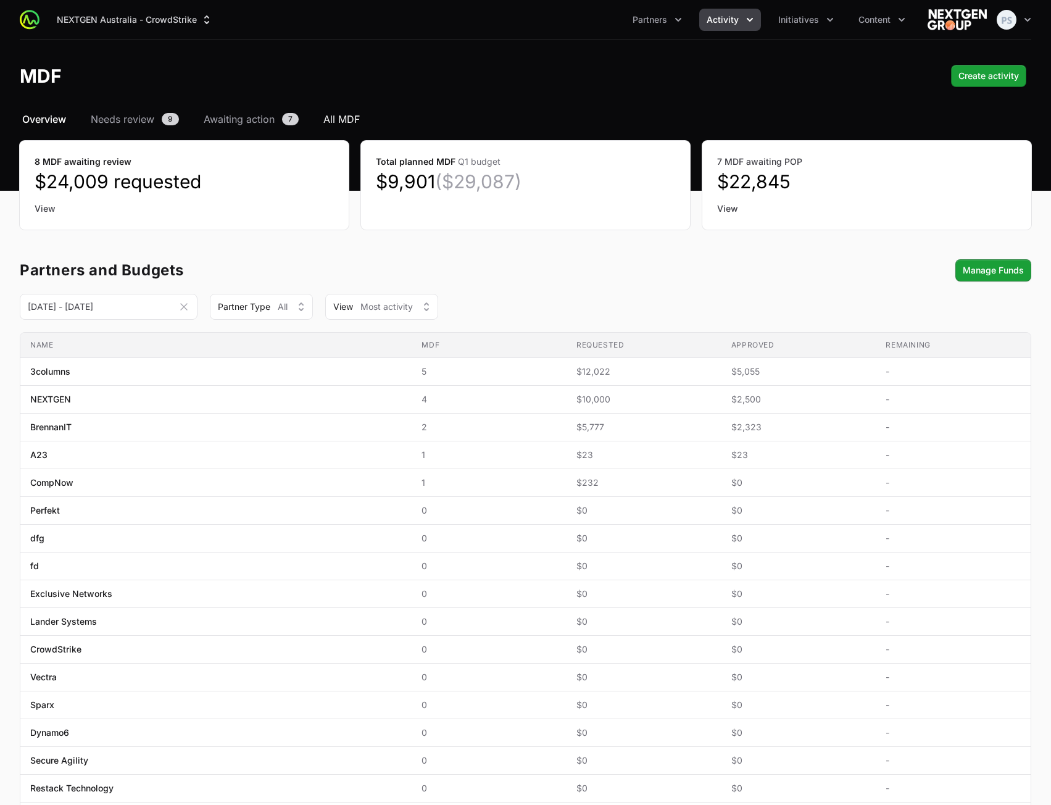
click at [353, 114] on span "All MDF" at bounding box center [342, 119] width 36 height 15
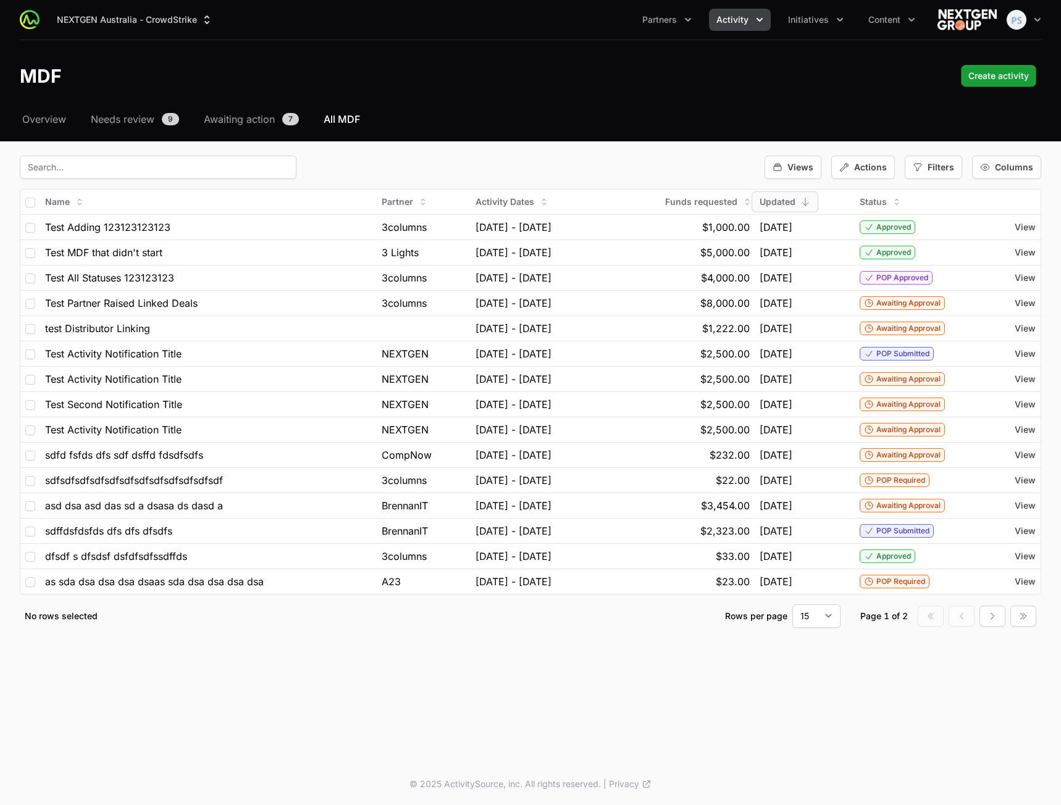
click at [614, 657] on div "NEXTGEN Australia - CrowdStrike Partners Activity Initiatives Content Open user…" at bounding box center [530, 381] width 1061 height 763
click at [916, 172] on icon "button" at bounding box center [917, 167] width 10 height 10
click at [941, 167] on span "Filters" at bounding box center [940, 167] width 27 height 12
click at [939, 168] on span "Filters" at bounding box center [940, 167] width 27 height 12
click at [944, 162] on span "Filters" at bounding box center [940, 167] width 27 height 12
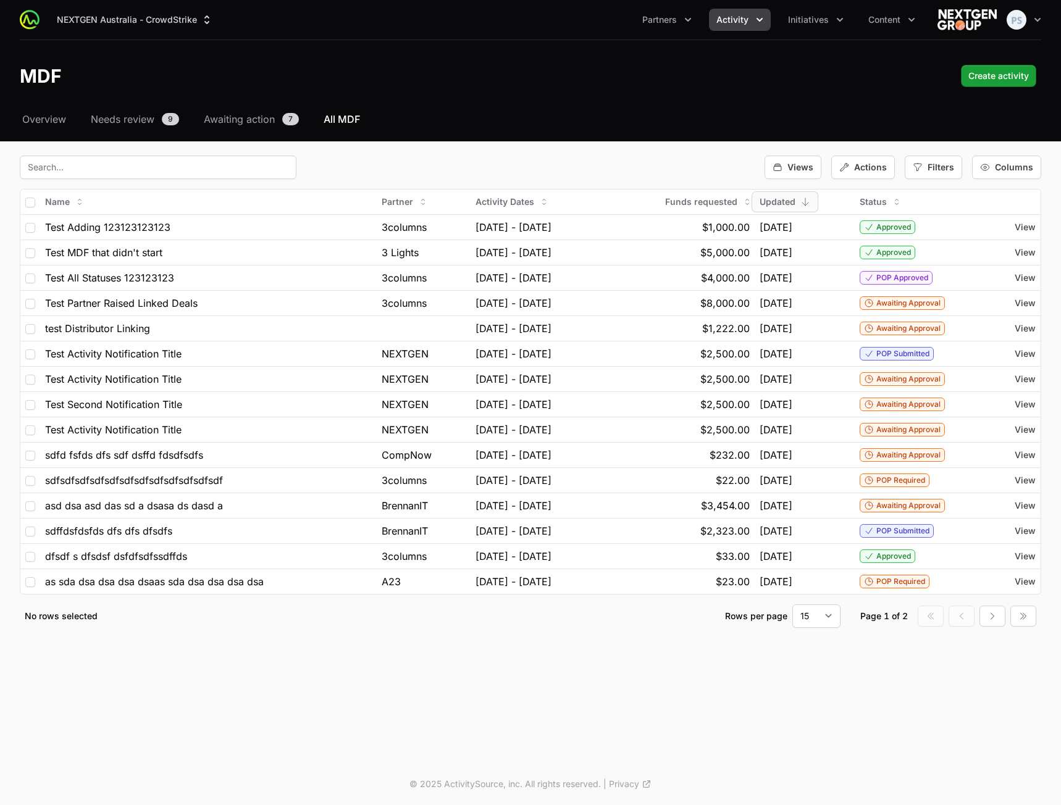
click at [741, 25] on span "Activity" at bounding box center [732, 20] width 32 height 12
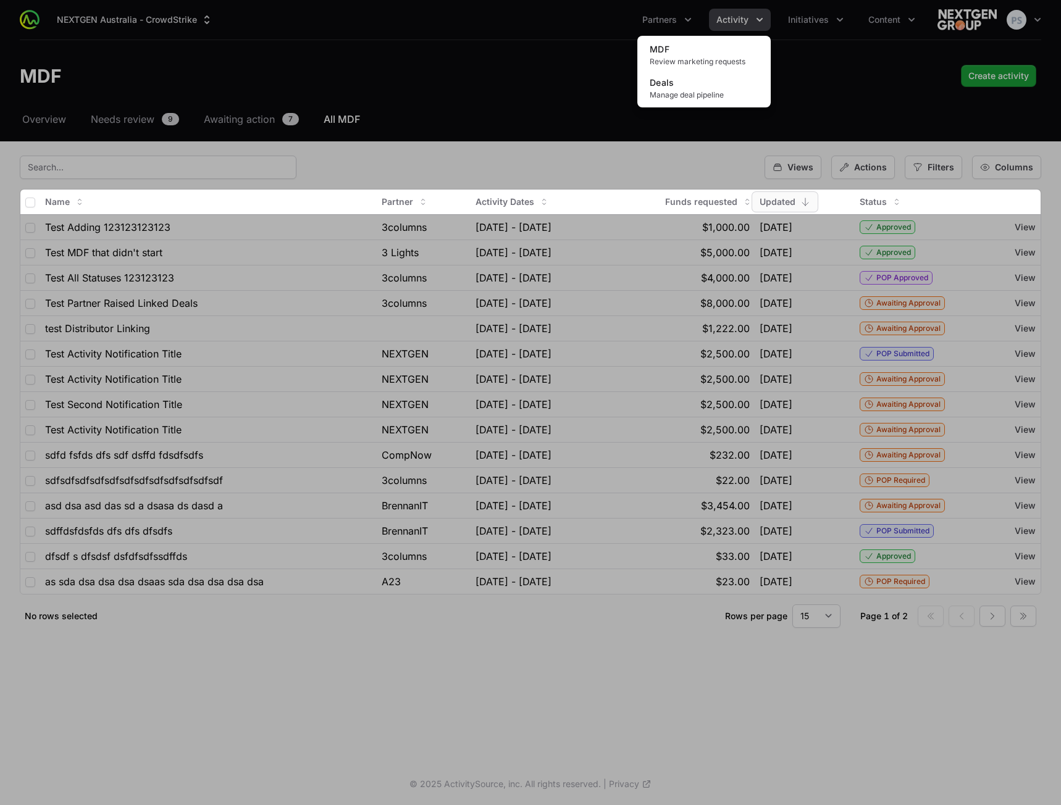
drag, startPoint x: 485, startPoint y: 59, endPoint x: 472, endPoint y: 59, distance: 12.4
click at [482, 59] on div "Activity menu" at bounding box center [530, 402] width 1061 height 805
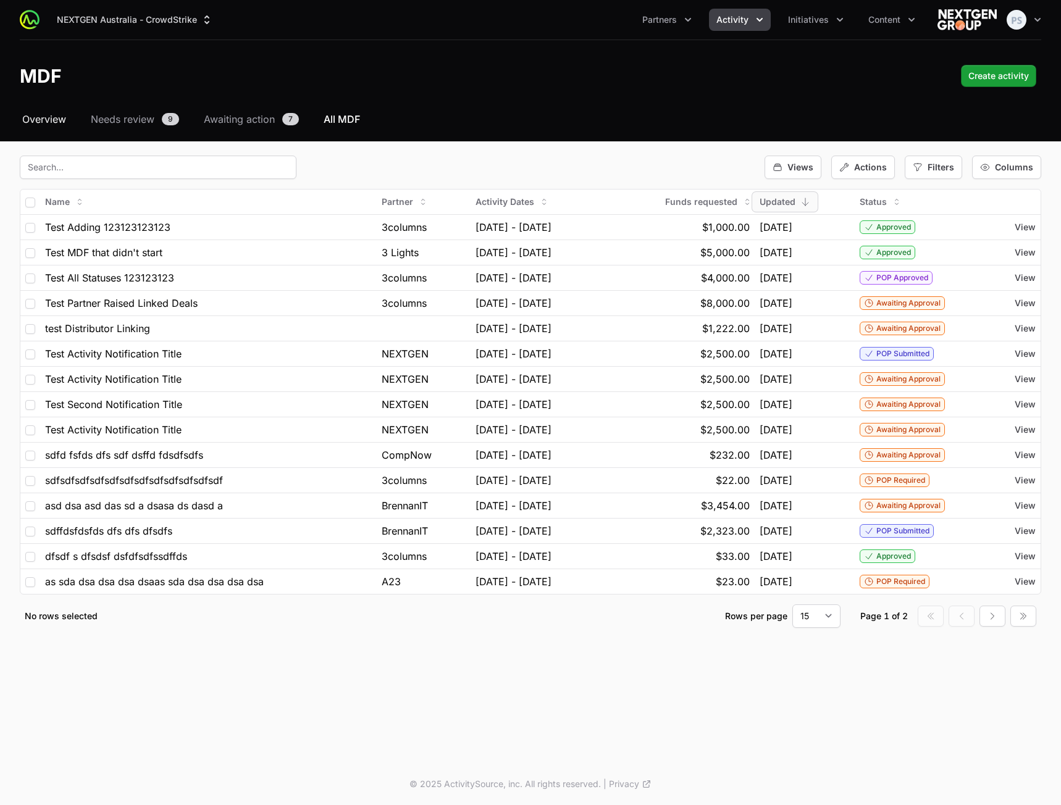
click at [61, 120] on span "Overview" at bounding box center [44, 119] width 44 height 15
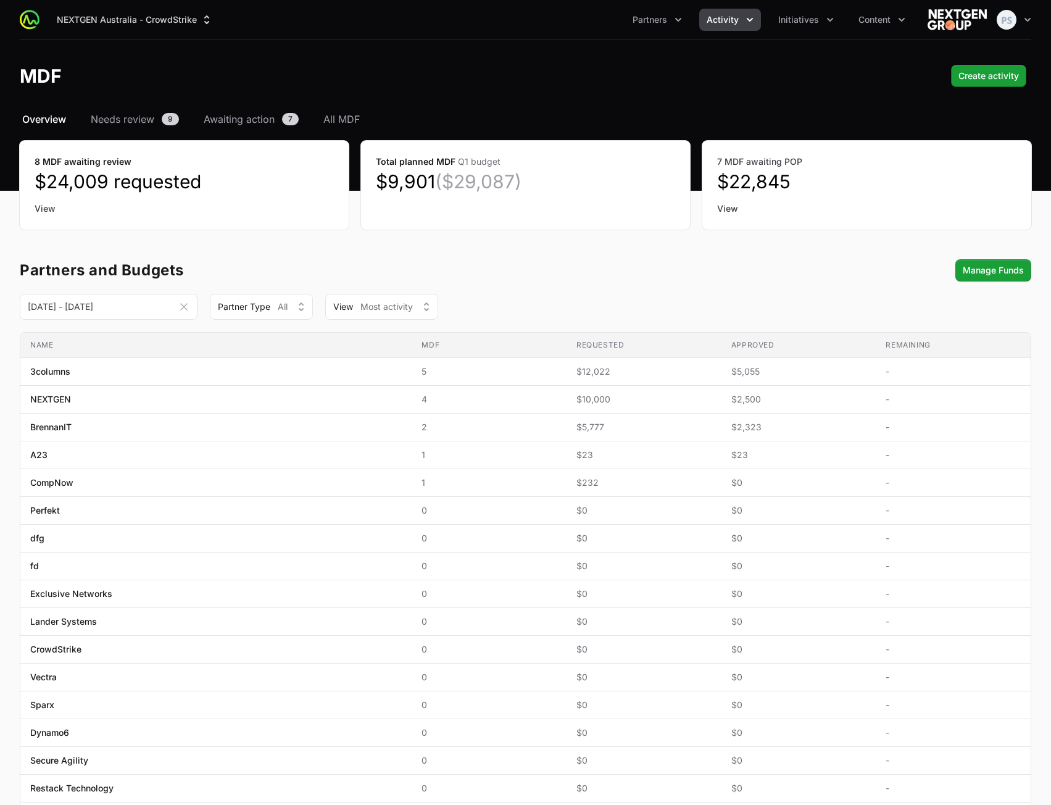
click at [722, 20] on span "Activity" at bounding box center [723, 20] width 32 height 12
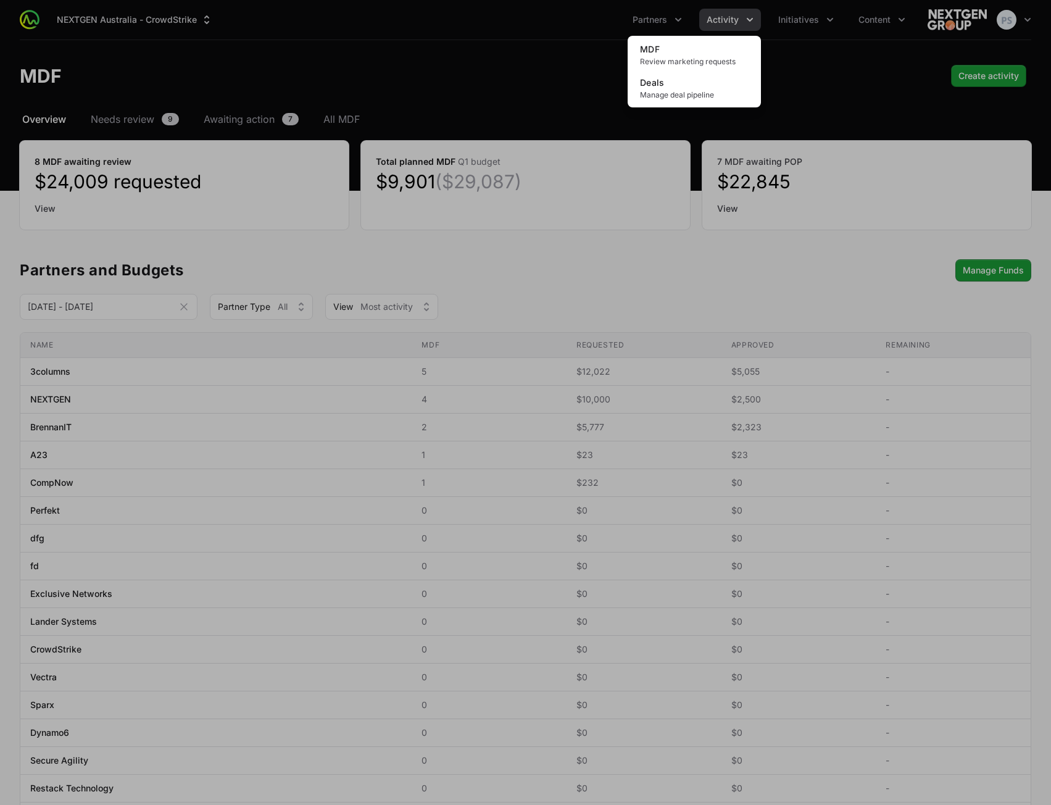
drag, startPoint x: 420, startPoint y: 78, endPoint x: 393, endPoint y: 88, distance: 28.9
click at [422, 80] on div "Activity menu" at bounding box center [525, 402] width 1051 height 805
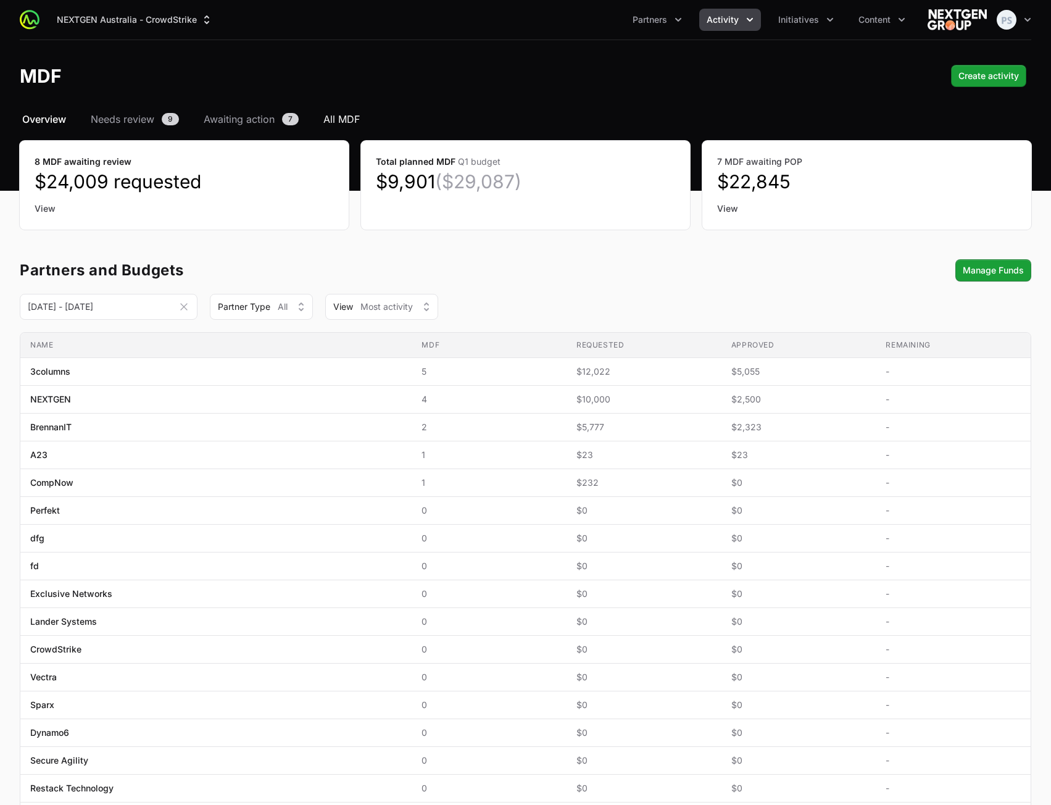
click at [341, 119] on span "All MDF" at bounding box center [342, 119] width 36 height 15
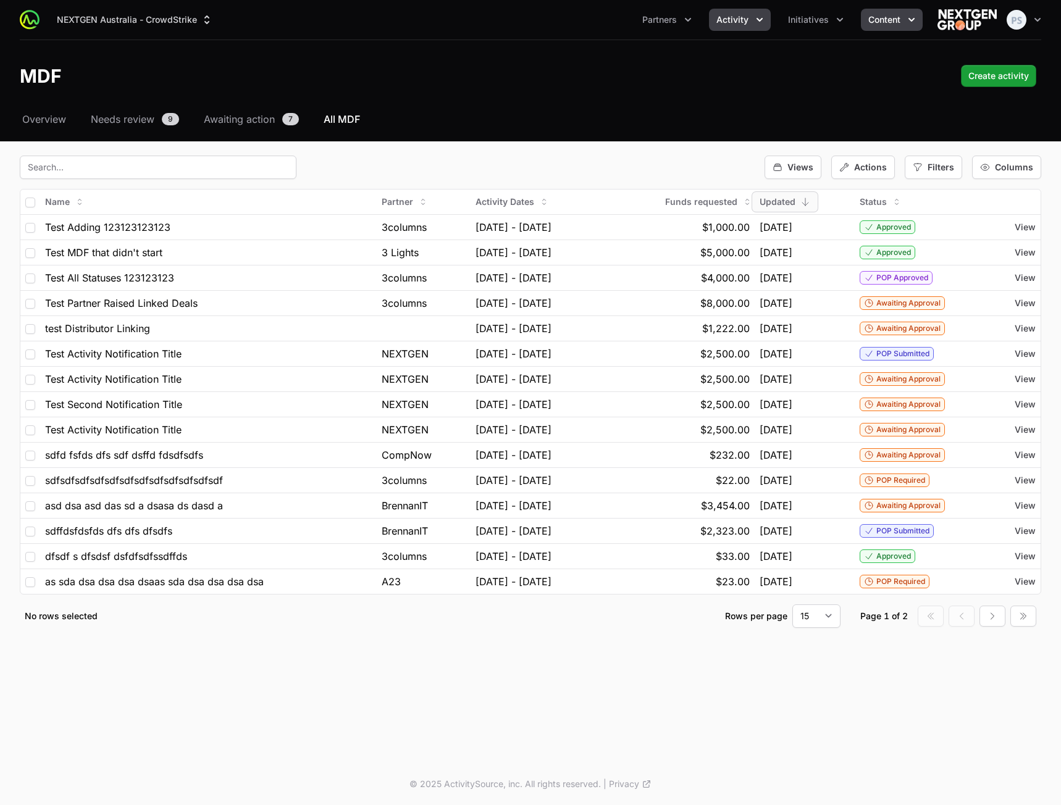
drag, startPoint x: 929, startPoint y: 21, endPoint x: 920, endPoint y: 21, distance: 8.0
click at [925, 21] on div "Open user menu" at bounding box center [981, 19] width 119 height 25
click at [905, 20] on icon "Content menu" at bounding box center [911, 20] width 12 height 12
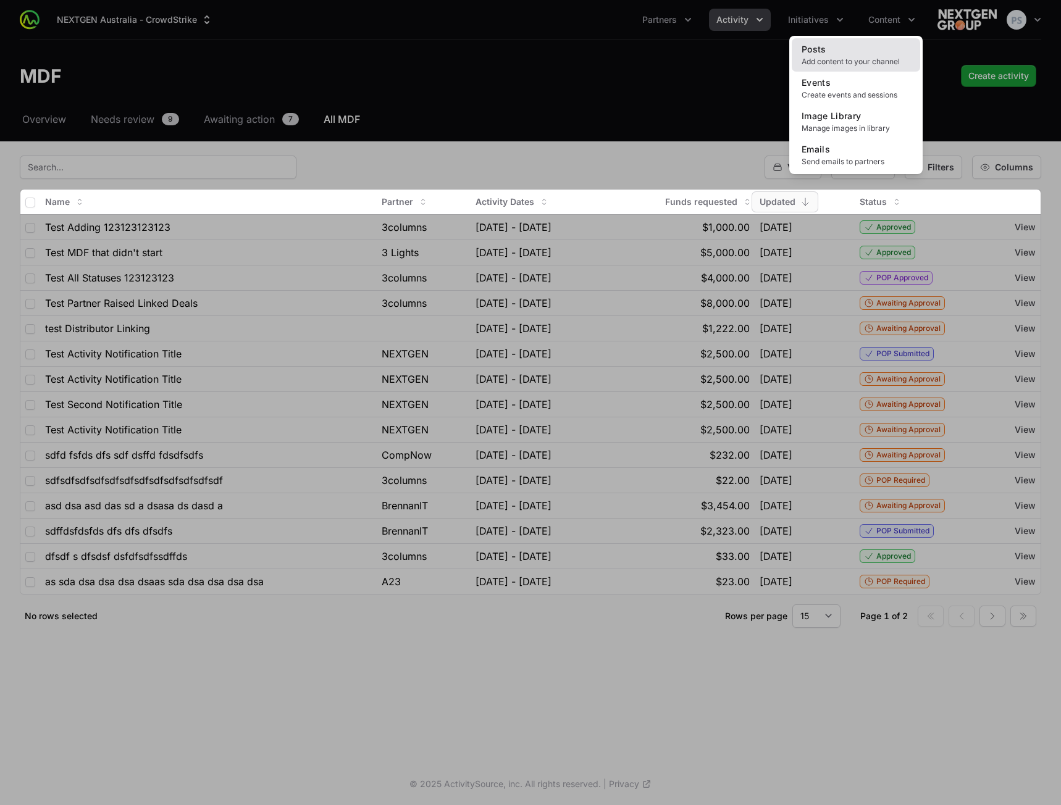
click at [861, 52] on link "Posts Add content to your channel" at bounding box center [855, 54] width 128 height 33
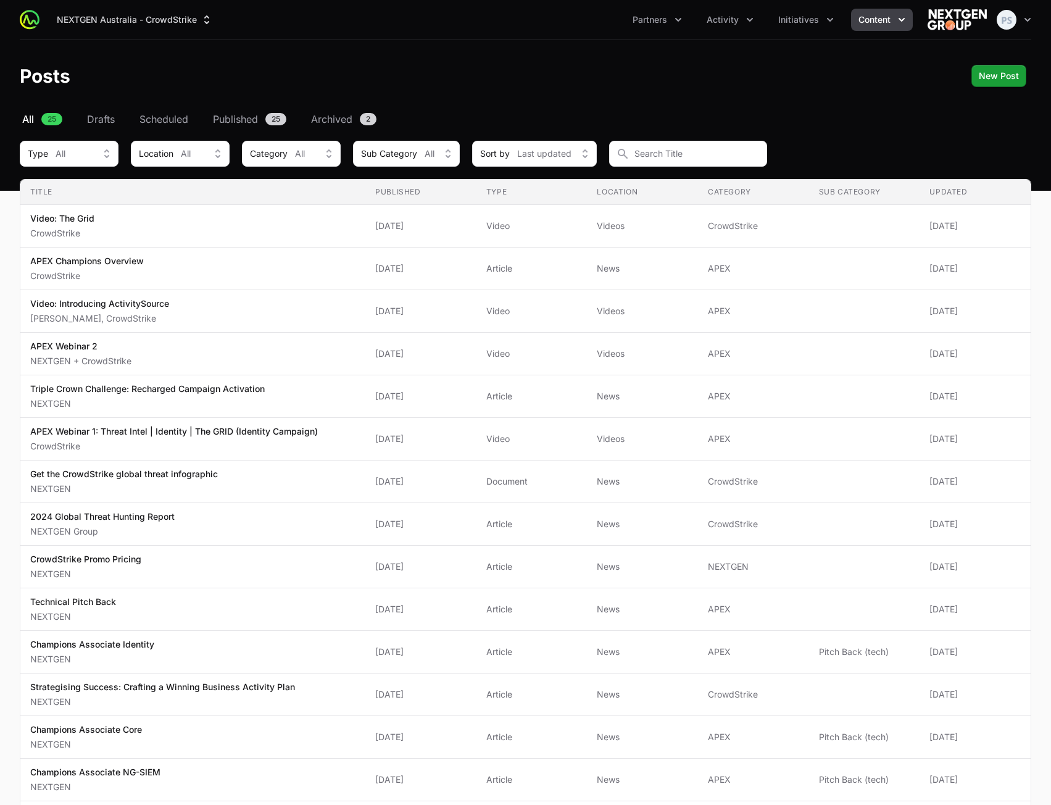
click at [499, 190] on th "Type" at bounding box center [532, 192] width 111 height 25
click at [703, 19] on button "Activity" at bounding box center [730, 20] width 62 height 22
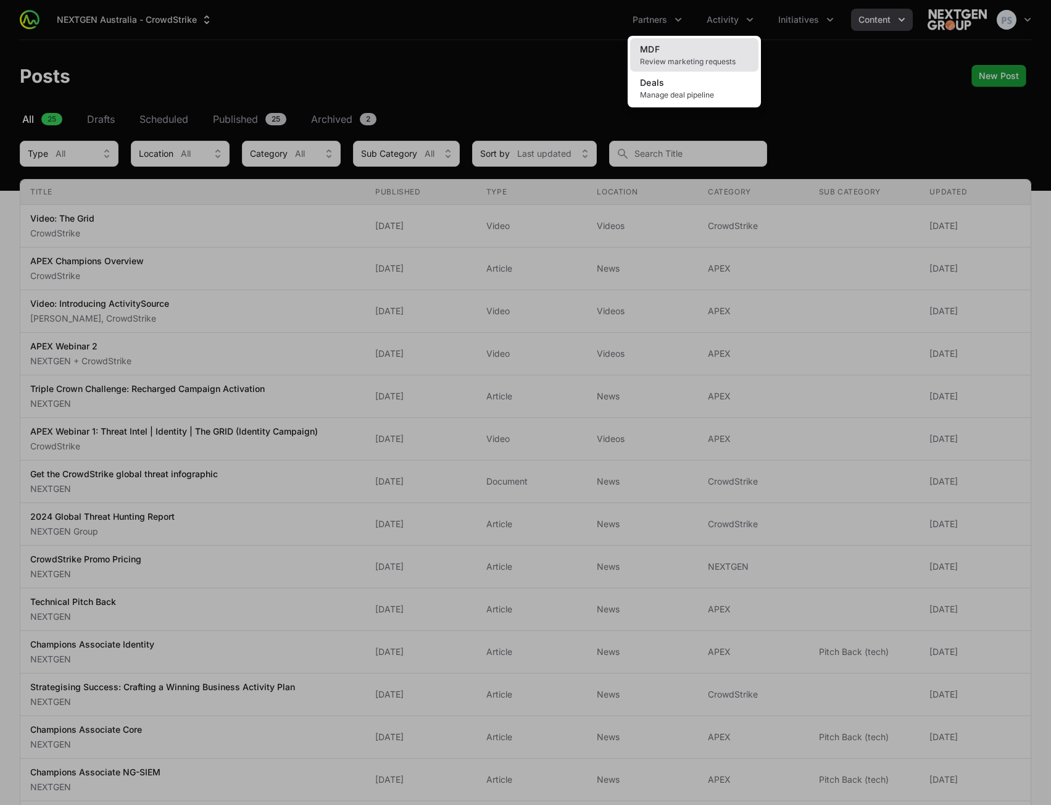
click at [701, 54] on link "MDF Review marketing requests" at bounding box center [694, 54] width 128 height 33
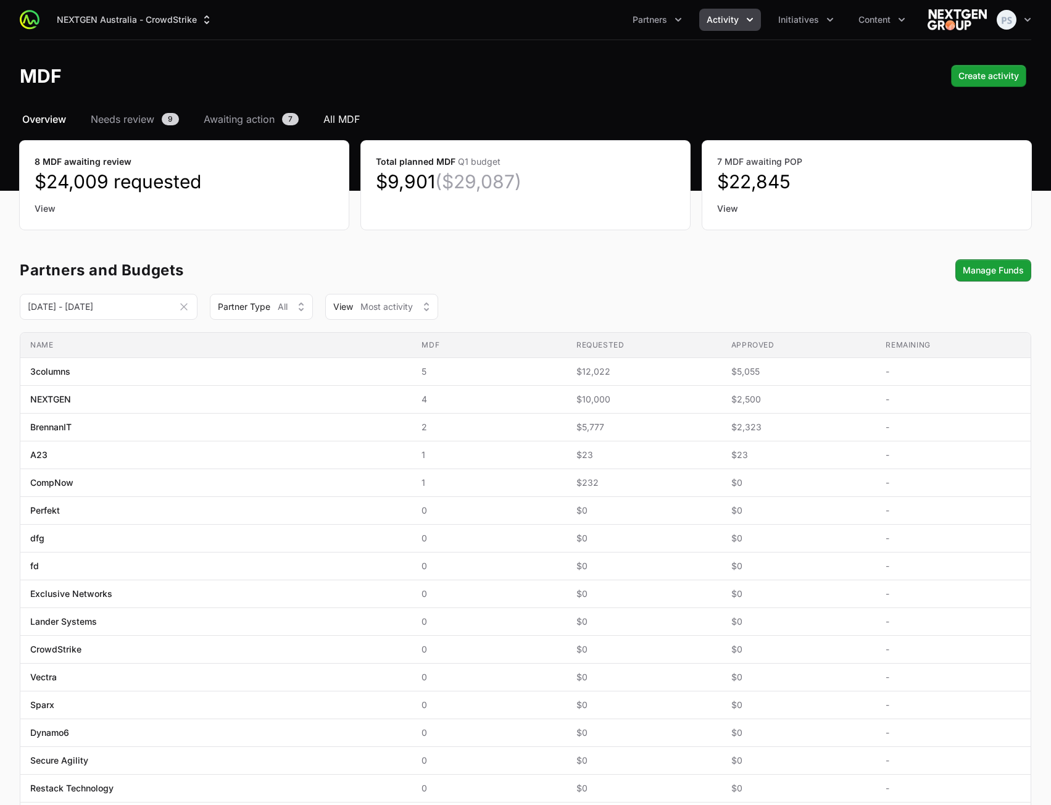
click at [324, 114] on link "All MDF" at bounding box center [341, 119] width 41 height 15
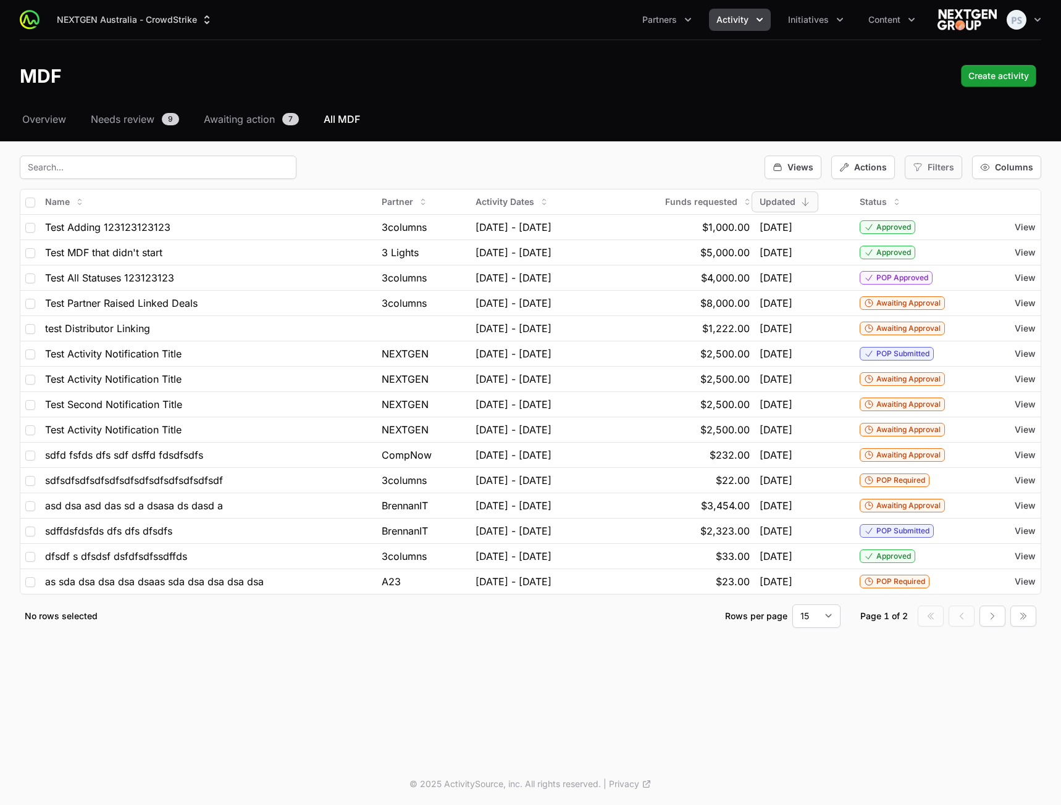
click at [941, 162] on span "Filters" at bounding box center [940, 167] width 27 height 12
click at [945, 165] on span "Filters" at bounding box center [940, 167] width 27 height 12
click at [907, 119] on nav "Overview Needs review 9 Awaiting action 7 All MDF" at bounding box center [530, 119] width 1021 height 15
click at [925, 161] on div "Filters" at bounding box center [932, 167] width 57 height 23
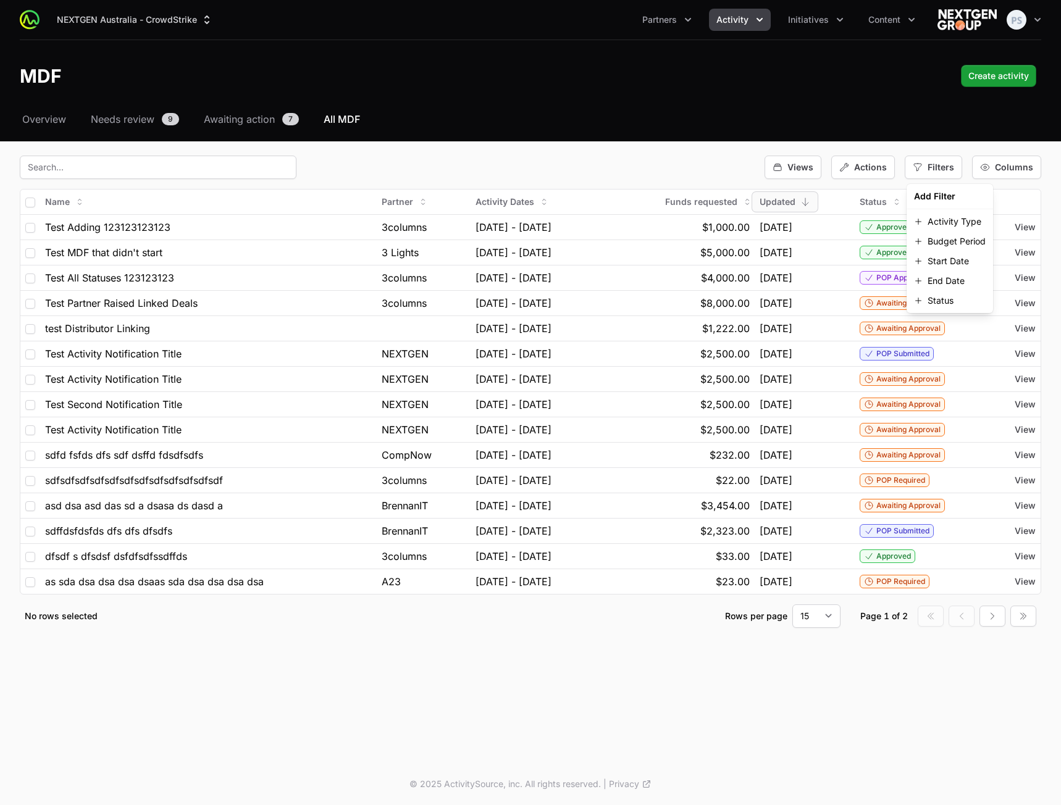
click at [891, 137] on div "Select a tab Overview Needs review Awaiting action All MDF Overview Needs revie…" at bounding box center [530, 385] width 1061 height 546
drag, startPoint x: 320, startPoint y: 172, endPoint x: 361, endPoint y: 172, distance: 40.7
click at [361, 172] on div "Views Actions Filters Columns" at bounding box center [530, 167] width 1021 height 23
click at [780, 166] on icon "button" at bounding box center [777, 167] width 7 height 7
click at [666, 165] on div "Views Actions Filters Columns" at bounding box center [530, 167] width 1021 height 23
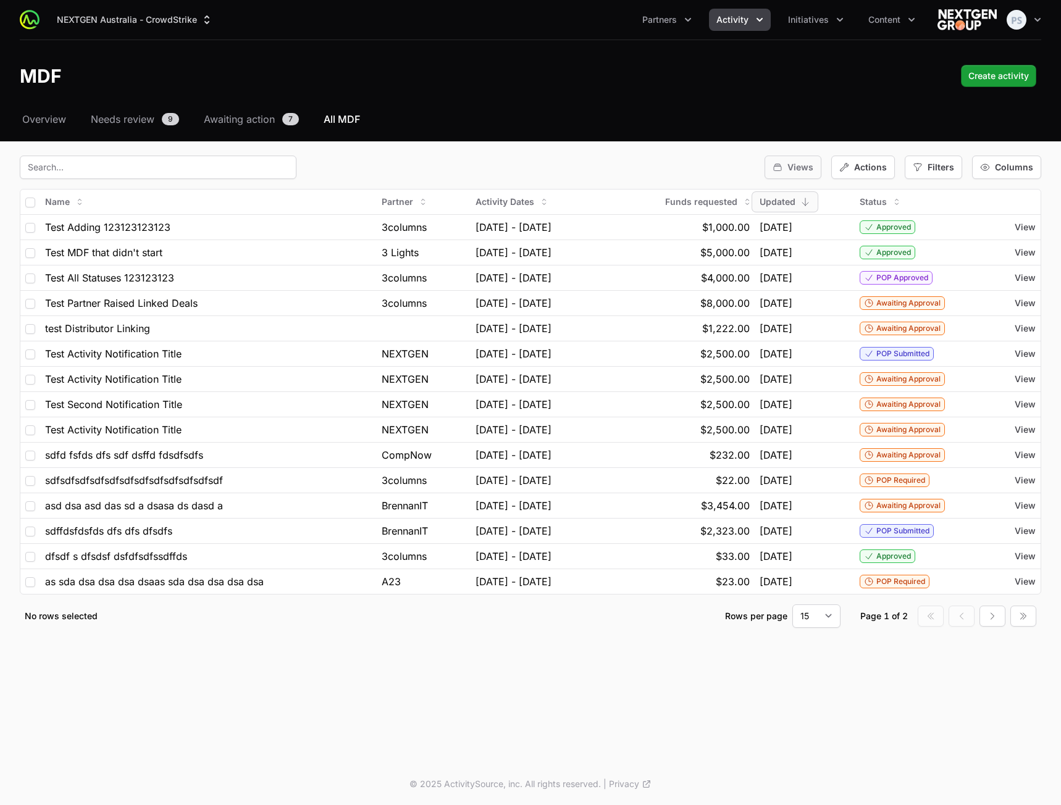
click at [782, 165] on icon "button" at bounding box center [777, 167] width 10 height 10
click at [704, 162] on div "Views Actions Filters Columns" at bounding box center [530, 167] width 1021 height 23
click at [704, 99] on header "MDF Create activity" at bounding box center [530, 76] width 1061 height 72
click at [815, 16] on span "Initiatives" at bounding box center [808, 20] width 41 height 12
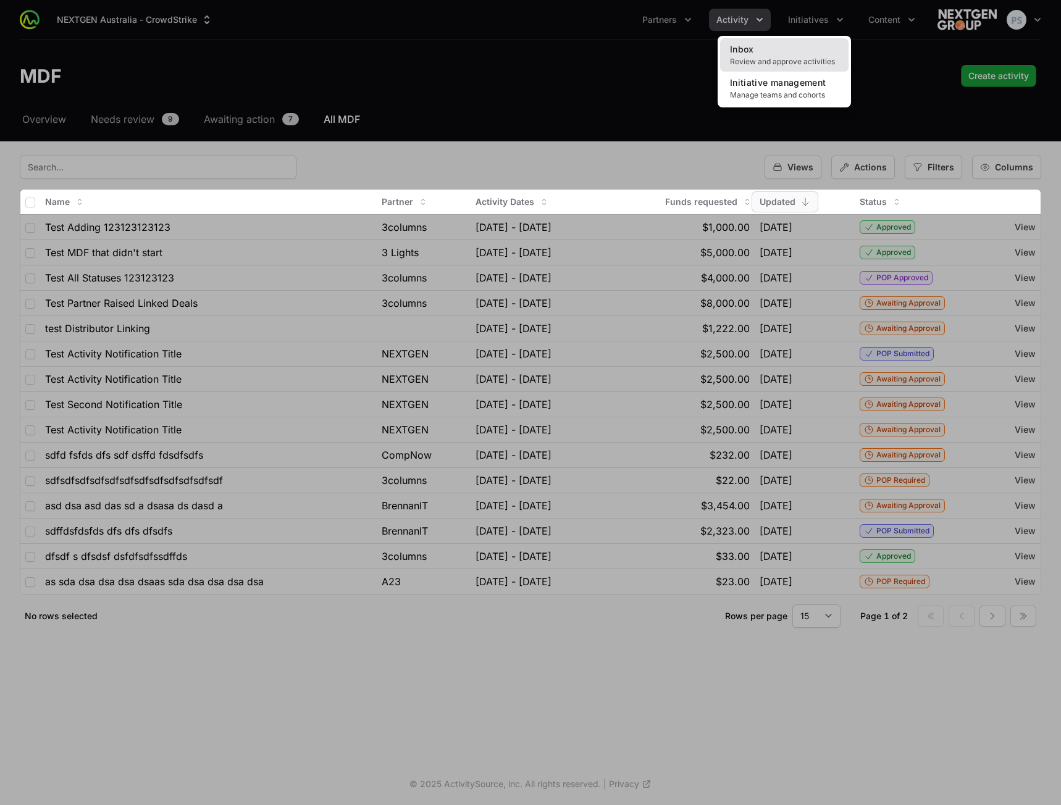
click at [772, 54] on link "Inbox Review and approve activities" at bounding box center [784, 54] width 128 height 33
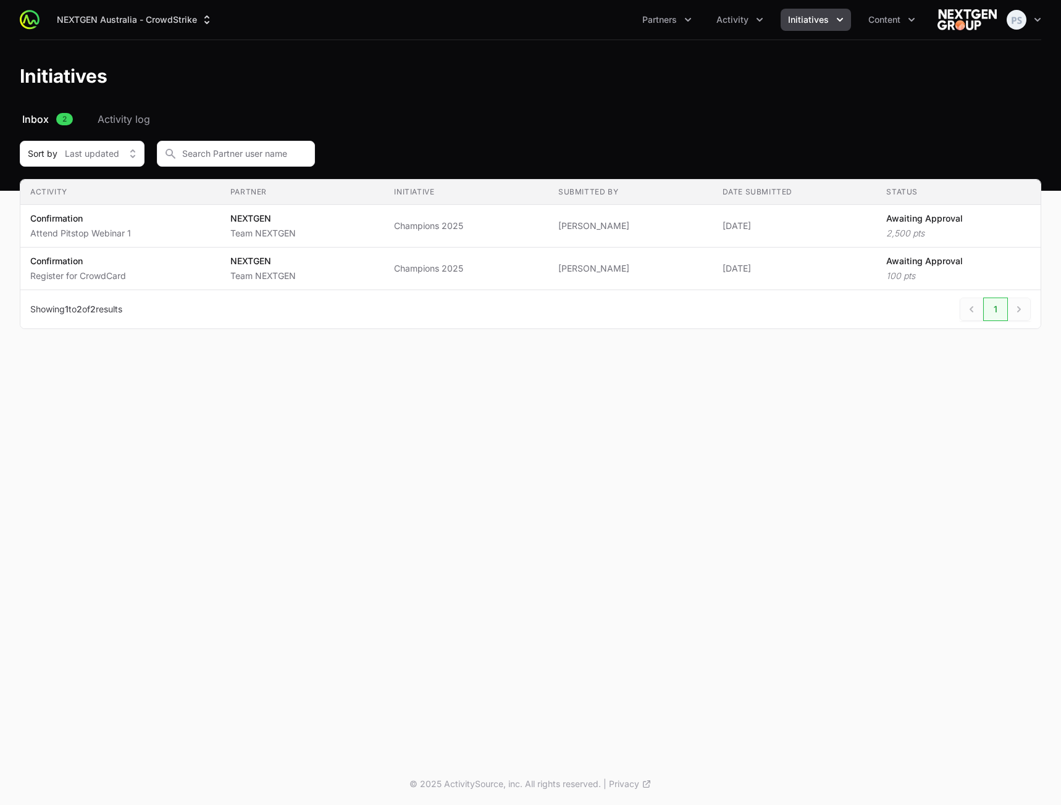
click at [811, 512] on div "NEXTGEN Australia - CrowdStrike Partners Activity Initiatives Content Open user…" at bounding box center [530, 381] width 1061 height 763
click at [490, 112] on nav "Inbox 2 Activity log" at bounding box center [530, 119] width 1021 height 15
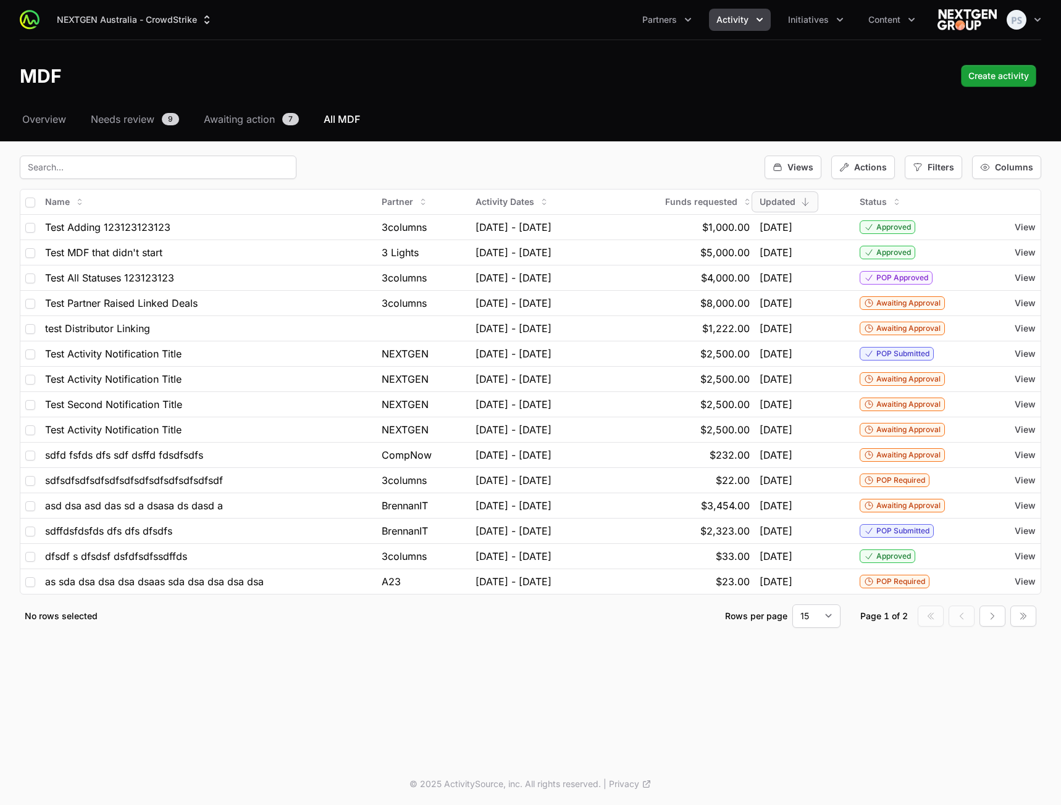
click at [493, 65] on div "MDF Create activity" at bounding box center [530, 76] width 1021 height 22
click at [882, 170] on span "Actions" at bounding box center [870, 167] width 33 height 12
click at [888, 149] on div "Select a tab Overview Needs review Awaiting action All MDF Overview Needs revie…" at bounding box center [530, 385] width 1061 height 546
click at [937, 172] on span "Filters" at bounding box center [940, 167] width 27 height 12
click at [946, 214] on button "Activity Type" at bounding box center [949, 222] width 81 height 20
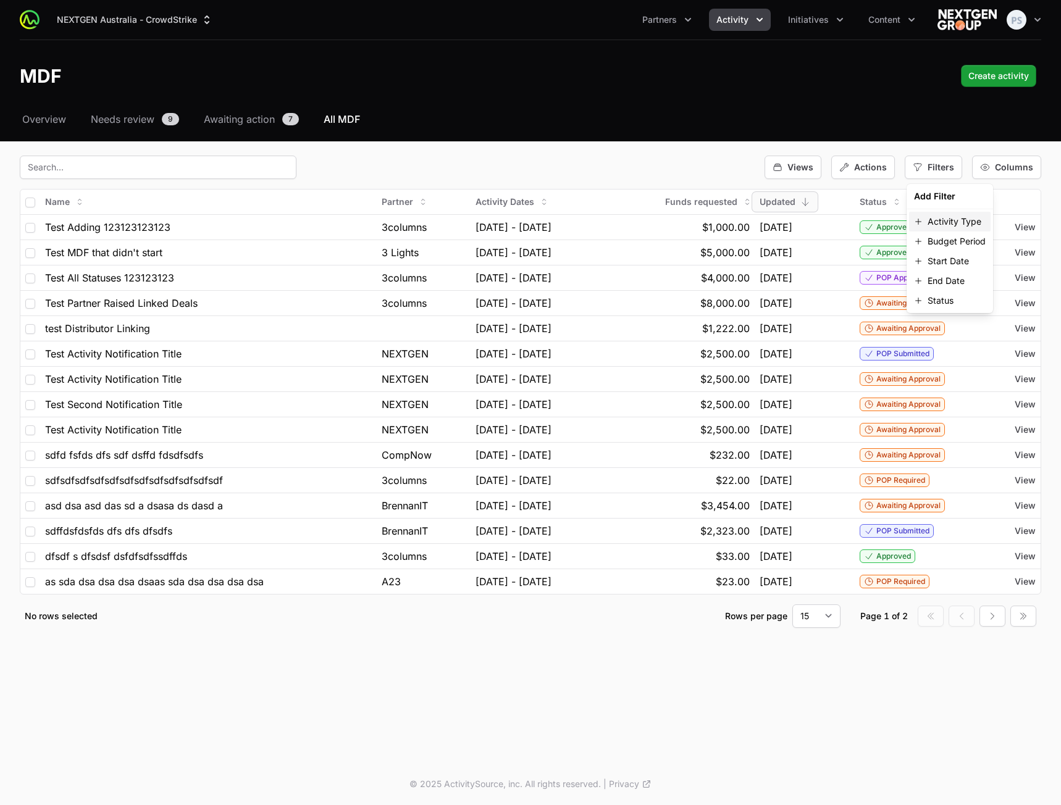
select select
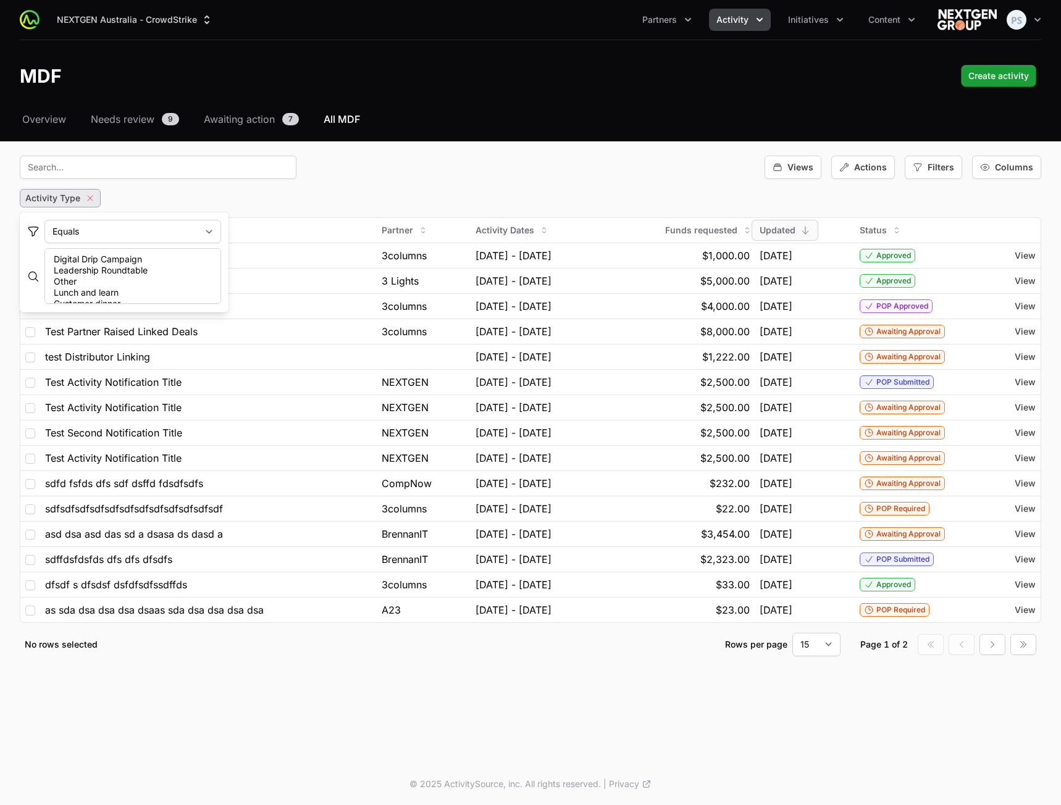
click at [89, 198] on icon "button" at bounding box center [90, 198] width 10 height 10
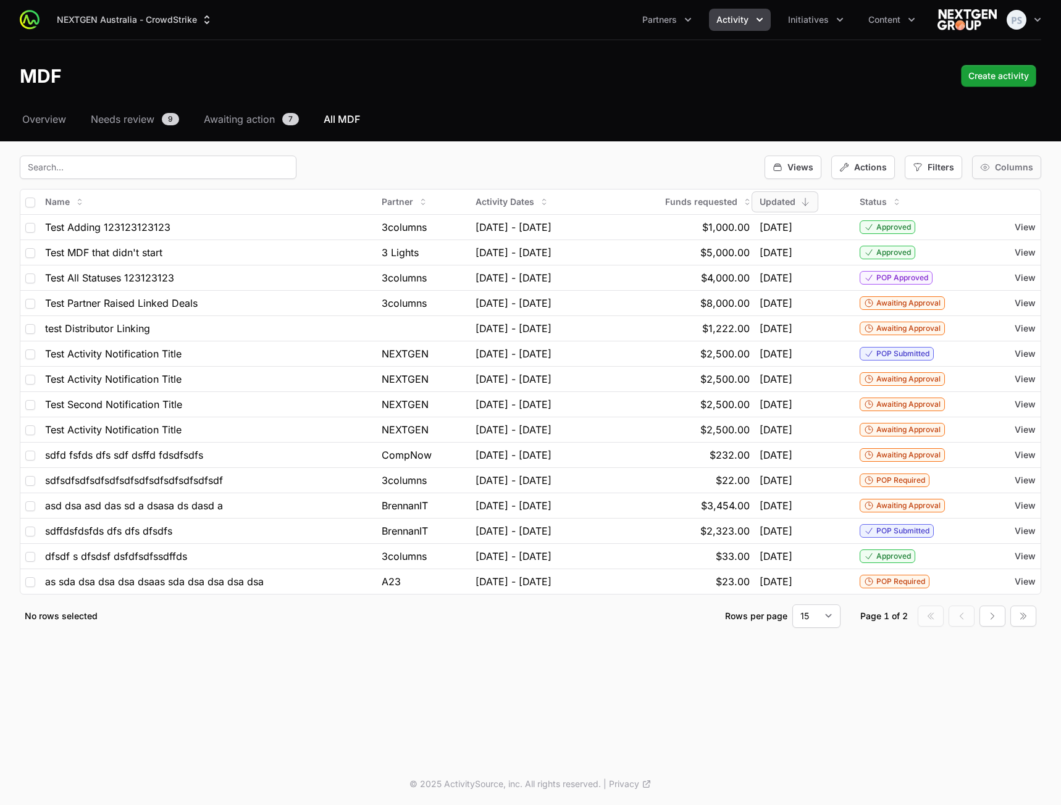
click at [1006, 165] on span "Columns" at bounding box center [1014, 167] width 38 height 12
click at [1002, 169] on span "Columns" at bounding box center [1014, 167] width 38 height 12
click at [873, 163] on span "Actions" at bounding box center [870, 167] width 33 height 12
click at [790, 154] on div "Select a tab Overview Needs review Awaiting action All MDF Overview Needs revie…" at bounding box center [530, 385] width 1061 height 546
click at [730, 165] on div "Views Actions Filters Columns" at bounding box center [530, 167] width 1021 height 23
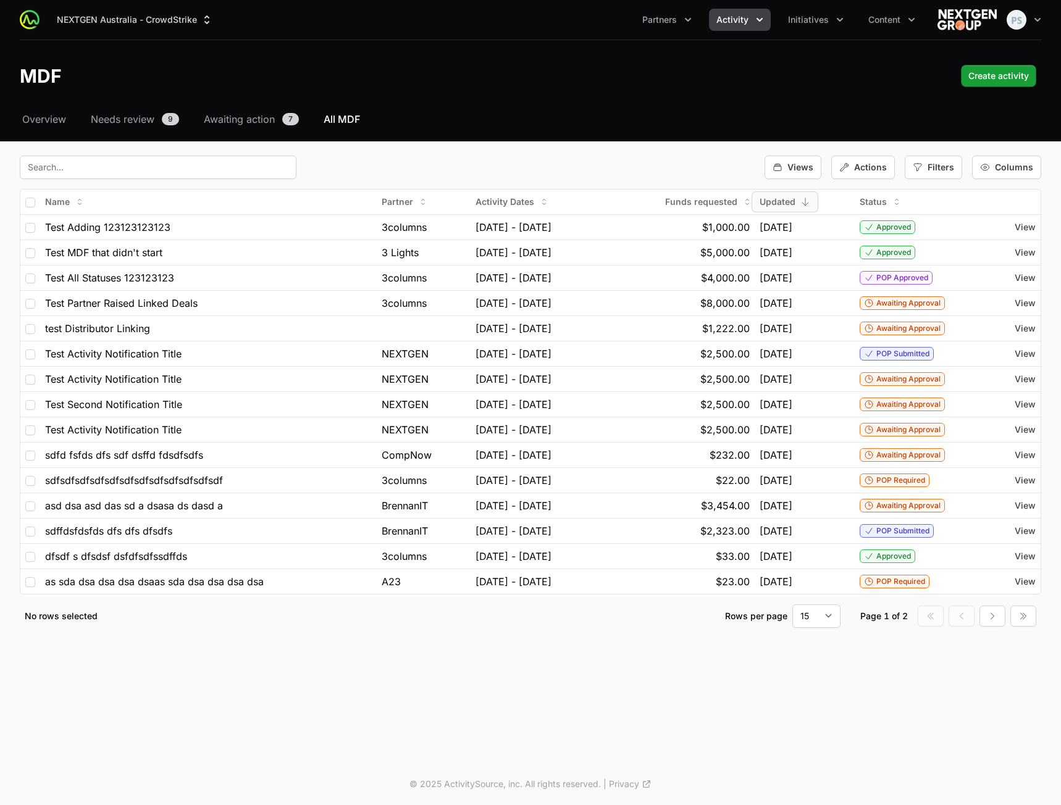
click at [525, 724] on div "NEXTGEN Australia - CrowdStrike Partners Activity Initiatives Content Open user…" at bounding box center [530, 381] width 1061 height 763
click at [743, 15] on span "Activity" at bounding box center [732, 20] width 32 height 12
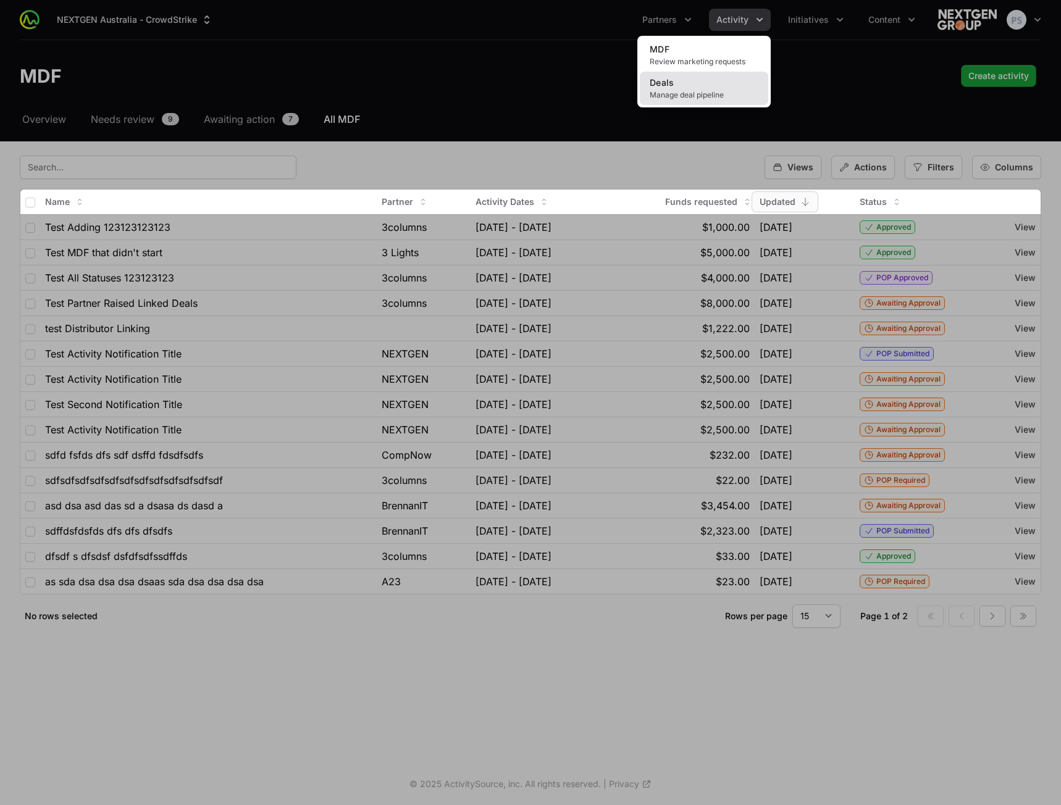
click at [698, 82] on link "Deals Manage deal pipeline" at bounding box center [704, 88] width 128 height 33
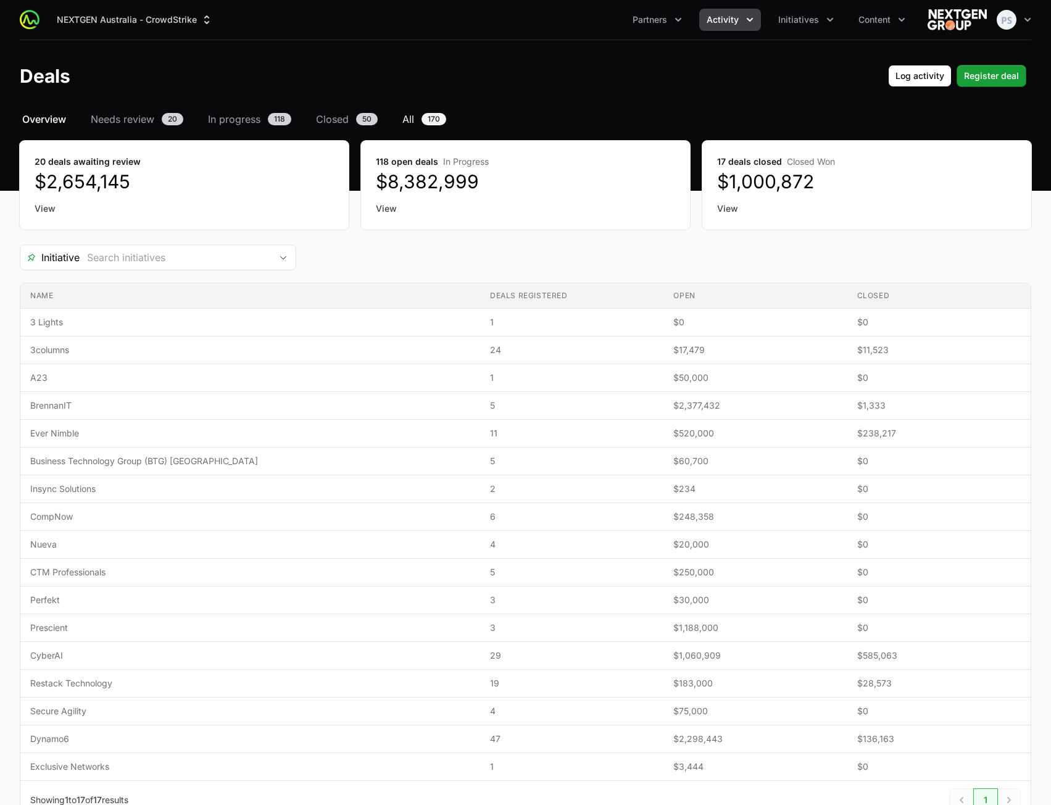
click at [409, 112] on span "All" at bounding box center [409, 119] width 12 height 15
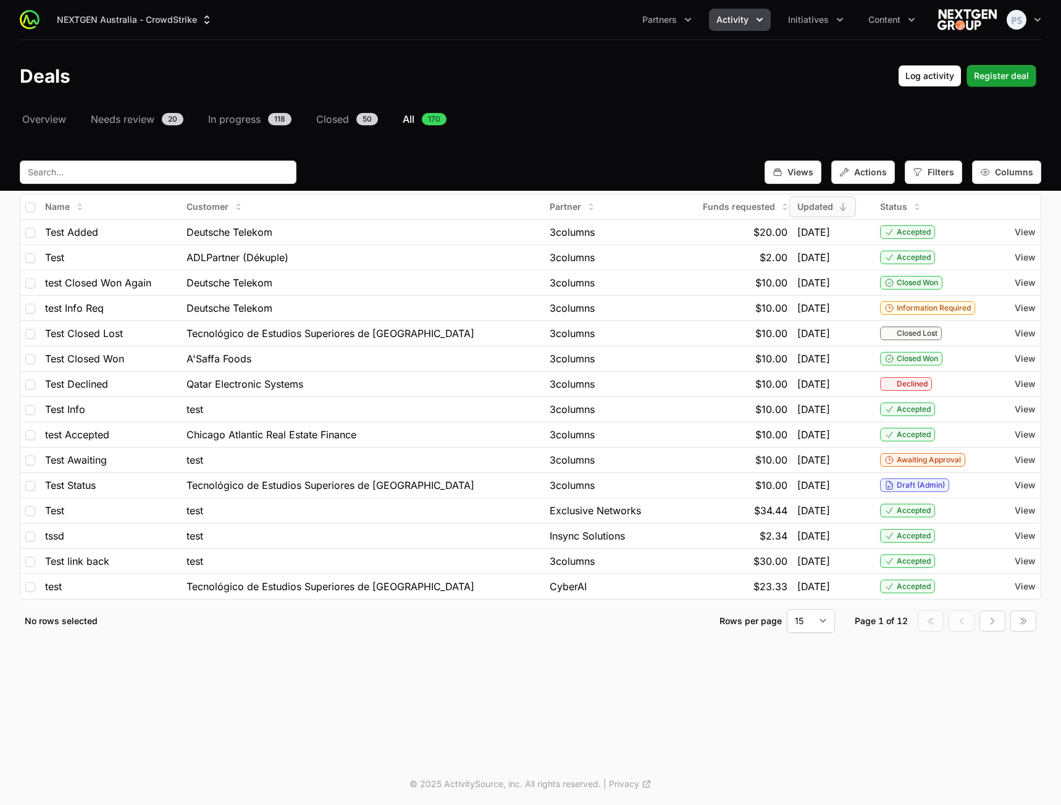
click at [622, 90] on header "Deals Log activity Register deal" at bounding box center [530, 76] width 1061 height 72
